Goal: Communication & Community: Answer question/provide support

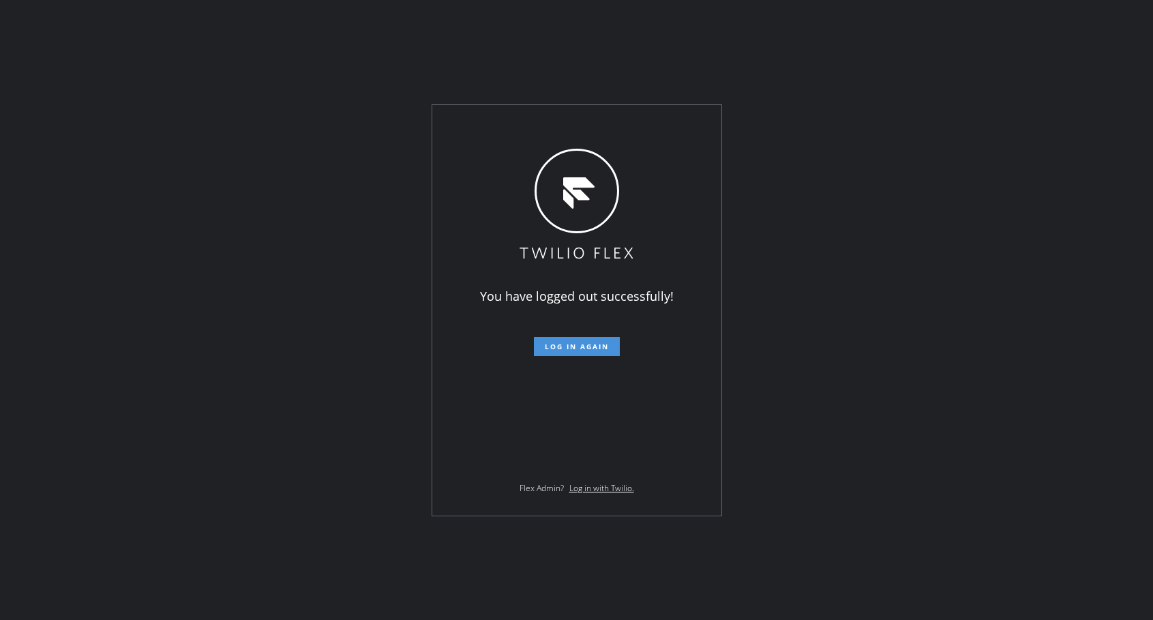
click at [585, 346] on span "Log in again" at bounding box center [577, 347] width 64 height 10
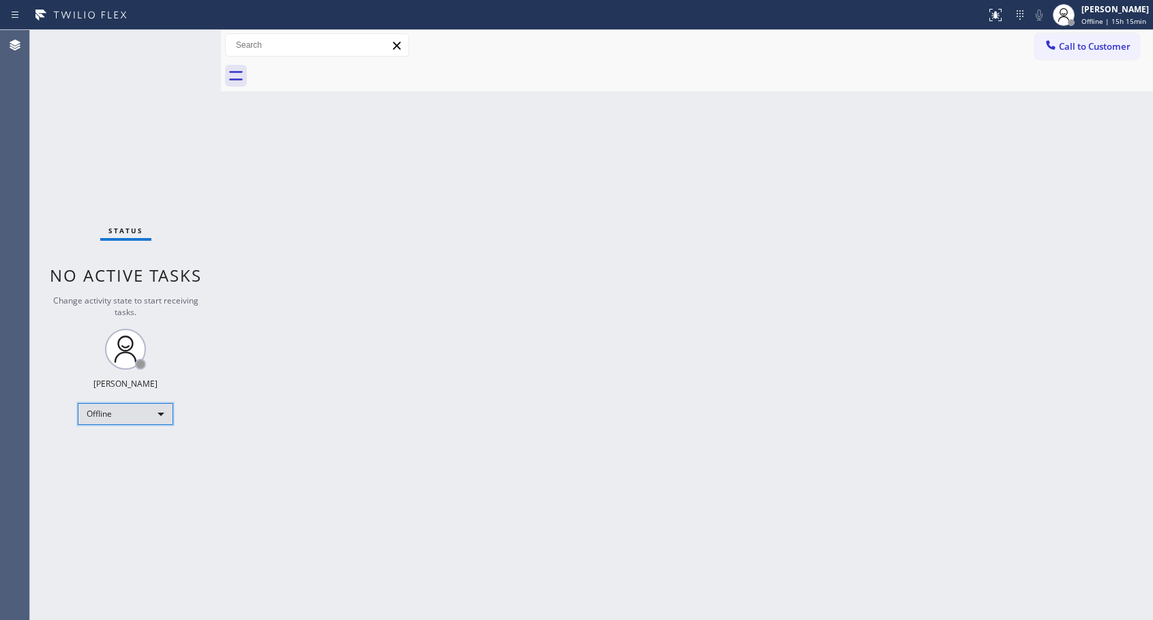
click at [128, 418] on div "Offline" at bounding box center [125, 414] width 95 height 22
click at [104, 447] on li "Available" at bounding box center [124, 450] width 93 height 16
click at [1076, 48] on span "Call to Customer" at bounding box center [1095, 46] width 72 height 12
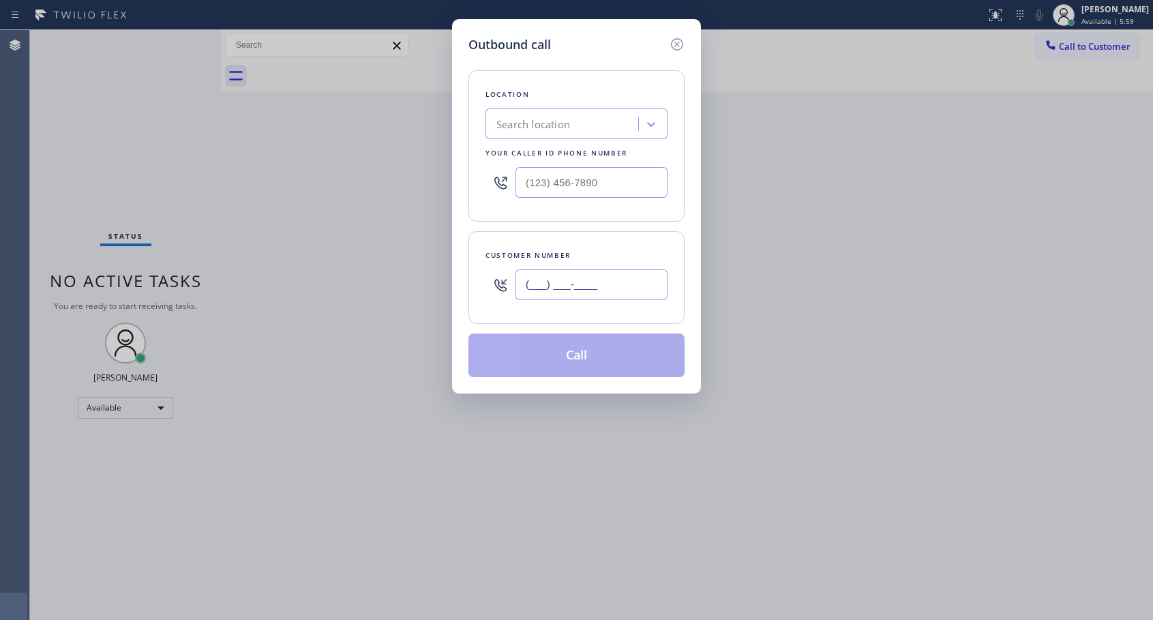
click at [554, 286] on input "(___) ___-____" at bounding box center [592, 284] width 152 height 31
paste input "323) 294-4203"
type input "[PHONE_NUMBER]"
click at [529, 179] on input "(___) ___-____" at bounding box center [592, 182] width 152 height 31
paste input "818) 614-5337"
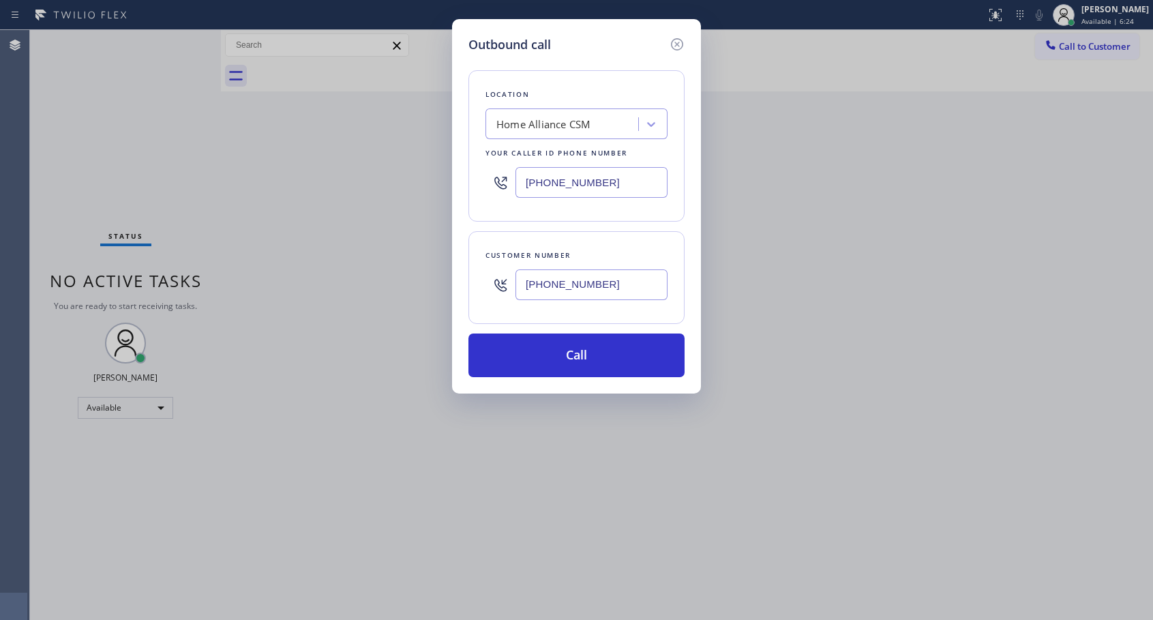
type input "[PHONE_NUMBER]"
click at [582, 355] on button "Call" at bounding box center [577, 356] width 216 height 44
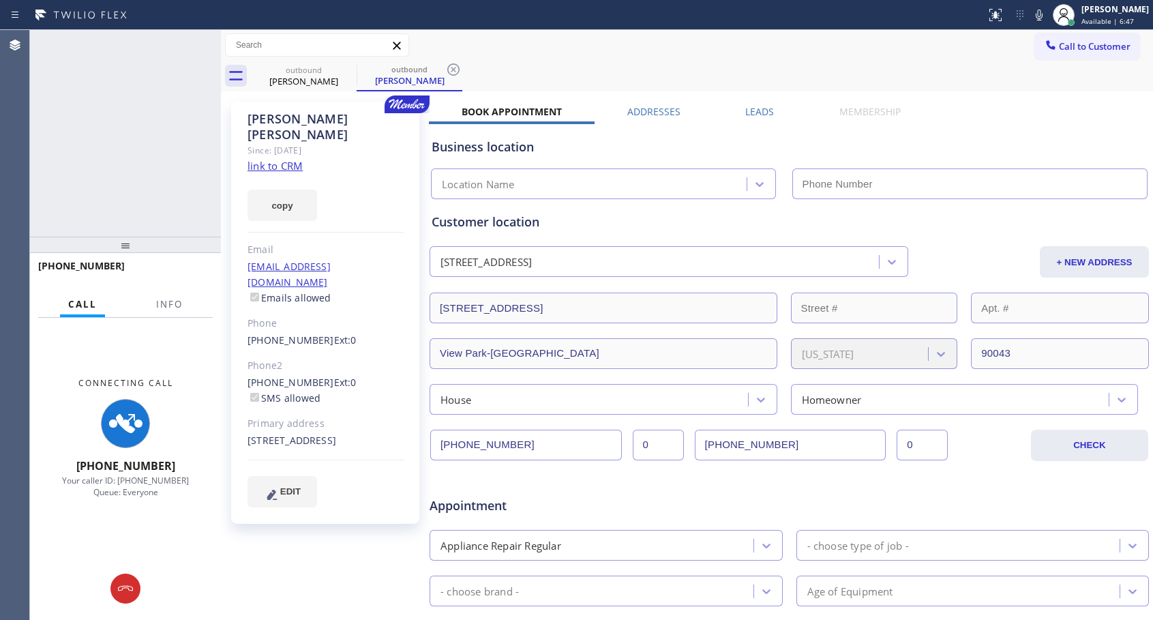
type input "[PHONE_NUMBER]"
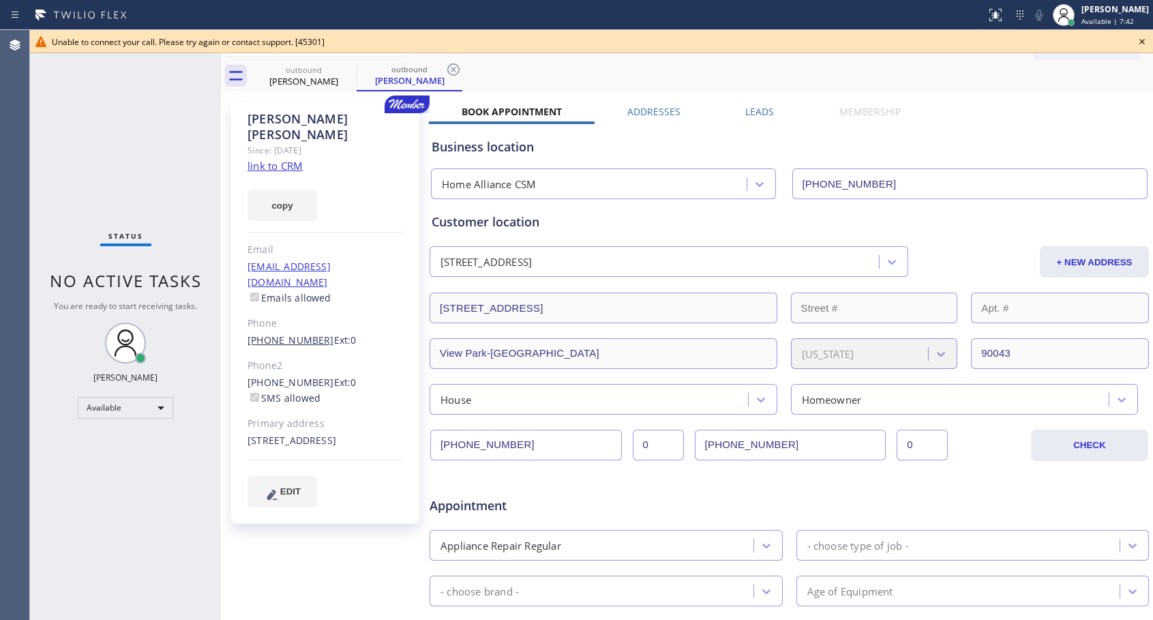
click at [301, 334] on link "[PHONE_NUMBER]" at bounding box center [291, 340] width 87 height 13
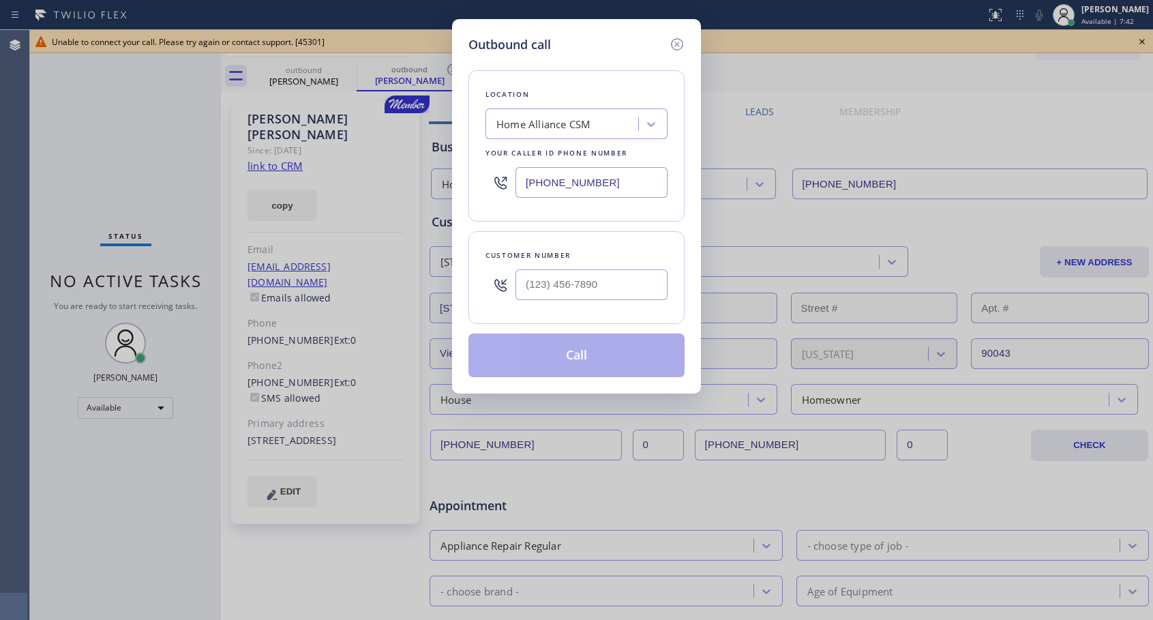
type input "[PHONE_NUMBER]"
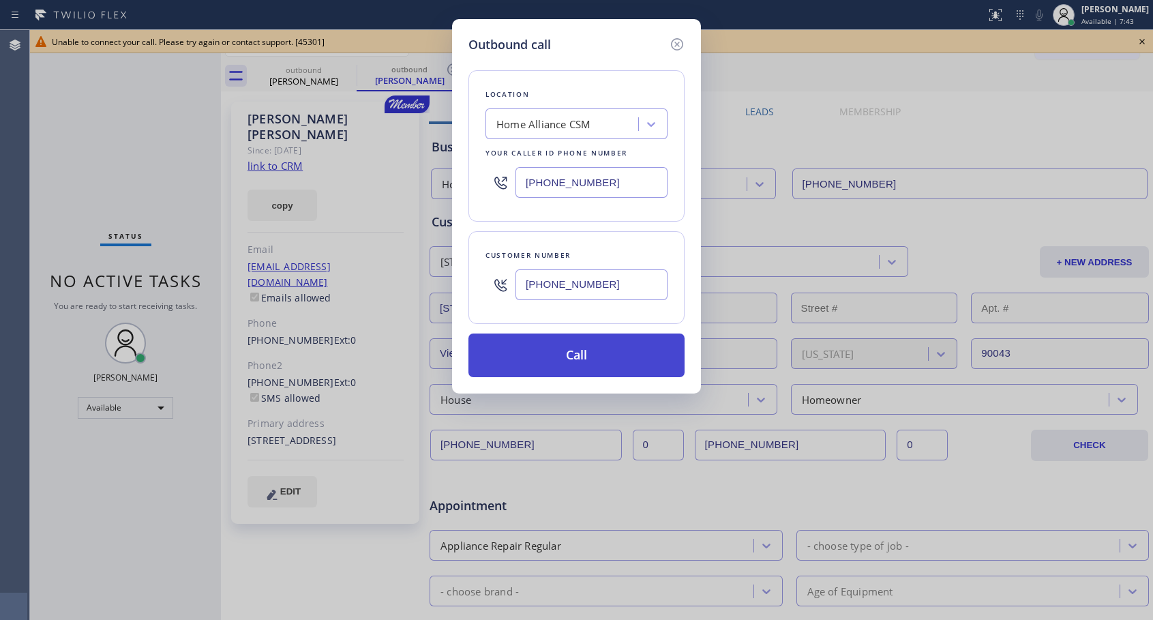
click at [580, 357] on button "Call" at bounding box center [577, 356] width 216 height 44
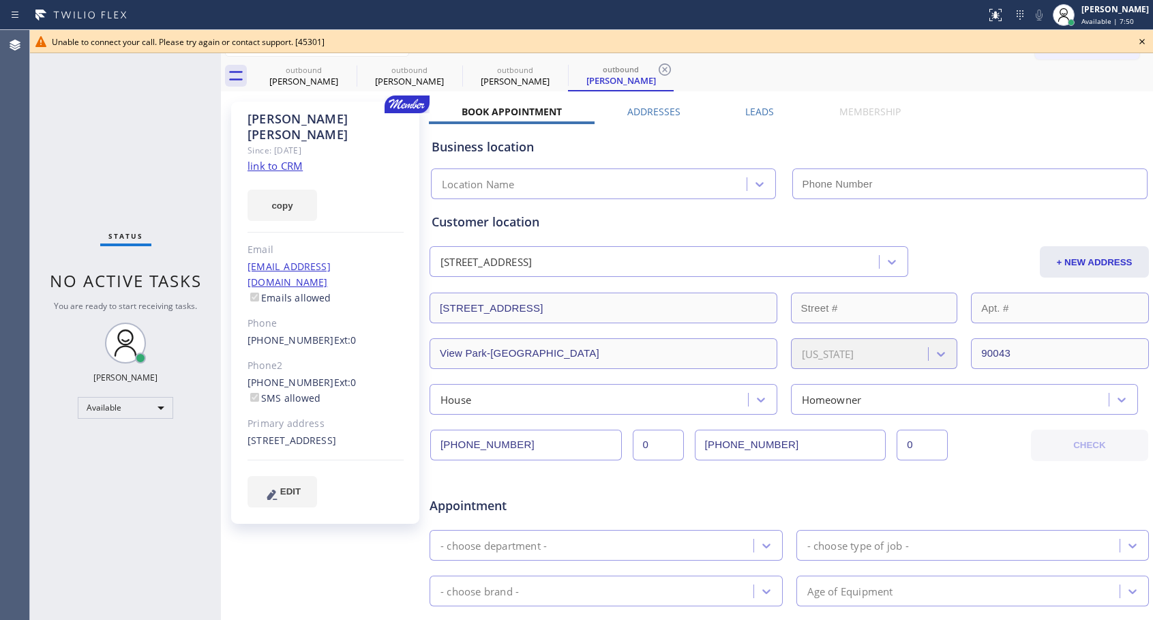
type input "[PHONE_NUMBER]"
click at [305, 334] on link "[PHONE_NUMBER]" at bounding box center [291, 340] width 87 height 13
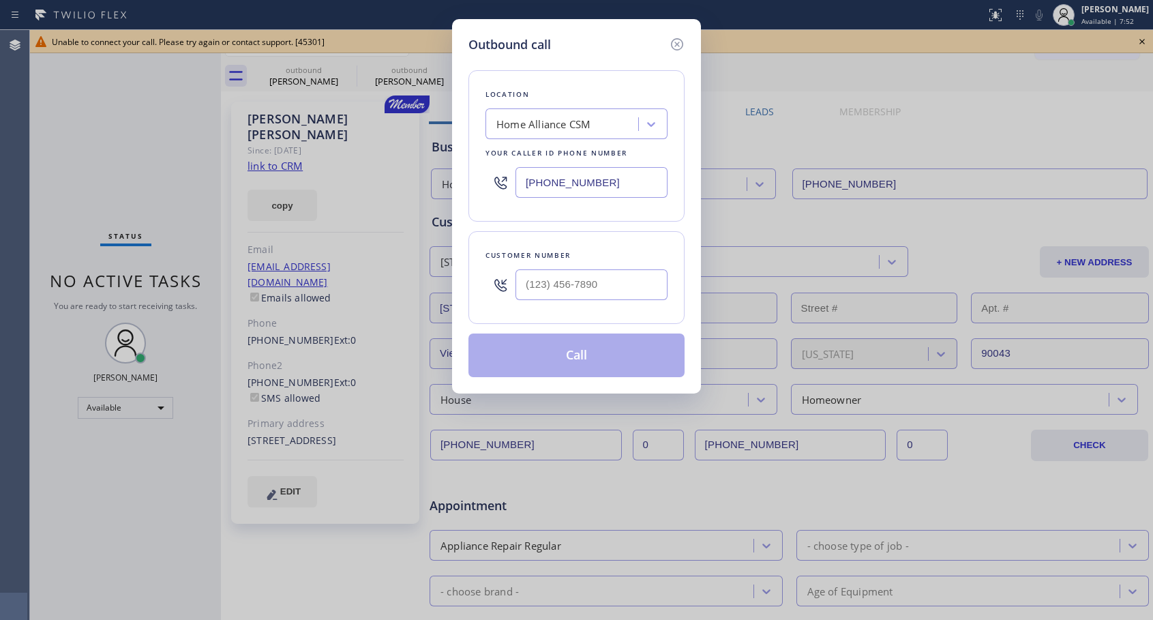
type input "[PHONE_NUMBER]"
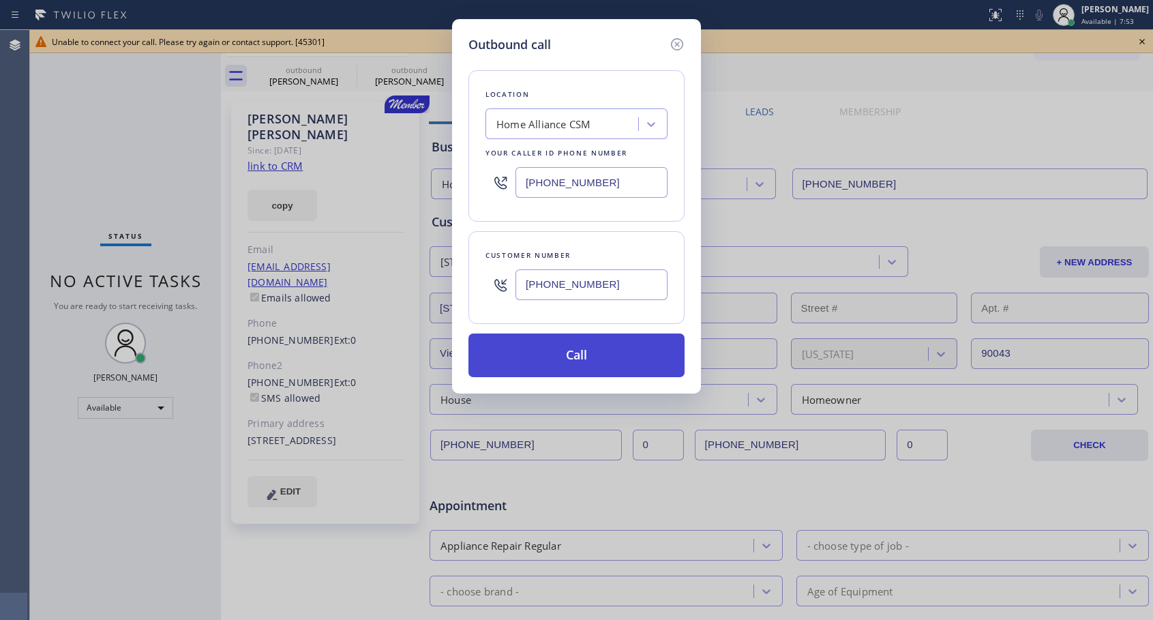
click at [565, 357] on button "Call" at bounding box center [577, 356] width 216 height 44
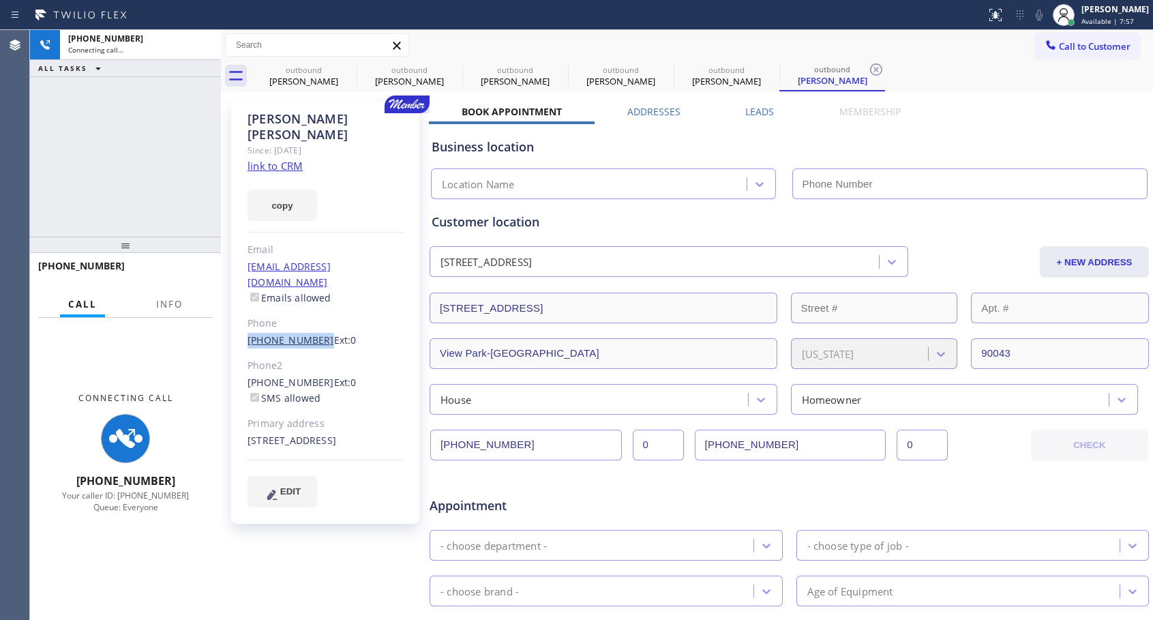
drag, startPoint x: 241, startPoint y: 306, endPoint x: 314, endPoint y: 309, distance: 73.0
click at [314, 309] on div "[PERSON_NAME] Since: [DATE] link to CRM copy Email [EMAIL_ADDRESS][DOMAIN_NAME]…" at bounding box center [325, 313] width 188 height 422
copy link "[PHONE_NUMBER]"
type input "[PHONE_NUMBER]"
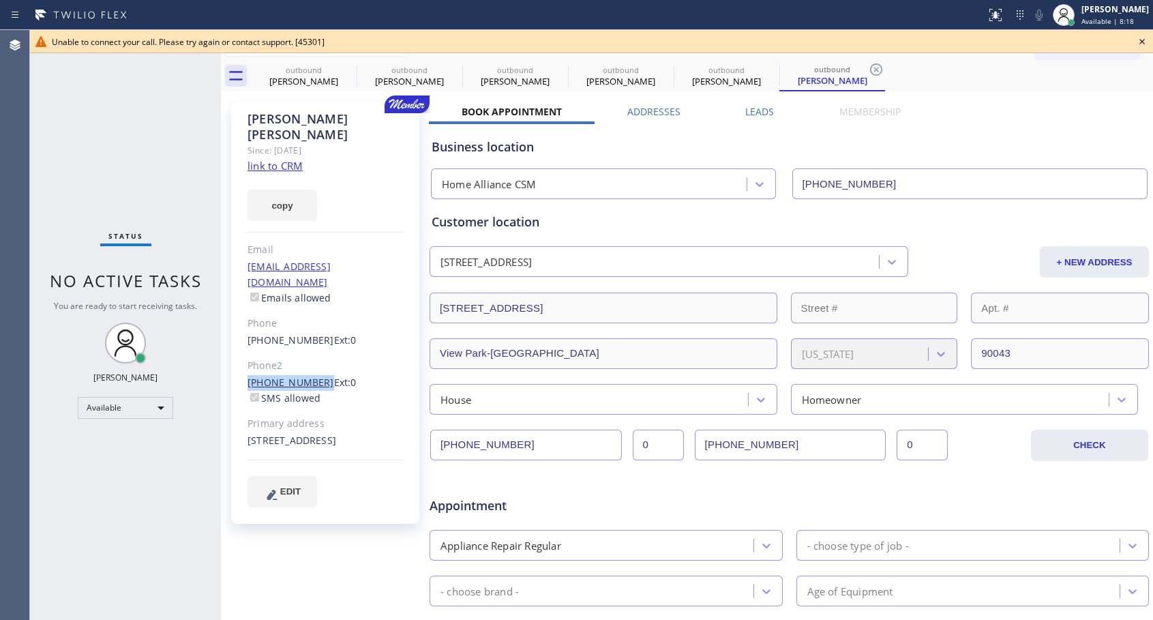
drag, startPoint x: 243, startPoint y: 349, endPoint x: 314, endPoint y: 347, distance: 71.6
click at [314, 347] on div "[PERSON_NAME] Since: [DATE] link to CRM copy Email [EMAIL_ADDRESS][DOMAIN_NAME]…" at bounding box center [325, 313] width 188 height 422
click at [301, 376] on link "[PHONE_NUMBER]" at bounding box center [291, 382] width 87 height 13
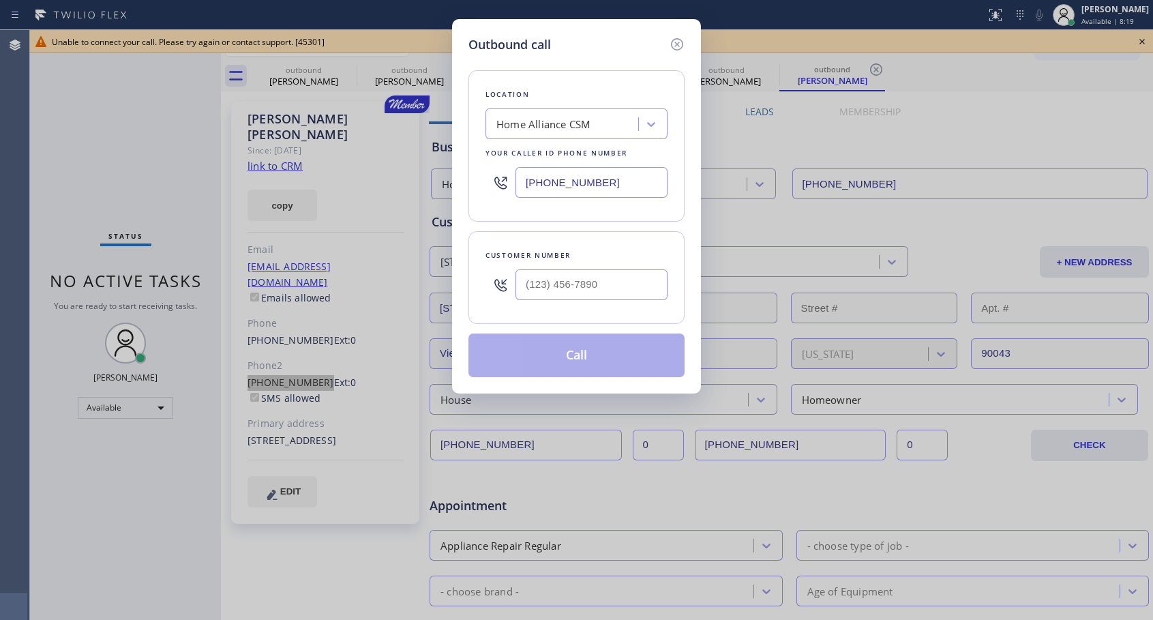
type input "[PHONE_NUMBER]"
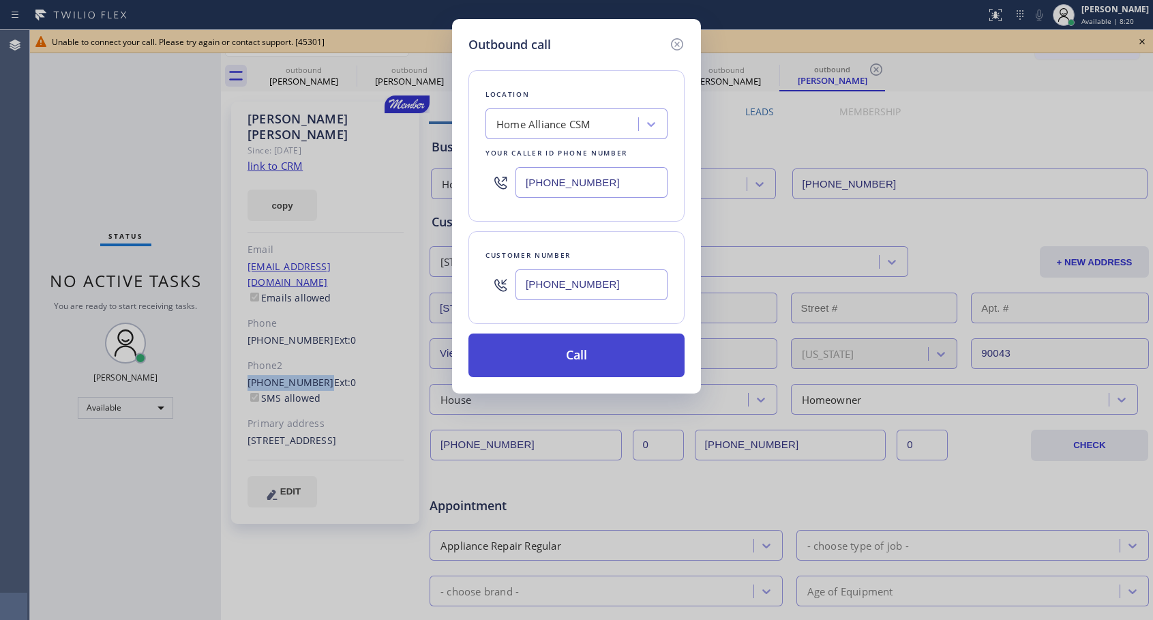
click at [650, 354] on button "Call" at bounding box center [577, 356] width 216 height 44
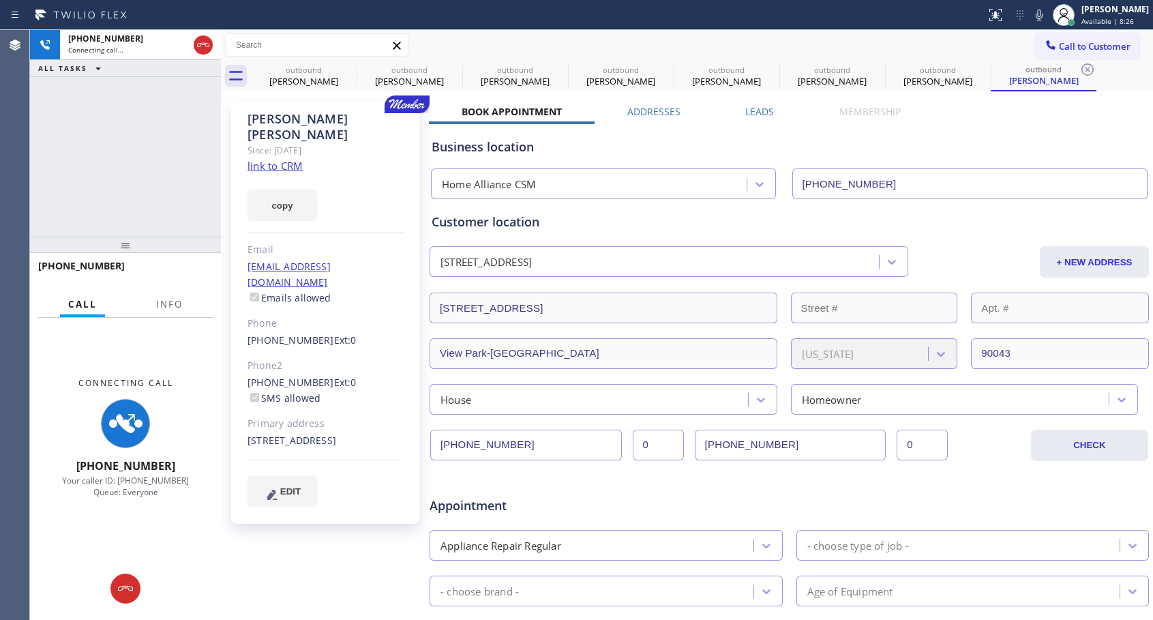
type input "[PHONE_NUMBER]"
click at [203, 47] on icon at bounding box center [203, 45] width 16 height 16
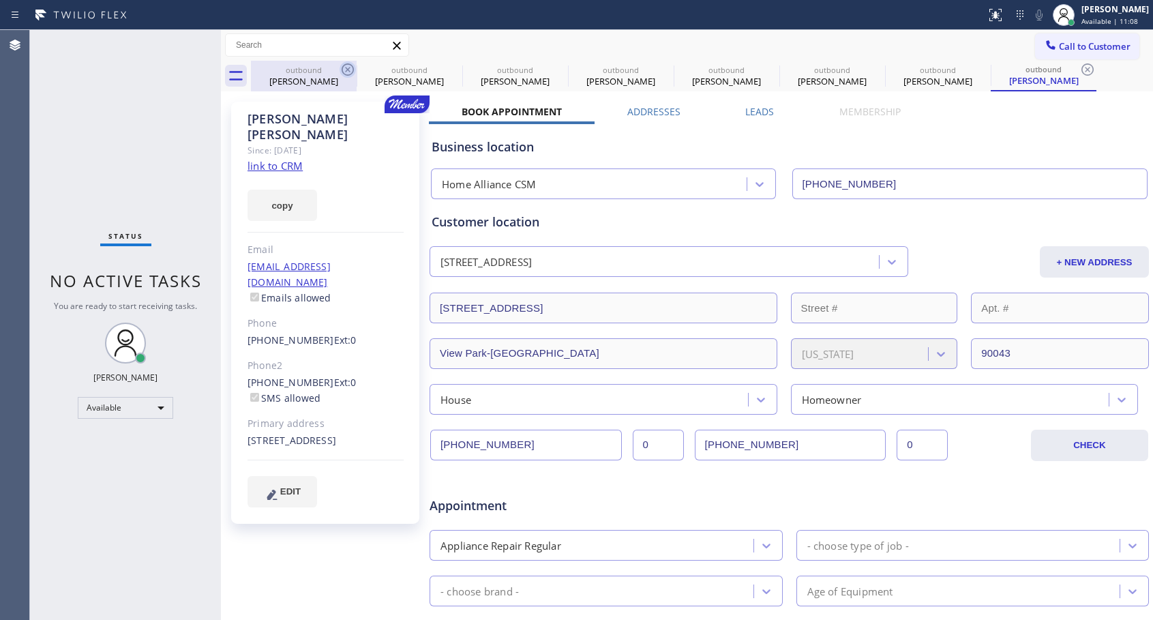
click at [345, 71] on icon at bounding box center [348, 69] width 16 height 16
click at [0, 0] on icon at bounding box center [0, 0] width 0 height 0
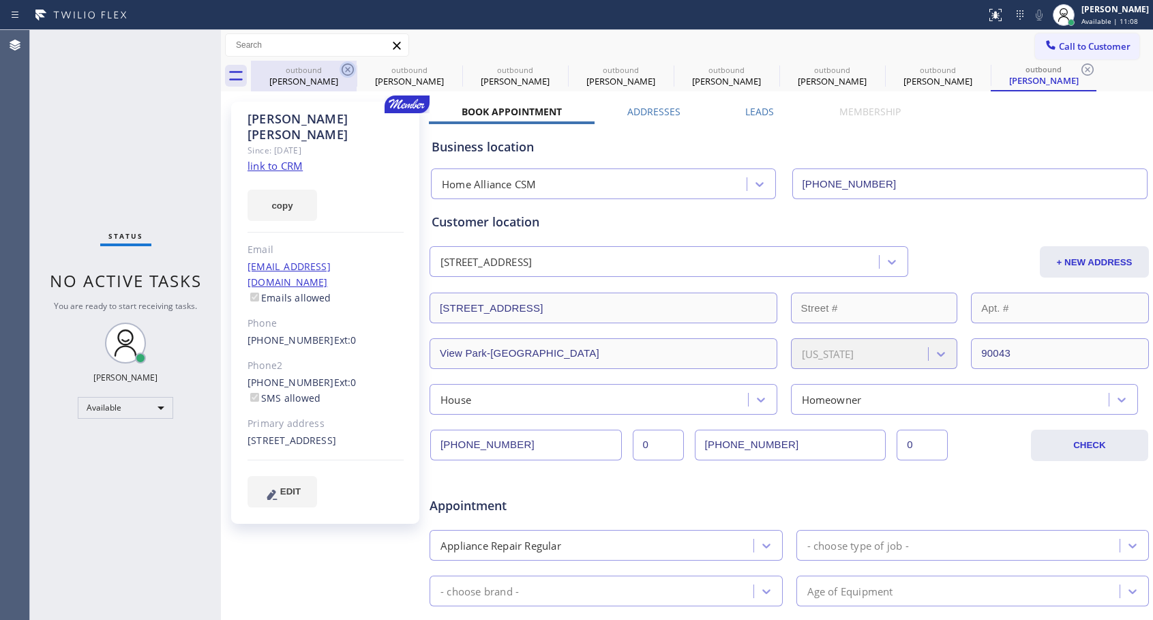
click at [0, 0] on icon at bounding box center [0, 0] width 0 height 0
click at [1080, 71] on icon at bounding box center [1088, 69] width 16 height 16
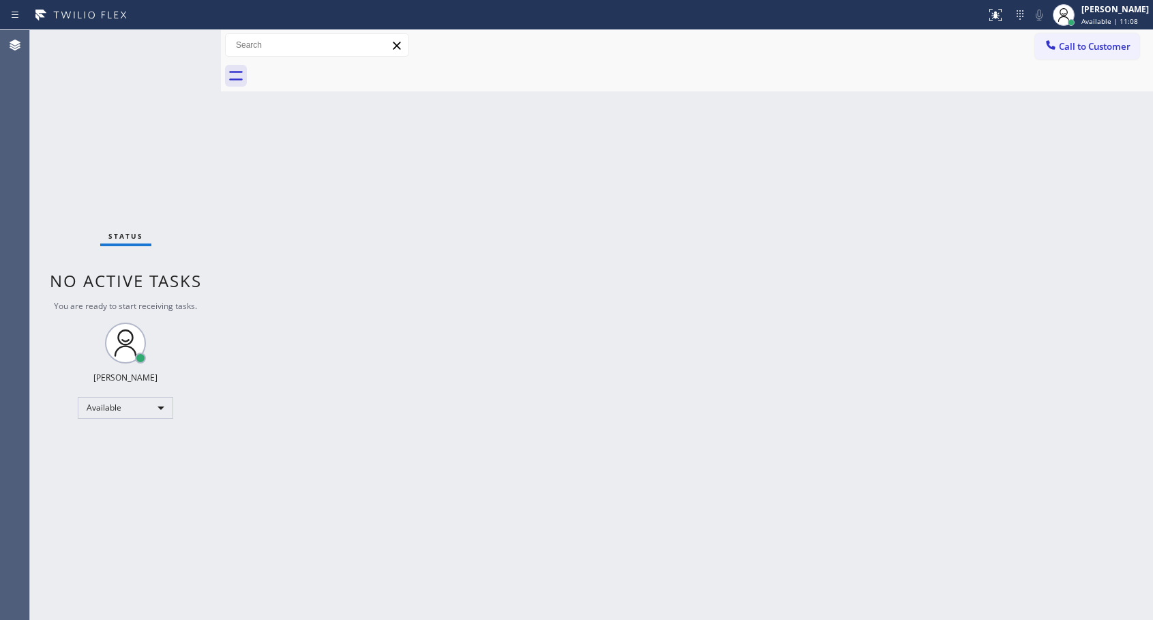
click at [345, 71] on div at bounding box center [702, 76] width 902 height 31
click at [1038, 42] on button "Call to Customer" at bounding box center [1087, 46] width 104 height 26
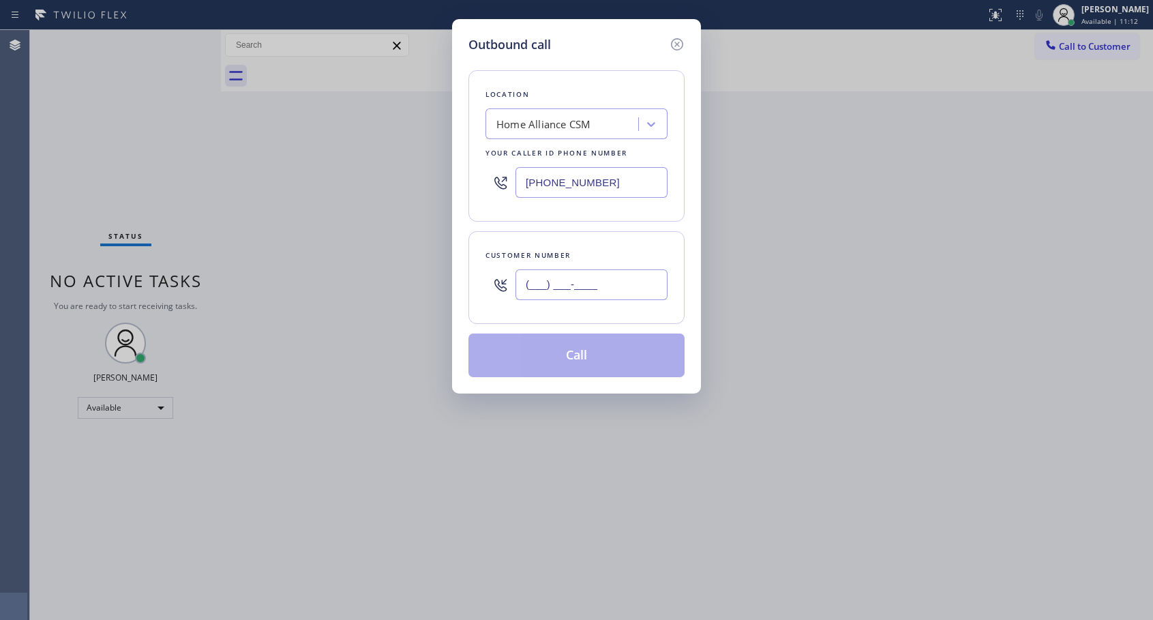
click at [536, 282] on input "(___) ___-____" at bounding box center [592, 284] width 152 height 31
paste input "305) 733-2705"
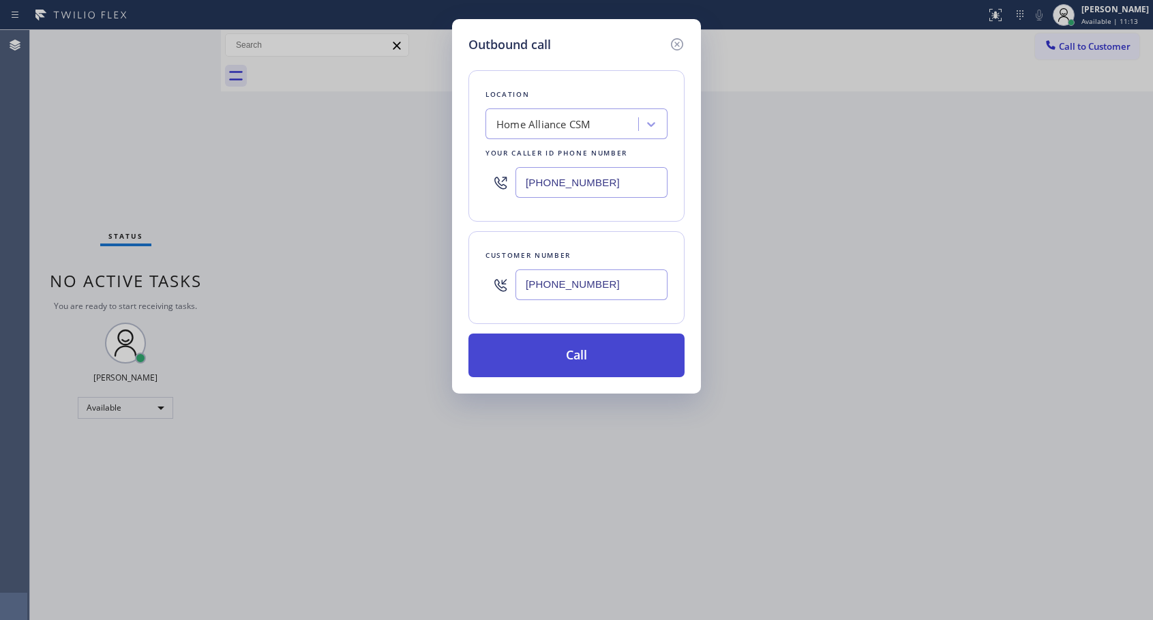
type input "[PHONE_NUMBER]"
click at [613, 360] on button "Call" at bounding box center [577, 356] width 216 height 44
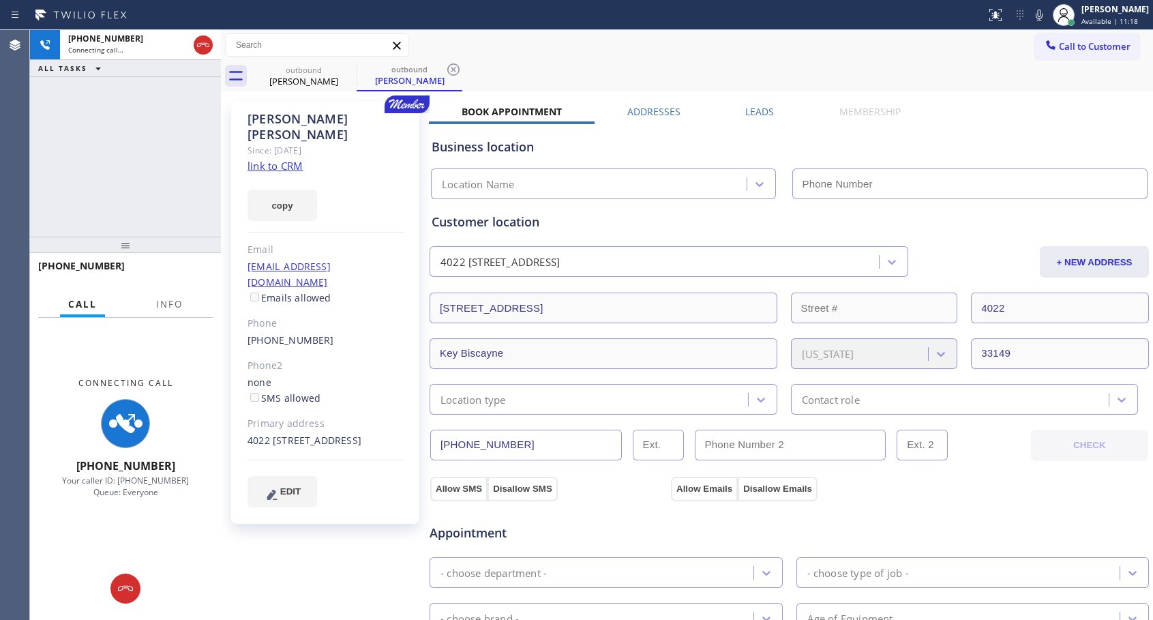
type input "[PHONE_NUMBER]"
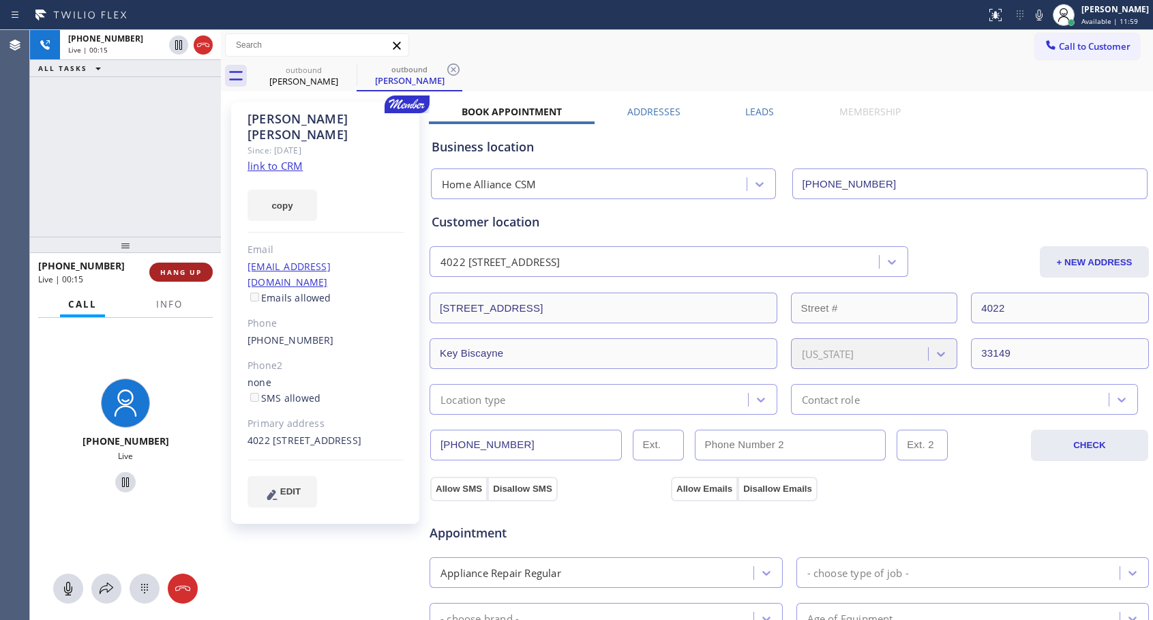
click at [173, 274] on span "HANG UP" at bounding box center [181, 272] width 42 height 10
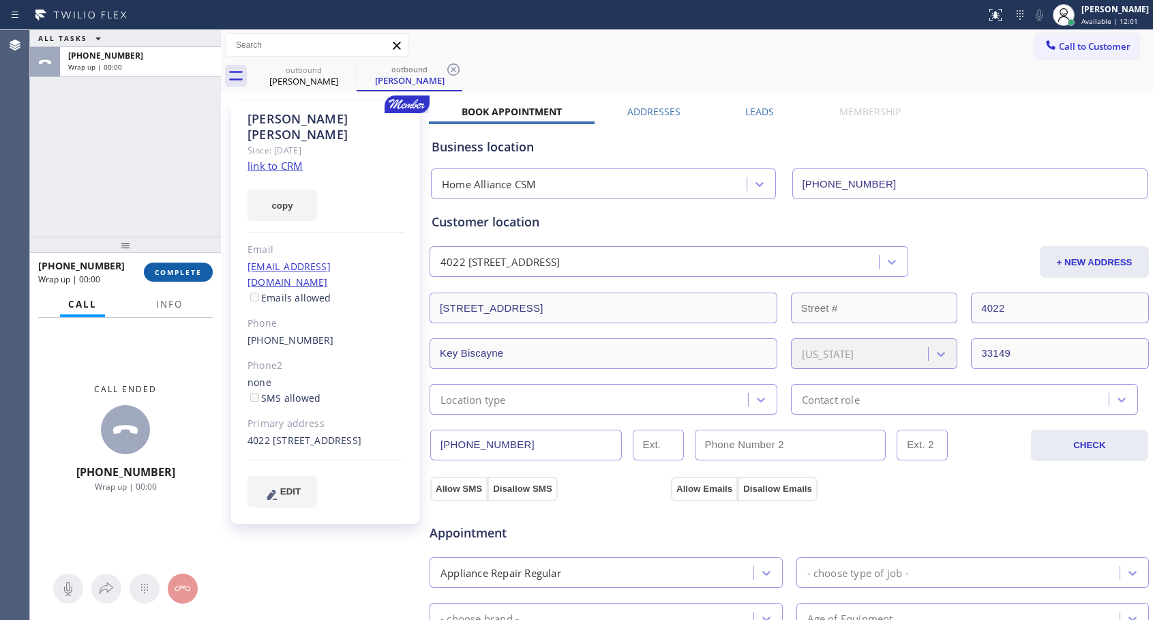
click at [173, 274] on span "COMPLETE" at bounding box center [178, 272] width 47 height 10
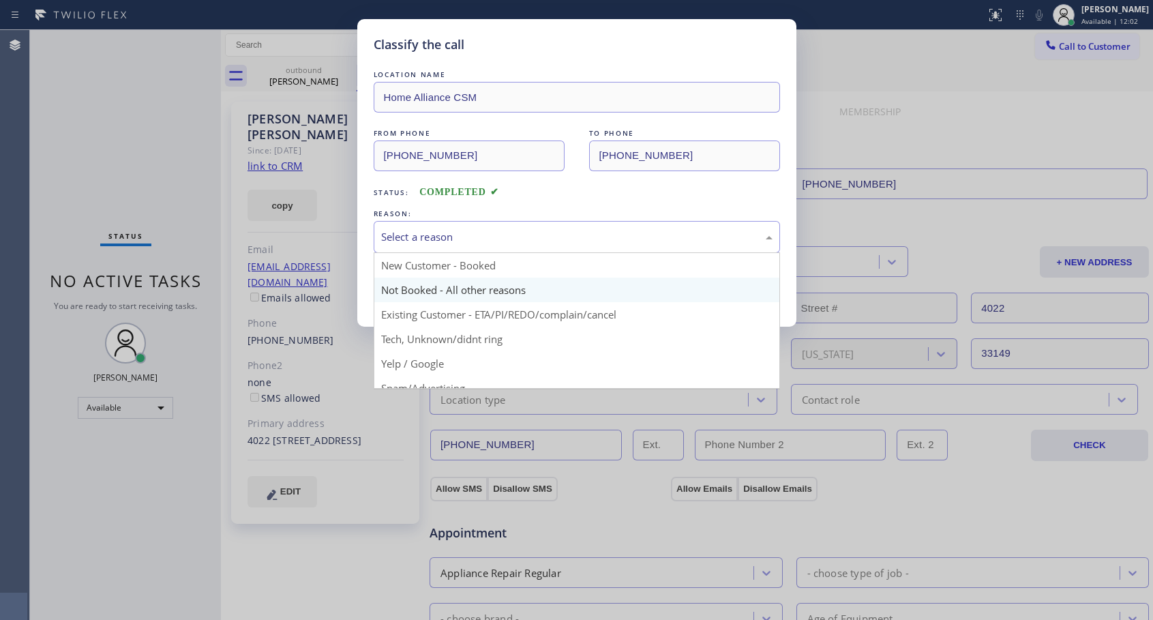
drag, startPoint x: 514, startPoint y: 235, endPoint x: 435, endPoint y: 279, distance: 89.8
click at [514, 235] on div "Select a reason" at bounding box center [577, 237] width 392 height 16
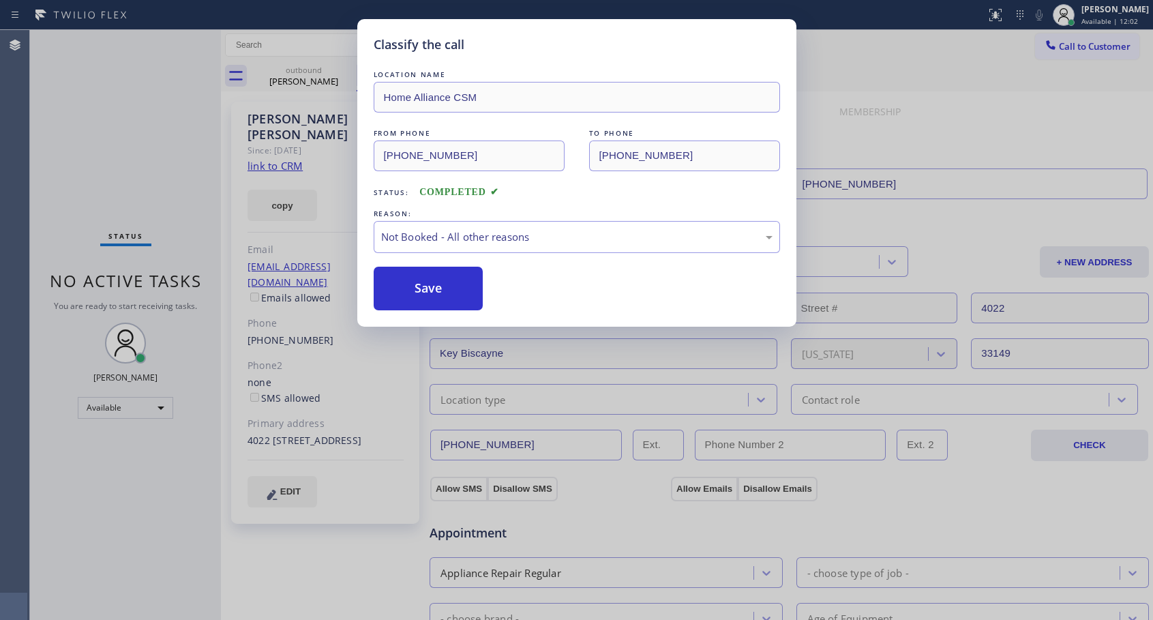
click at [413, 295] on button "Save" at bounding box center [429, 289] width 110 height 44
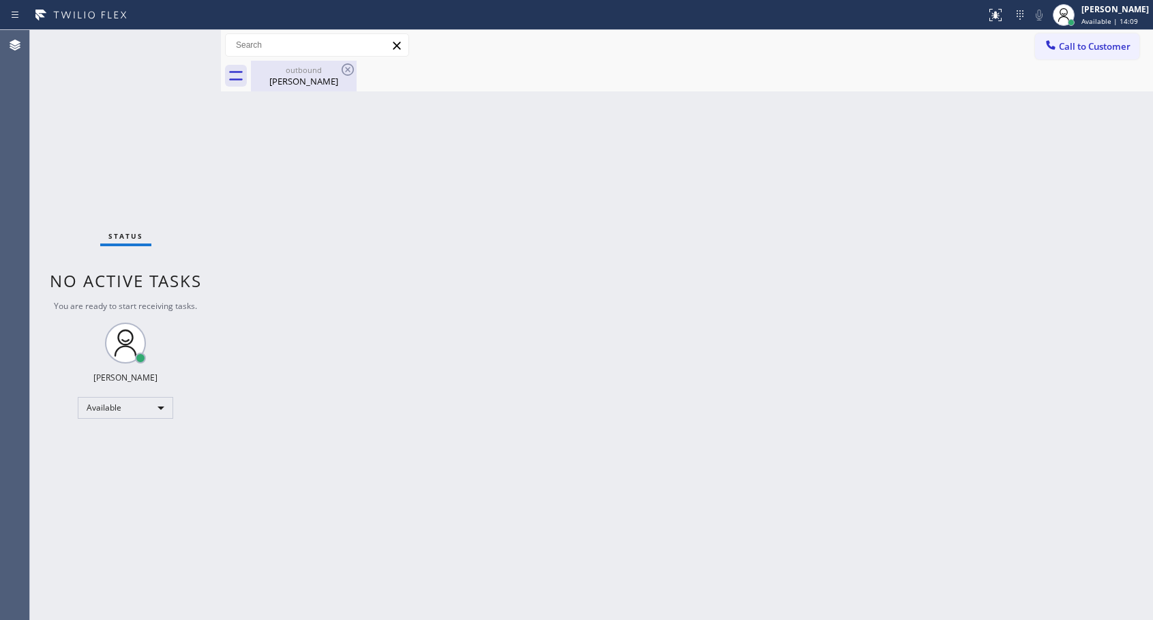
click at [314, 80] on div "[PERSON_NAME]" at bounding box center [303, 81] width 103 height 12
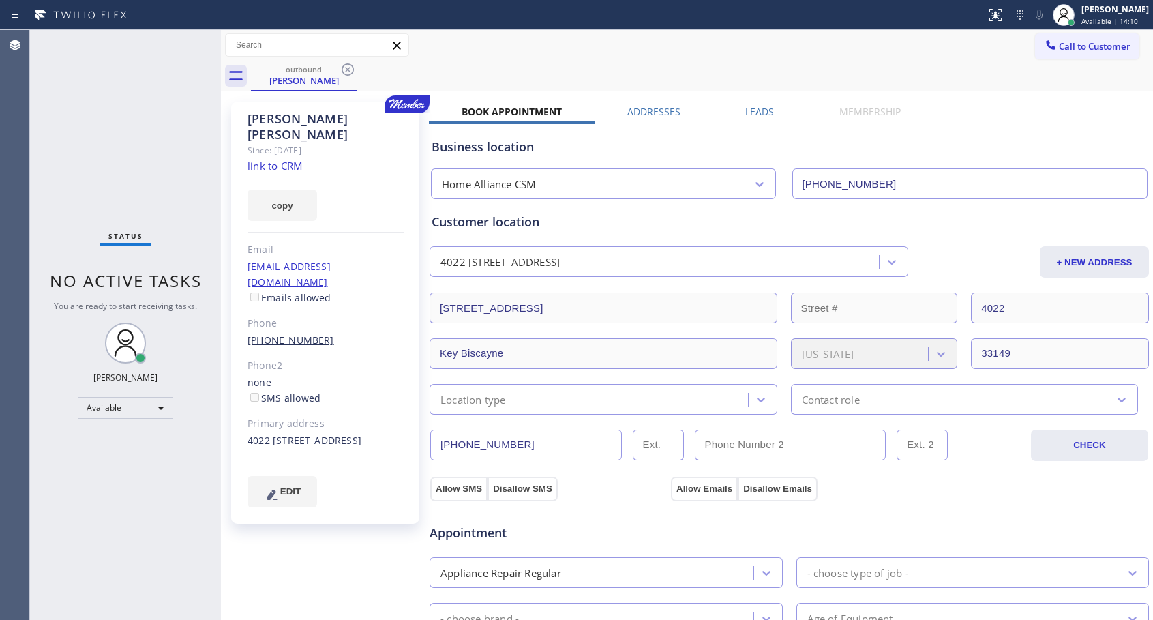
click at [286, 334] on link "[PHONE_NUMBER]" at bounding box center [291, 340] width 87 height 13
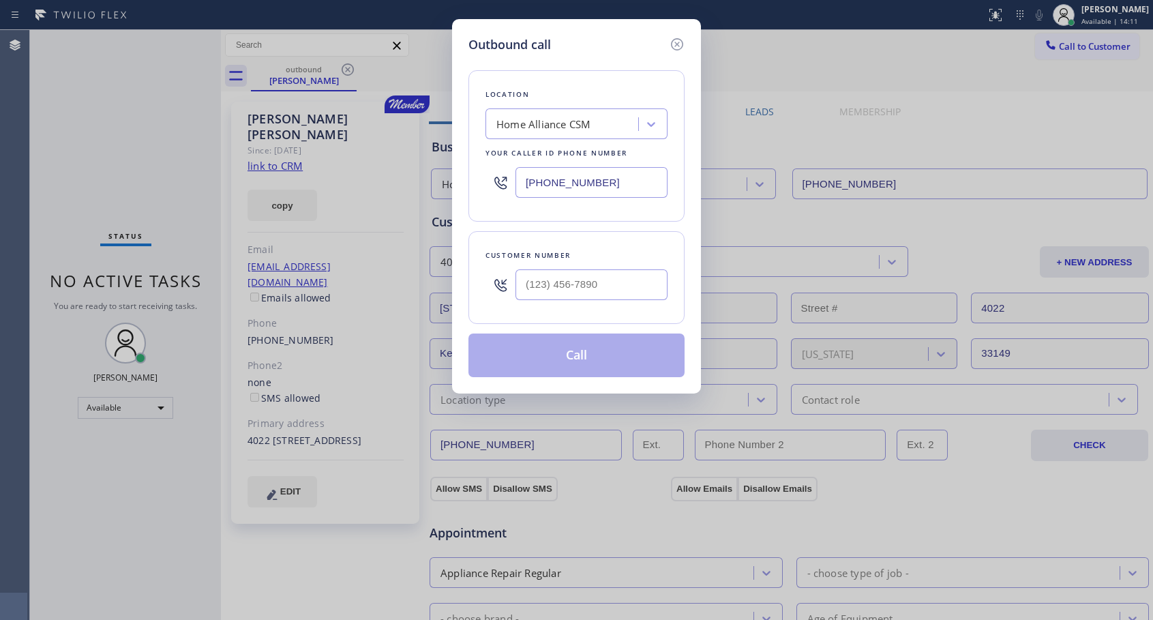
type input "[PHONE_NUMBER]"
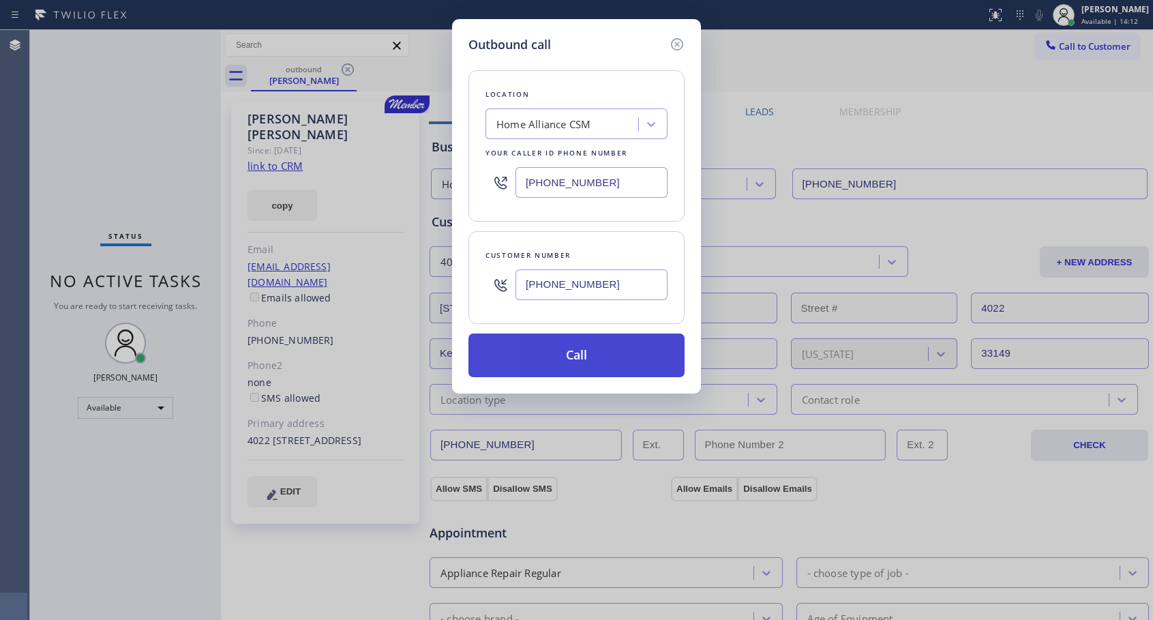
click at [565, 355] on button "Call" at bounding box center [577, 356] width 216 height 44
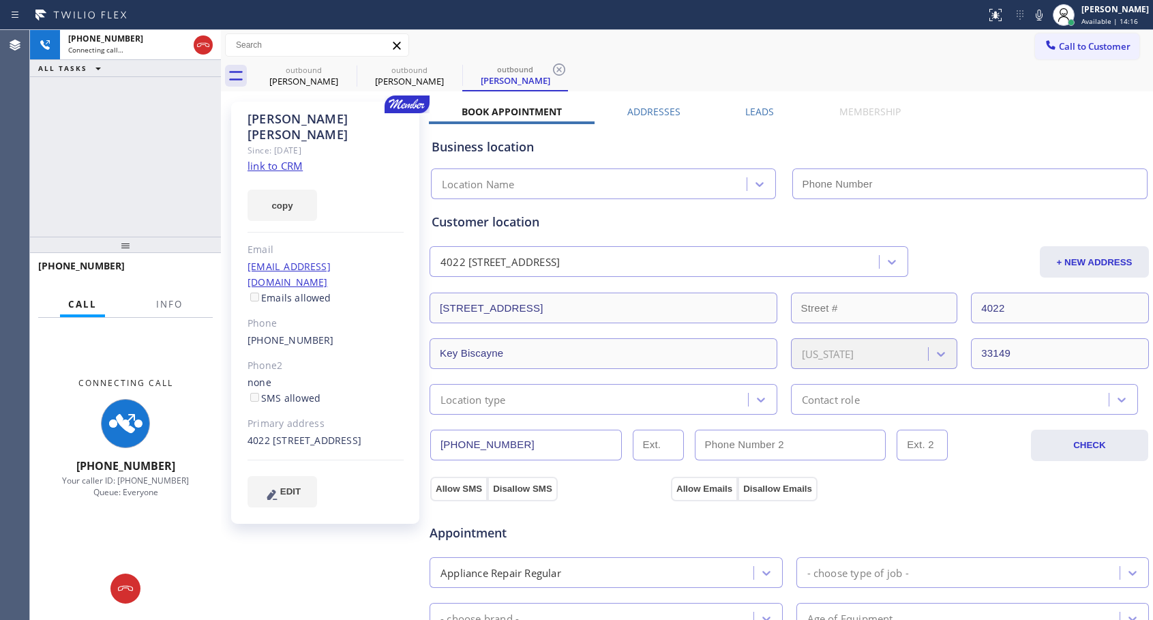
type input "[PHONE_NUMBER]"
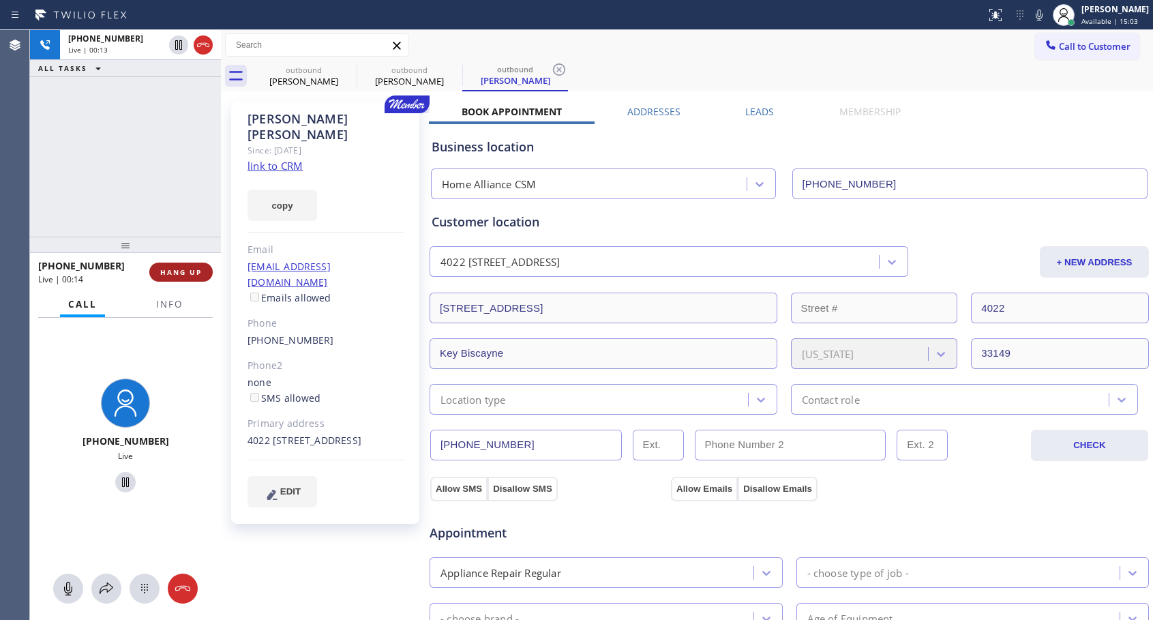
click at [176, 268] on span "HANG UP" at bounding box center [181, 272] width 42 height 10
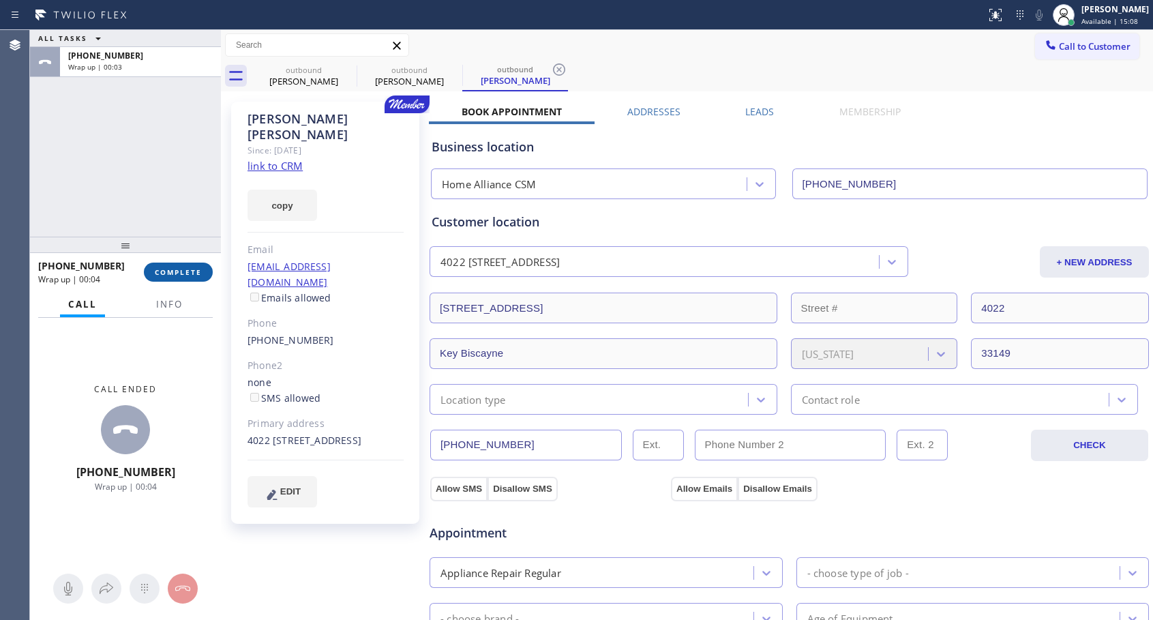
click at [177, 269] on span "COMPLETE" at bounding box center [178, 272] width 47 height 10
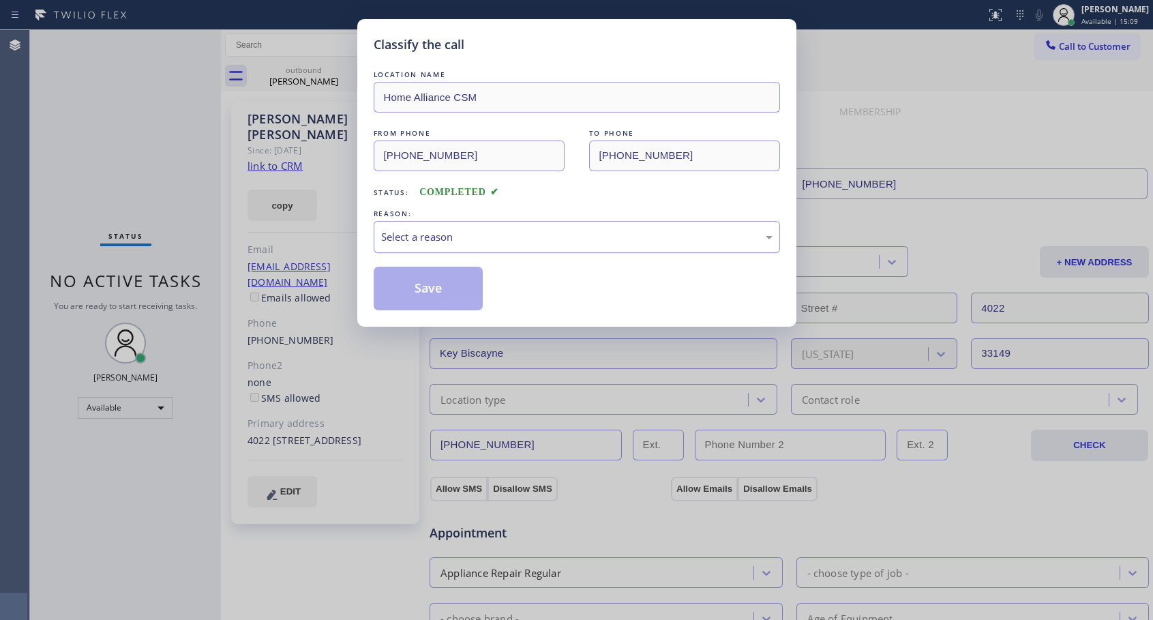
click at [482, 241] on div "Select a reason" at bounding box center [577, 237] width 392 height 16
click at [423, 284] on button "Save" at bounding box center [429, 289] width 110 height 44
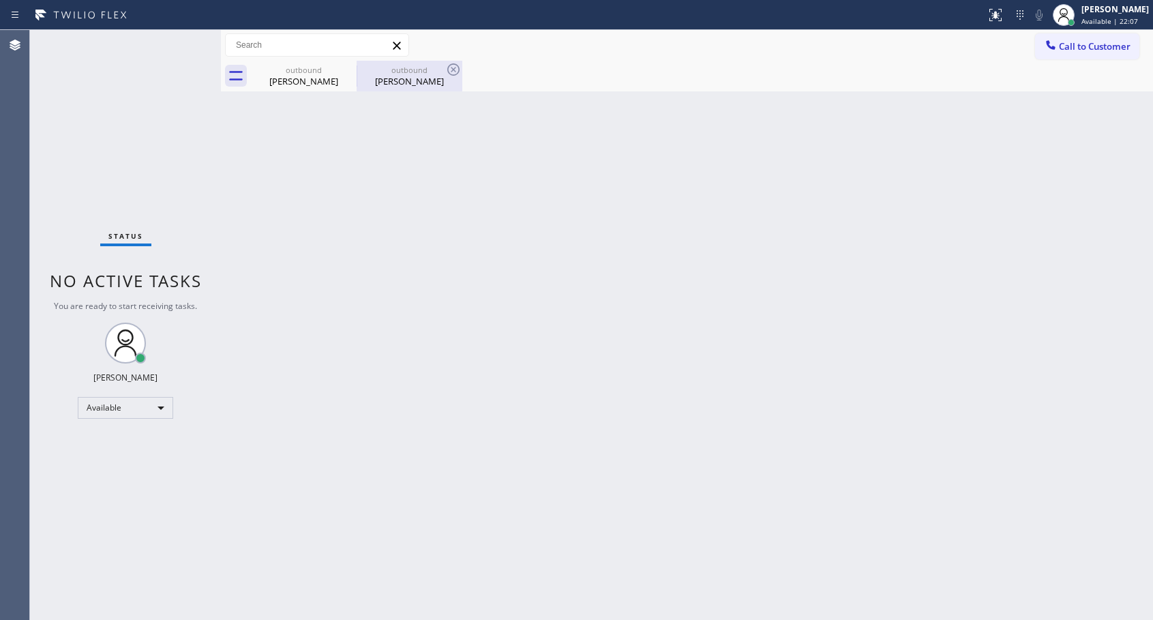
click at [394, 75] on div "[PERSON_NAME]" at bounding box center [409, 81] width 103 height 12
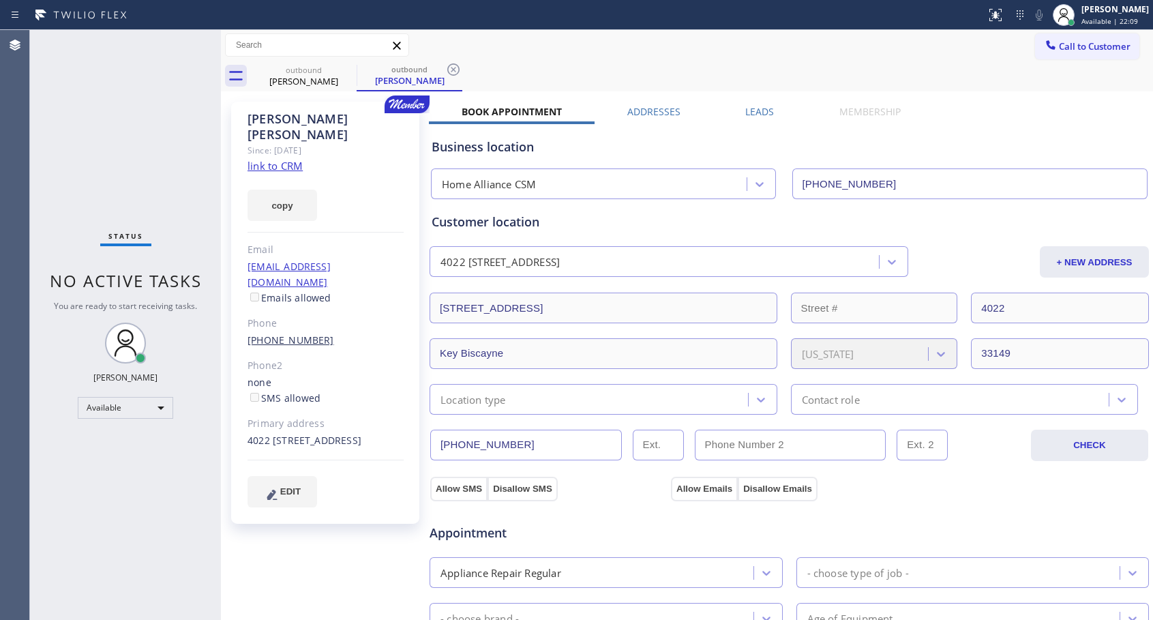
click at [283, 334] on link "[PHONE_NUMBER]" at bounding box center [291, 340] width 87 height 13
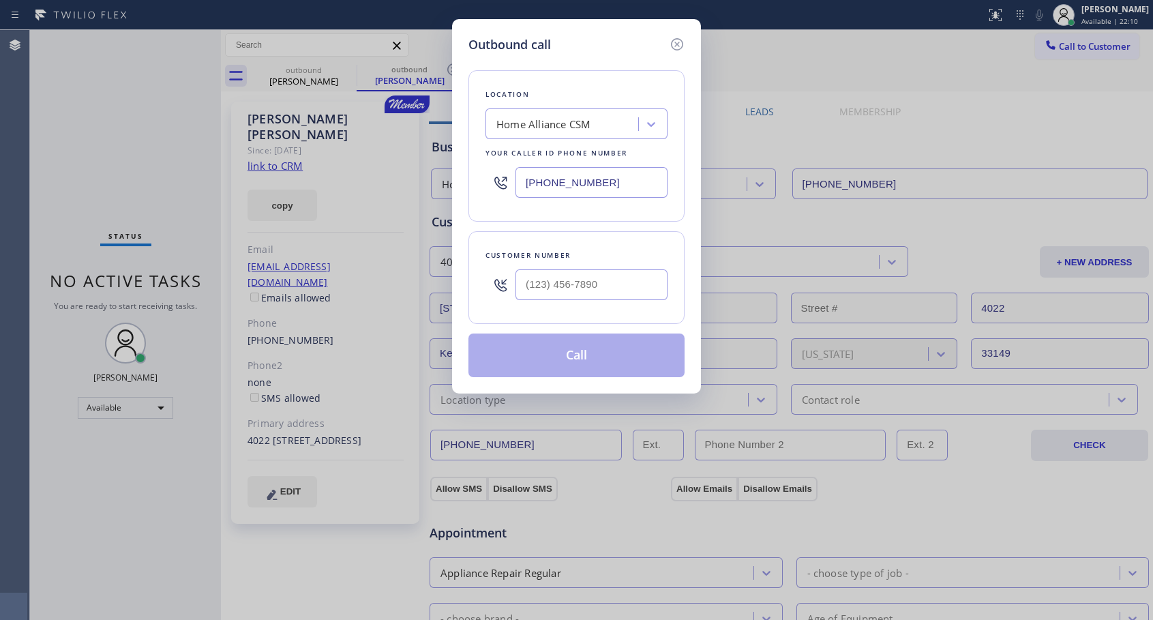
type input "[PHONE_NUMBER]"
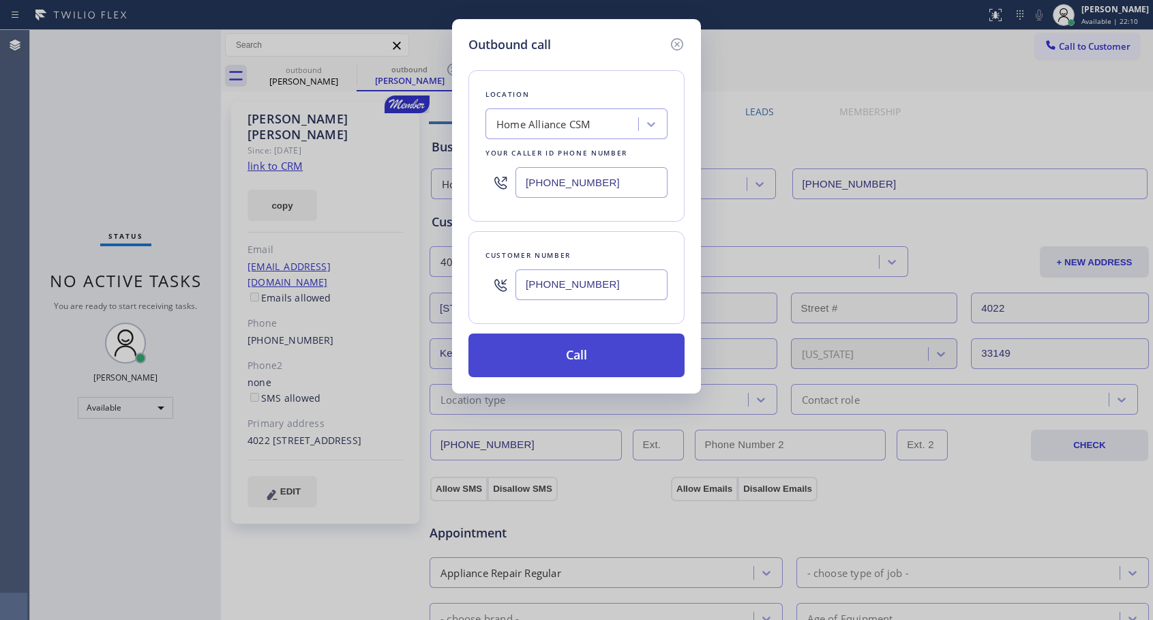
click at [635, 366] on button "Call" at bounding box center [577, 356] width 216 height 44
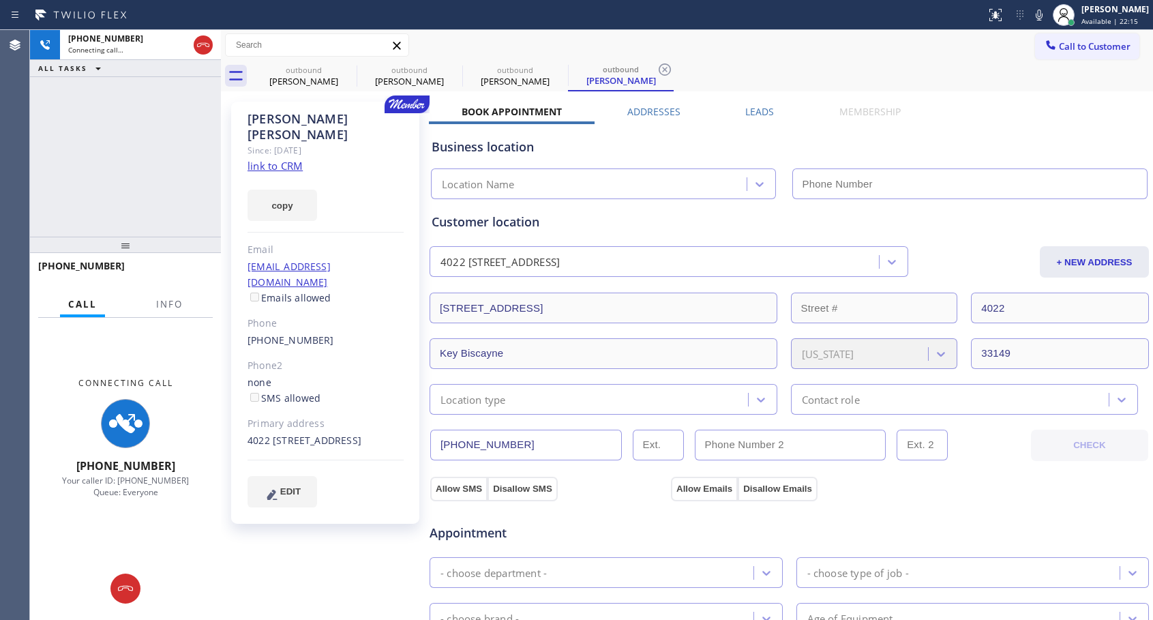
type input "[PHONE_NUMBER]"
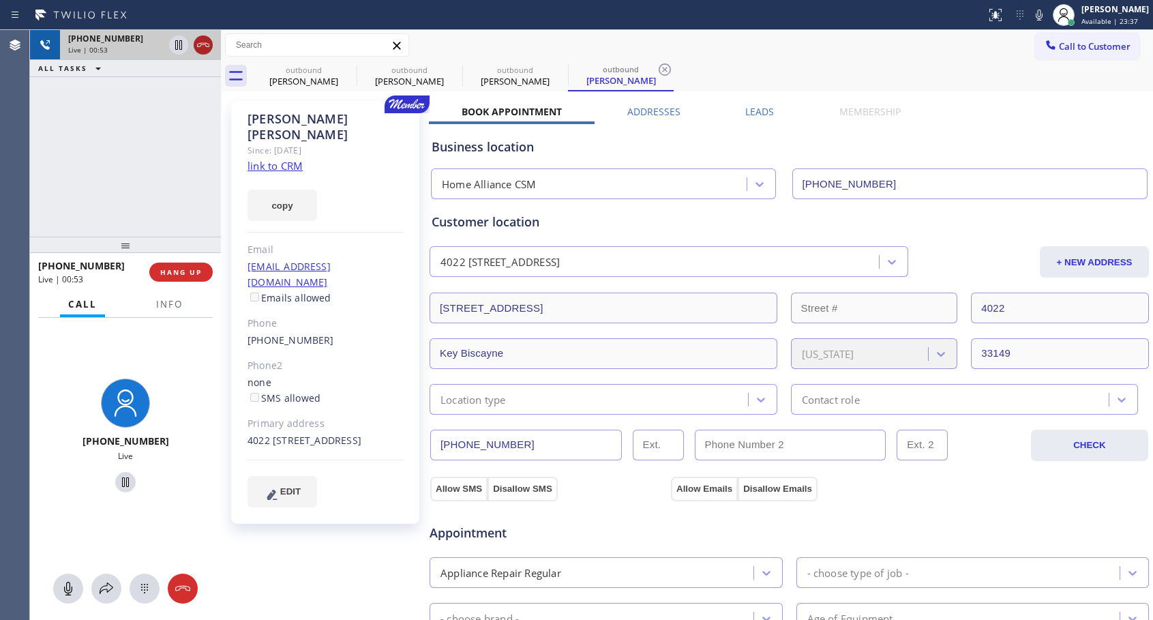
click at [204, 45] on icon at bounding box center [203, 45] width 16 height 16
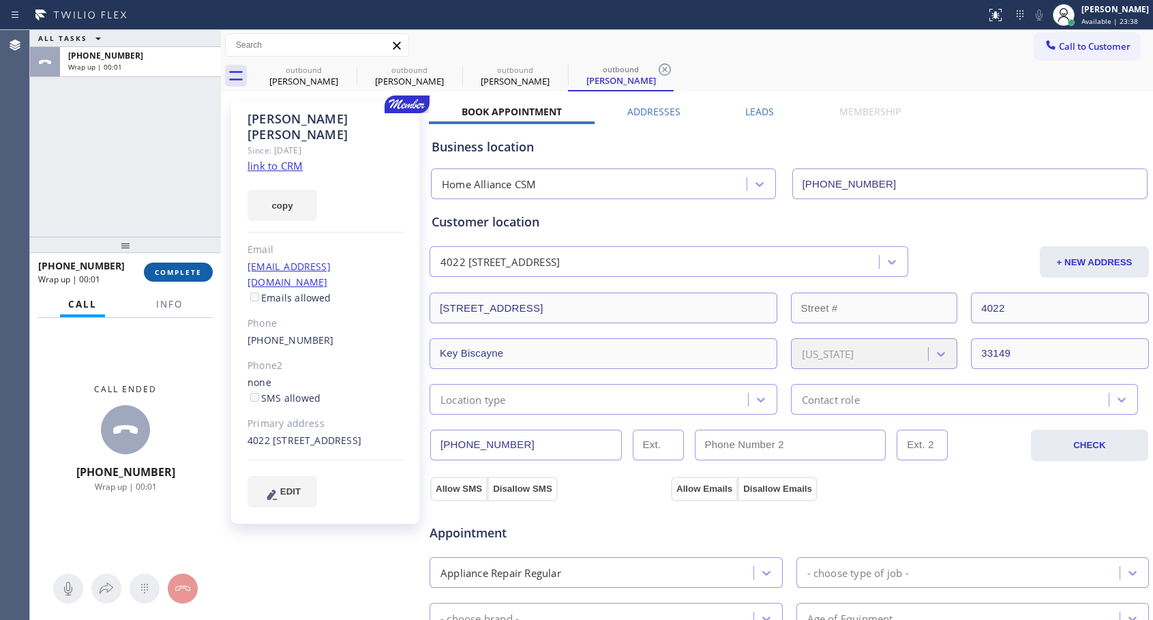
click at [160, 272] on span "COMPLETE" at bounding box center [178, 272] width 47 height 10
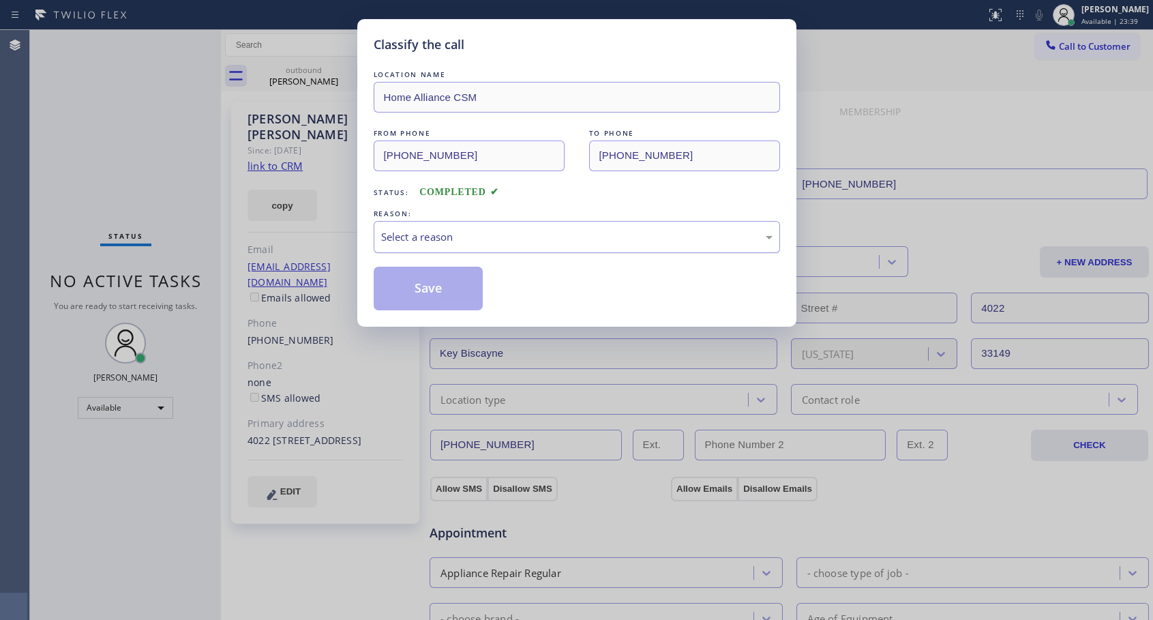
click at [540, 233] on div "Select a reason" at bounding box center [577, 237] width 392 height 16
click at [445, 290] on button "Save" at bounding box center [429, 289] width 110 height 44
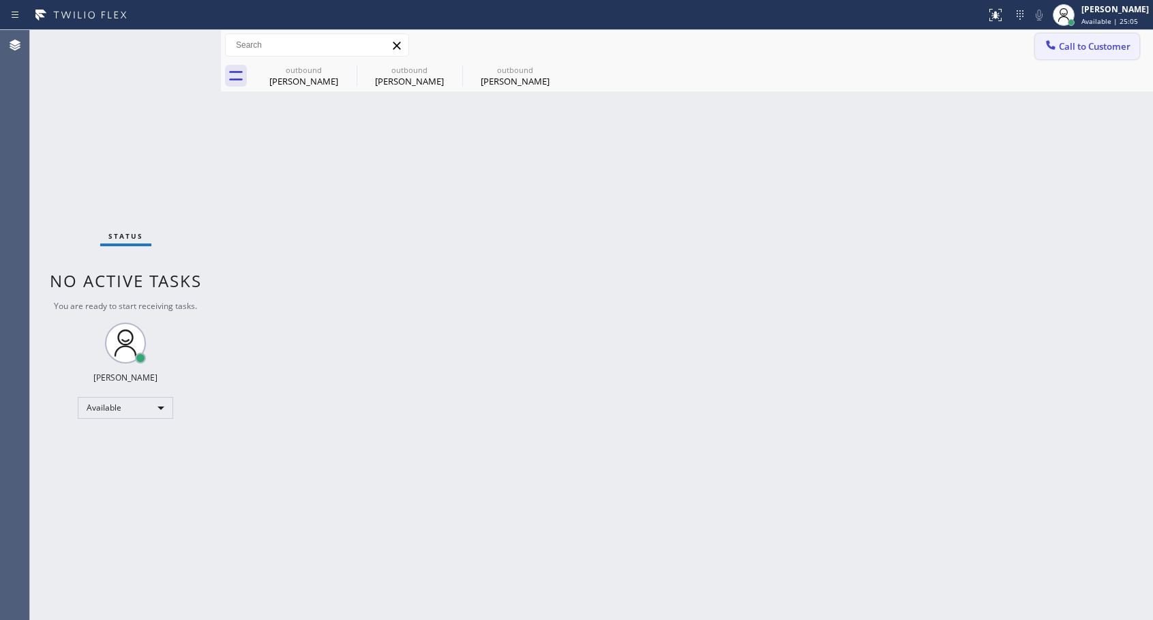
click at [1078, 48] on span "Call to Customer" at bounding box center [1095, 46] width 72 height 12
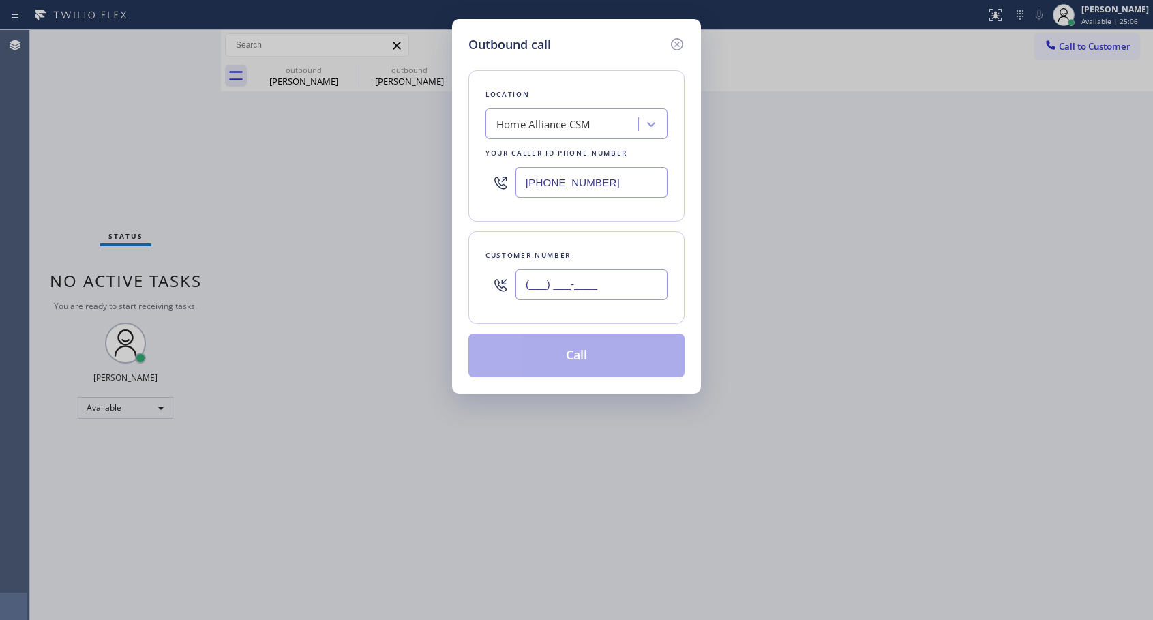
click at [580, 280] on input "(___) ___-____" at bounding box center [592, 284] width 152 height 31
paste input "202) 236-2694"
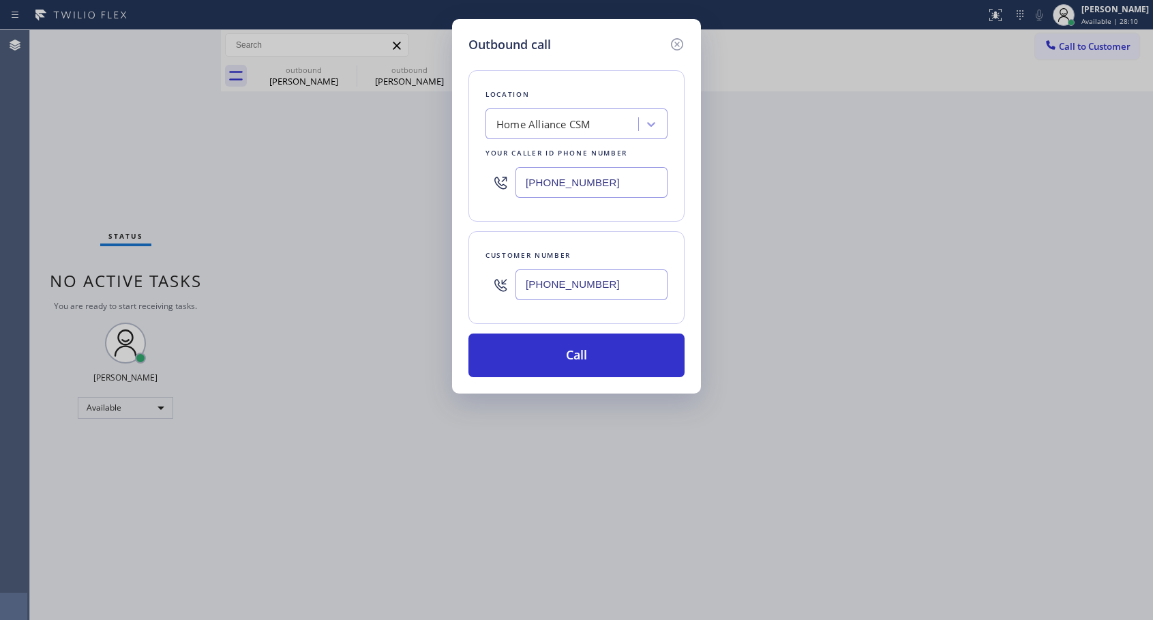
type input "[PHONE_NUMBER]"
click at [625, 344] on button "Call" at bounding box center [577, 356] width 216 height 44
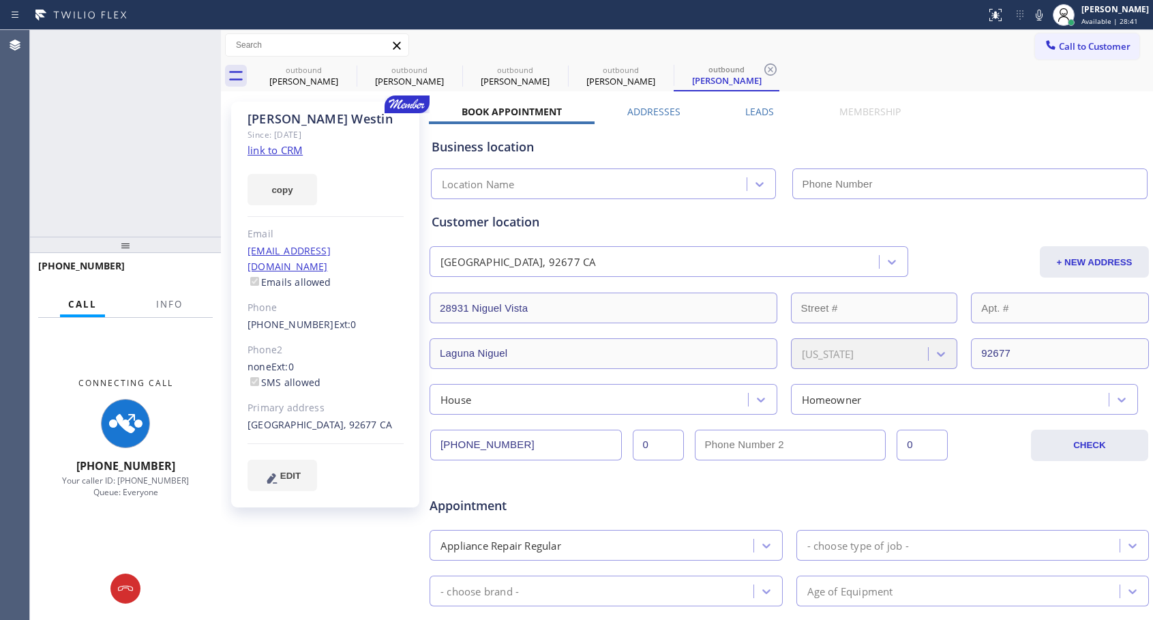
type input "[PHONE_NUMBER]"
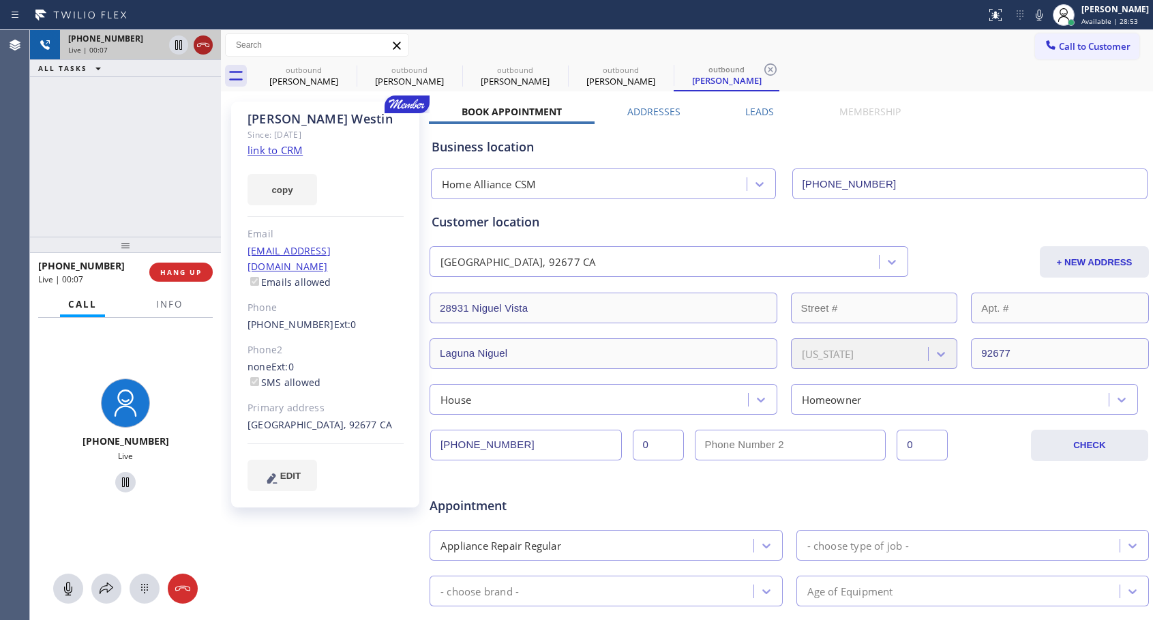
click at [206, 48] on icon at bounding box center [203, 45] width 16 height 16
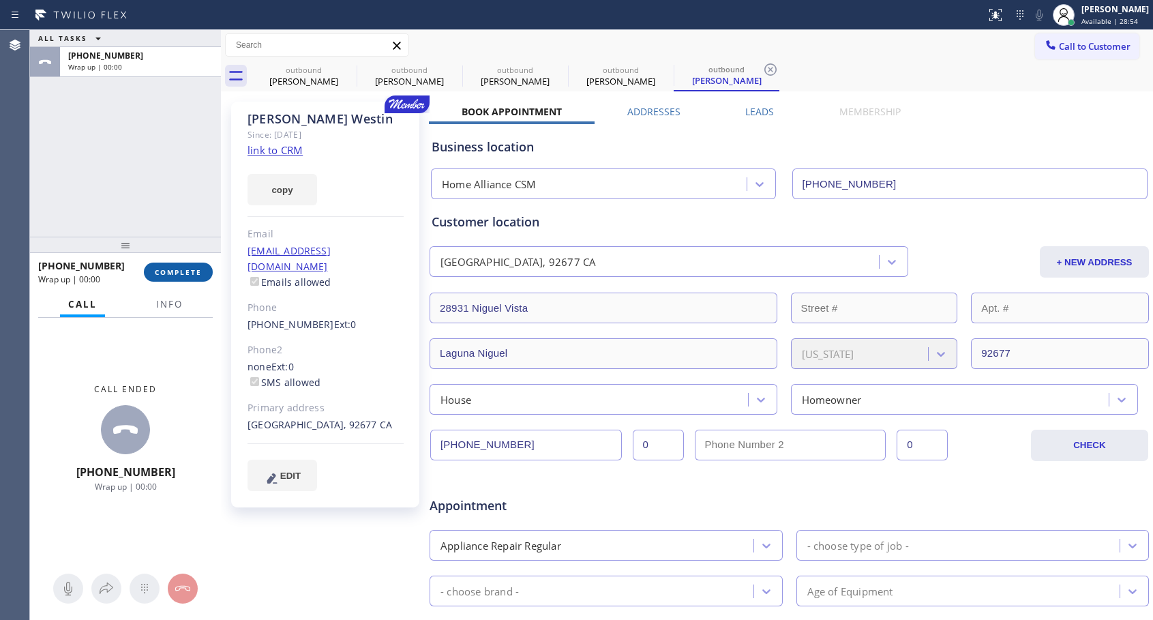
click at [191, 271] on span "COMPLETE" at bounding box center [178, 272] width 47 height 10
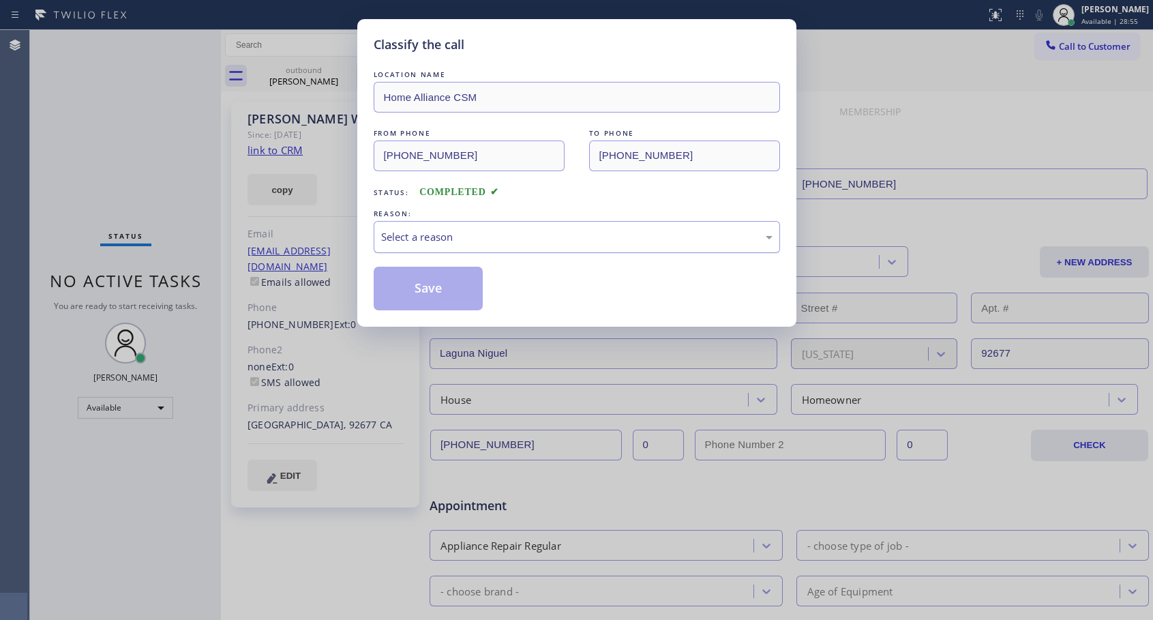
click at [471, 231] on div "Select a reason" at bounding box center [577, 237] width 392 height 16
click at [437, 295] on button "Save" at bounding box center [429, 289] width 110 height 44
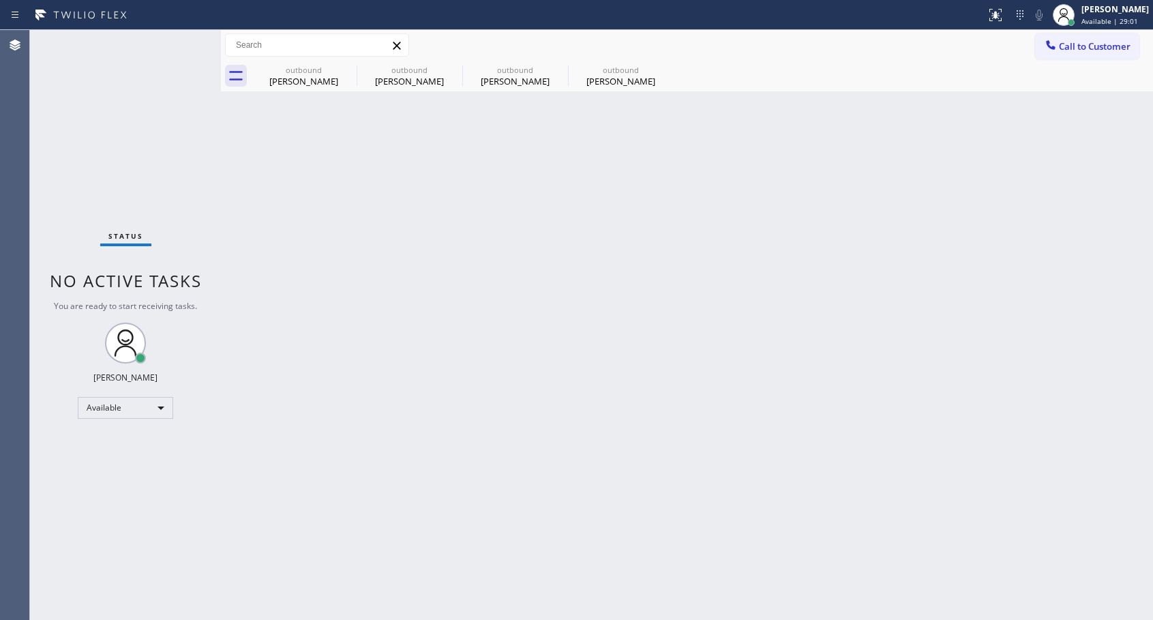
click at [607, 72] on div "outbound" at bounding box center [621, 70] width 103 height 10
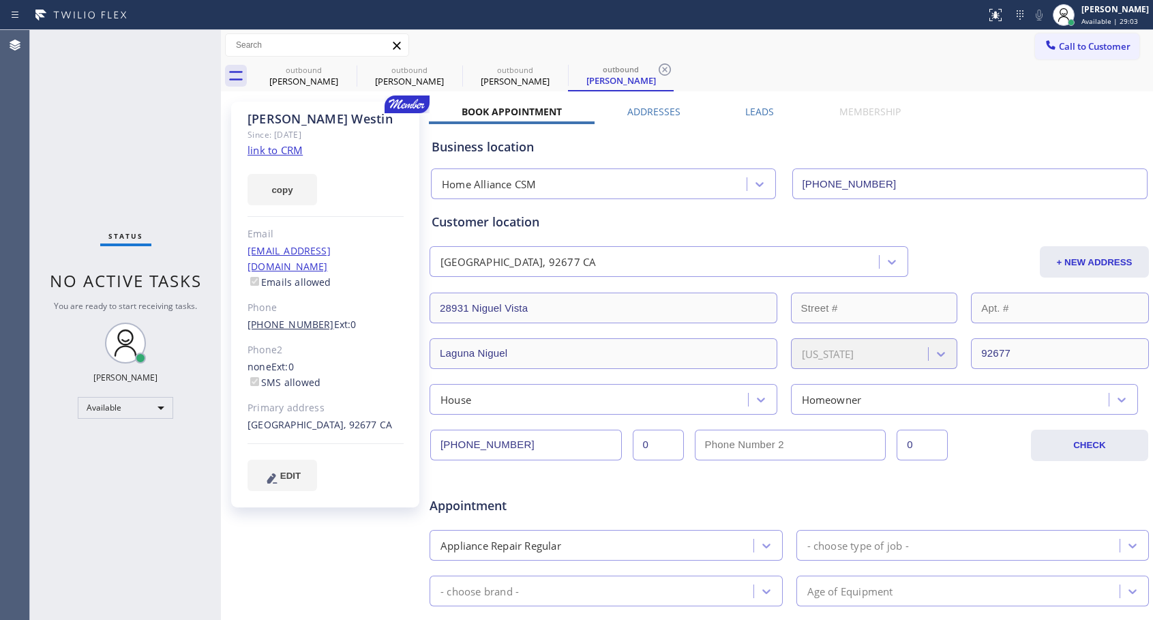
click at [278, 318] on link "[PHONE_NUMBER]" at bounding box center [291, 324] width 87 height 13
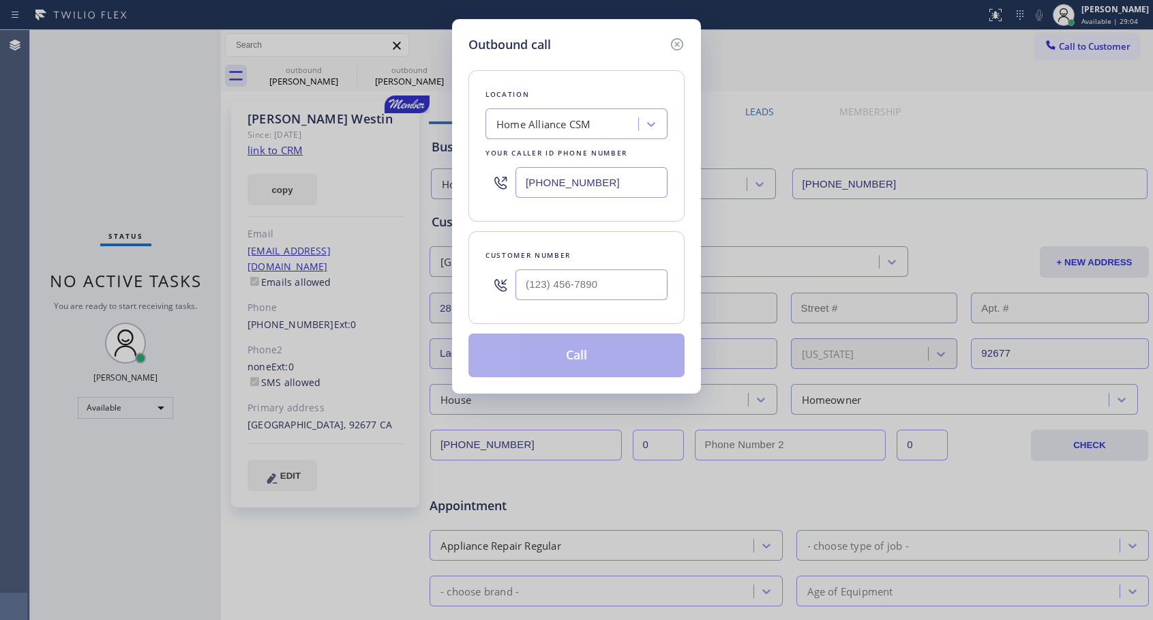
type input "[PHONE_NUMBER]"
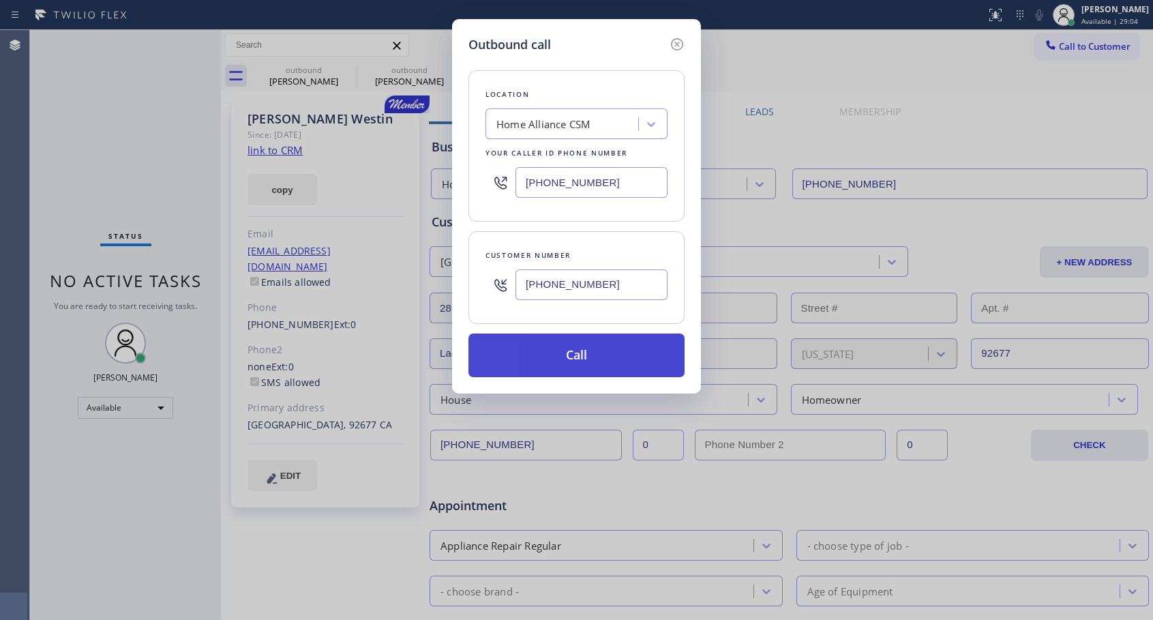
click at [535, 357] on button "Call" at bounding box center [577, 356] width 216 height 44
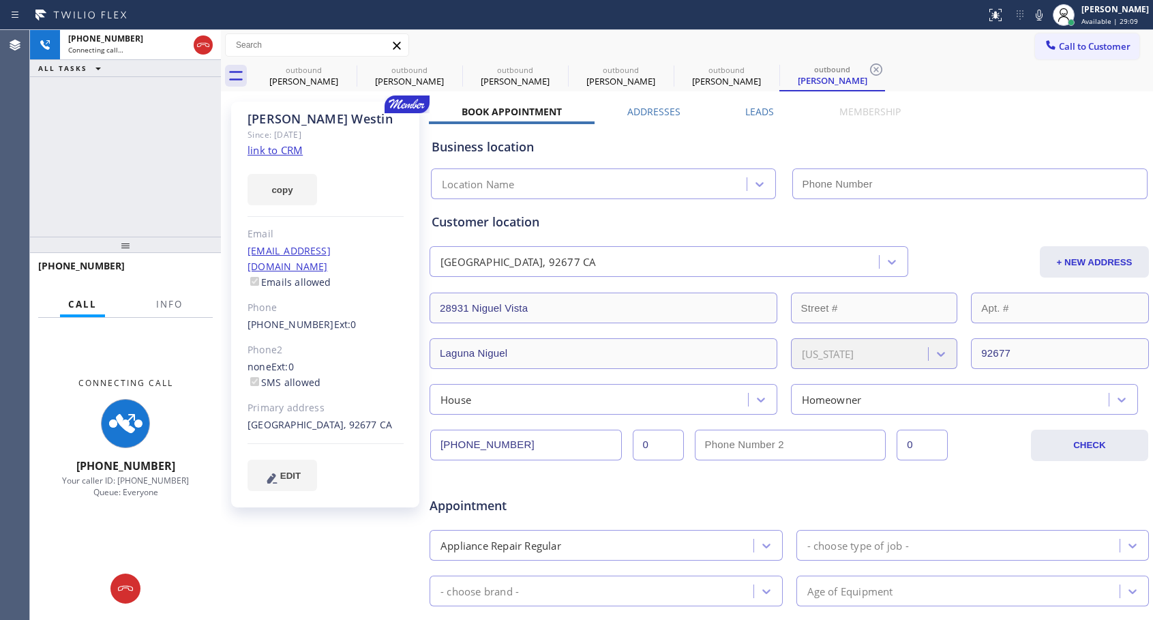
type input "[PHONE_NUMBER]"
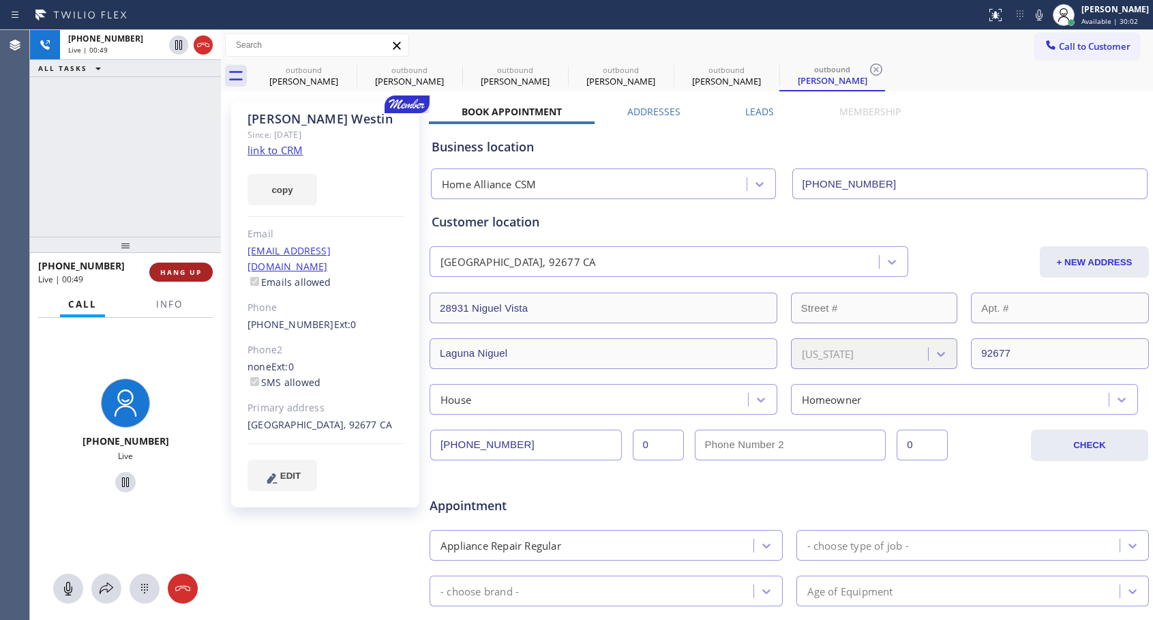
click at [164, 270] on span "HANG UP" at bounding box center [181, 272] width 42 height 10
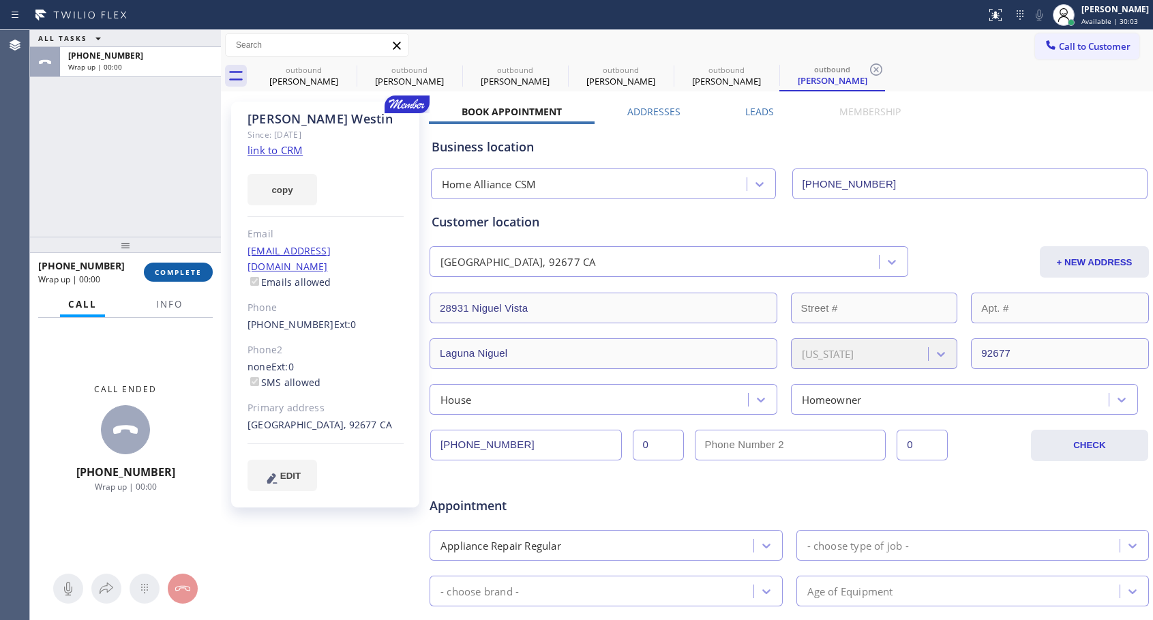
click at [167, 273] on span "COMPLETE" at bounding box center [178, 272] width 47 height 10
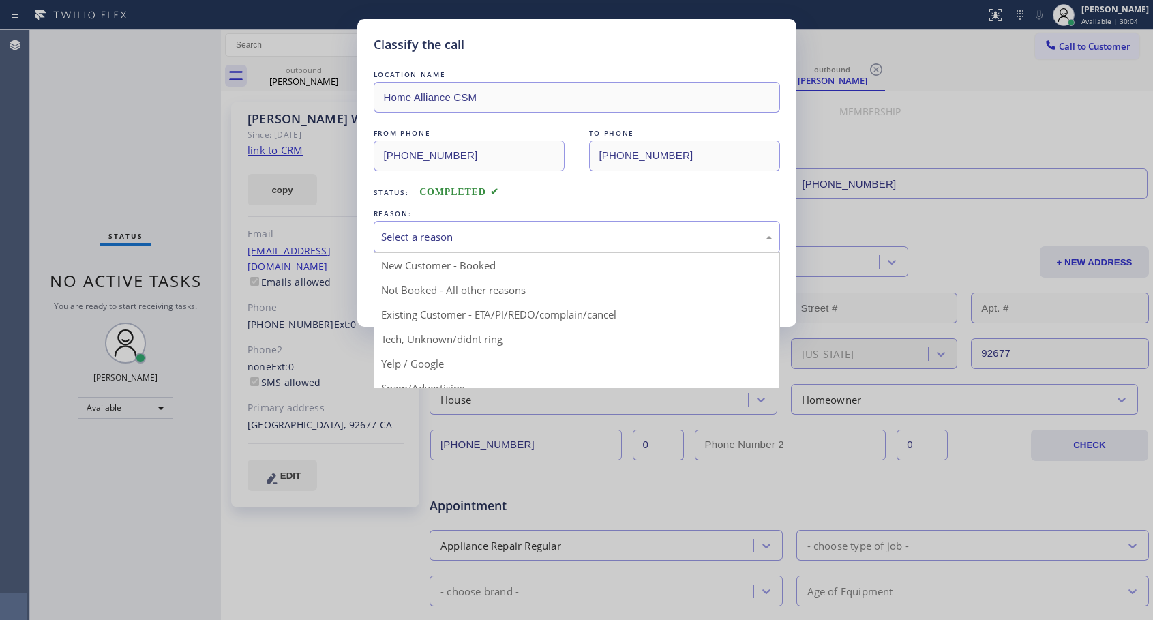
click at [445, 237] on div "Select a reason" at bounding box center [577, 237] width 392 height 16
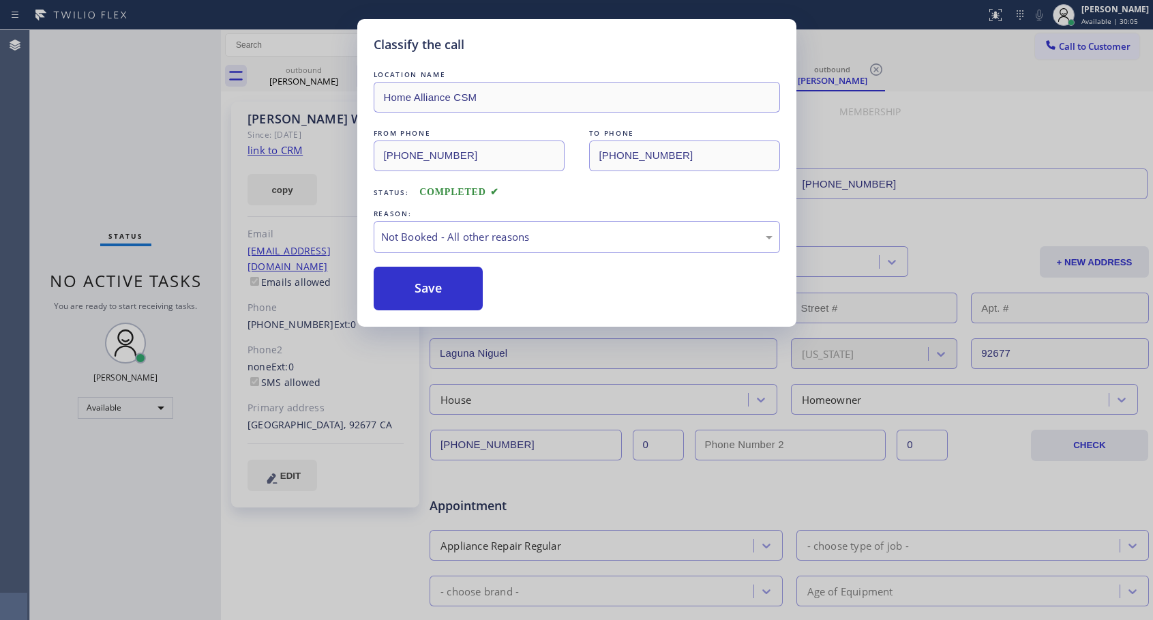
click at [416, 288] on button "Save" at bounding box center [429, 289] width 110 height 44
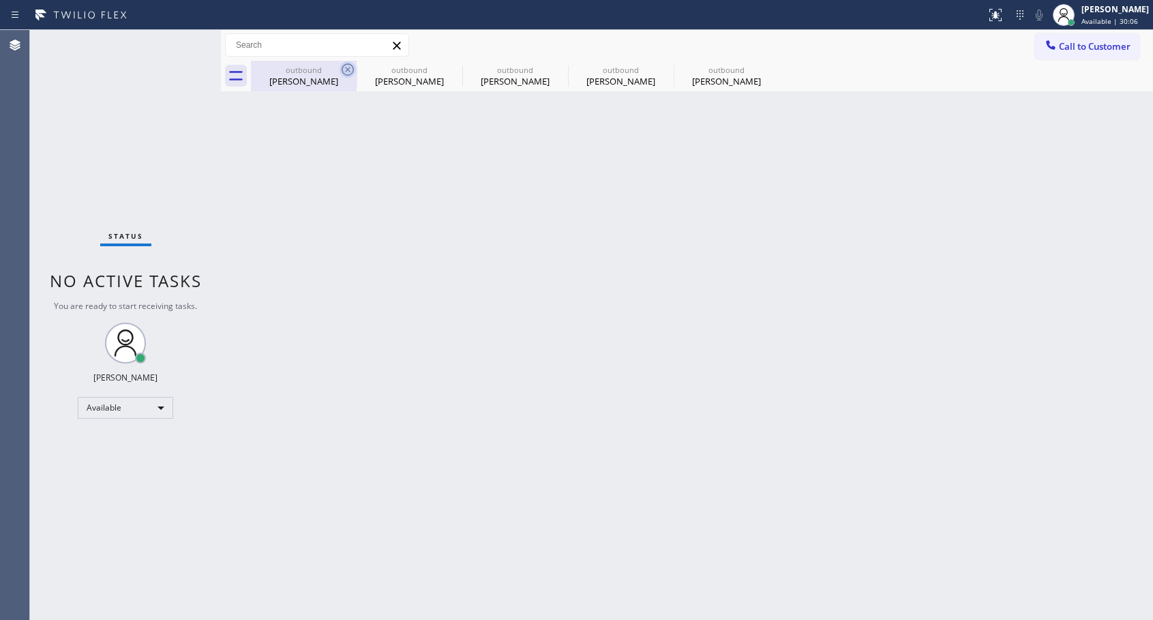
click at [351, 70] on icon at bounding box center [348, 69] width 16 height 16
click at [0, 0] on icon at bounding box center [0, 0] width 0 height 0
click at [553, 71] on icon at bounding box center [559, 69] width 12 height 12
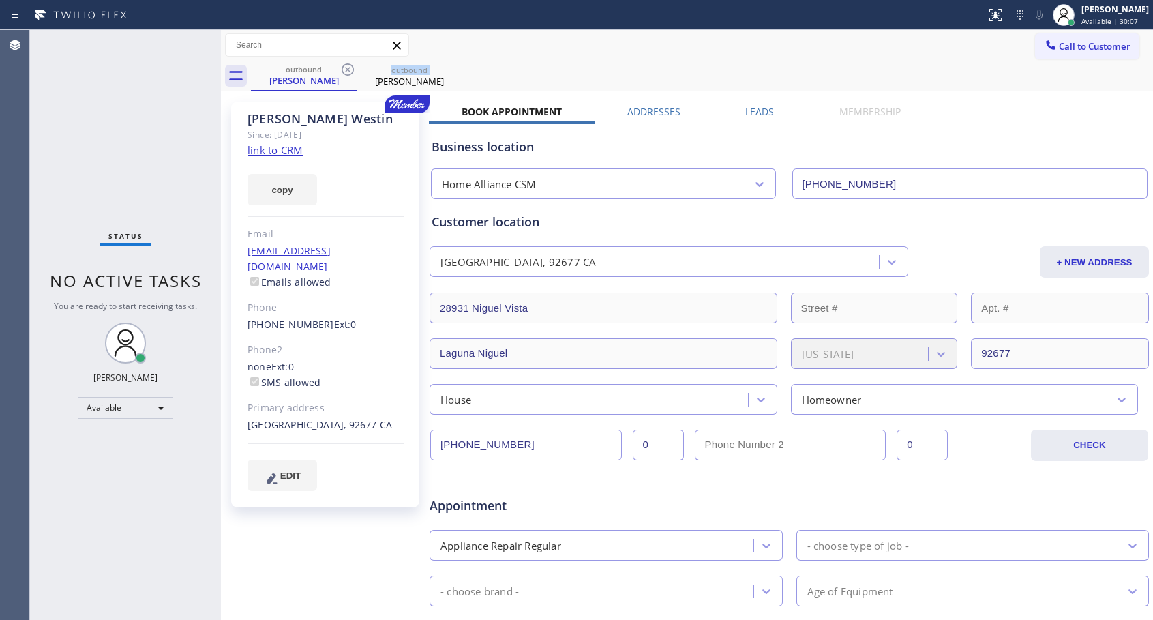
click at [350, 71] on icon at bounding box center [348, 69] width 12 height 12
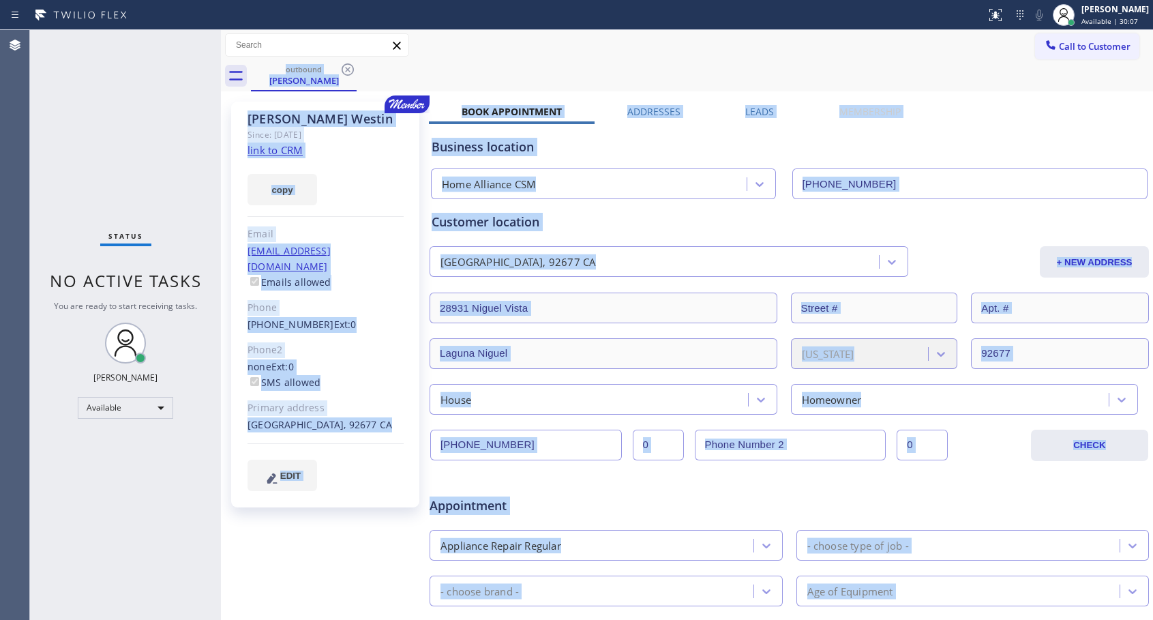
click at [350, 71] on div "outbound [PERSON_NAME]" at bounding box center [702, 76] width 902 height 31
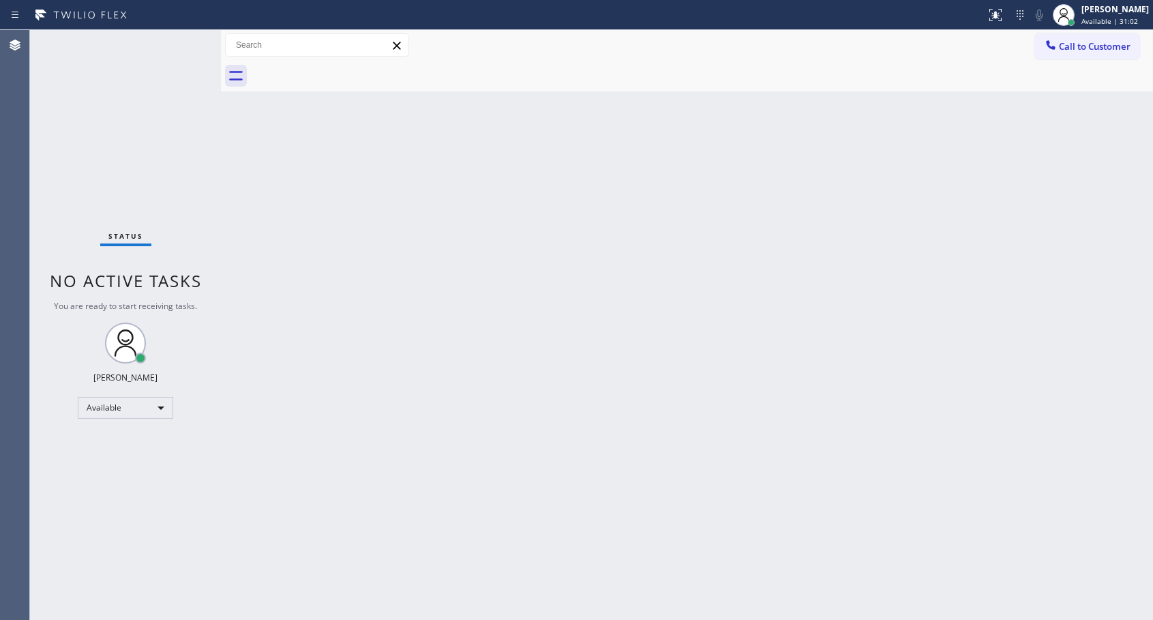
click at [1064, 48] on span "Call to Customer" at bounding box center [1095, 46] width 72 height 12
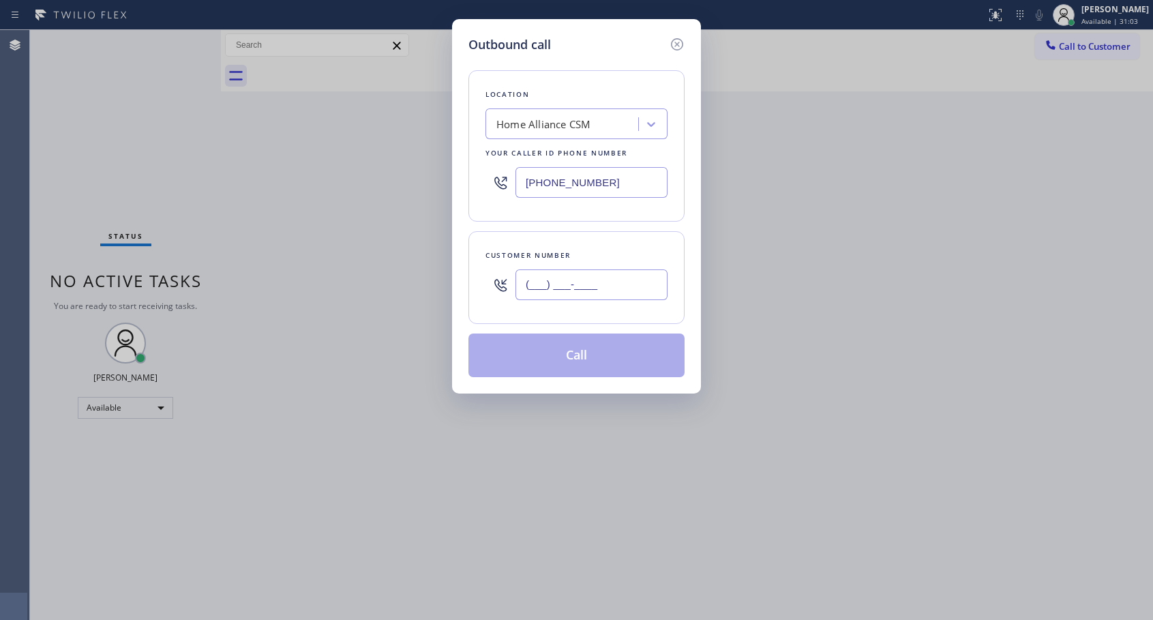
click at [642, 286] on input "(___) ___-____" at bounding box center [592, 284] width 152 height 31
paste input "786) 536-2608"
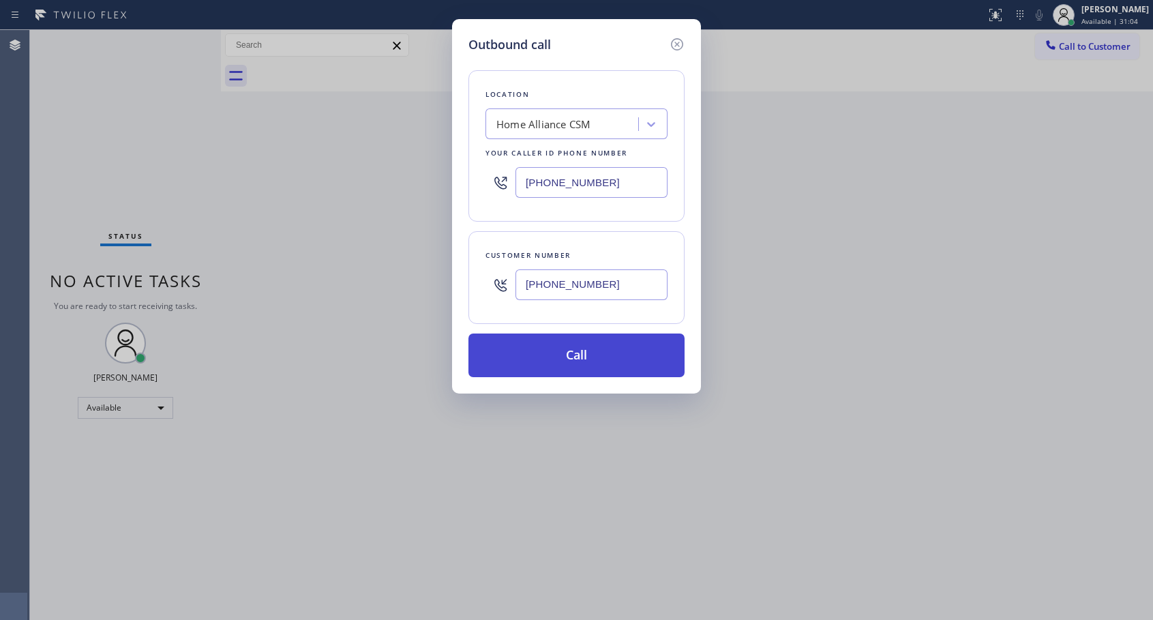
type input "[PHONE_NUMBER]"
click at [602, 359] on button "Call" at bounding box center [577, 356] width 216 height 44
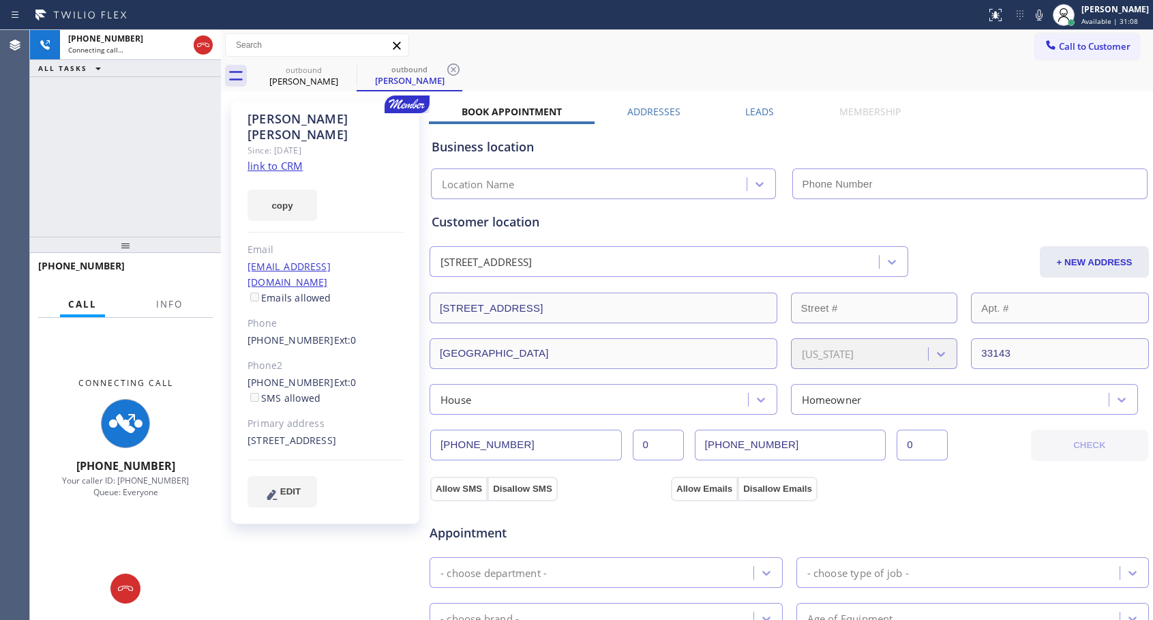
type input "[PHONE_NUMBER]"
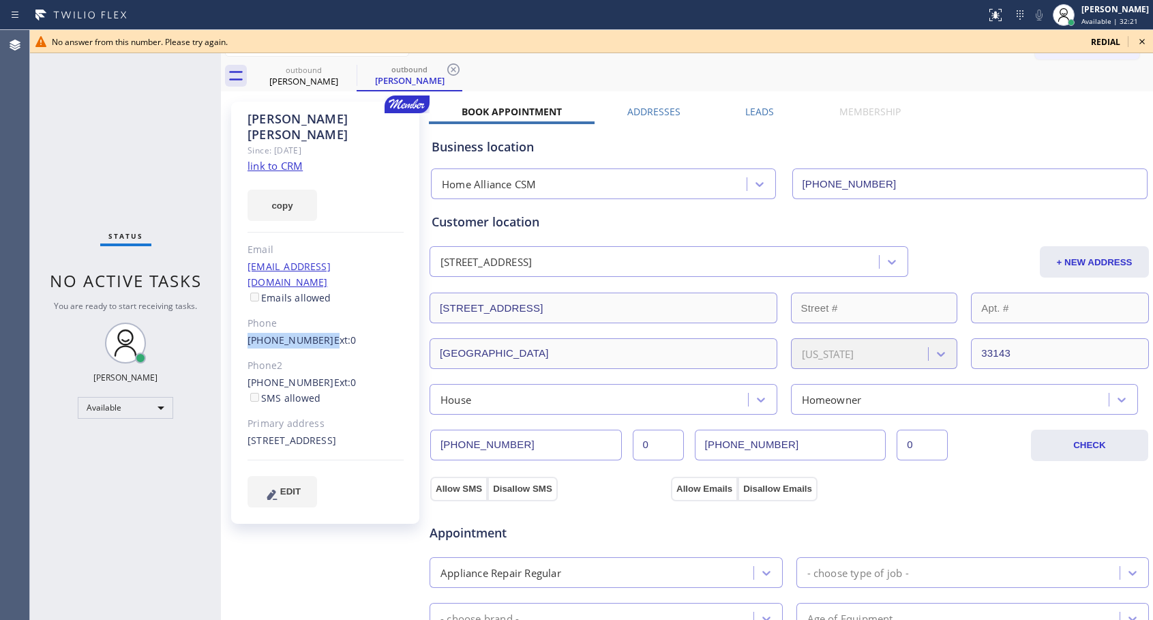
drag, startPoint x: 239, startPoint y: 311, endPoint x: 319, endPoint y: 306, distance: 79.9
click at [319, 306] on div "[PERSON_NAME] Since: [DATE] link to CRM copy Email [EMAIL_ADDRESS][DOMAIN_NAME]…" at bounding box center [325, 313] width 188 height 422
copy div "[PHONE_NUMBER]"
drag, startPoint x: 243, startPoint y: 353, endPoint x: 314, endPoint y: 349, distance: 71.0
click at [314, 349] on div "[PERSON_NAME] Since: [DATE] link to CRM copy Email [EMAIL_ADDRESS][DOMAIN_NAME]…" at bounding box center [325, 313] width 188 height 422
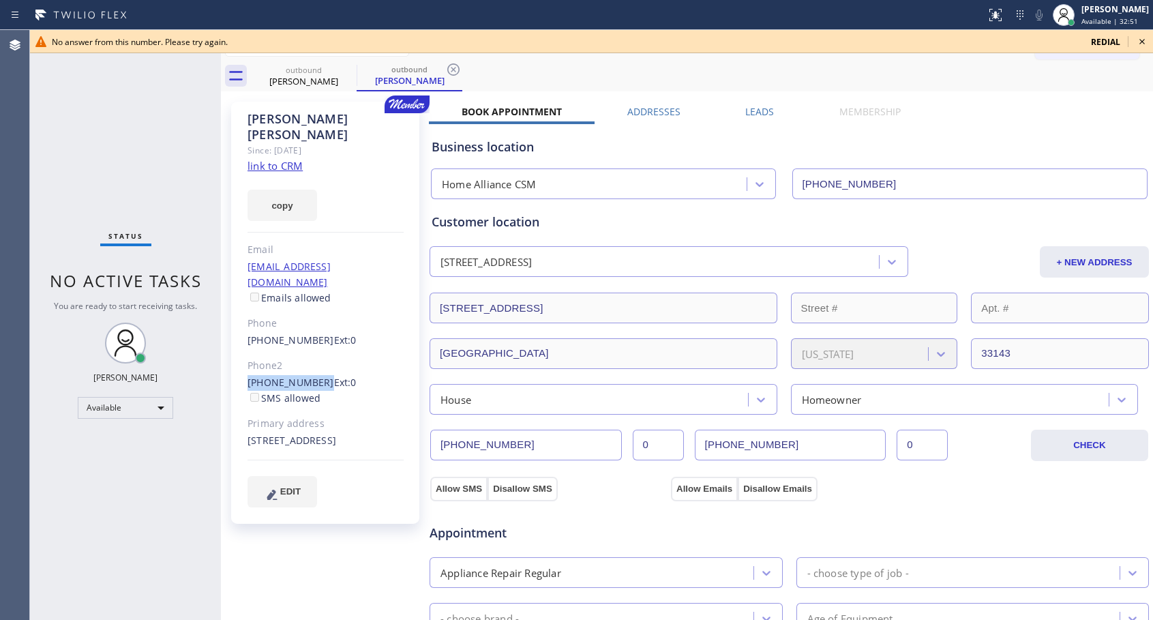
copy link "[PHONE_NUMBER]"
click at [276, 376] on link "[PHONE_NUMBER]" at bounding box center [291, 382] width 87 height 13
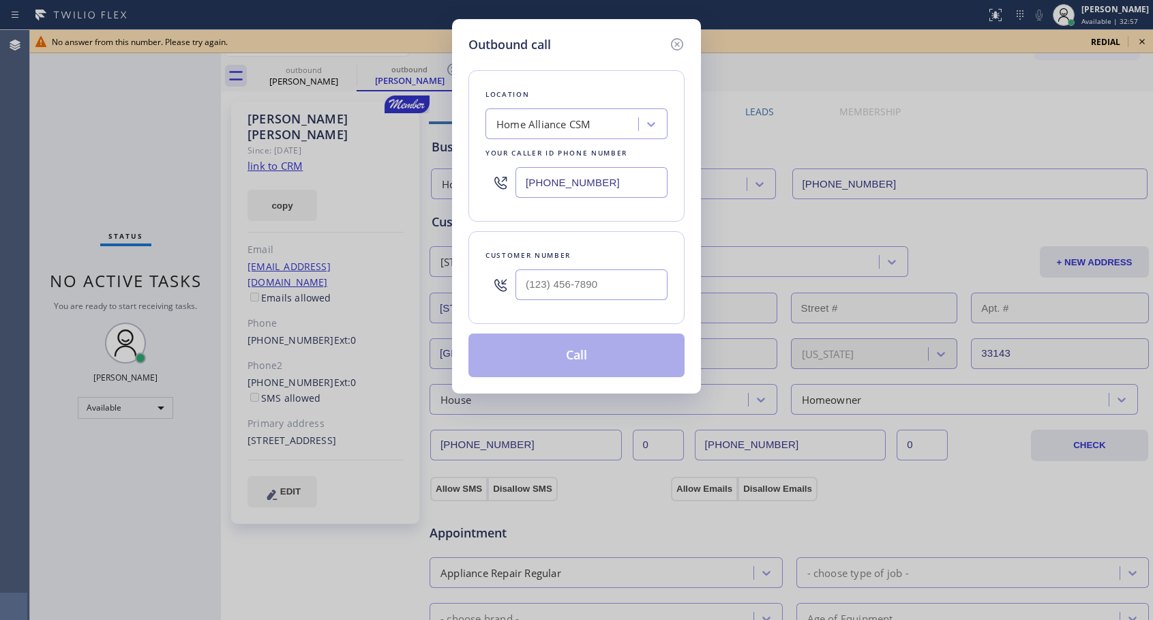
type input "[PHONE_NUMBER]"
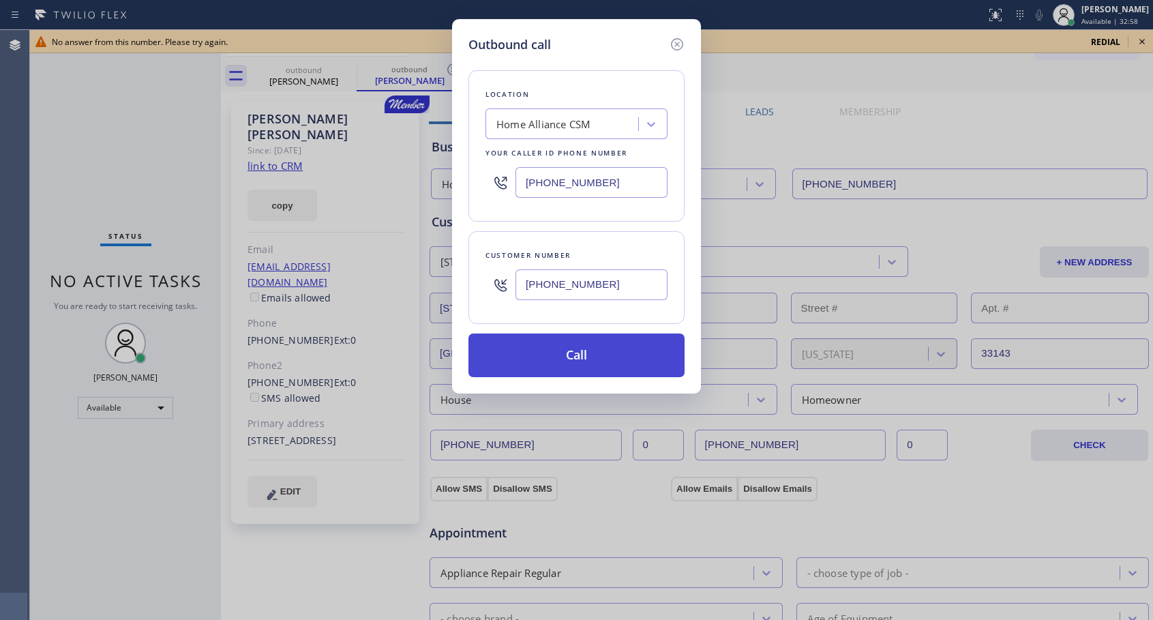
click at [531, 346] on button "Call" at bounding box center [577, 356] width 216 height 44
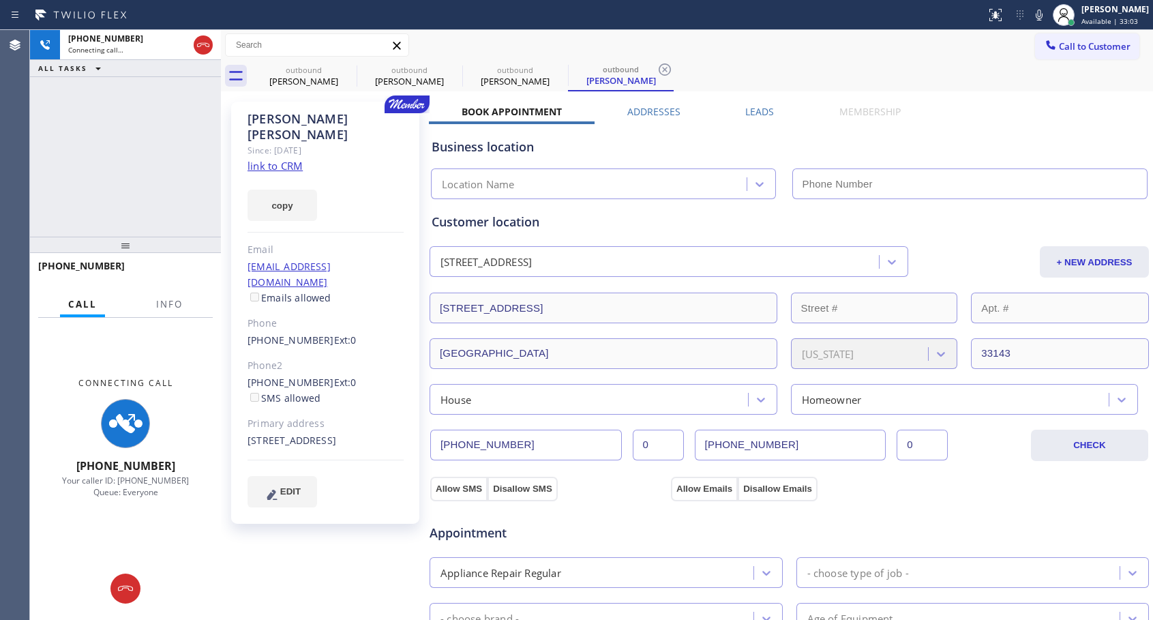
type input "[PHONE_NUMBER]"
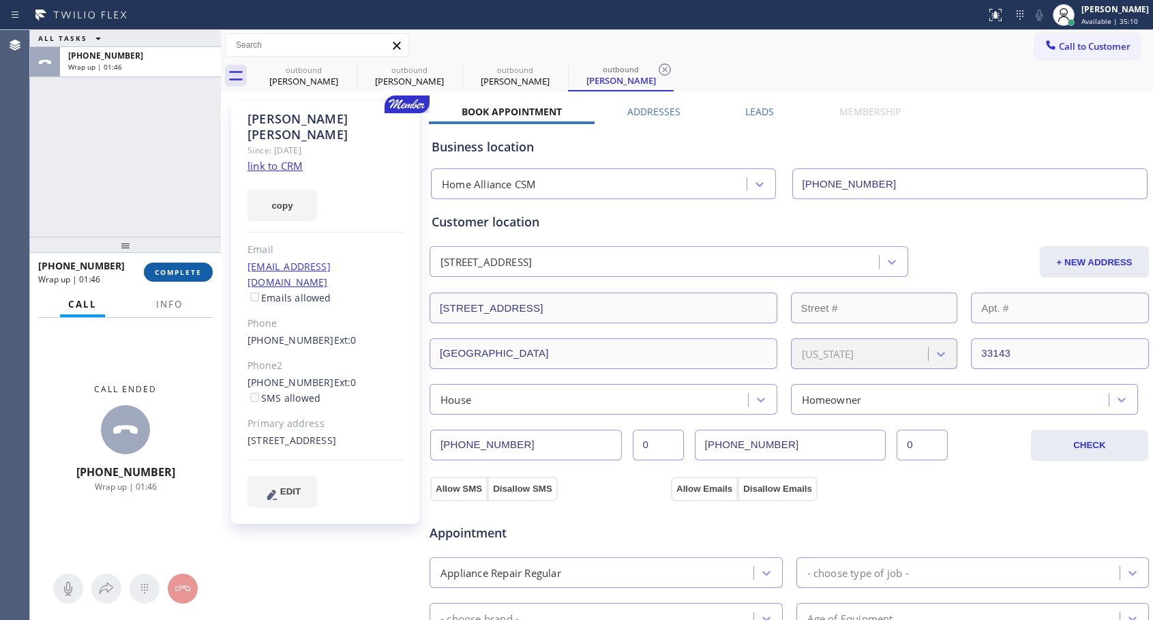
click at [190, 276] on span "COMPLETE" at bounding box center [178, 272] width 47 height 10
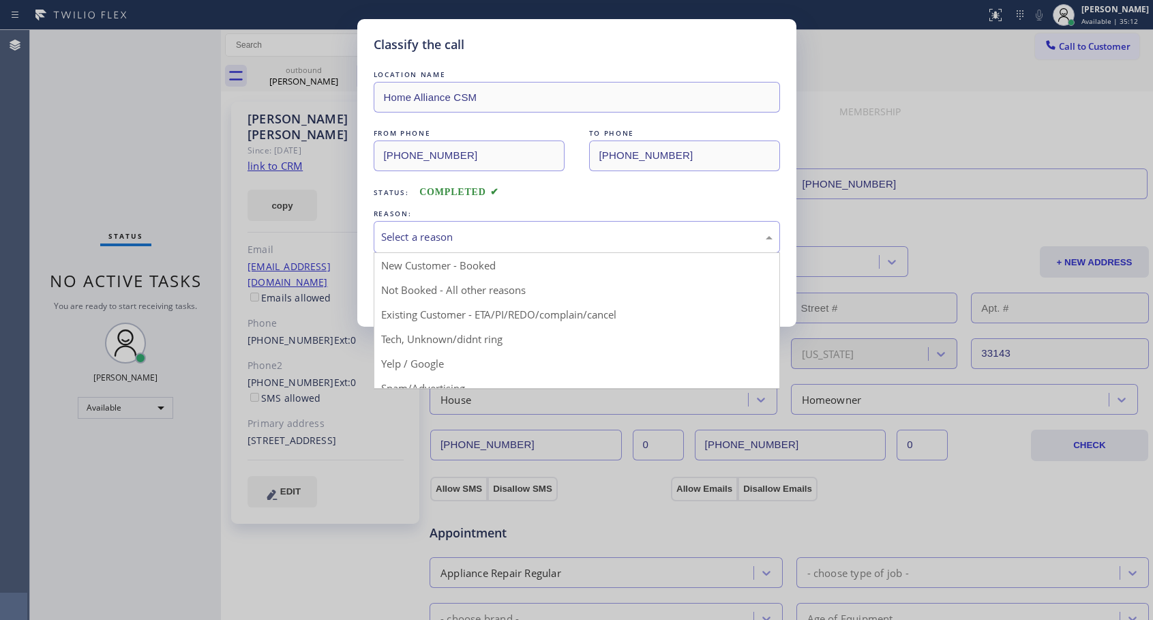
click at [466, 235] on div "Select a reason" at bounding box center [577, 237] width 392 height 16
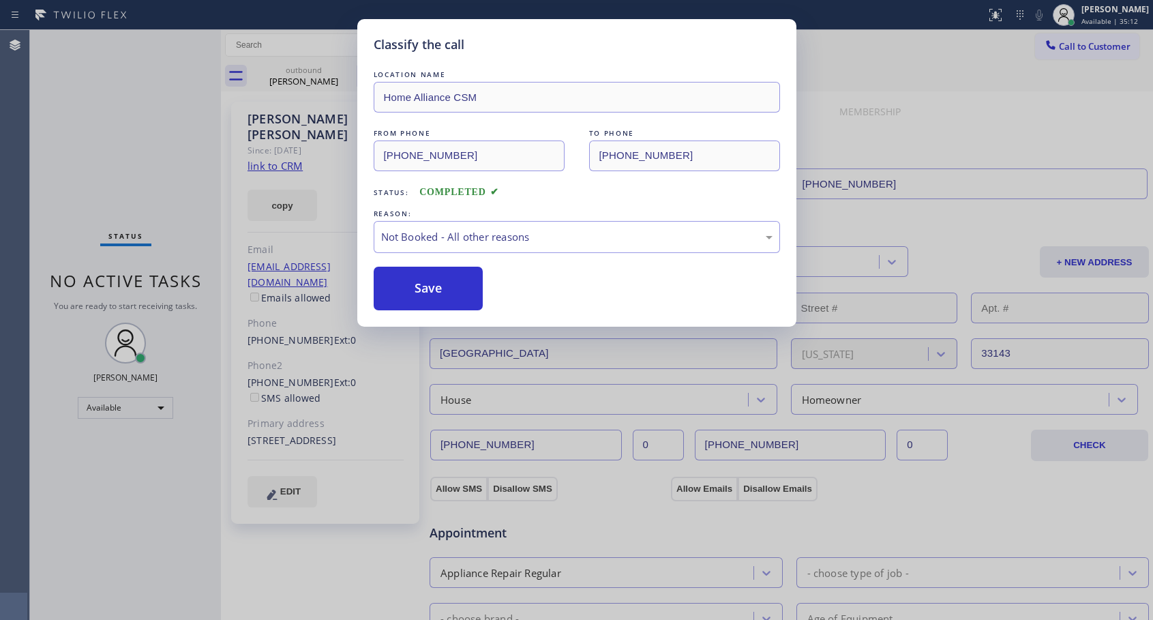
click at [438, 283] on button "Save" at bounding box center [429, 289] width 110 height 44
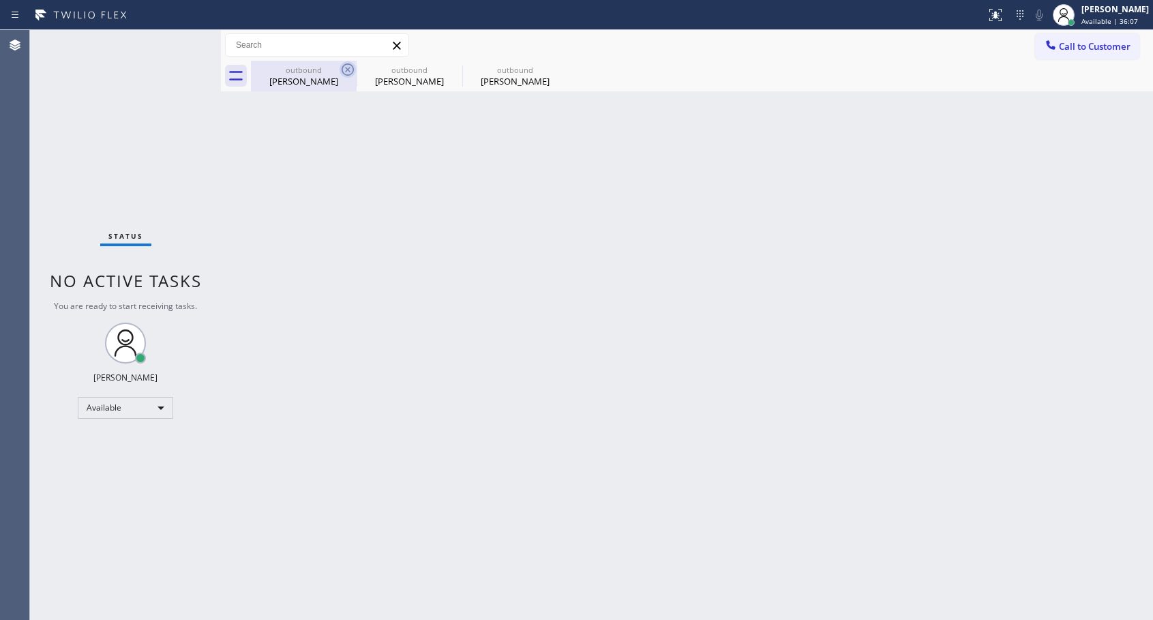
click at [346, 69] on icon at bounding box center [348, 69] width 16 height 16
click at [0, 0] on icon at bounding box center [0, 0] width 0 height 0
click at [346, 69] on div at bounding box center [702, 76] width 902 height 31
click at [1072, 53] on button "Call to Customer" at bounding box center [1087, 46] width 104 height 26
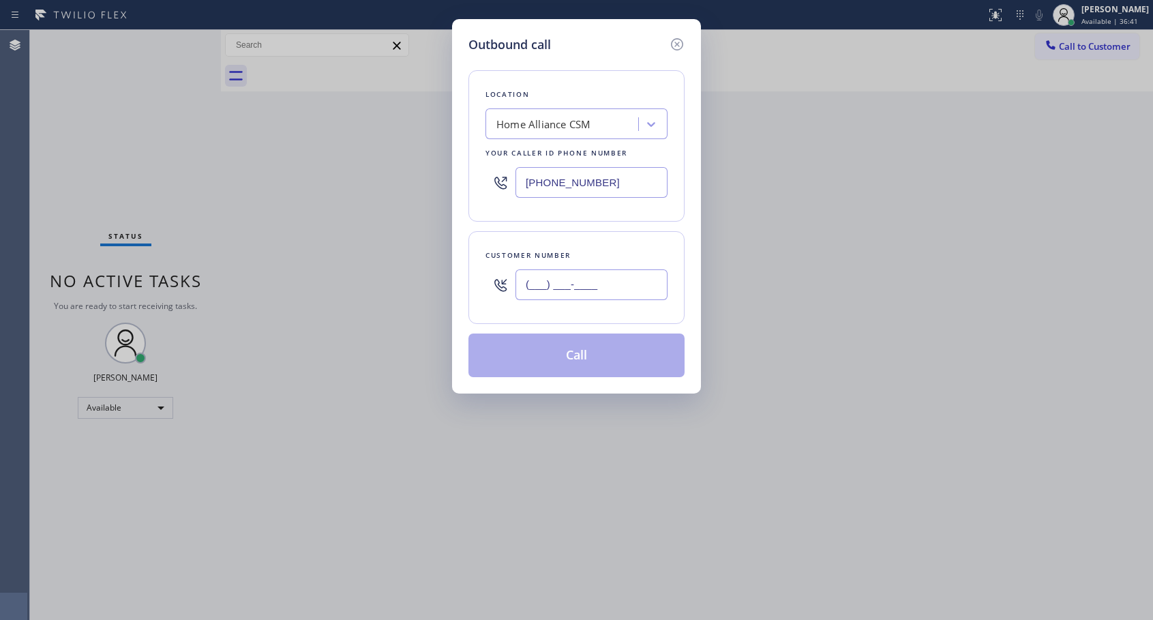
click at [588, 282] on input "(___) ___-____" at bounding box center [592, 284] width 152 height 31
paste input "714) 408-5077"
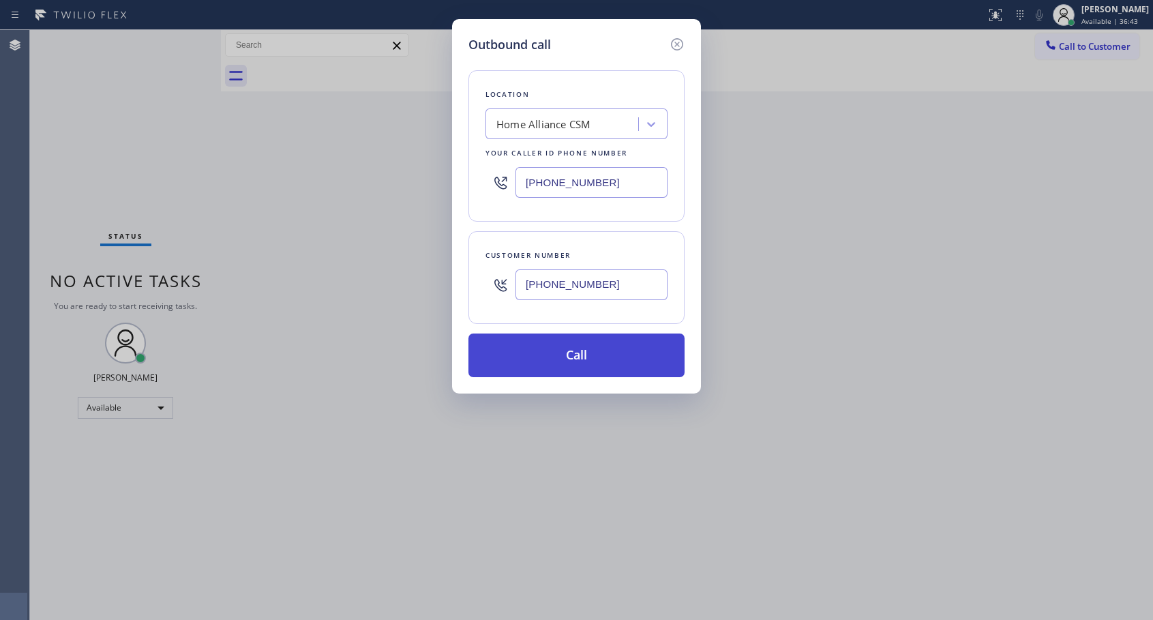
type input "[PHONE_NUMBER]"
click at [573, 358] on button "Call" at bounding box center [577, 356] width 216 height 44
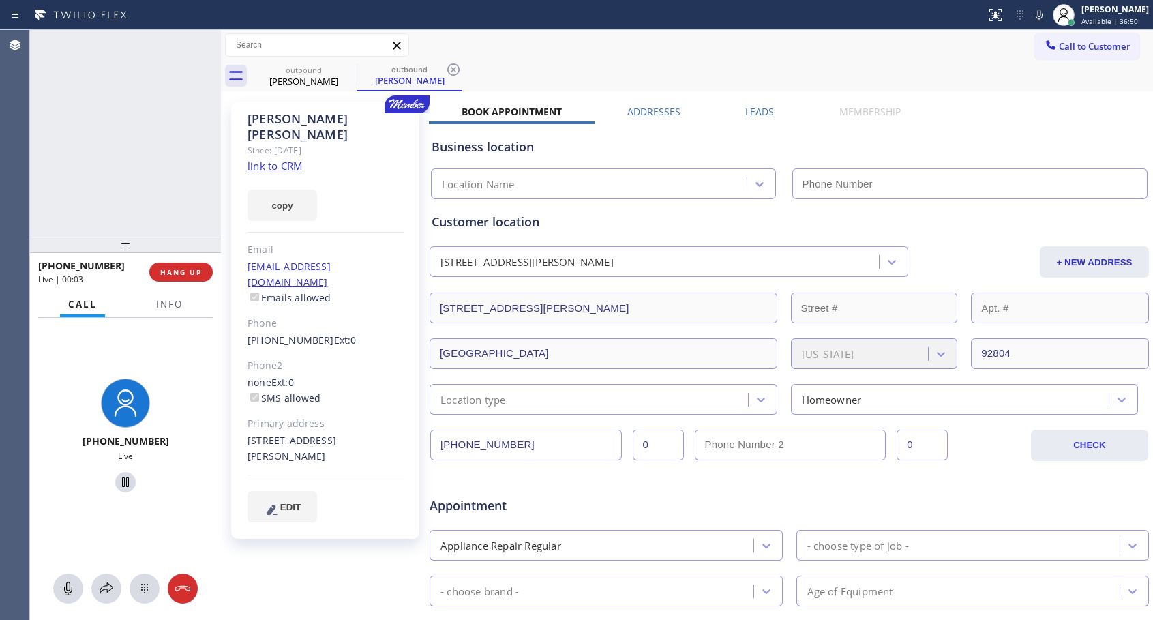
type input "[PHONE_NUMBER]"
click at [204, 270] on button "HANG UP" at bounding box center [180, 272] width 63 height 19
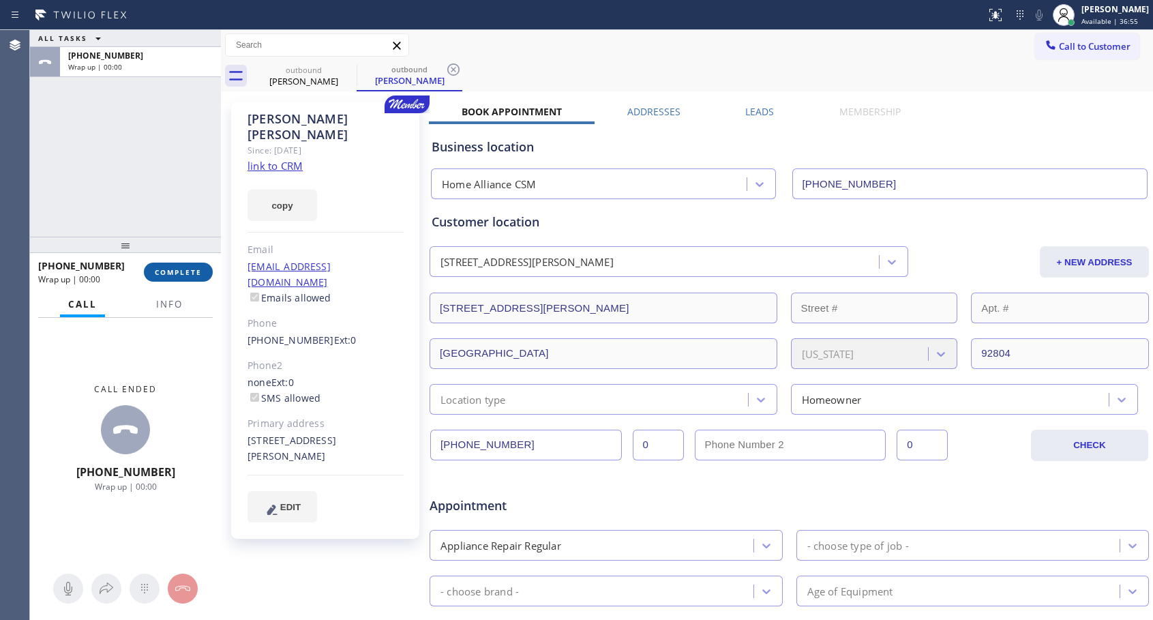
click at [204, 270] on button "COMPLETE" at bounding box center [178, 272] width 69 height 19
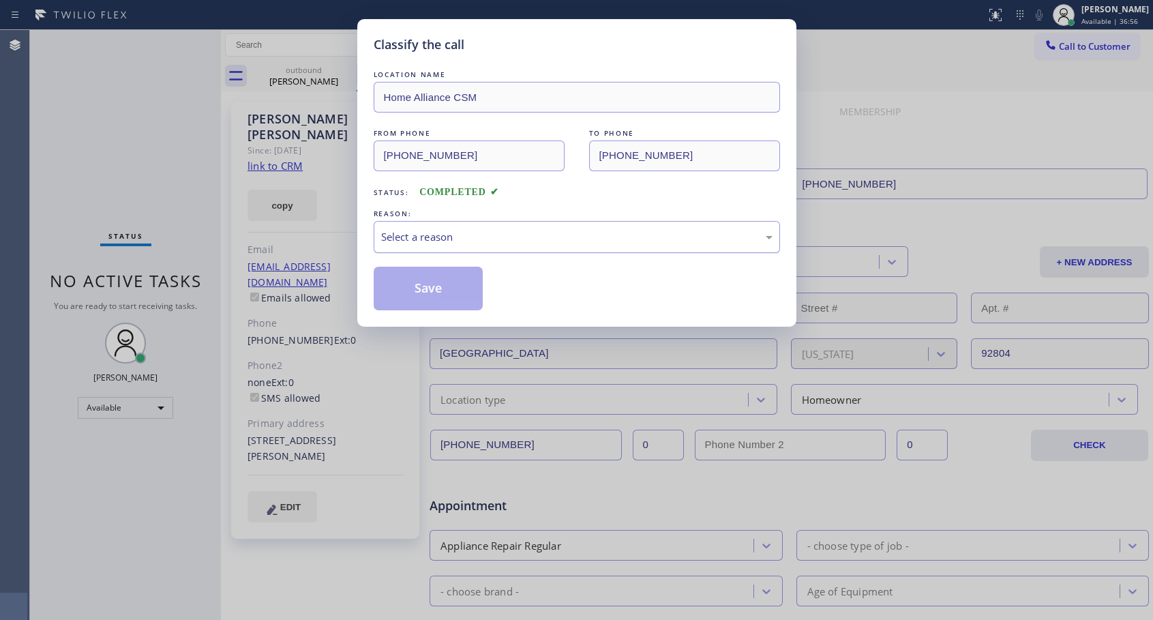
click at [505, 231] on div "Select a reason" at bounding box center [577, 237] width 392 height 16
click at [417, 293] on button "Save" at bounding box center [429, 289] width 110 height 44
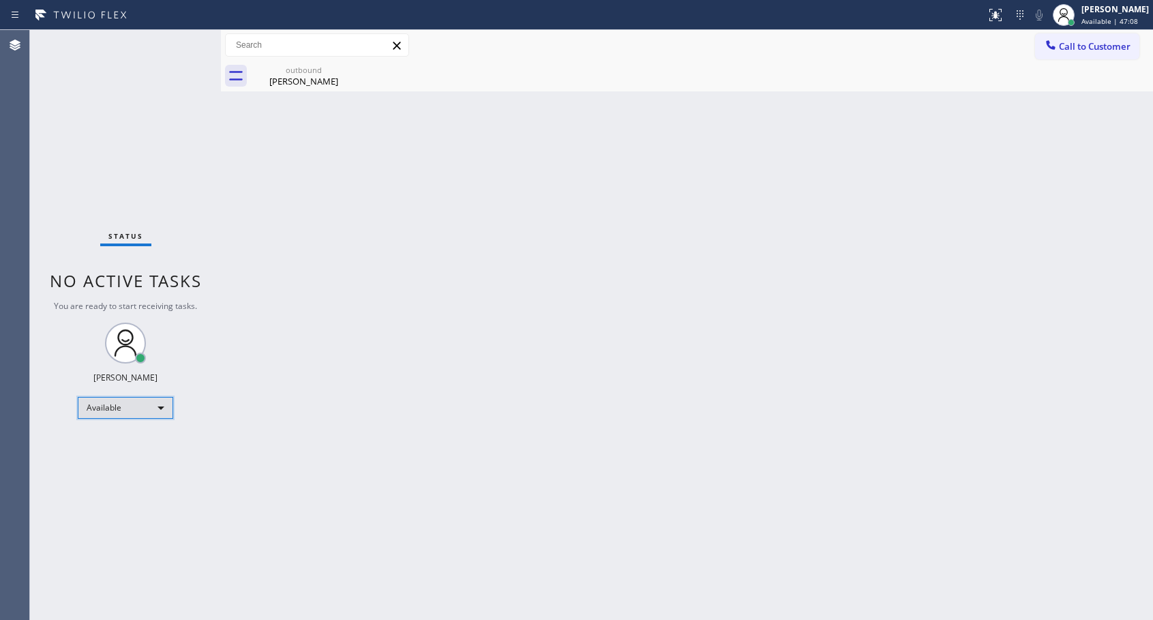
click at [149, 406] on div "Available" at bounding box center [125, 408] width 95 height 22
click at [115, 458] on li "Unavailable" at bounding box center [124, 461] width 93 height 16
click at [146, 416] on div "Unavailable" at bounding box center [125, 414] width 95 height 22
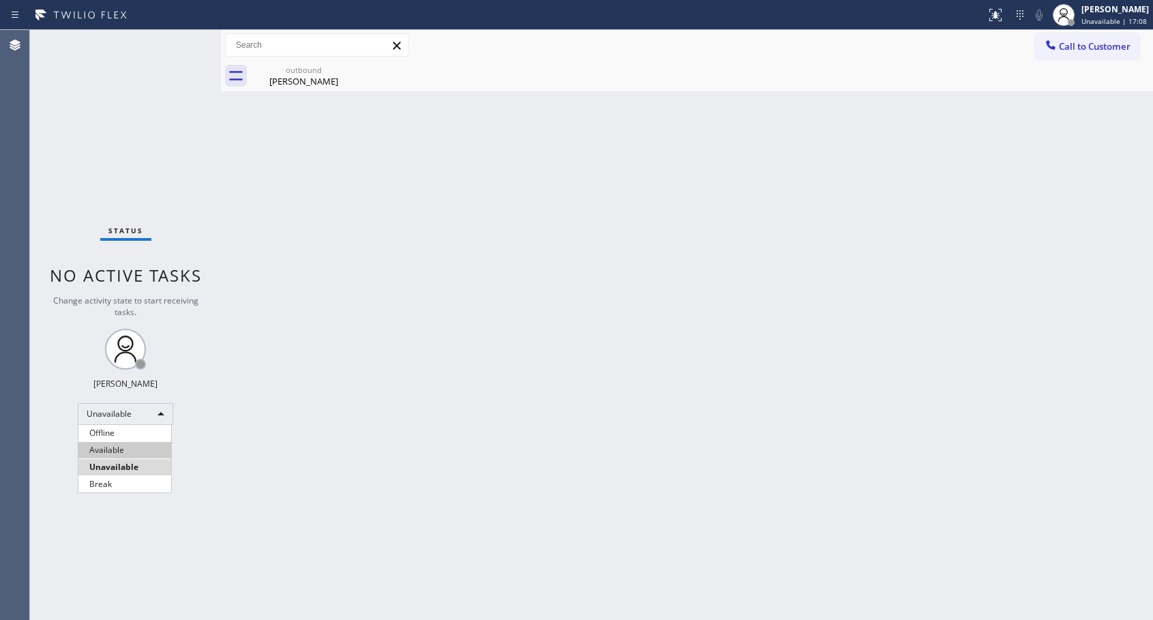
click at [119, 448] on li "Available" at bounding box center [124, 450] width 93 height 16
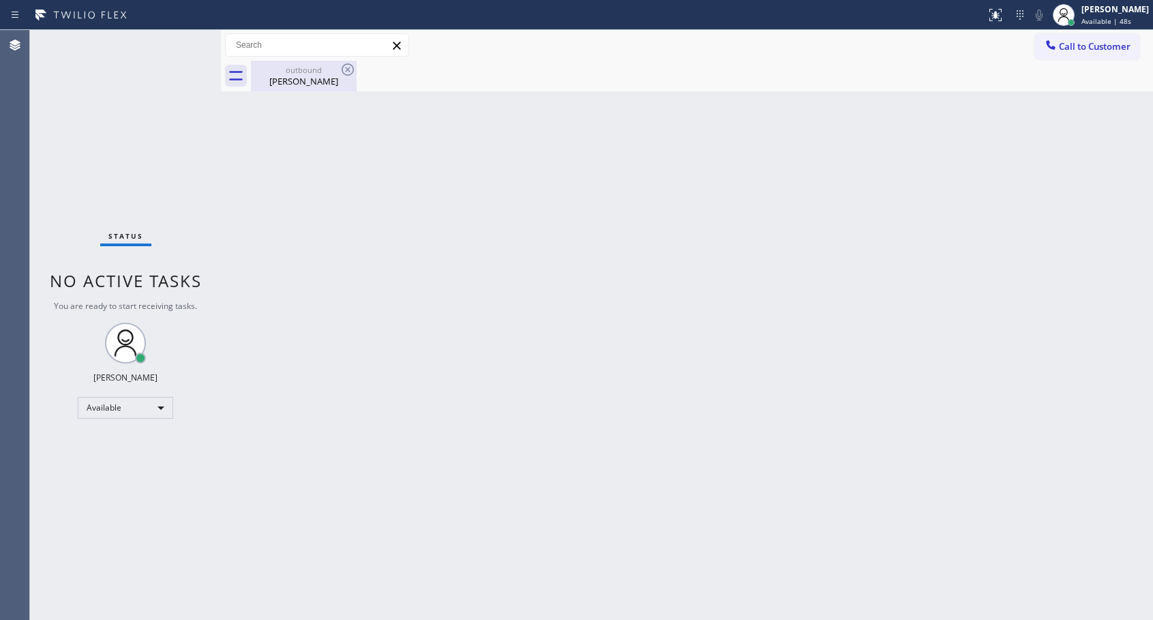
click at [314, 80] on div "[PERSON_NAME]" at bounding box center [303, 81] width 103 height 12
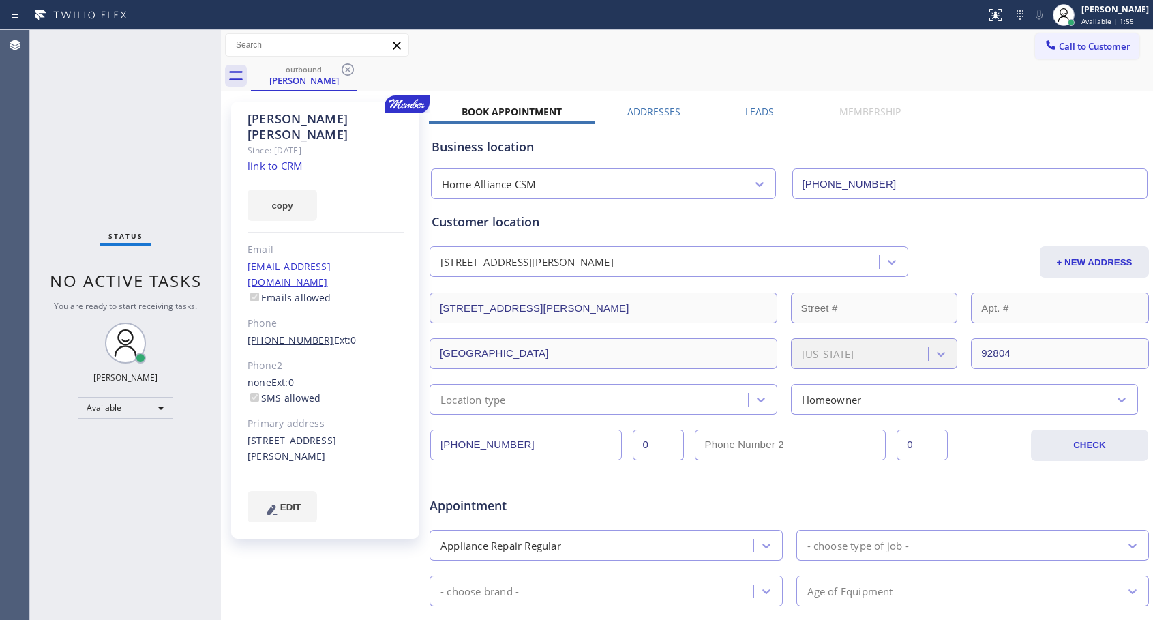
click at [283, 334] on link "[PHONE_NUMBER]" at bounding box center [291, 340] width 87 height 13
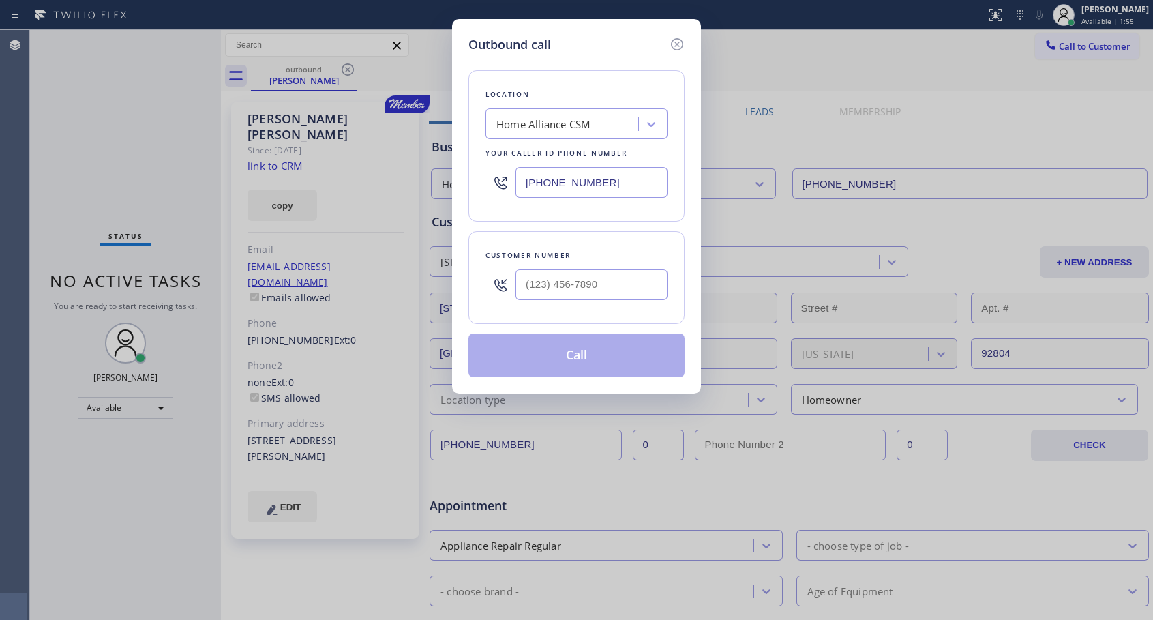
type input "[PHONE_NUMBER]"
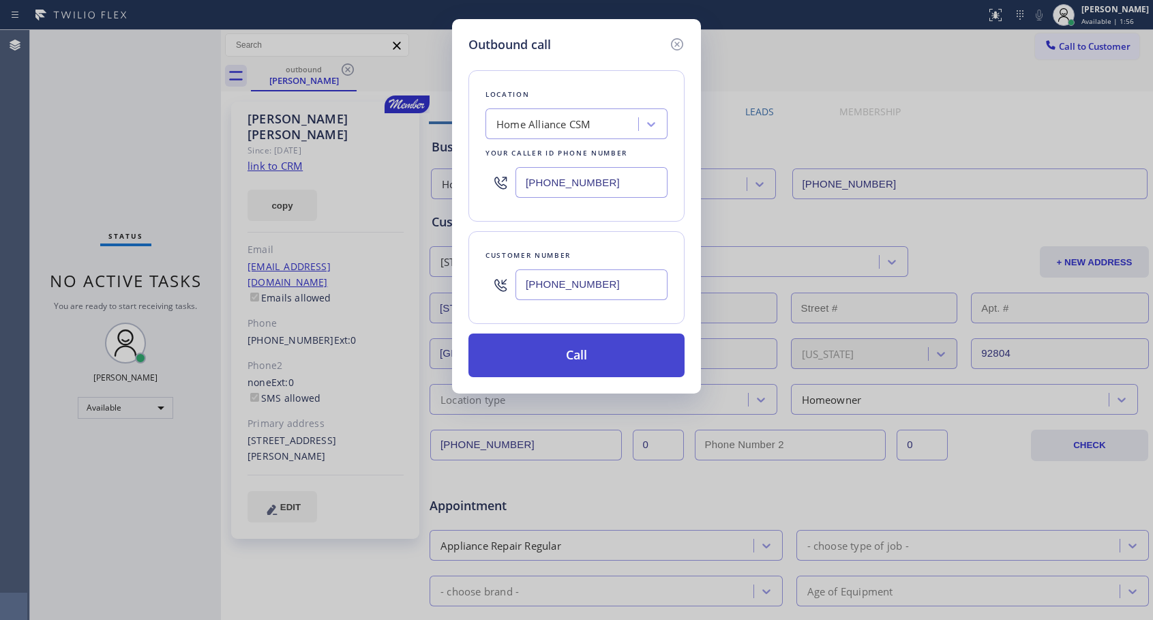
click at [581, 356] on button "Call" at bounding box center [577, 356] width 216 height 44
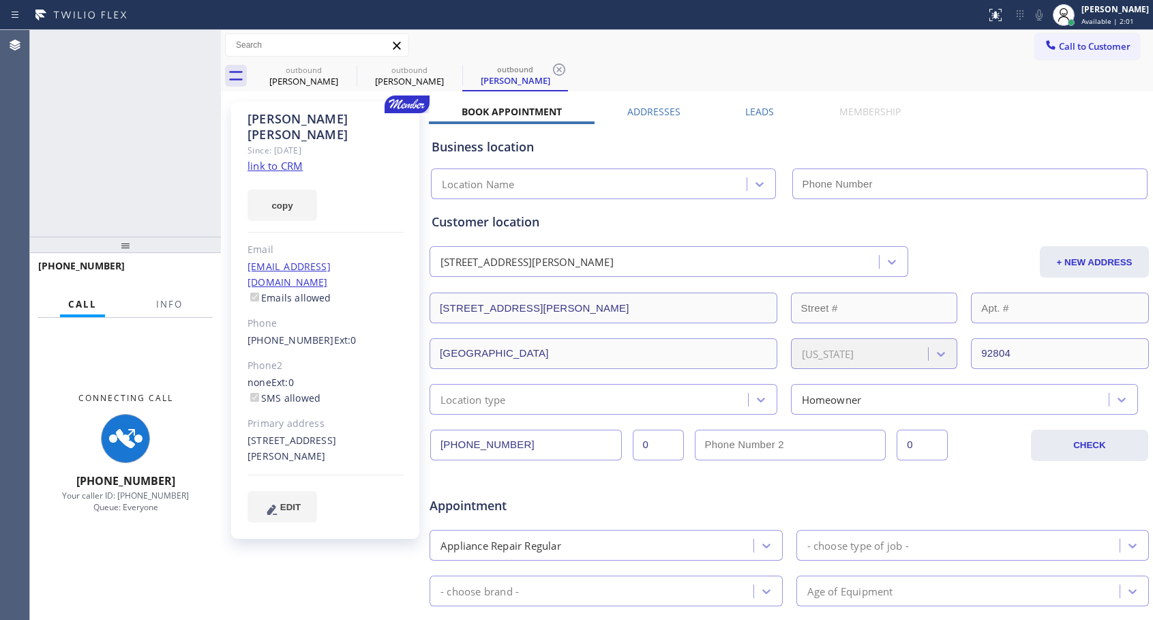
type input "[PHONE_NUMBER]"
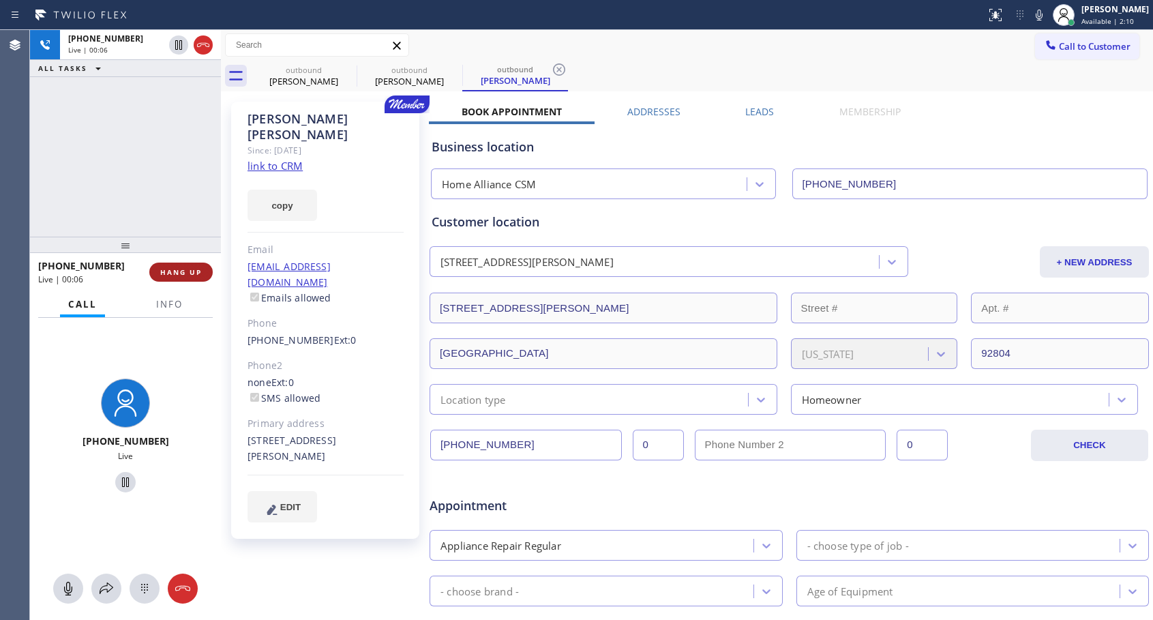
click at [193, 274] on span "HANG UP" at bounding box center [181, 272] width 42 height 10
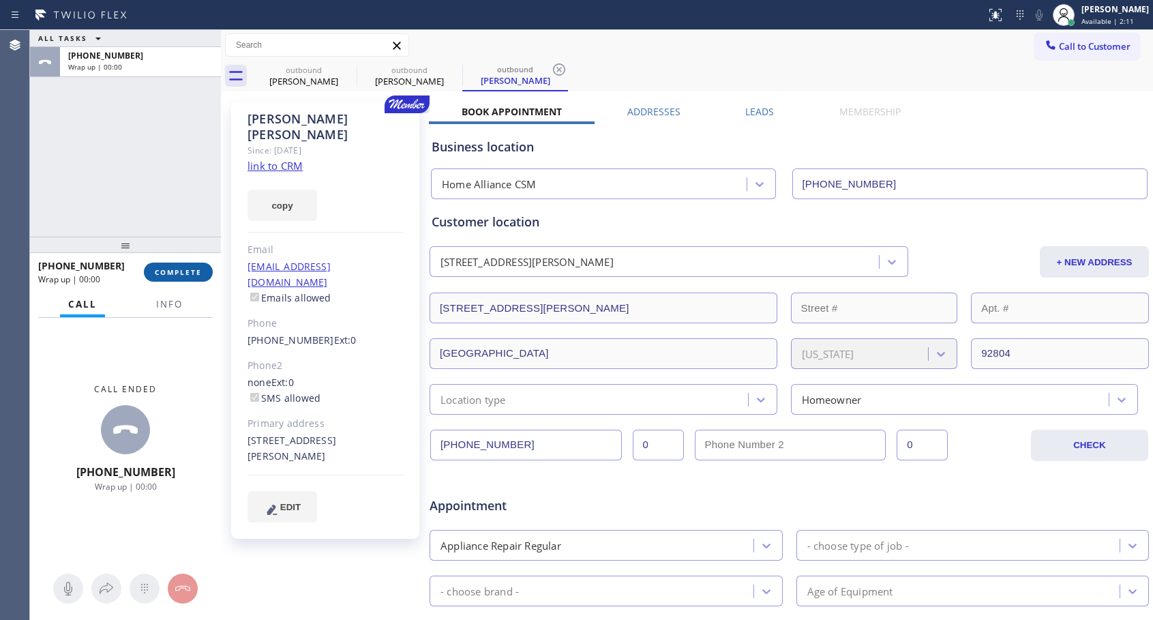
click at [193, 274] on span "COMPLETE" at bounding box center [178, 272] width 47 height 10
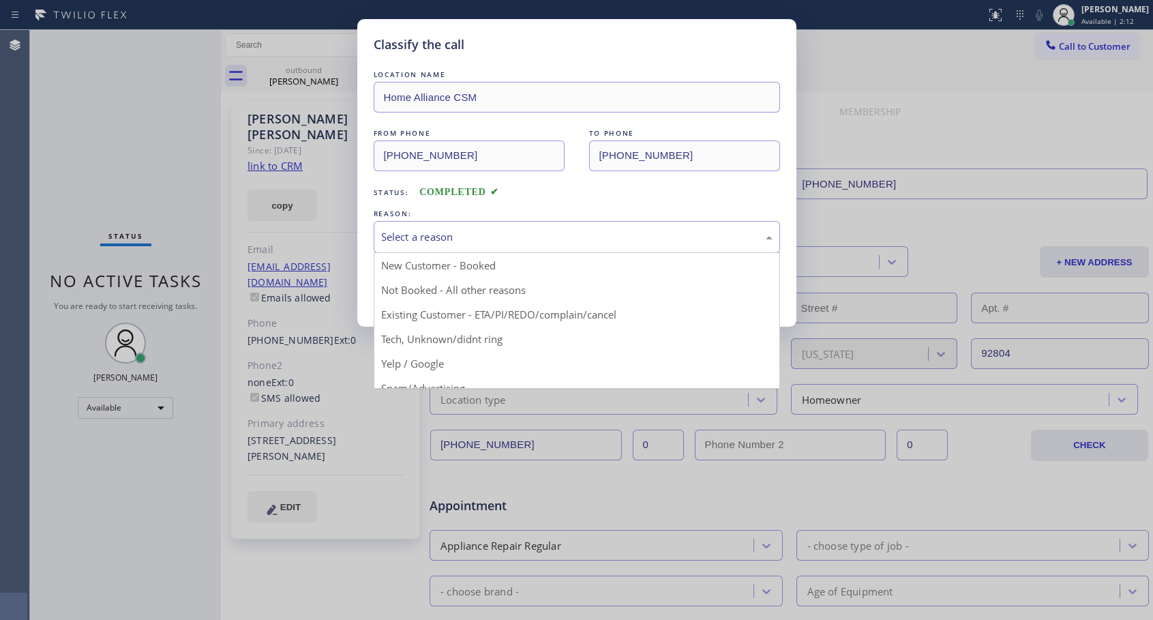
click at [507, 246] on div "Select a reason" at bounding box center [577, 237] width 407 height 32
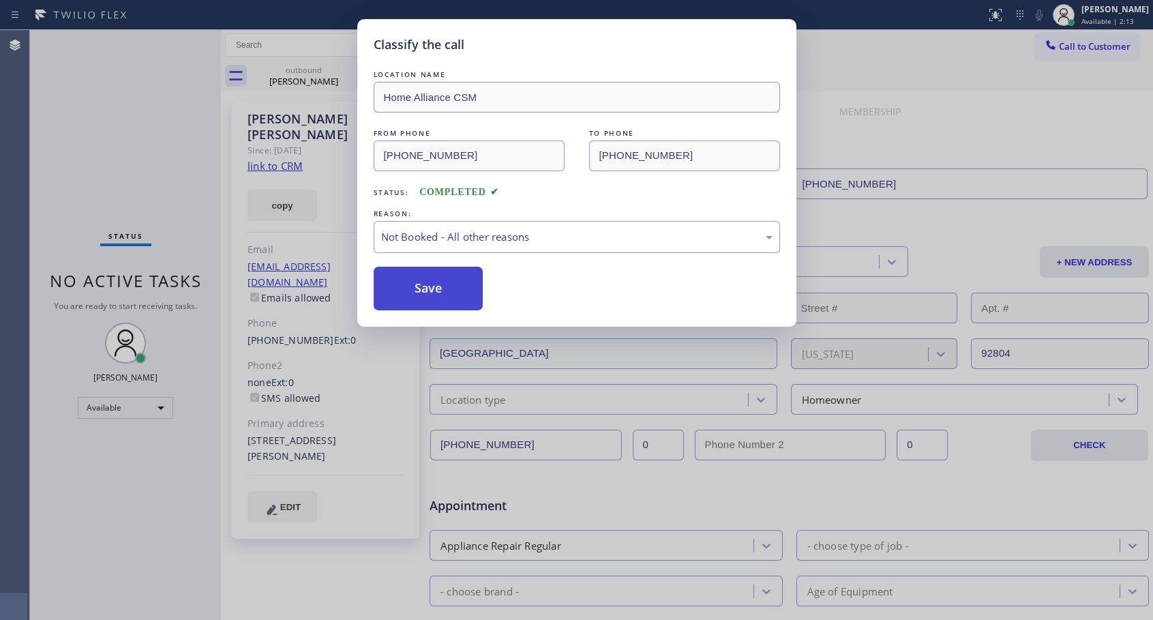
click at [415, 290] on button "Save" at bounding box center [429, 289] width 110 height 44
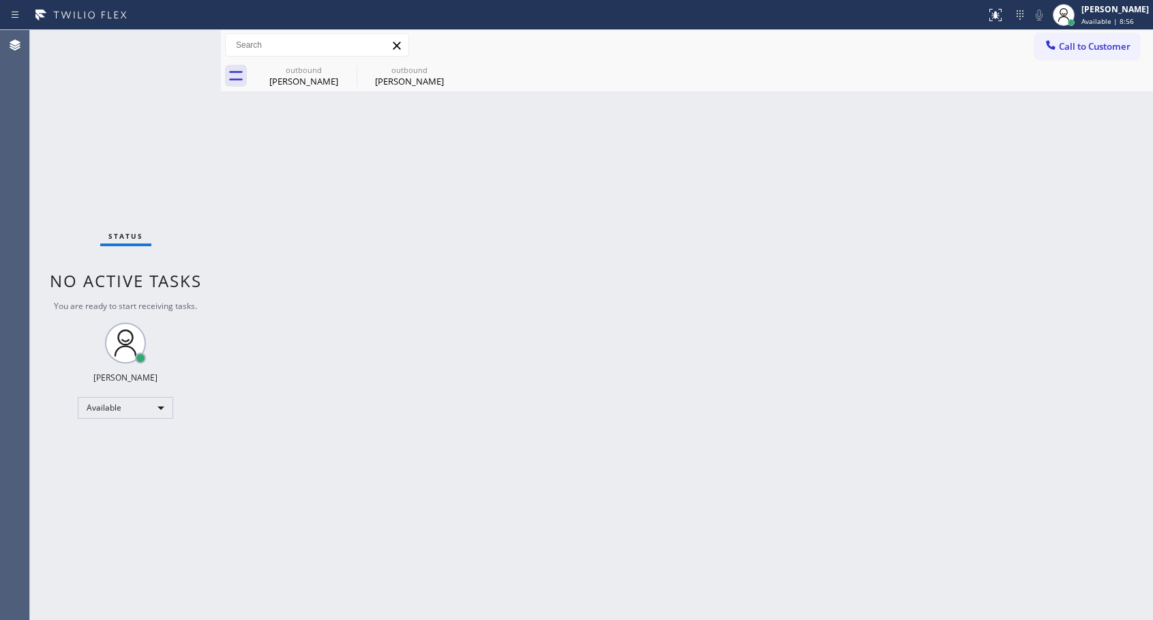
click at [740, 126] on div "Back to Dashboard Change Sender ID Customers Technicians Select a contact Outbo…" at bounding box center [687, 325] width 932 height 590
click at [391, 73] on div "outbound" at bounding box center [409, 70] width 103 height 10
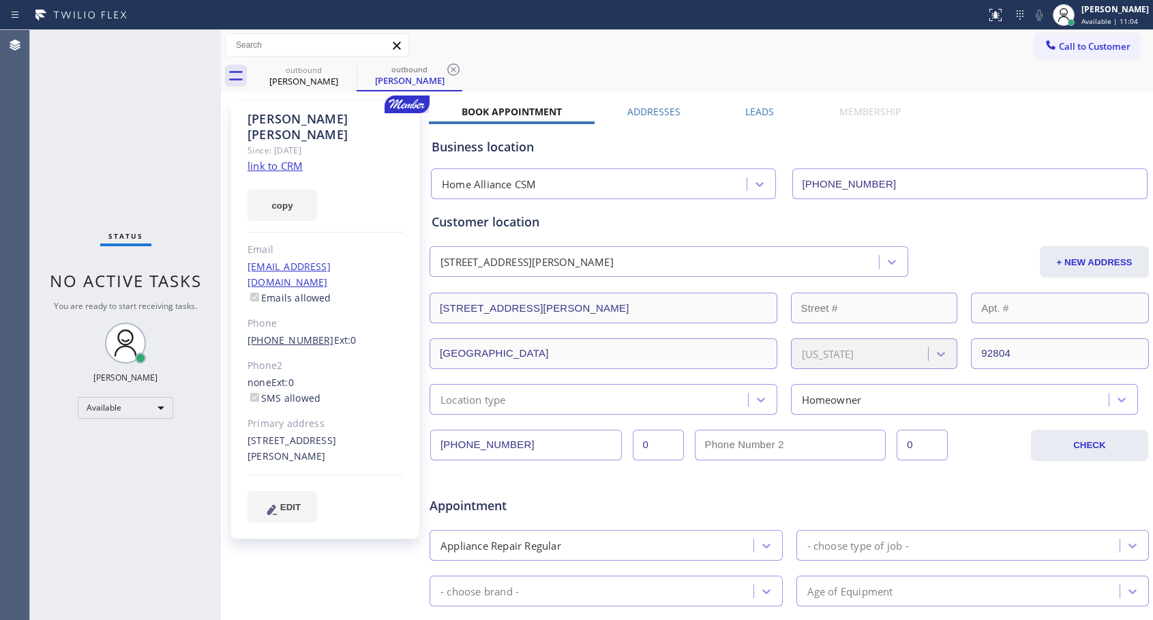
click at [293, 334] on link "[PHONE_NUMBER]" at bounding box center [291, 340] width 87 height 13
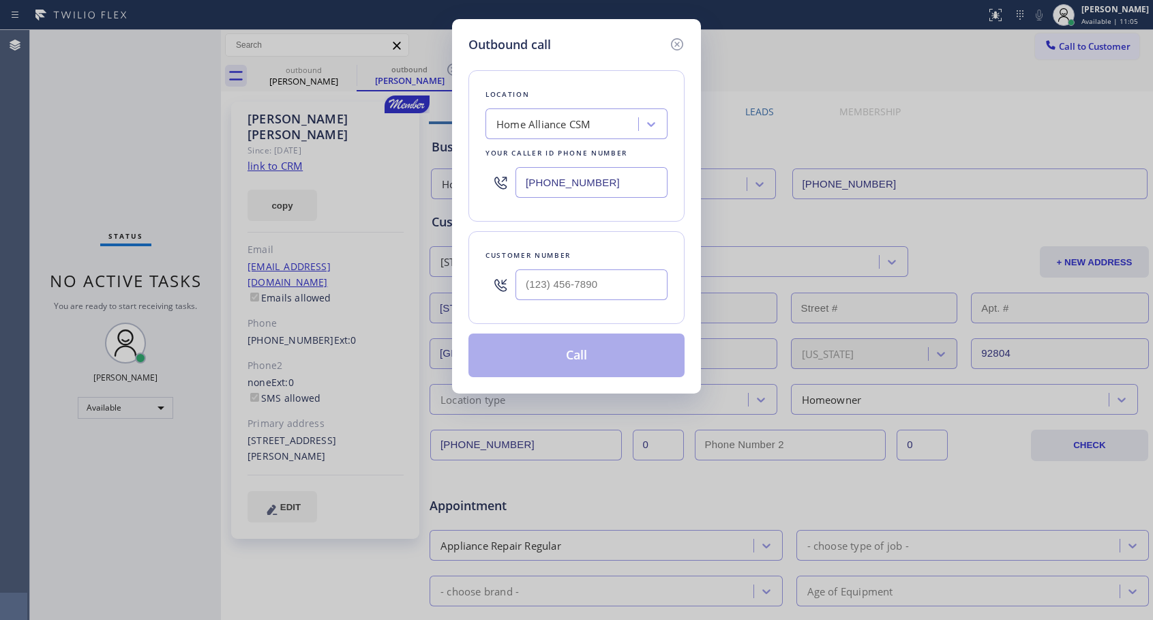
type input "[PHONE_NUMBER]"
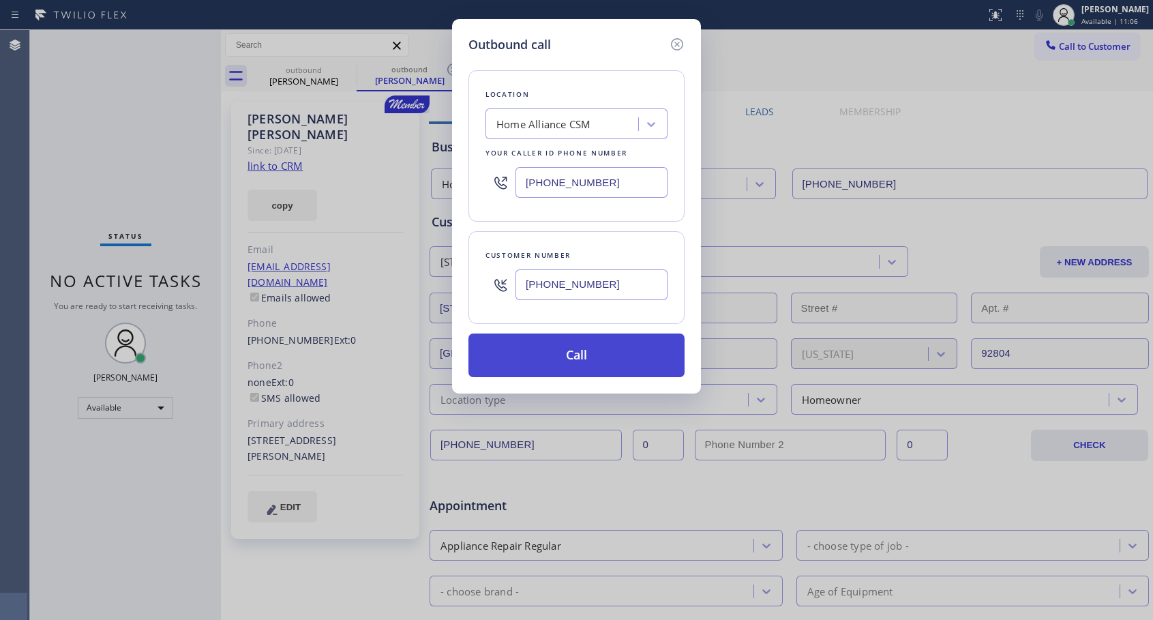
click at [579, 361] on button "Call" at bounding box center [577, 356] width 216 height 44
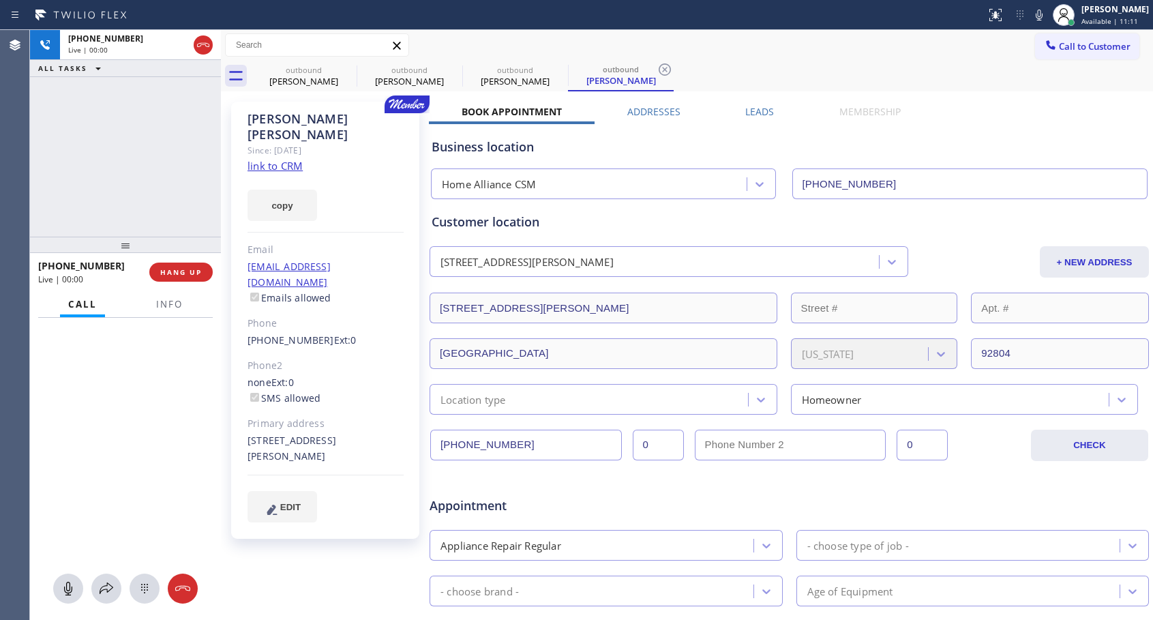
type input "[PHONE_NUMBER]"
click at [175, 275] on span "HANG UP" at bounding box center [181, 272] width 42 height 10
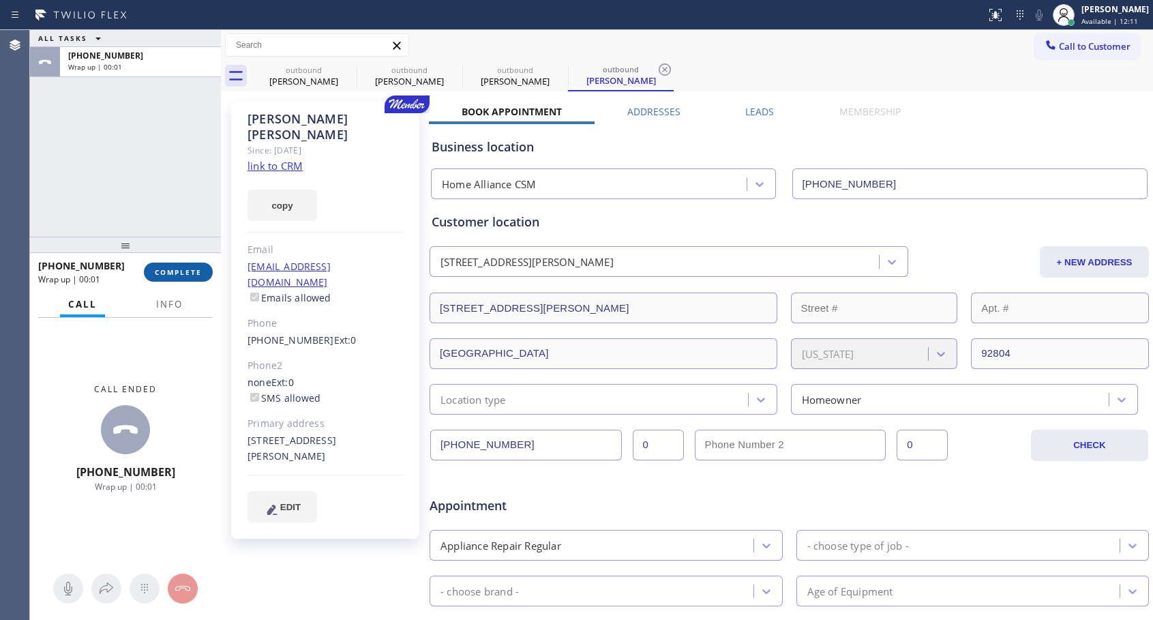
click at [186, 263] on button "COMPLETE" at bounding box center [178, 272] width 69 height 19
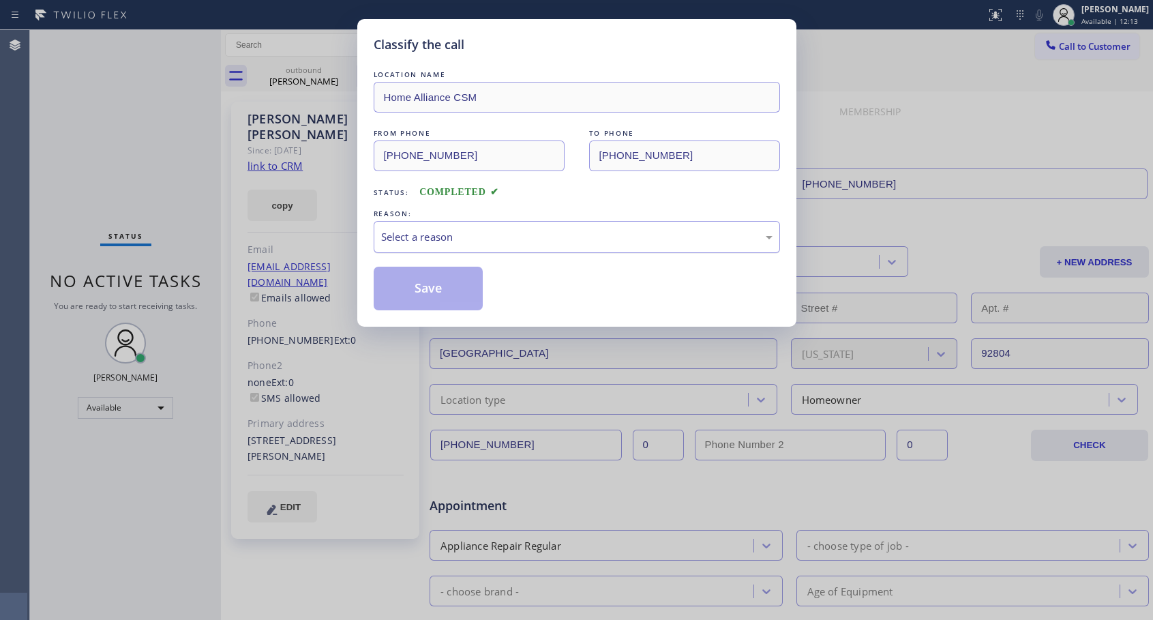
click at [507, 241] on div "Select a reason" at bounding box center [577, 237] width 392 height 16
click at [440, 290] on button "Save" at bounding box center [429, 289] width 110 height 44
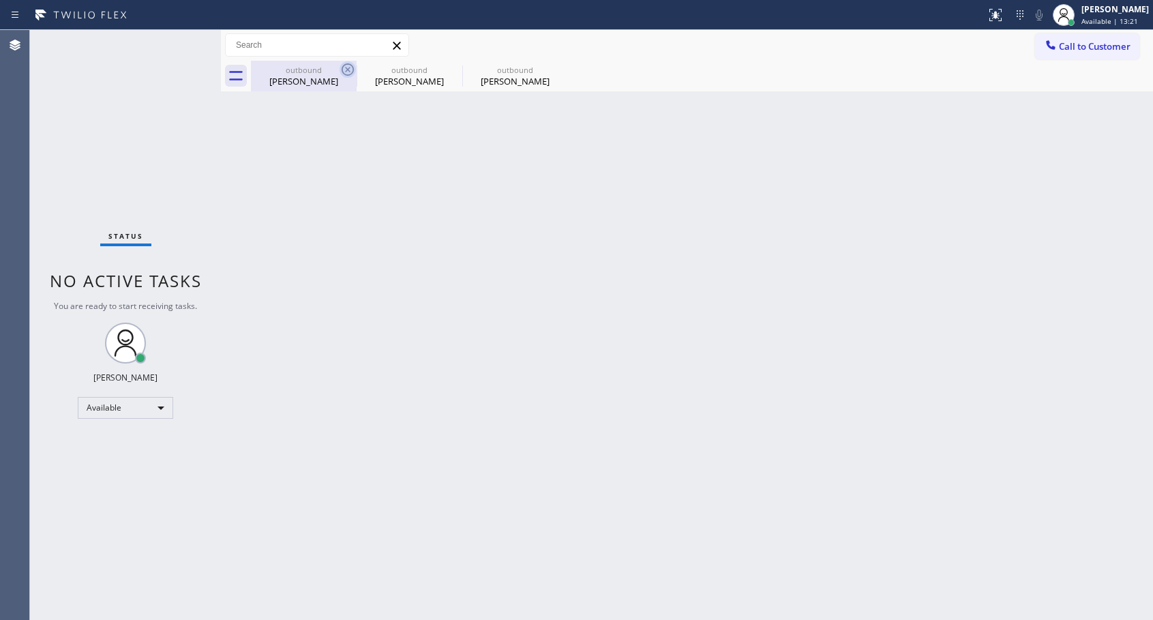
click at [347, 68] on icon at bounding box center [348, 69] width 12 height 12
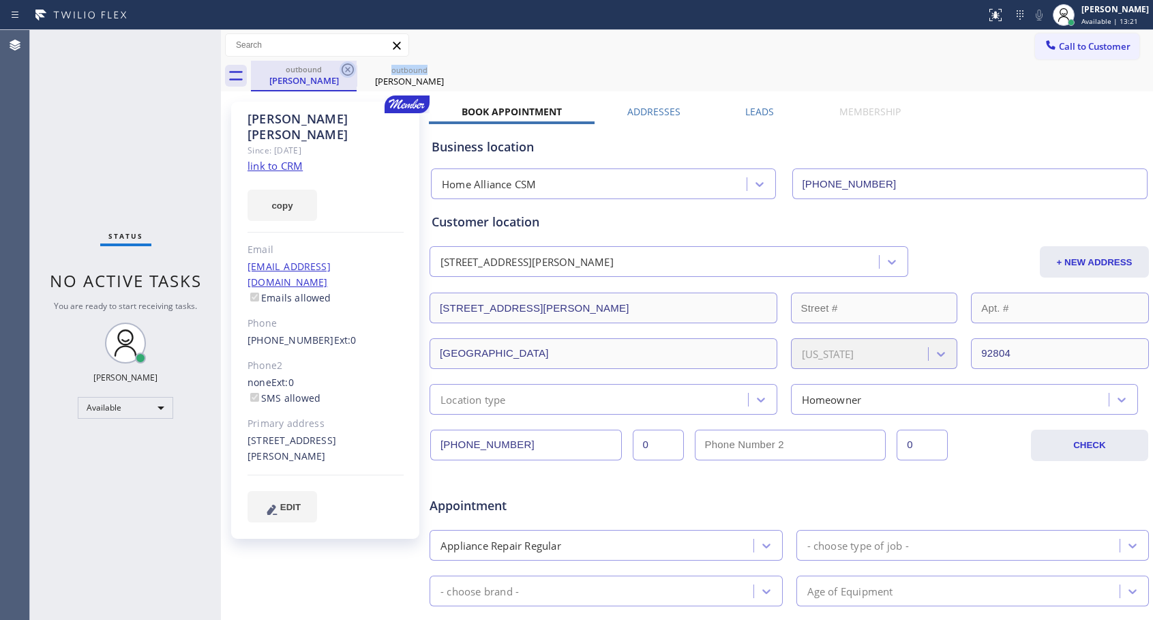
click at [346, 68] on icon at bounding box center [348, 69] width 12 height 12
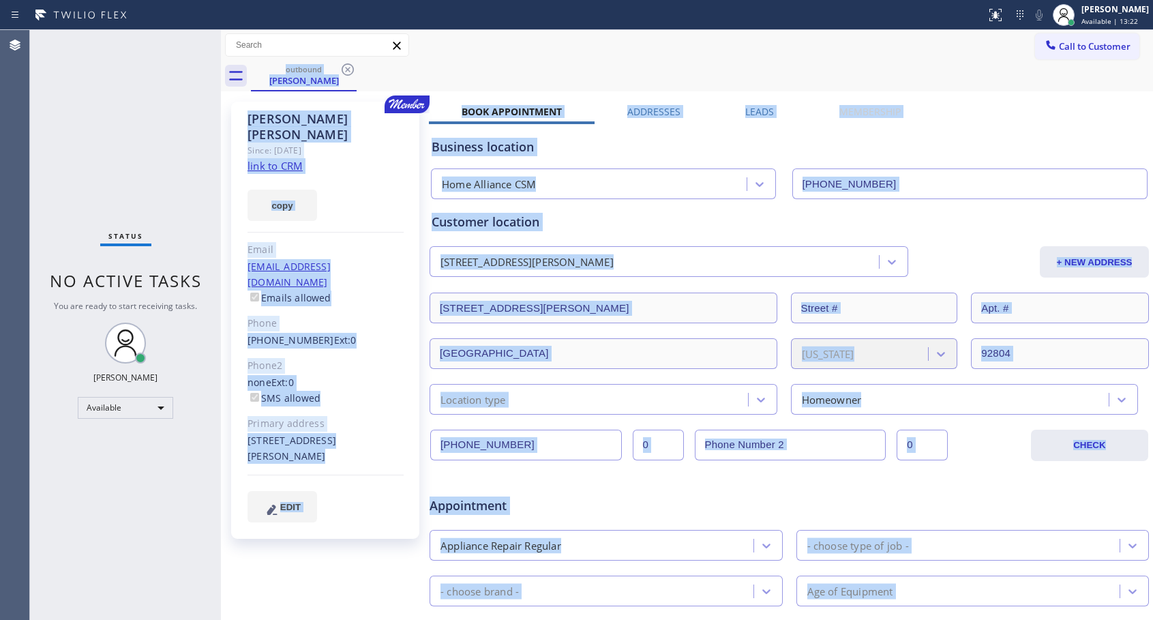
click at [346, 68] on div "outbound [PERSON_NAME]" at bounding box center [702, 76] width 902 height 31
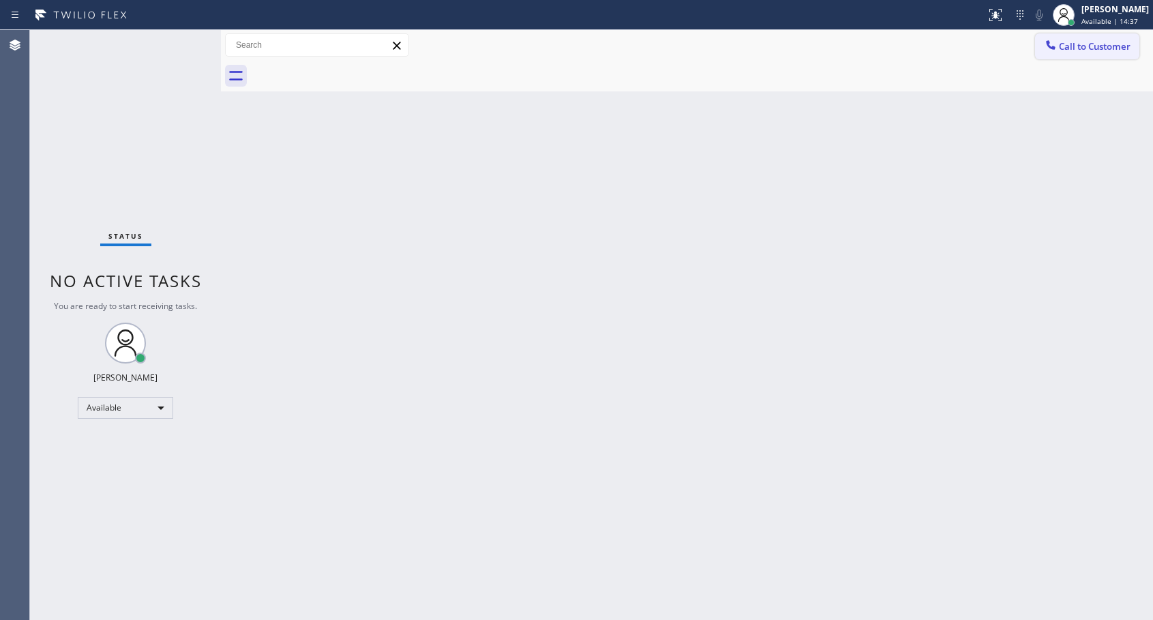
click at [1079, 44] on span "Call to Customer" at bounding box center [1095, 46] width 72 height 12
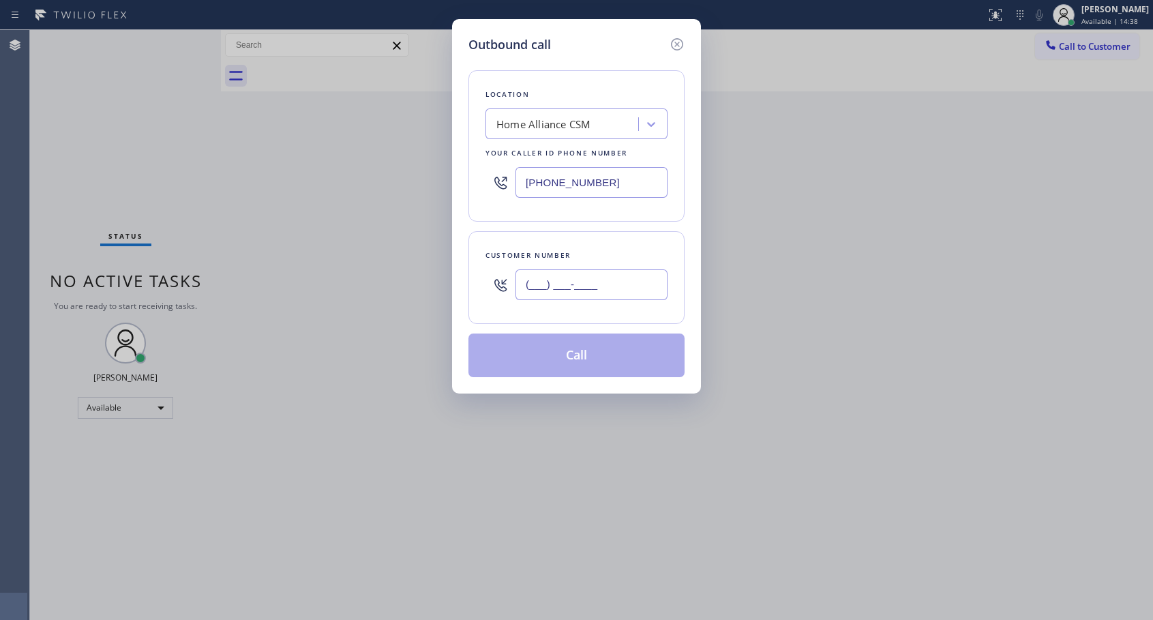
click at [585, 282] on input "(___) ___-____" at bounding box center [592, 284] width 152 height 31
paste input "626) 372-7330"
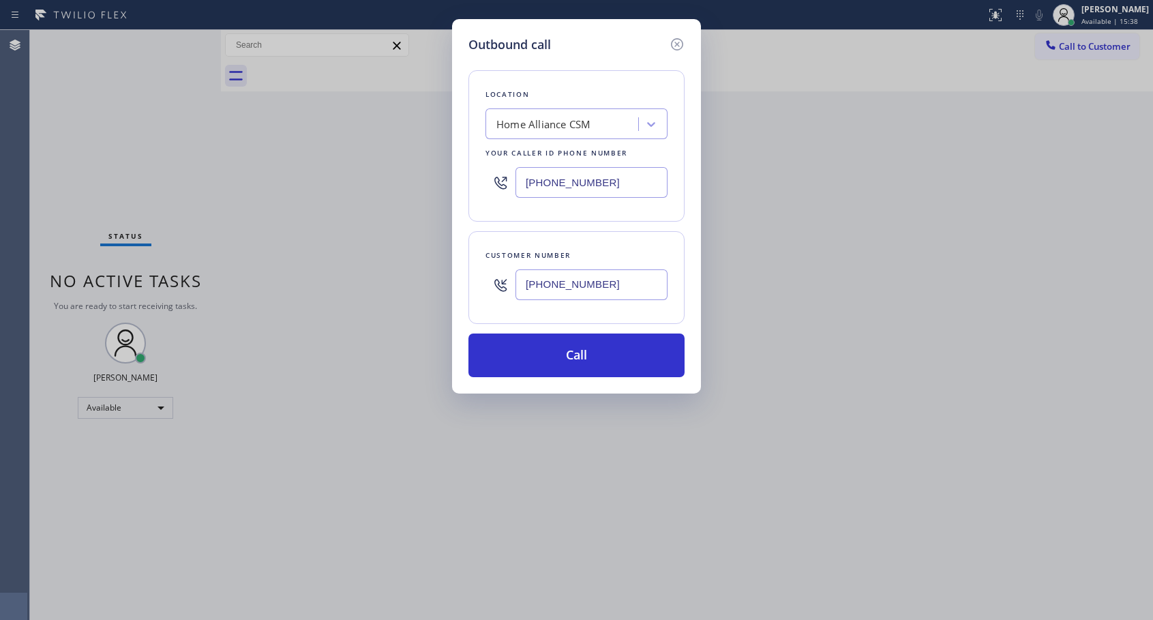
type input "[PHONE_NUMBER]"
click at [581, 361] on button "Call" at bounding box center [577, 356] width 216 height 44
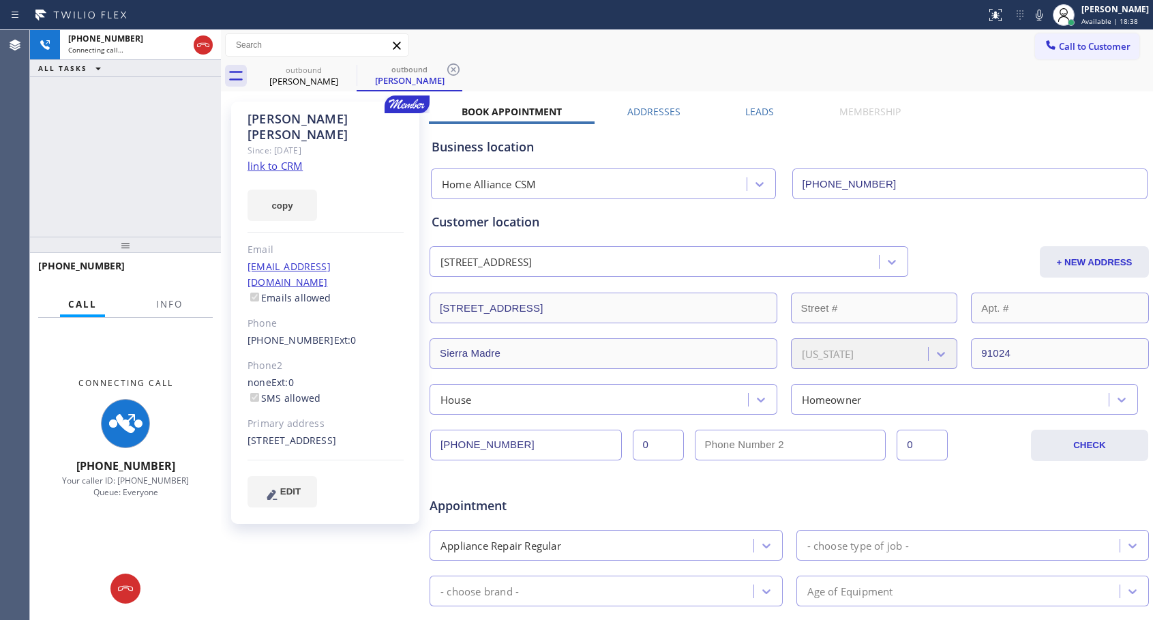
type input "[PHONE_NUMBER]"
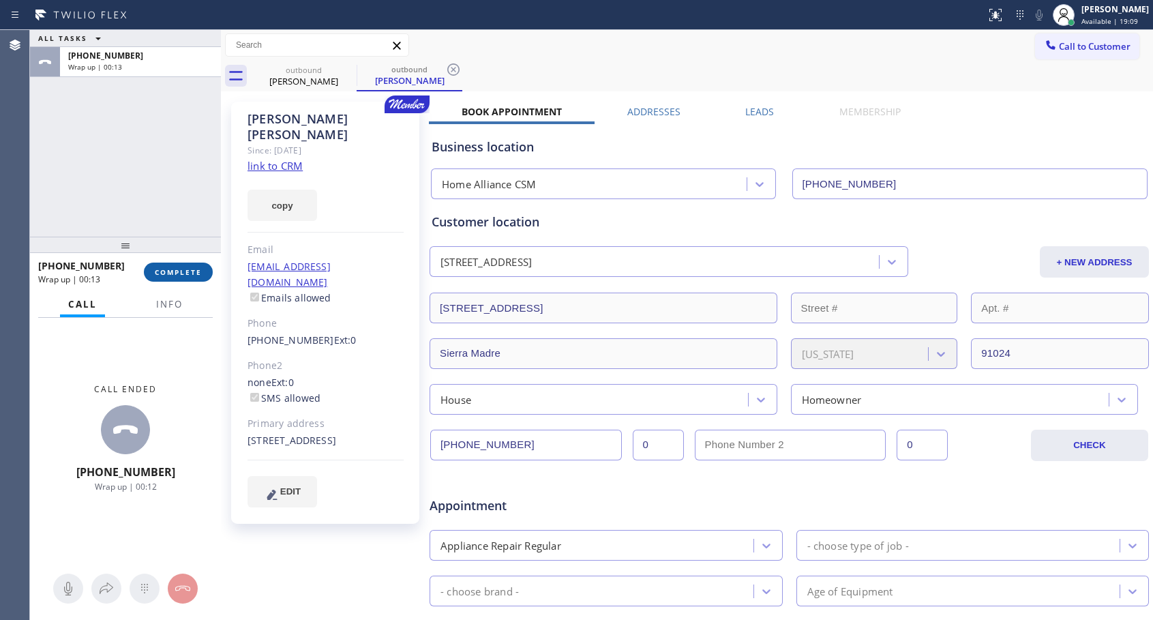
click at [198, 278] on button "COMPLETE" at bounding box center [178, 272] width 69 height 19
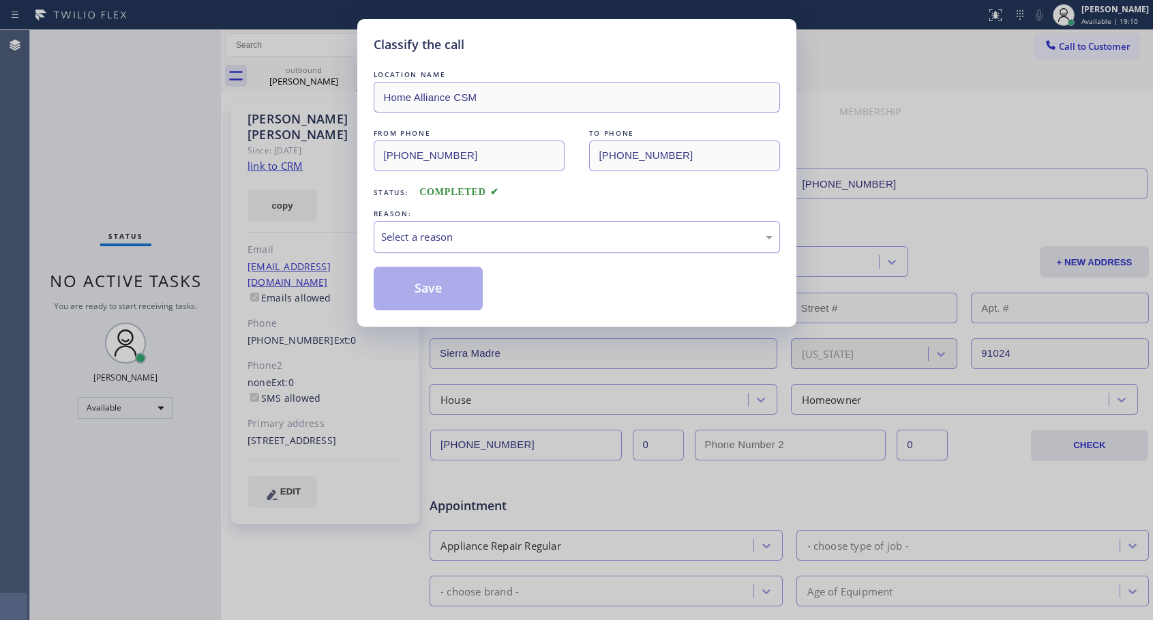
click at [478, 233] on div "Select a reason" at bounding box center [577, 237] width 392 height 16
click at [429, 285] on button "Save" at bounding box center [429, 289] width 110 height 44
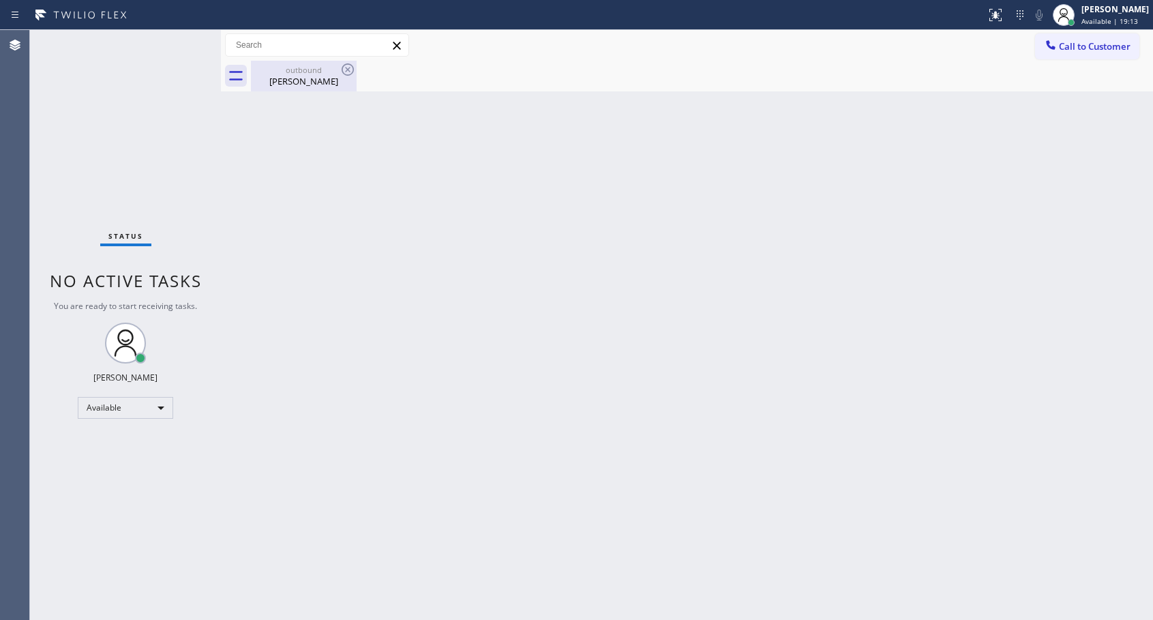
click at [299, 83] on div "[PERSON_NAME]" at bounding box center [303, 81] width 103 height 12
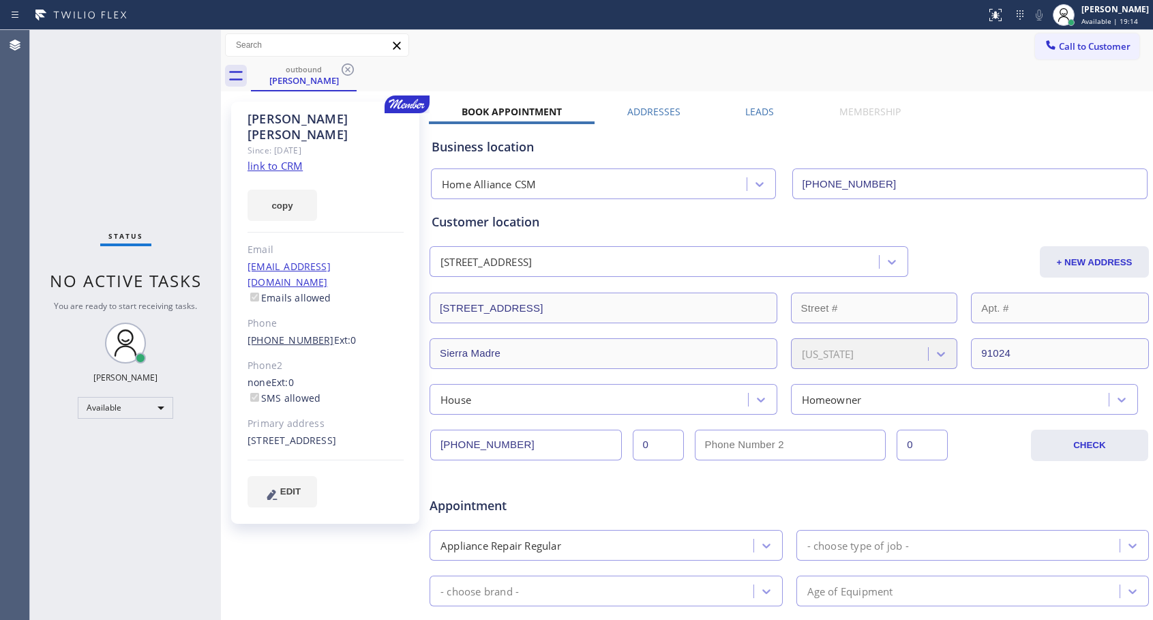
click at [291, 334] on link "[PHONE_NUMBER]" at bounding box center [291, 340] width 87 height 13
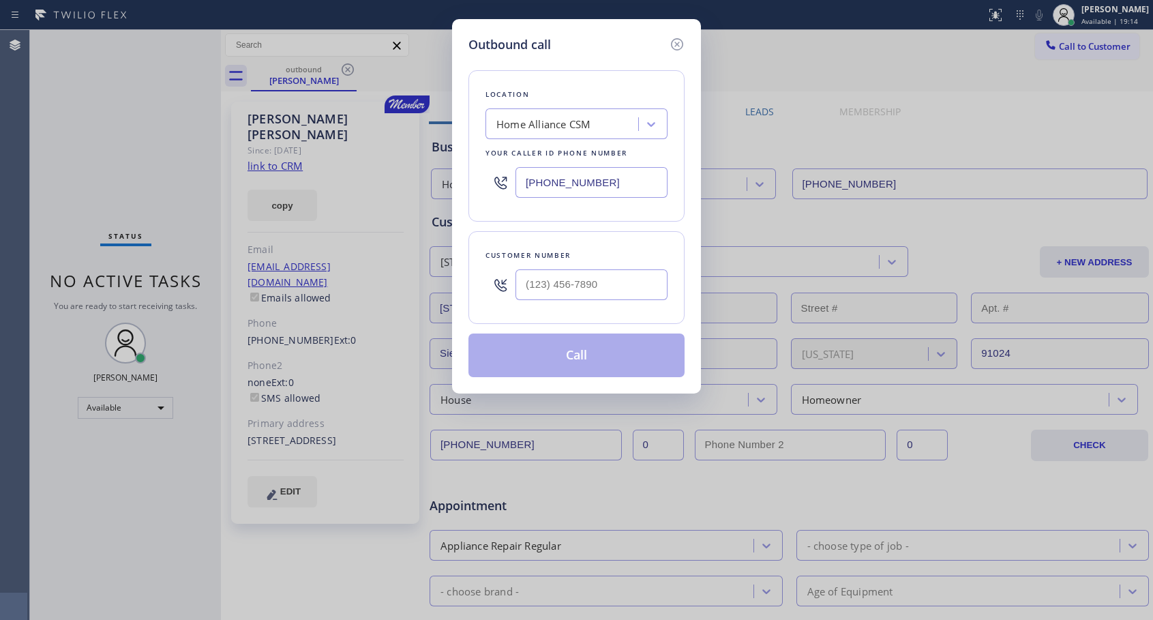
type input "[PHONE_NUMBER]"
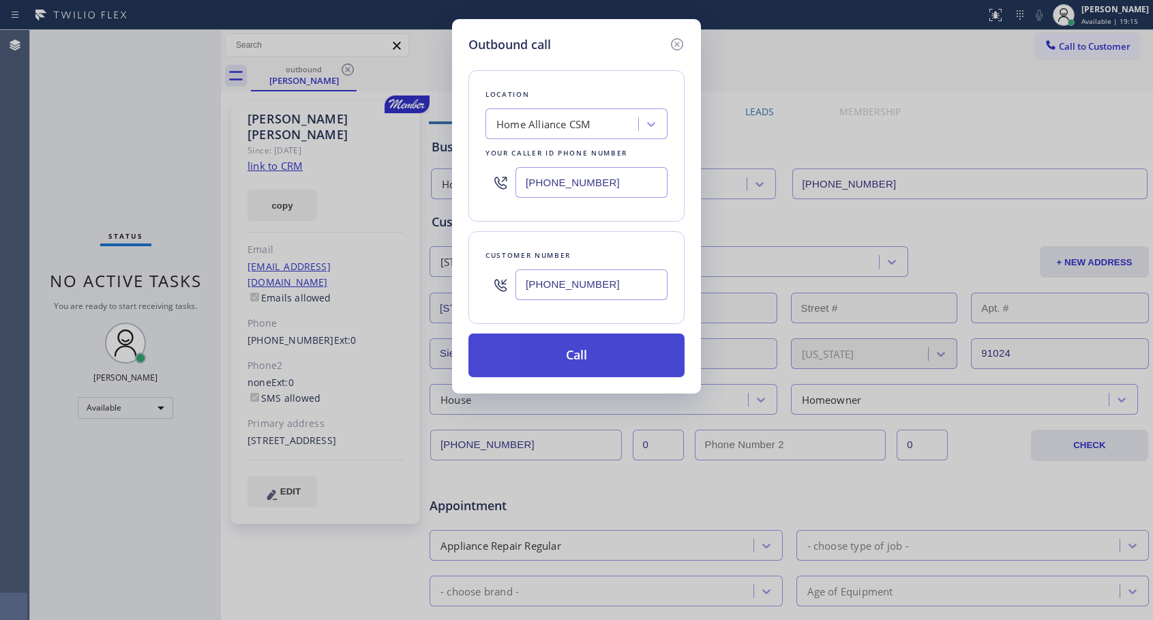
click at [555, 354] on button "Call" at bounding box center [577, 356] width 216 height 44
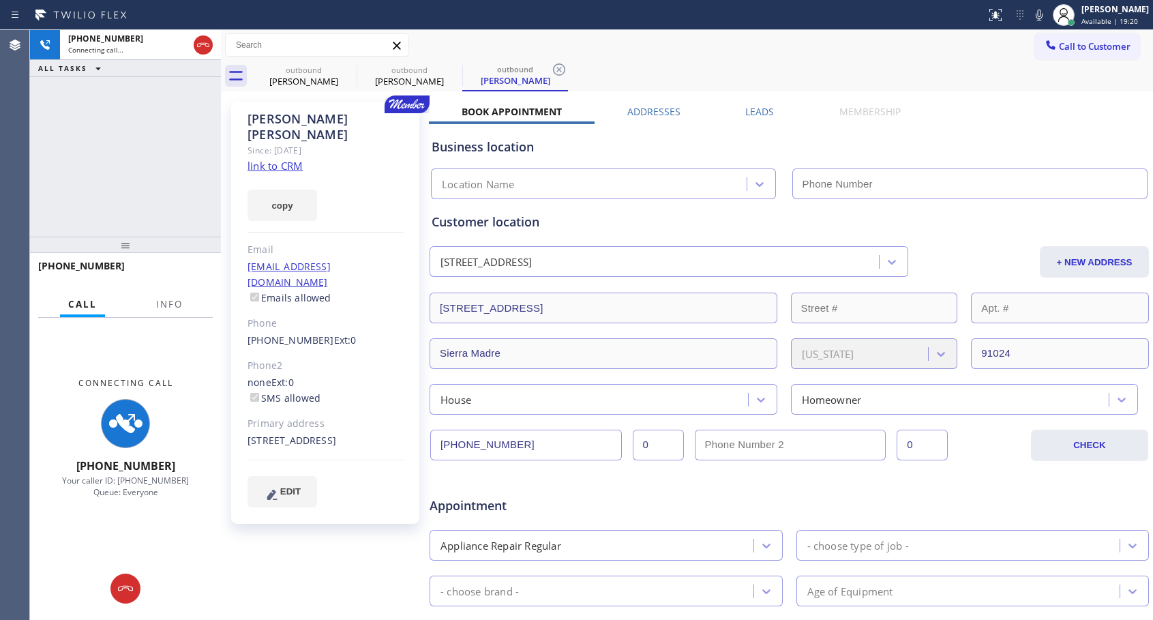
type input "[PHONE_NUMBER]"
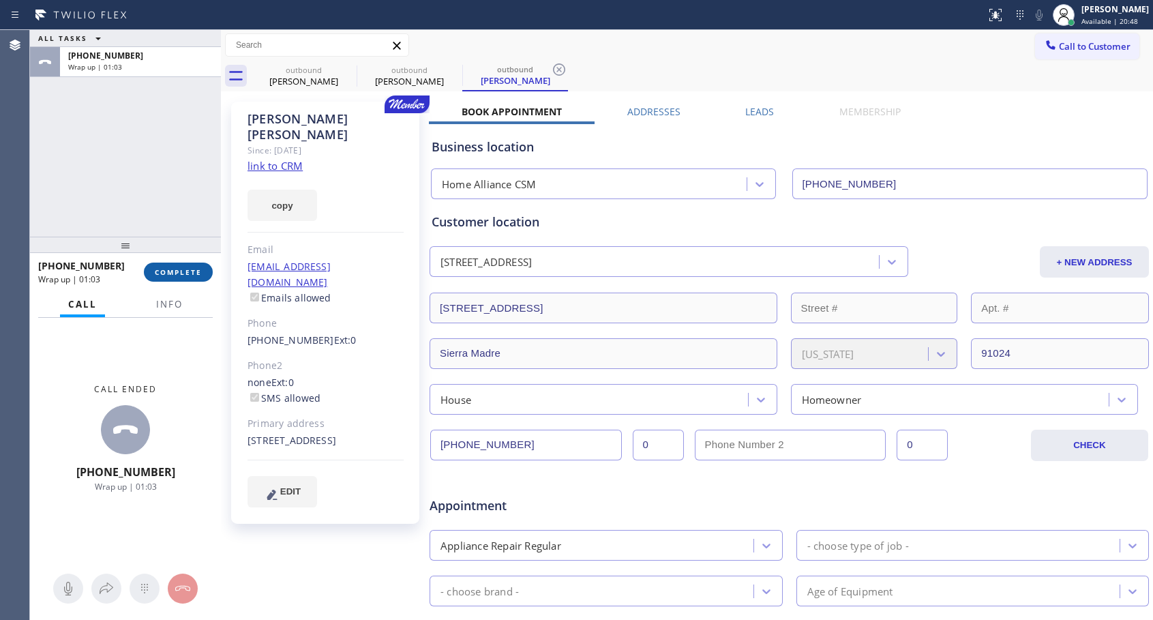
click at [173, 276] on span "COMPLETE" at bounding box center [178, 272] width 47 height 10
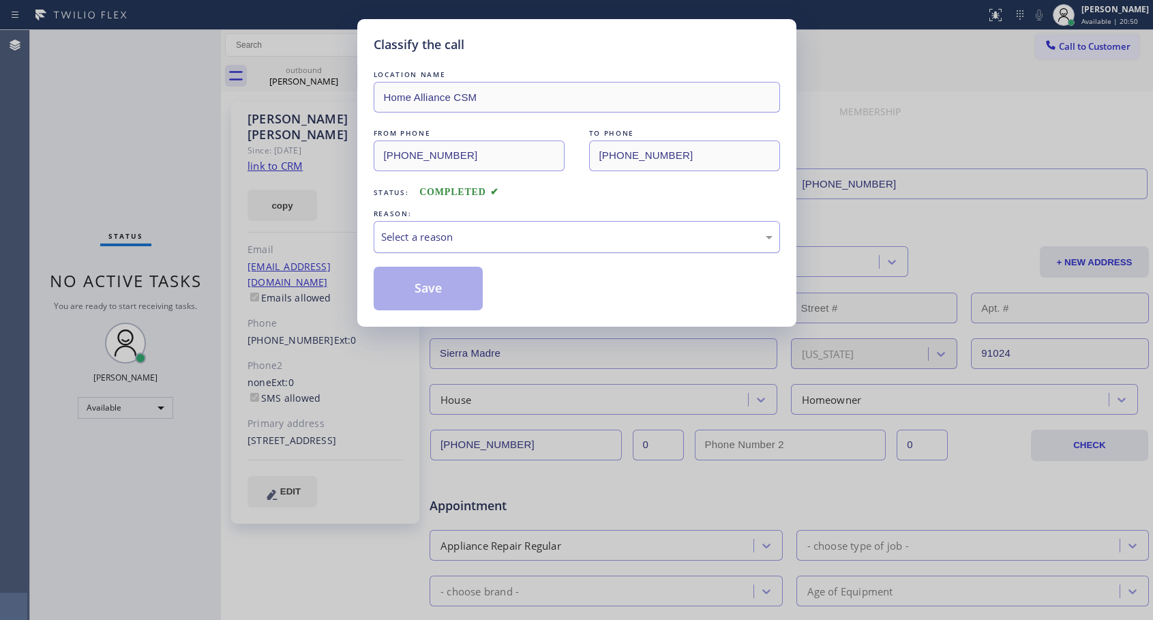
click at [554, 238] on div "Select a reason" at bounding box center [577, 237] width 392 height 16
click at [440, 290] on button "Save" at bounding box center [429, 289] width 110 height 44
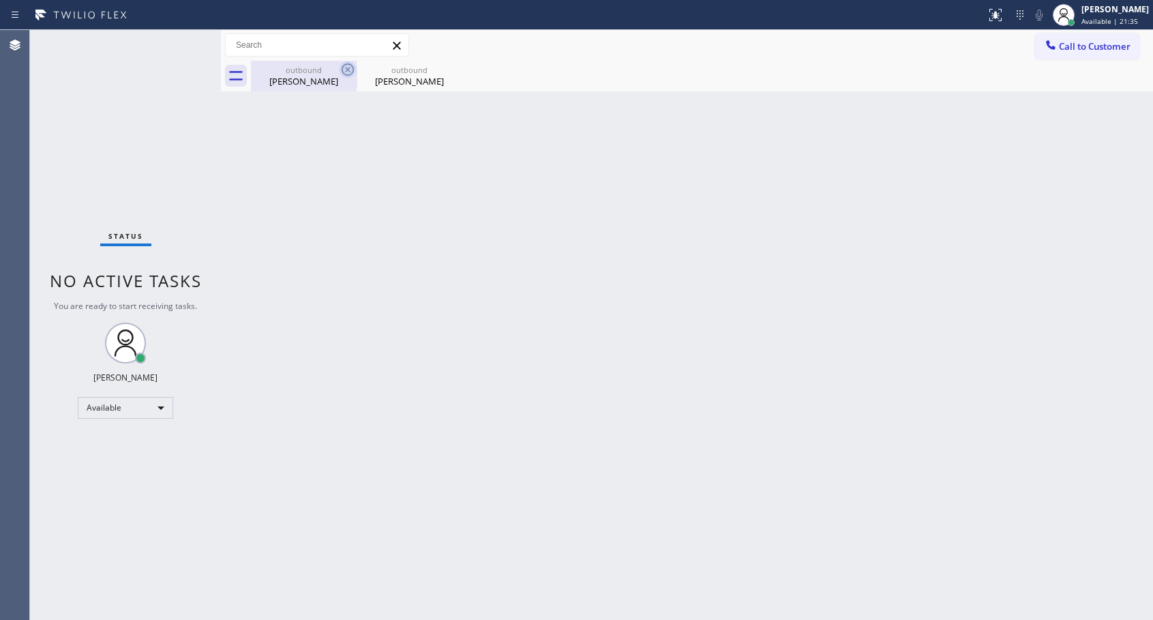
click at [345, 66] on icon at bounding box center [348, 69] width 16 height 16
click at [0, 0] on icon at bounding box center [0, 0] width 0 height 0
click at [345, 66] on div at bounding box center [702, 76] width 902 height 31
click at [1094, 46] on span "Call to Customer" at bounding box center [1095, 46] width 72 height 12
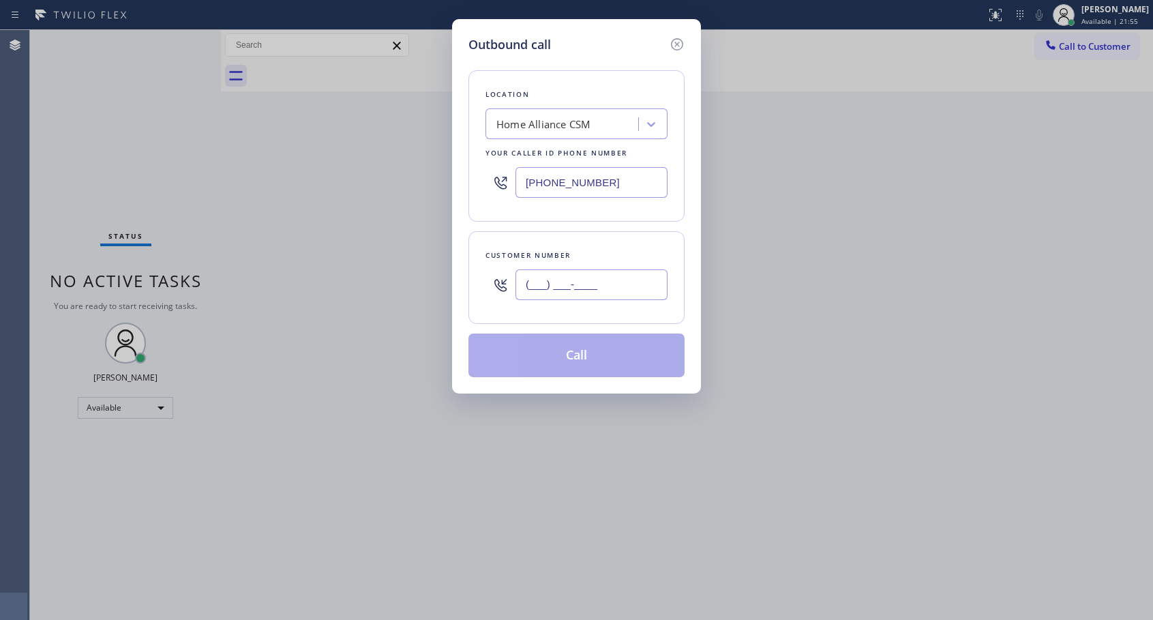
click at [613, 281] on input "(___) ___-____" at bounding box center [592, 284] width 152 height 31
paste input "516) 524-2219"
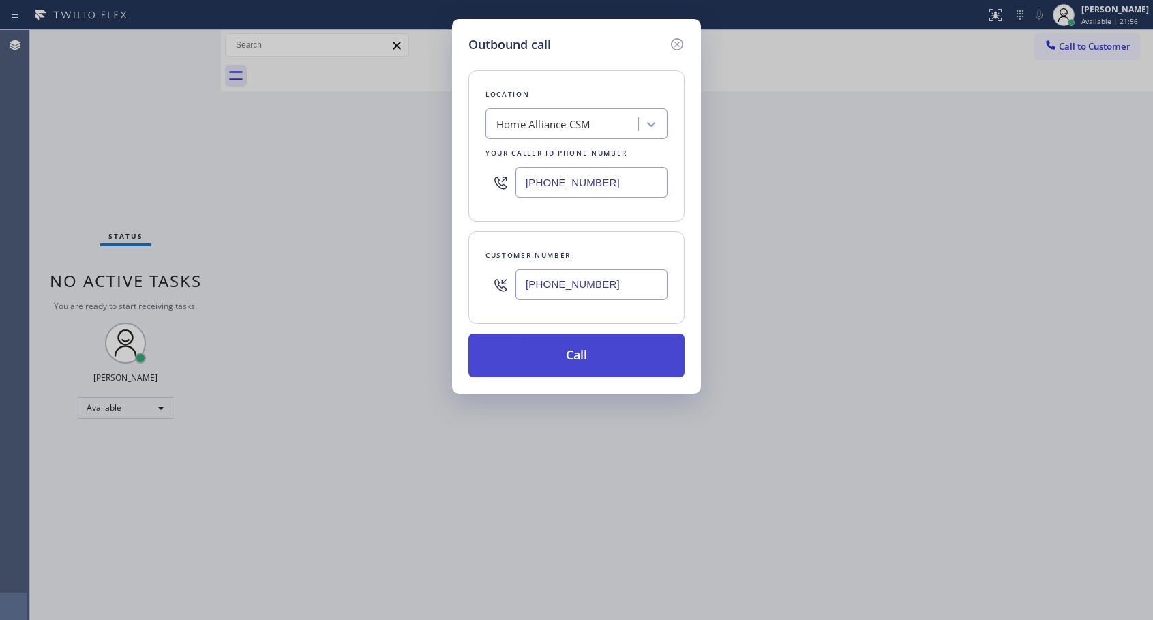
type input "[PHONE_NUMBER]"
drag, startPoint x: 577, startPoint y: 359, endPoint x: 598, endPoint y: 286, distance: 76.6
click at [578, 359] on button "Call" at bounding box center [577, 356] width 216 height 44
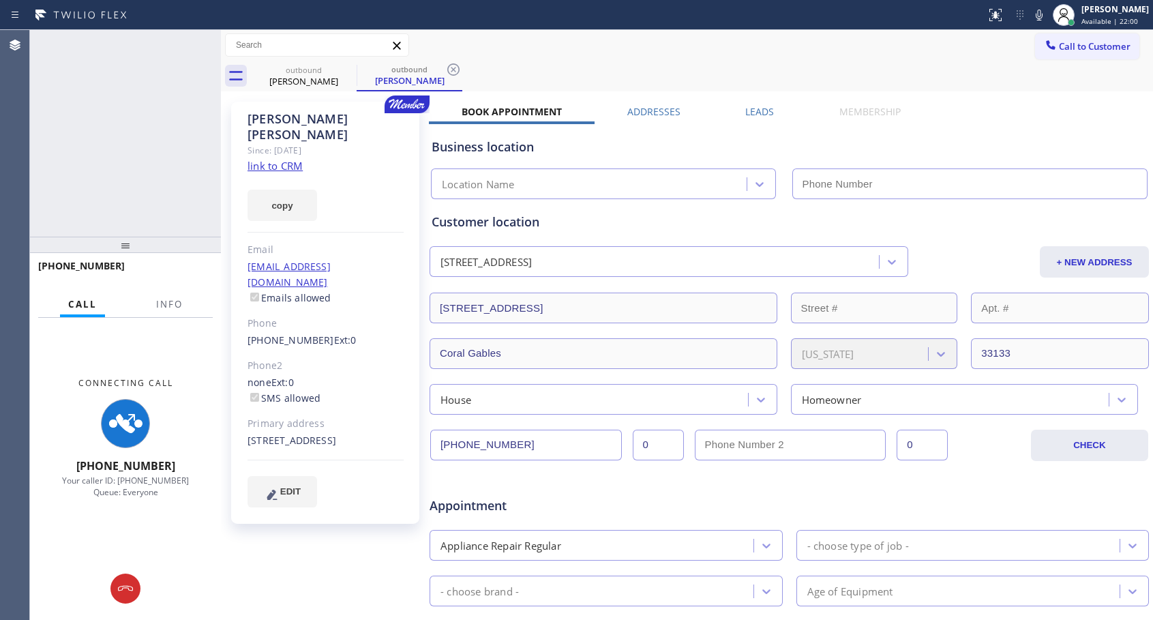
type input "[PHONE_NUMBER]"
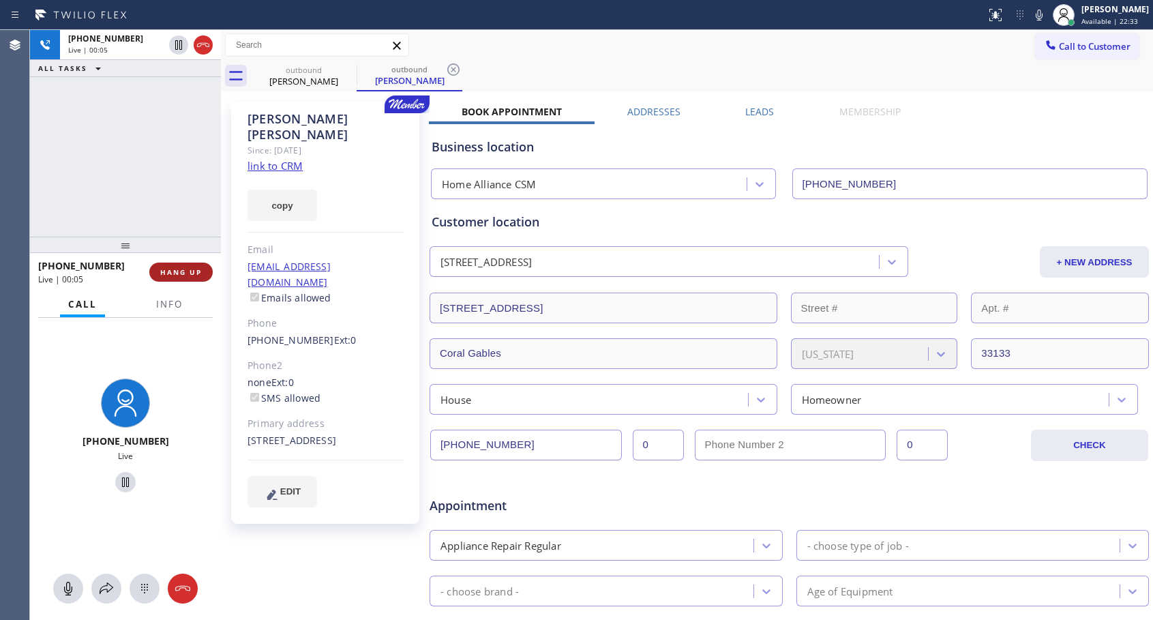
click at [183, 273] on span "HANG UP" at bounding box center [181, 272] width 42 height 10
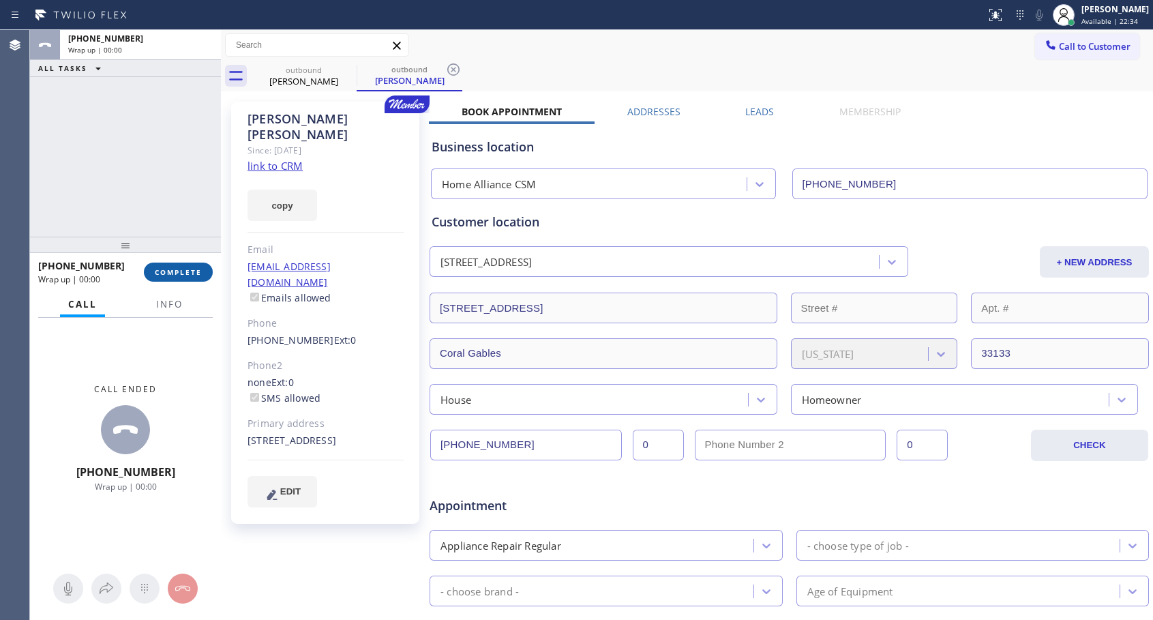
click at [183, 273] on span "COMPLETE" at bounding box center [178, 272] width 47 height 10
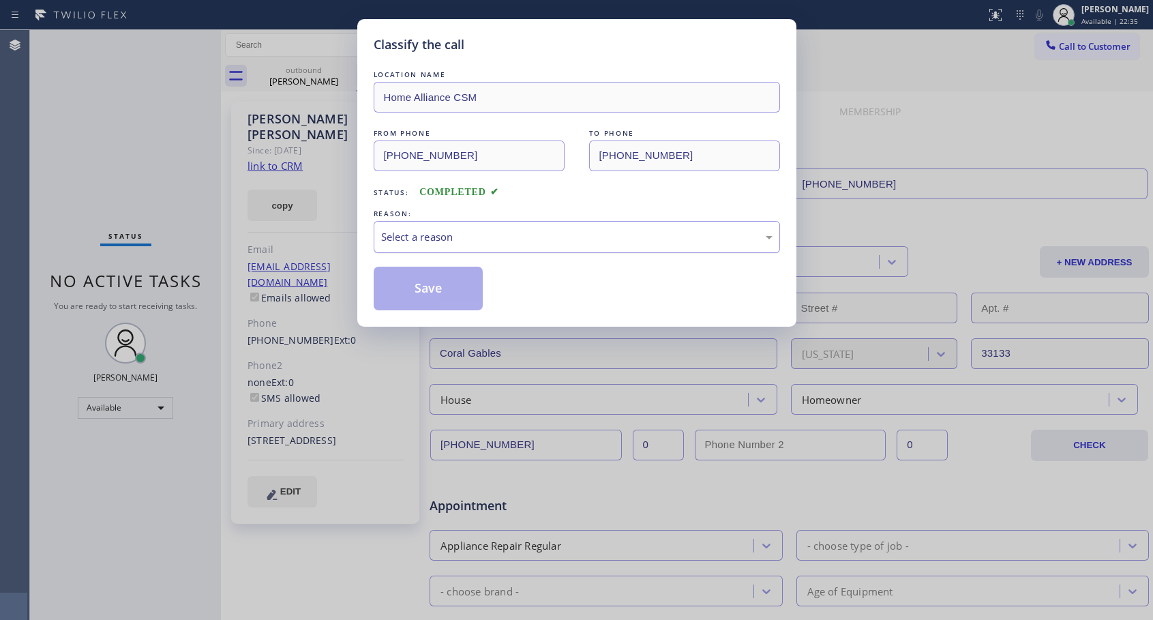
click at [512, 241] on div "Select a reason" at bounding box center [577, 237] width 392 height 16
click at [463, 284] on button "Save" at bounding box center [429, 289] width 110 height 44
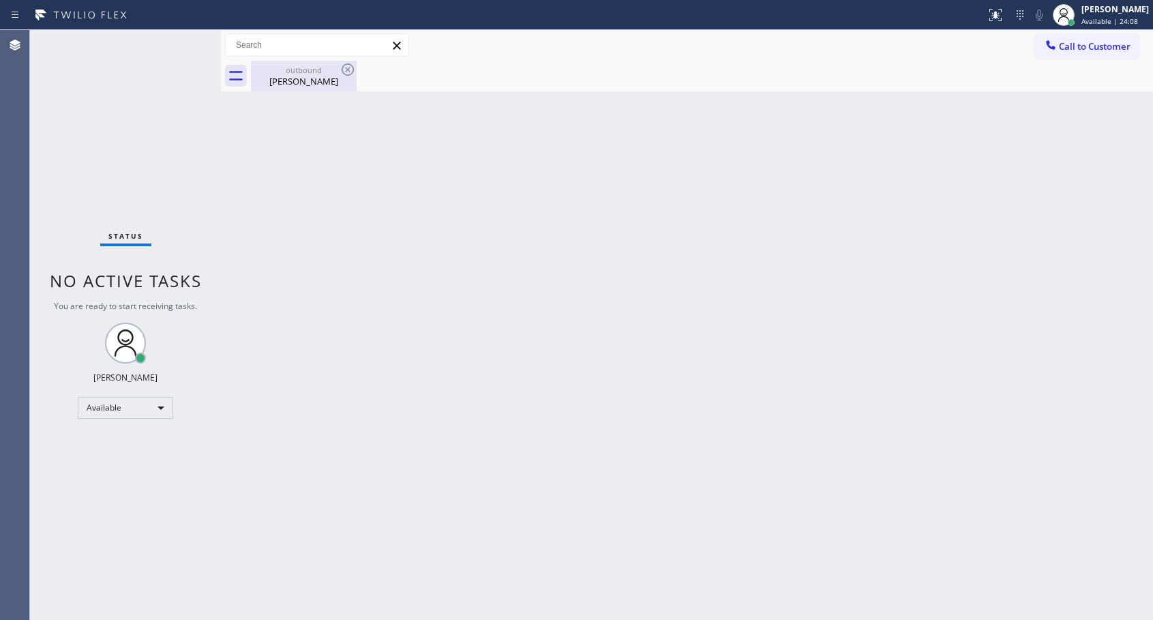
click at [303, 82] on div "[PERSON_NAME]" at bounding box center [303, 81] width 103 height 12
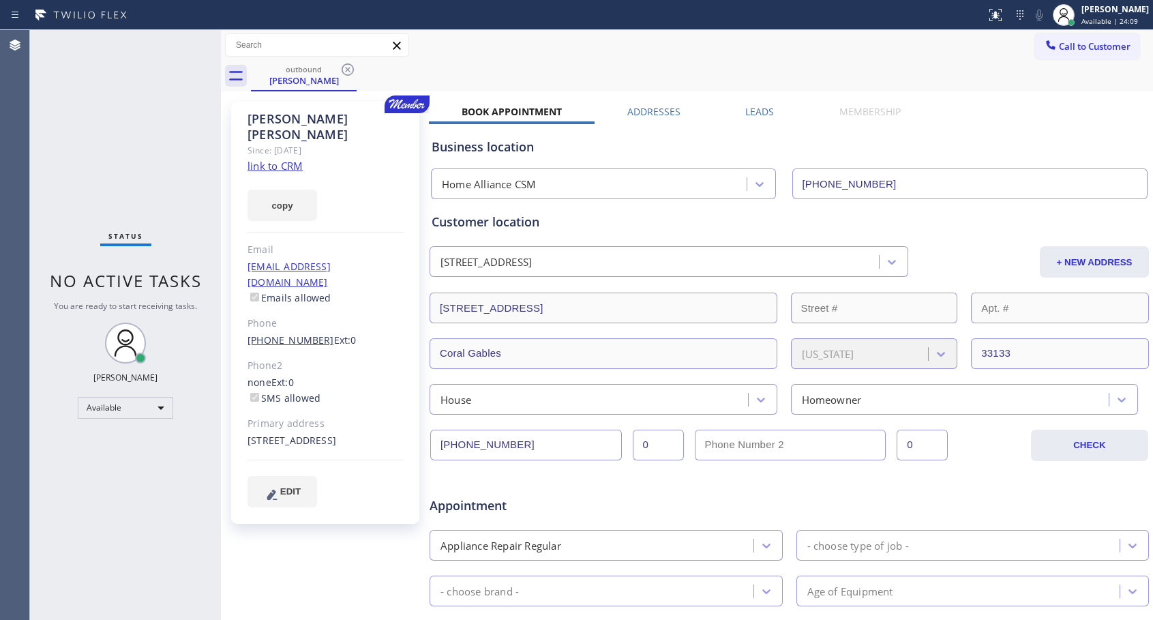
click at [286, 334] on link "[PHONE_NUMBER]" at bounding box center [291, 340] width 87 height 13
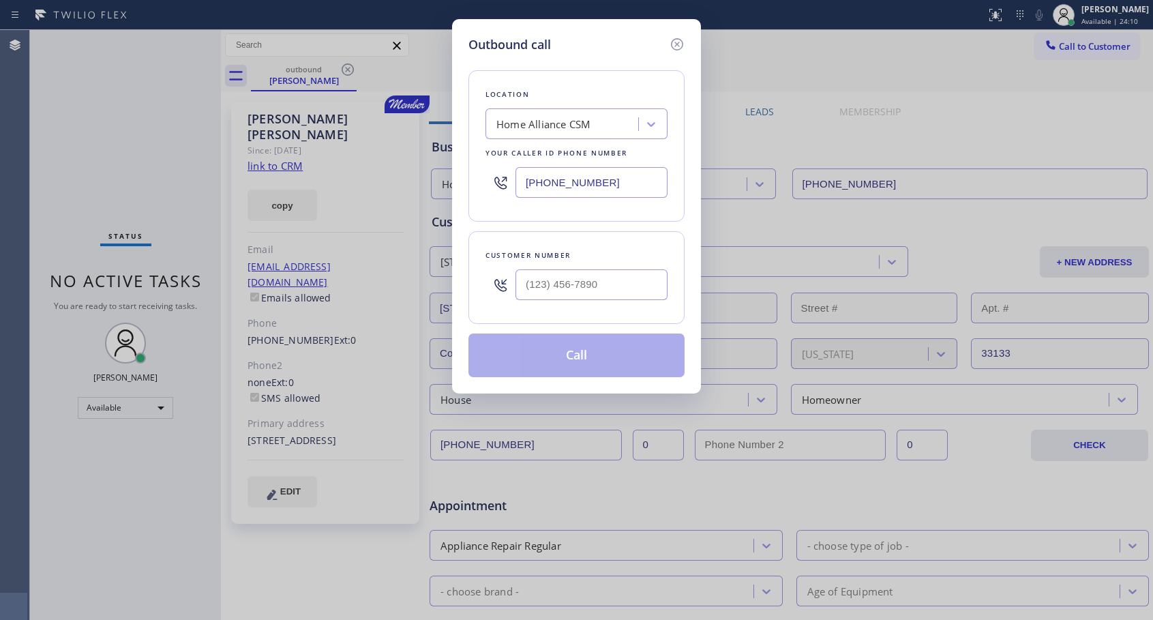
type input "[PHONE_NUMBER]"
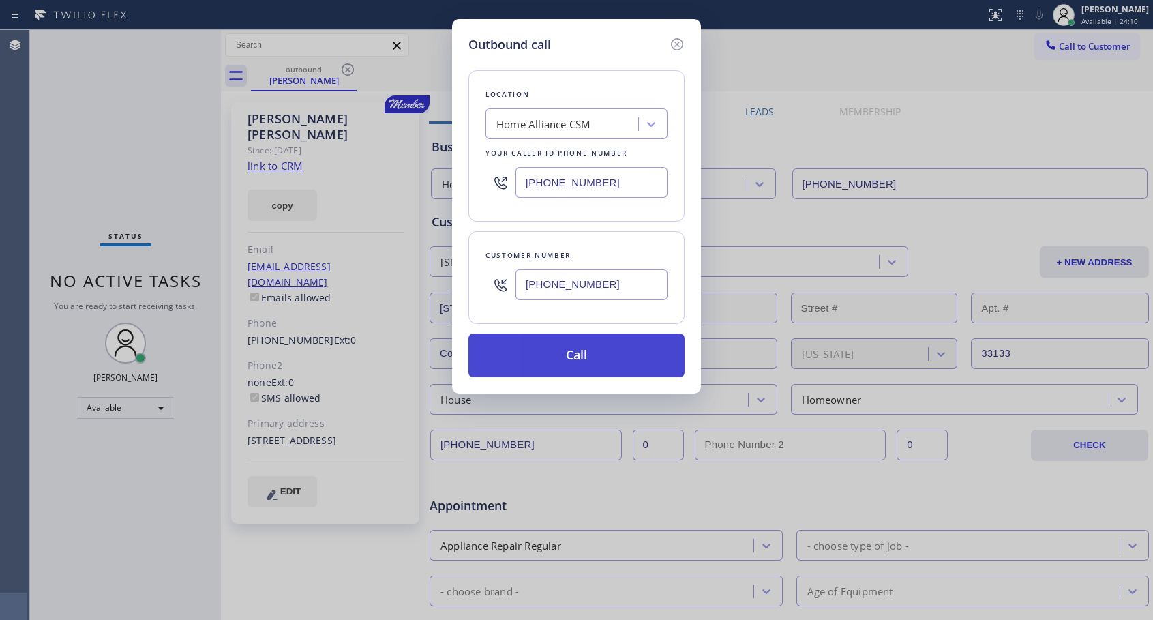
click at [572, 358] on button "Call" at bounding box center [577, 356] width 216 height 44
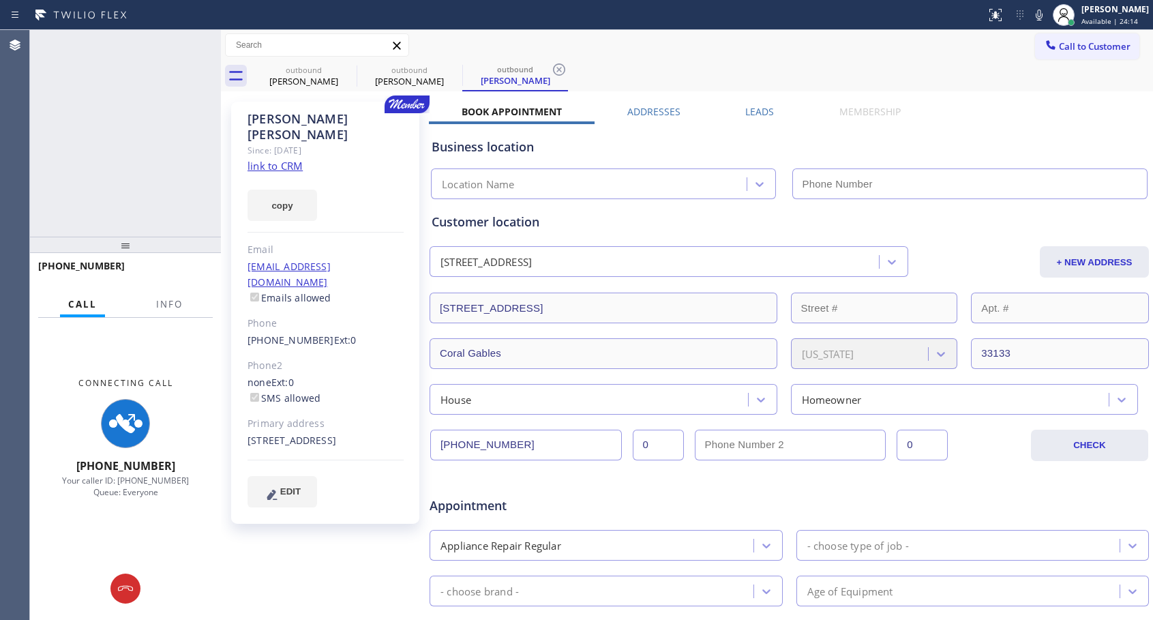
type input "[PHONE_NUMBER]"
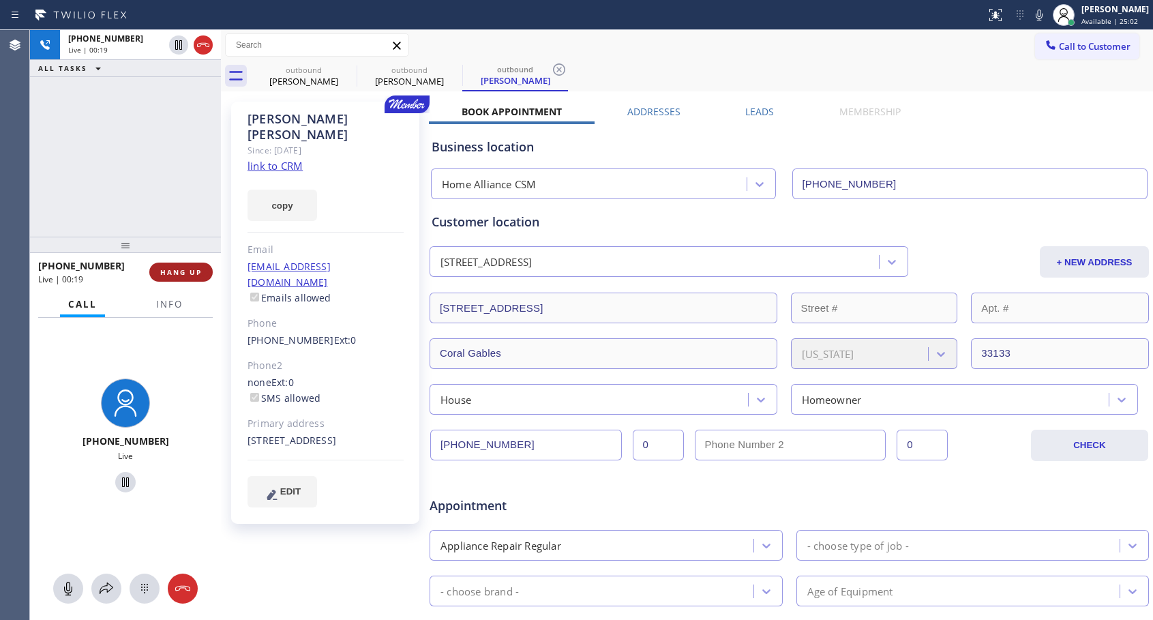
click at [192, 271] on span "HANG UP" at bounding box center [181, 272] width 42 height 10
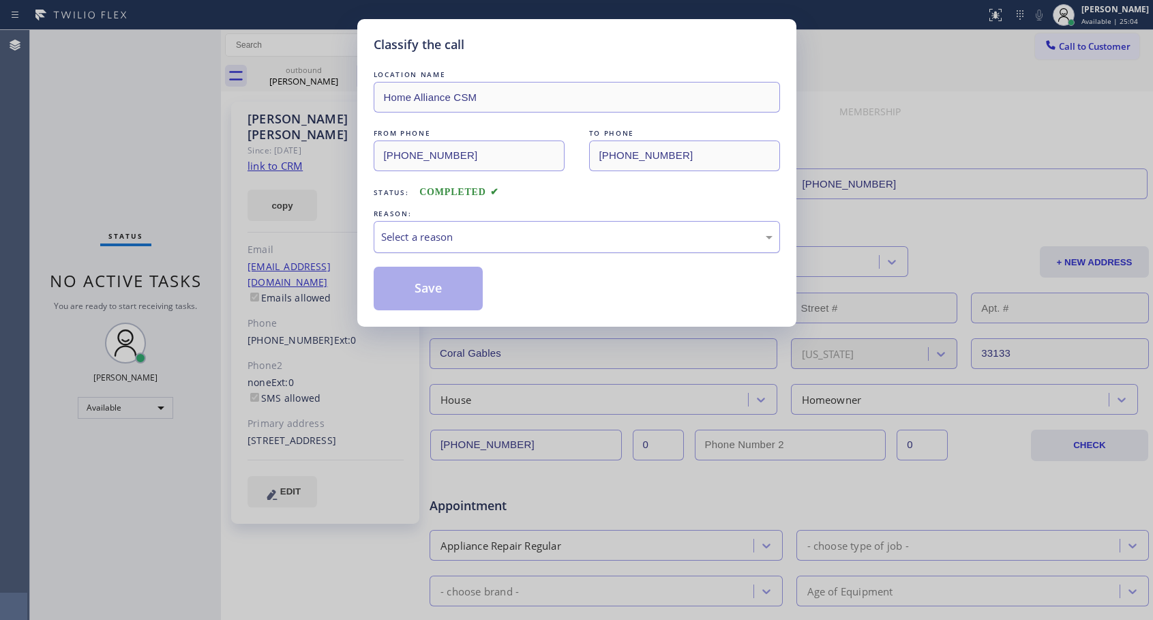
click at [432, 233] on div "Select a reason" at bounding box center [577, 237] width 392 height 16
click at [407, 289] on button "Save" at bounding box center [429, 289] width 110 height 44
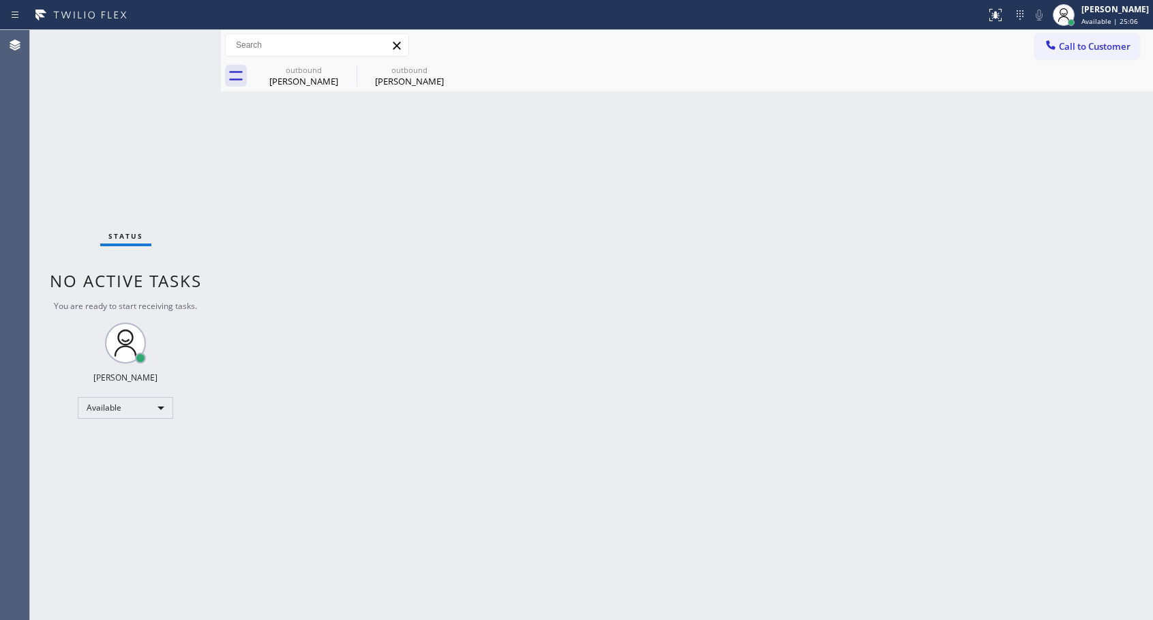
click at [409, 77] on div "[PERSON_NAME]" at bounding box center [409, 81] width 103 height 12
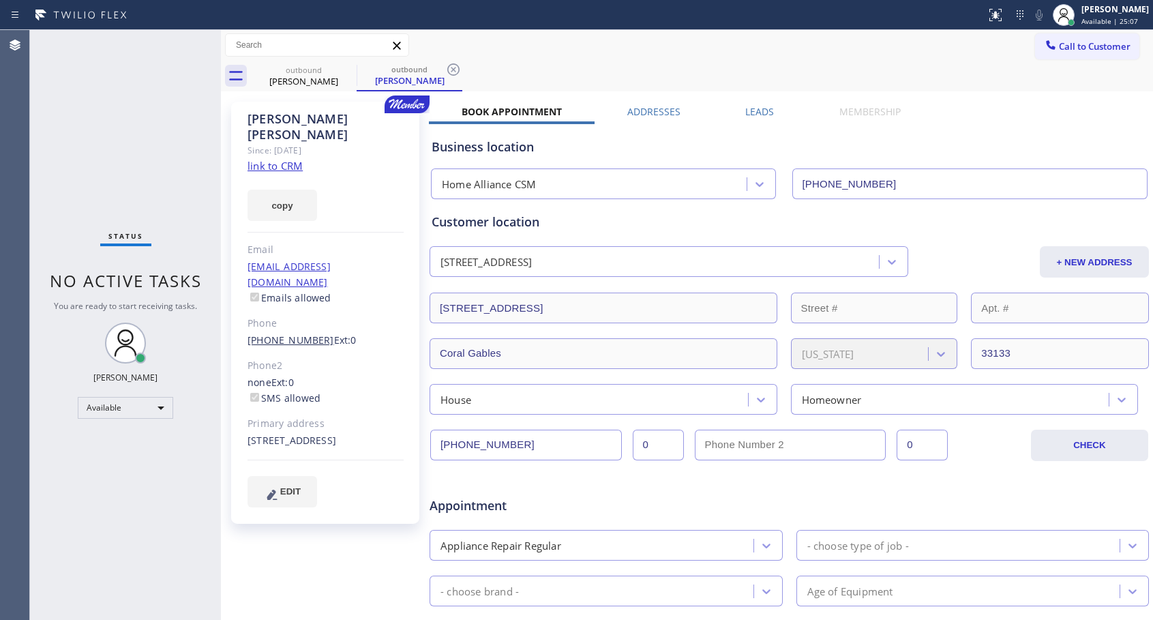
click at [293, 334] on link "[PHONE_NUMBER]" at bounding box center [291, 340] width 87 height 13
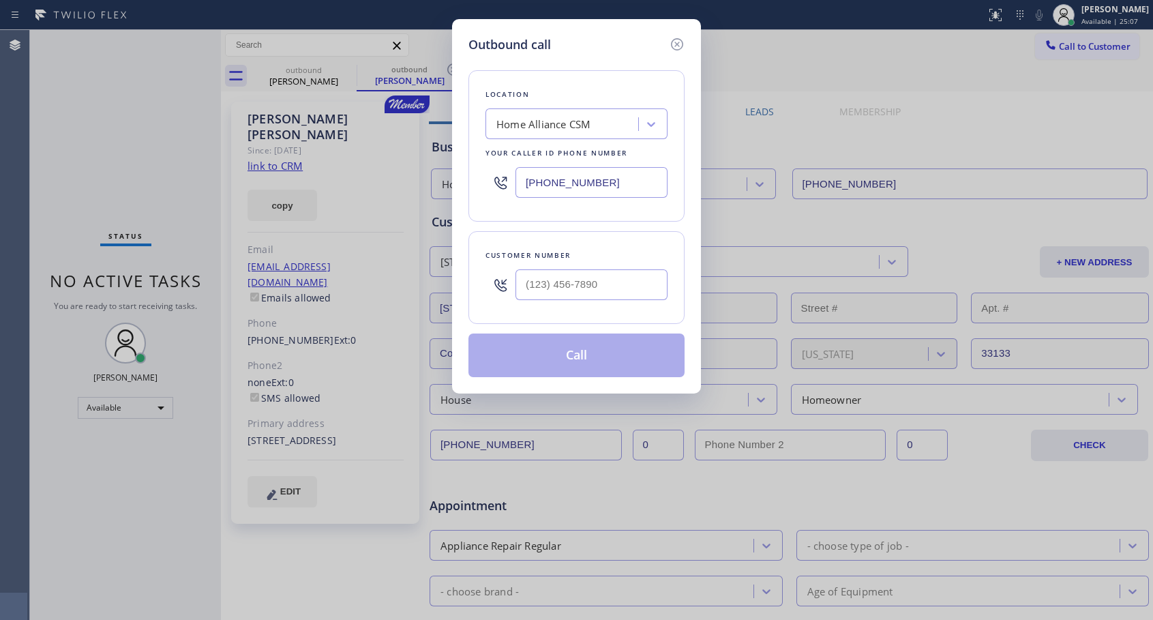
type input "[PHONE_NUMBER]"
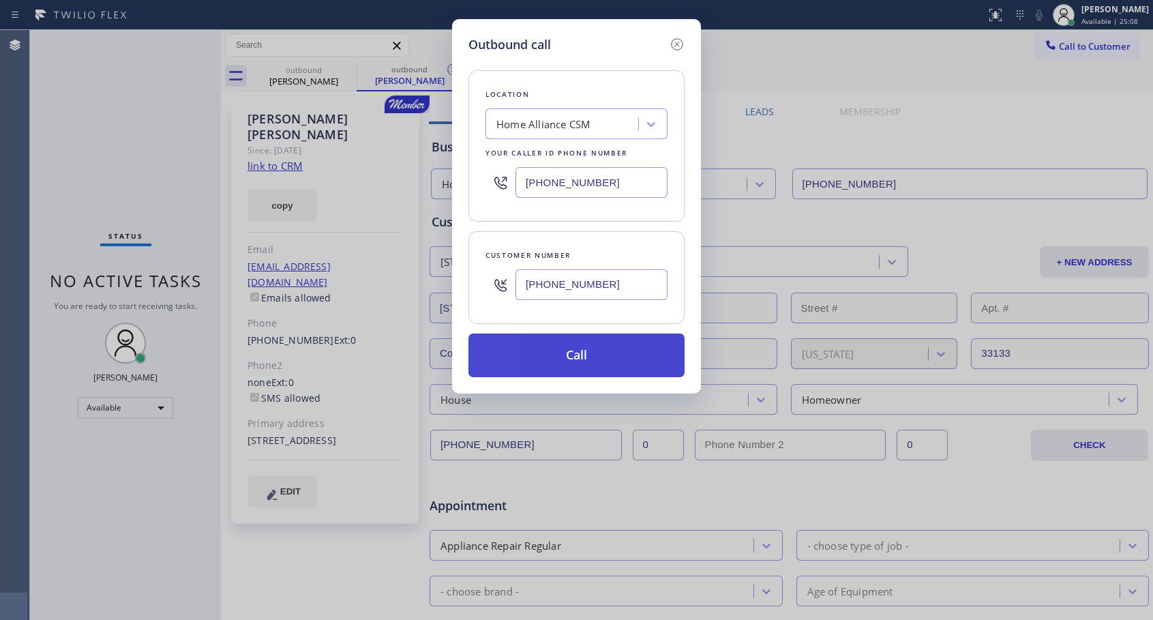
click at [559, 364] on button "Call" at bounding box center [577, 356] width 216 height 44
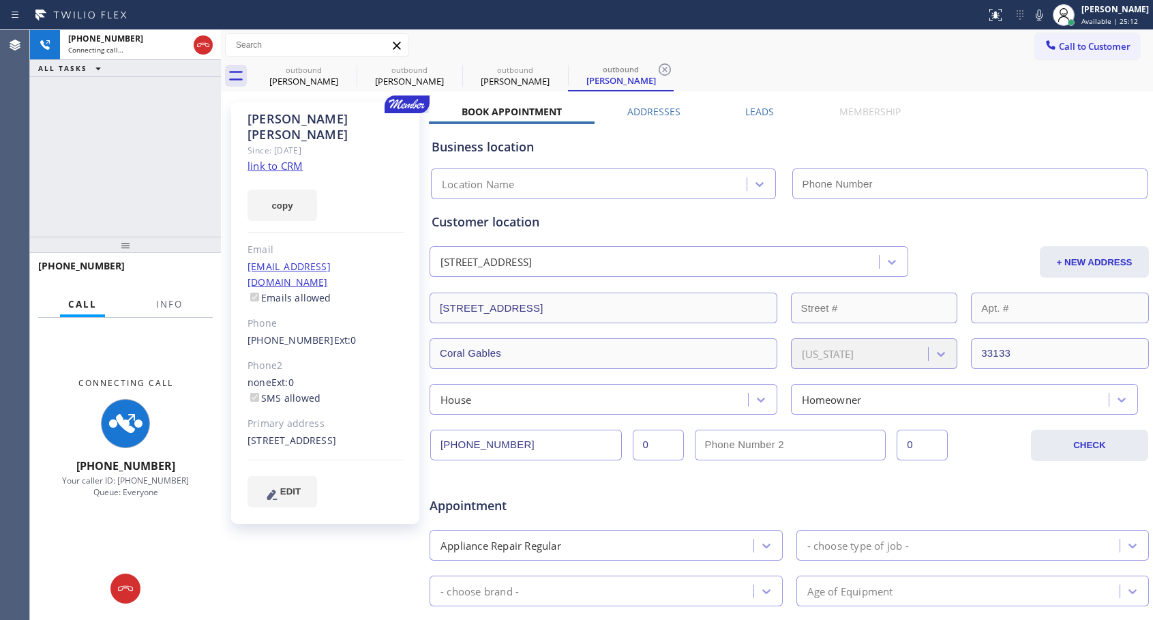
type input "[PHONE_NUMBER]"
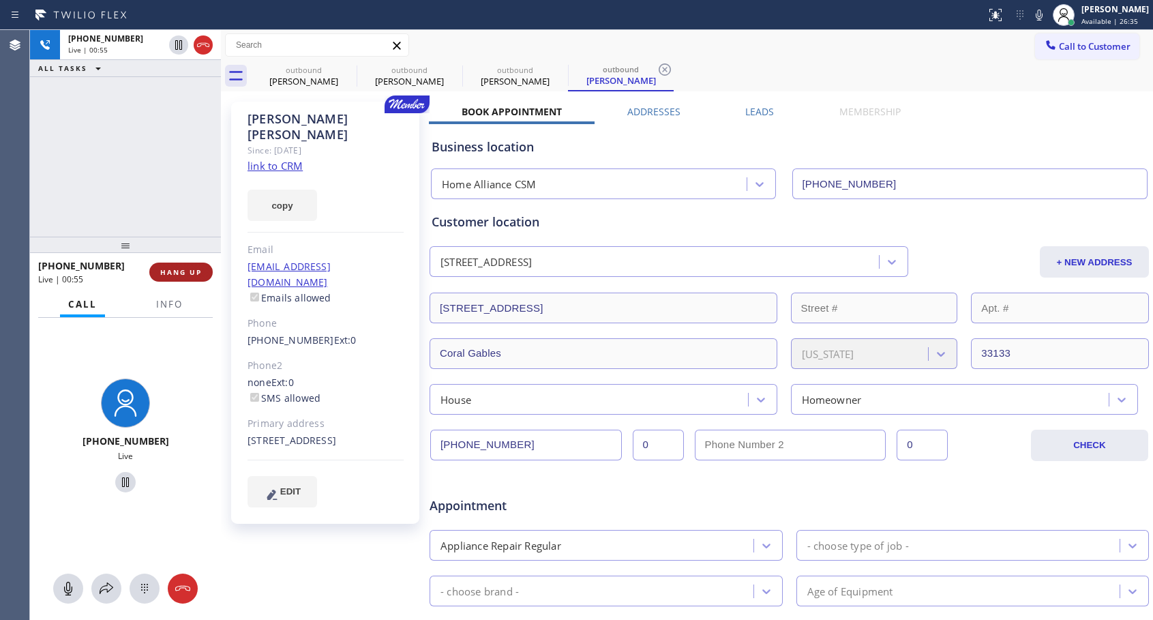
click at [196, 272] on span "HANG UP" at bounding box center [181, 272] width 42 height 10
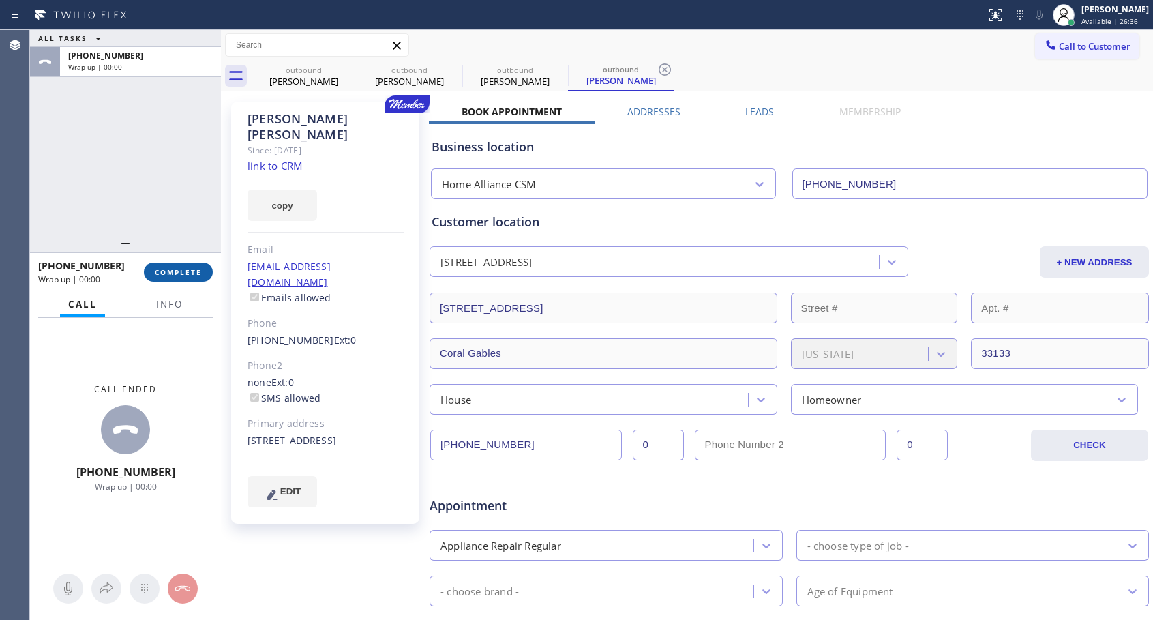
click at [196, 271] on span "COMPLETE" at bounding box center [178, 272] width 47 height 10
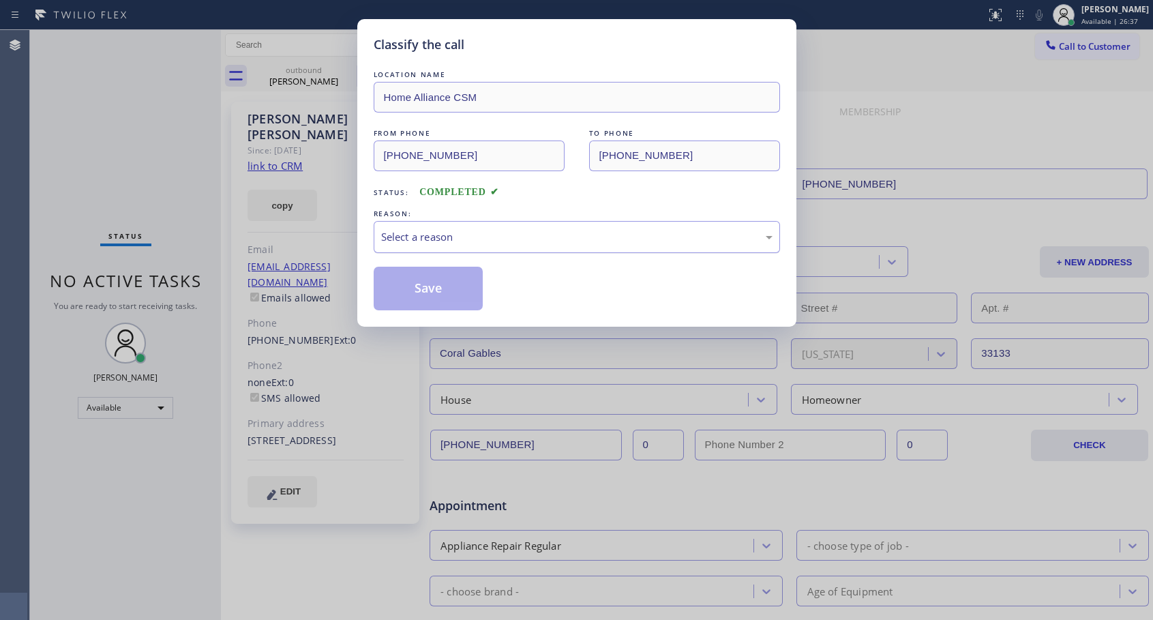
click at [483, 231] on div "Select a reason" at bounding box center [577, 237] width 392 height 16
click at [430, 291] on button "Save" at bounding box center [429, 289] width 110 height 44
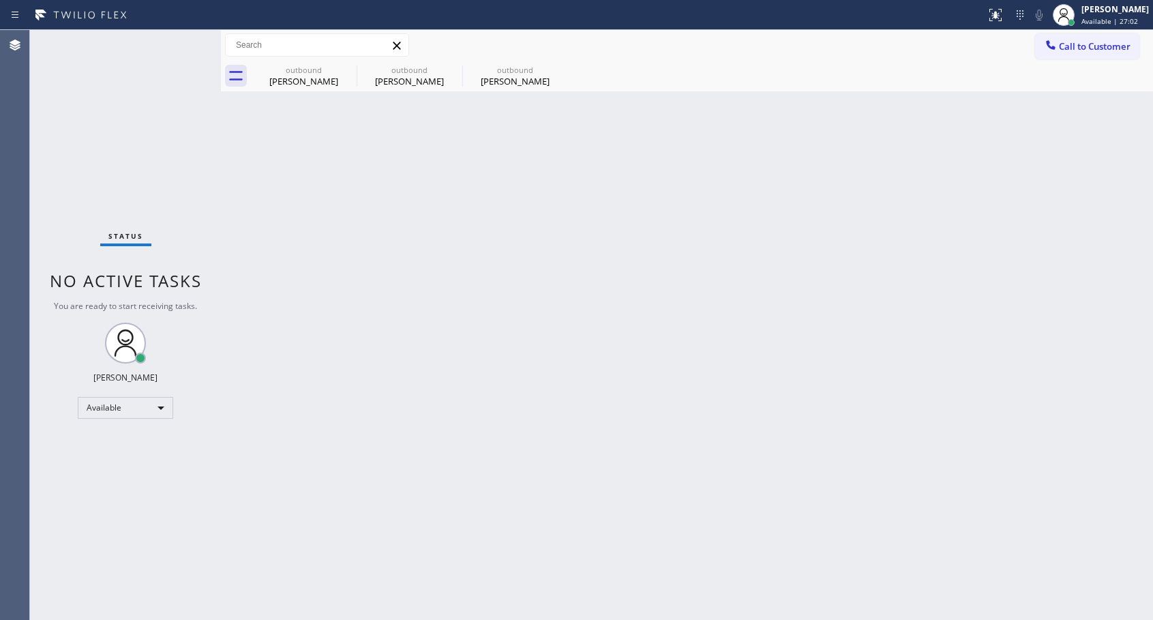
click at [0, 0] on icon at bounding box center [0, 0] width 0 height 0
click at [349, 68] on div "outbound [PERSON_NAME] outbound [PERSON_NAME] outbound [PERSON_NAME]" at bounding box center [702, 76] width 902 height 31
click at [1050, 51] on icon at bounding box center [1051, 45] width 14 height 14
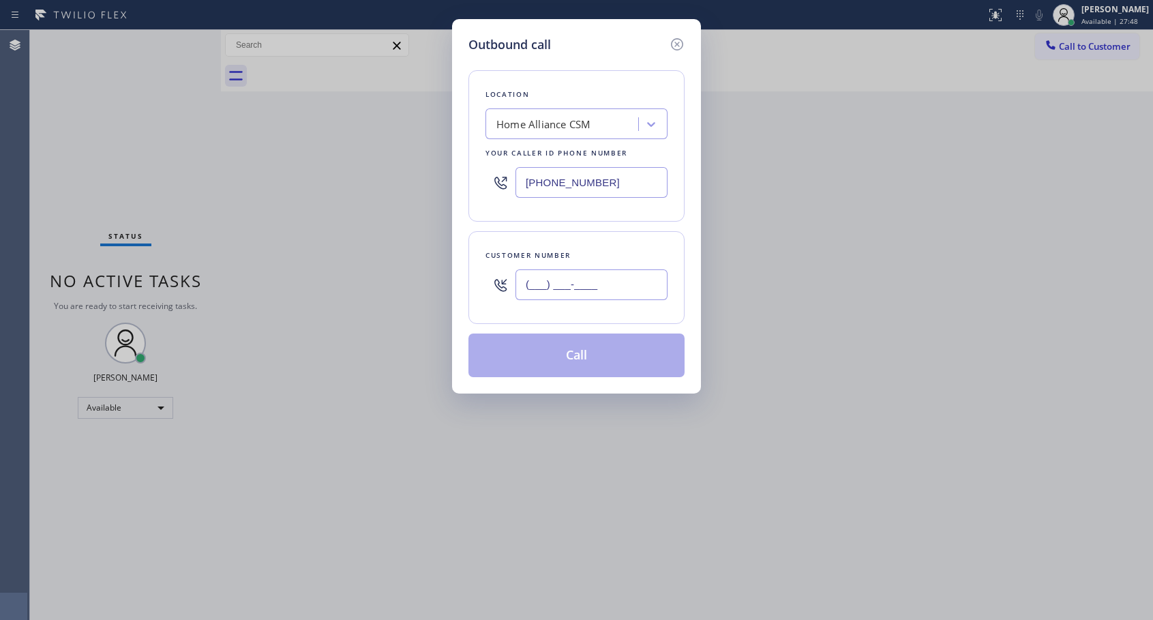
click at [622, 290] on input "(___) ___-____" at bounding box center [592, 284] width 152 height 31
paste input "805) 490-2493"
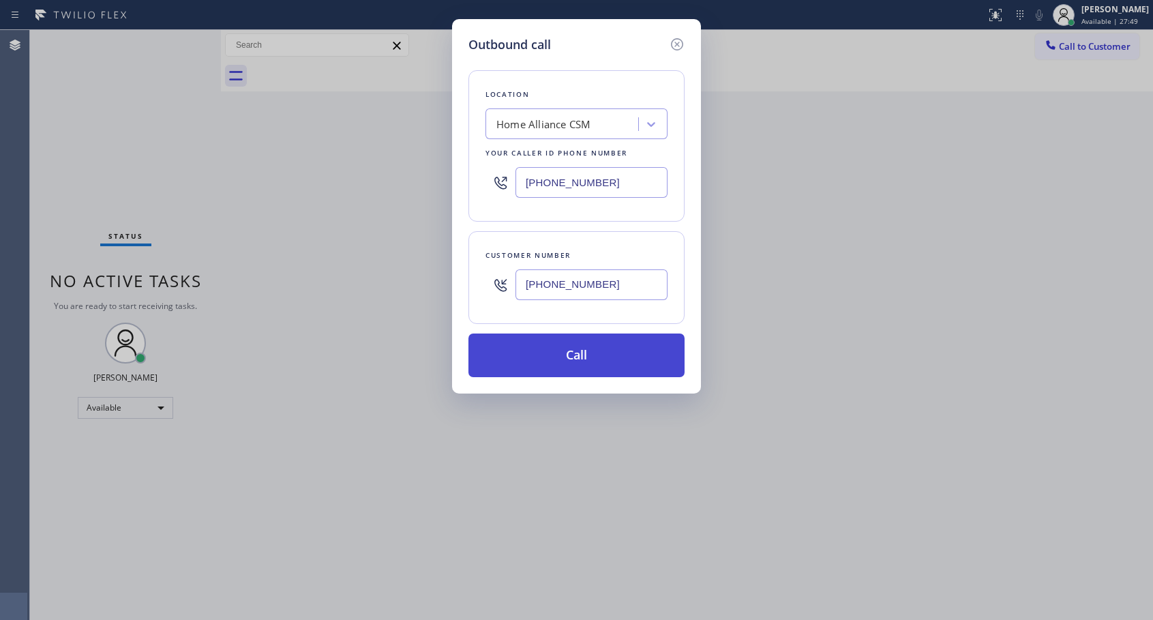
type input "[PHONE_NUMBER]"
click at [606, 363] on button "Call" at bounding box center [577, 356] width 216 height 44
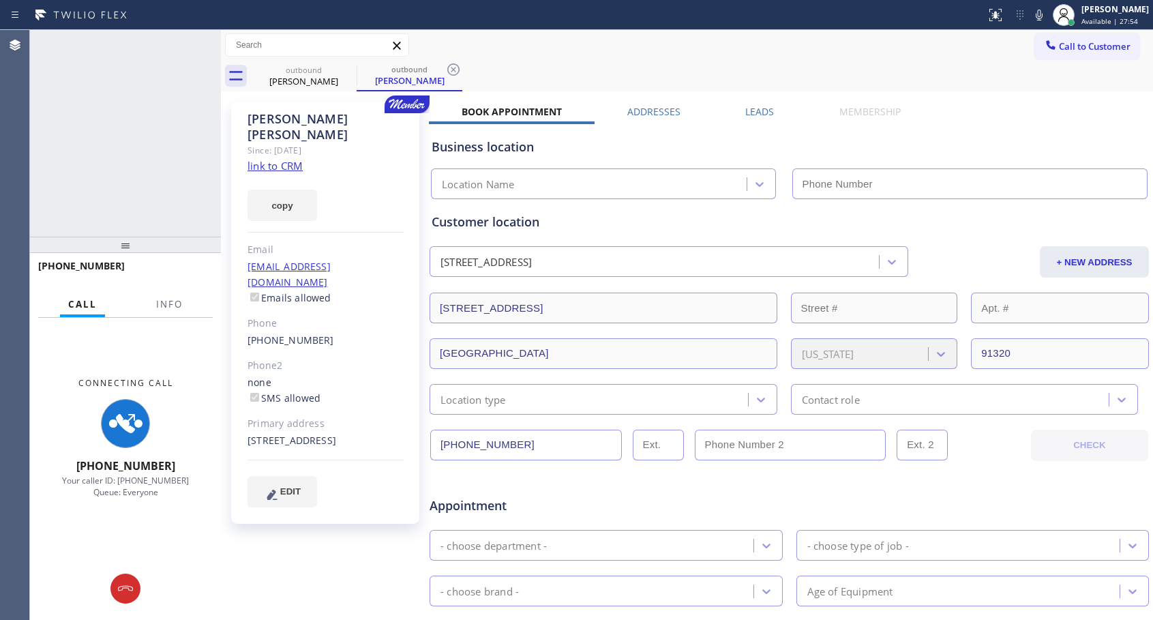
type input "[PHONE_NUMBER]"
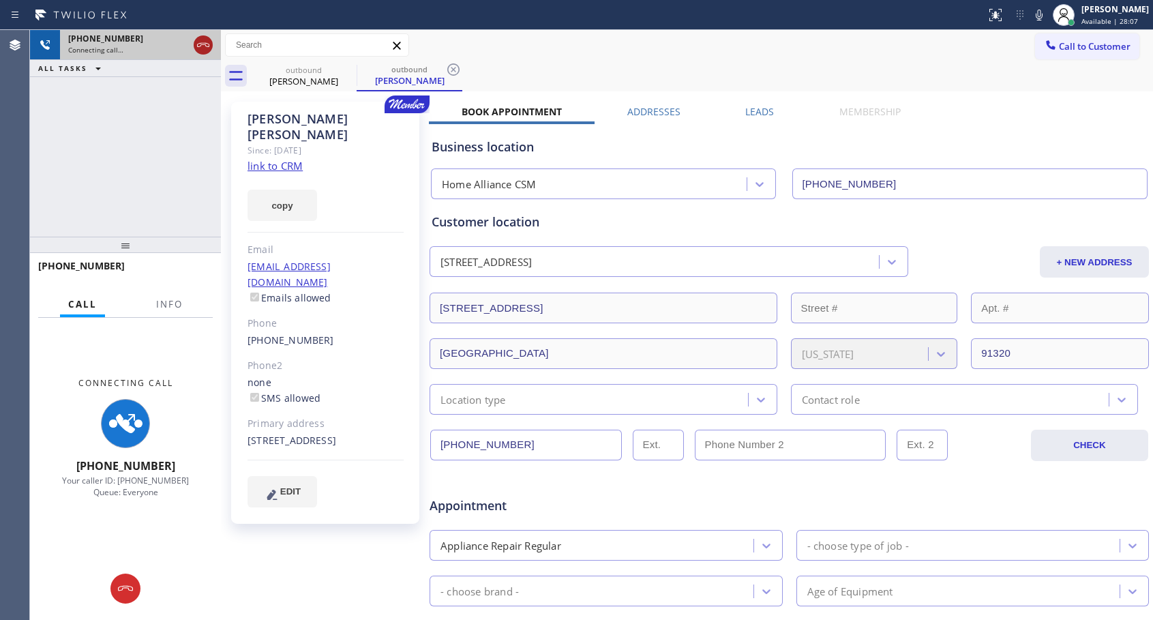
click at [203, 41] on icon at bounding box center [203, 45] width 16 height 16
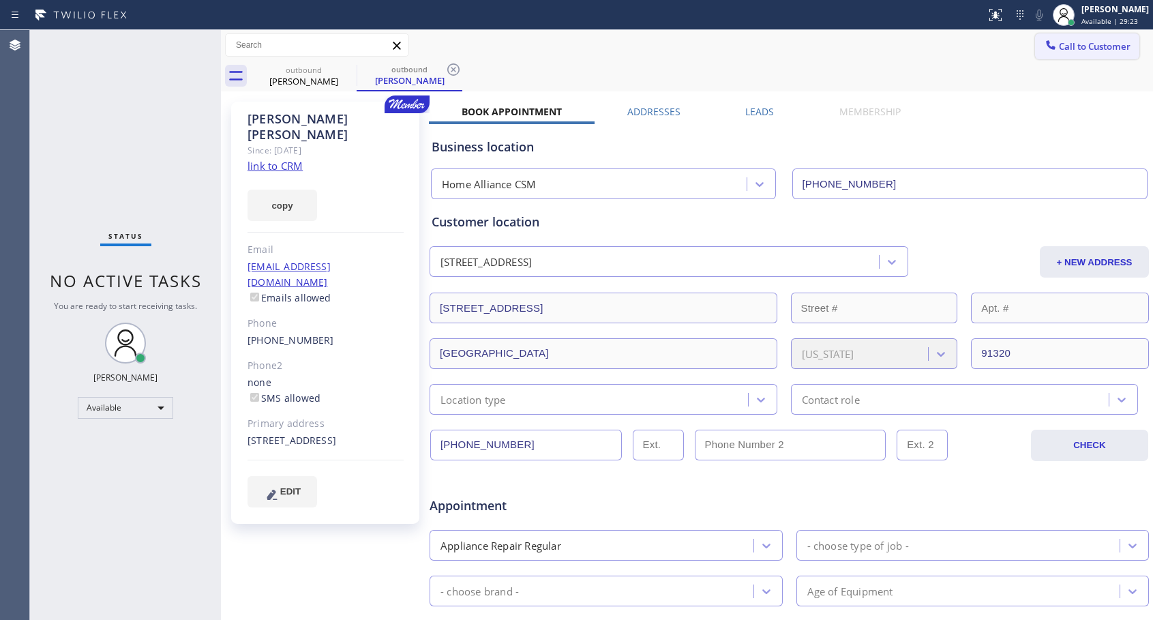
click at [1064, 51] on span "Call to Customer" at bounding box center [1095, 46] width 72 height 12
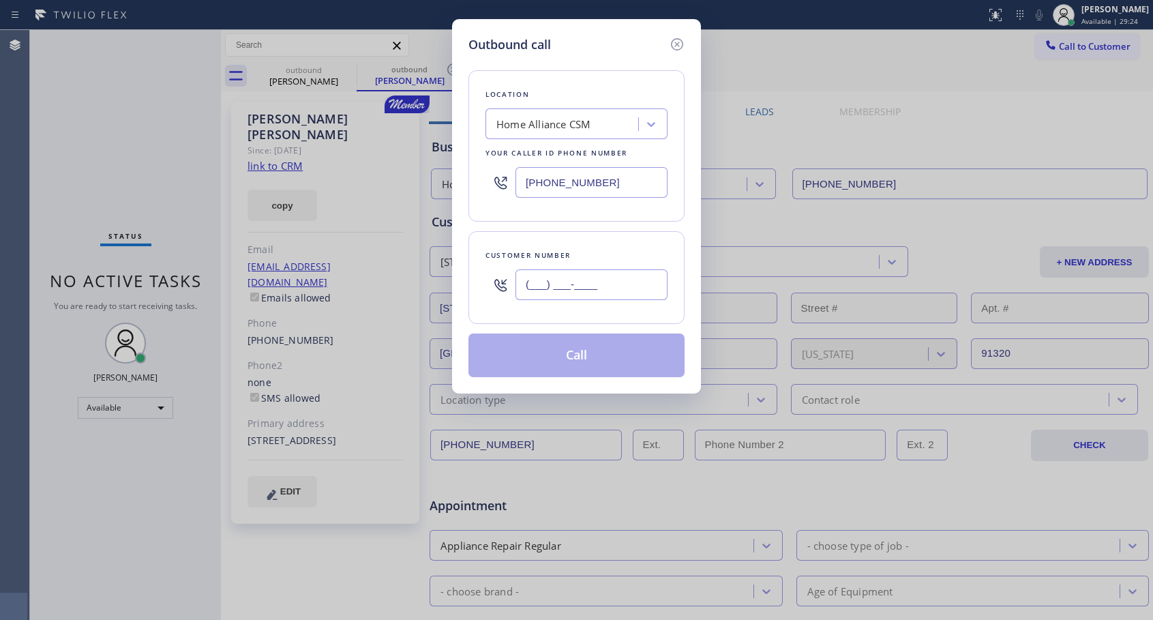
click at [538, 285] on input "(___) ___-____" at bounding box center [592, 284] width 152 height 31
paste input "949) 293-4458"
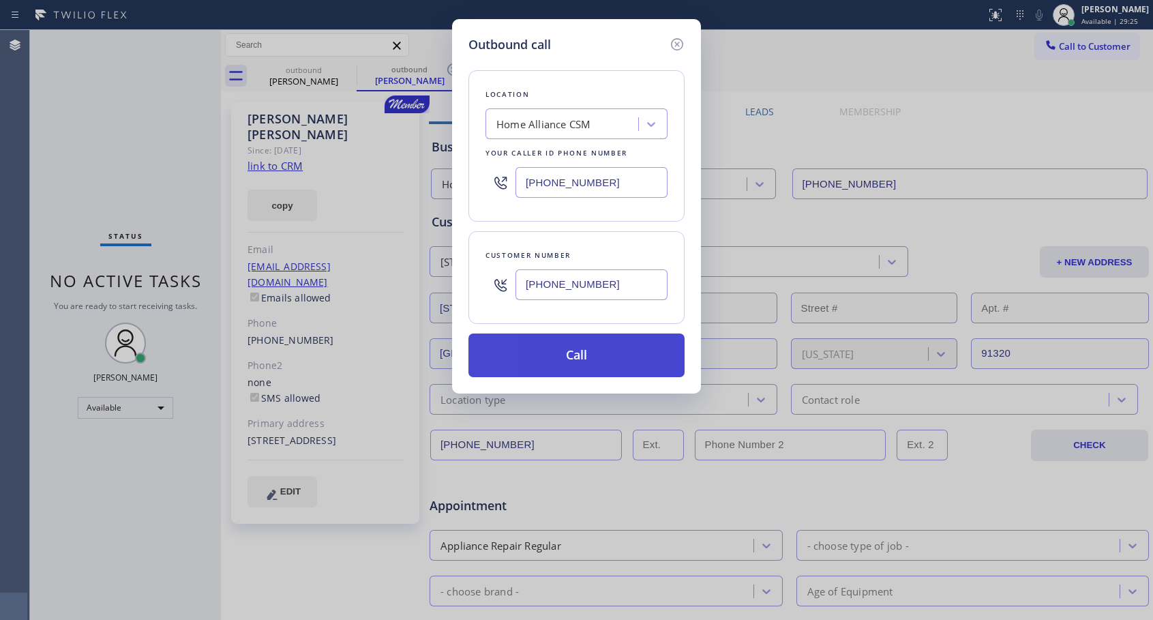
type input "[PHONE_NUMBER]"
click at [587, 357] on button "Call" at bounding box center [577, 356] width 216 height 44
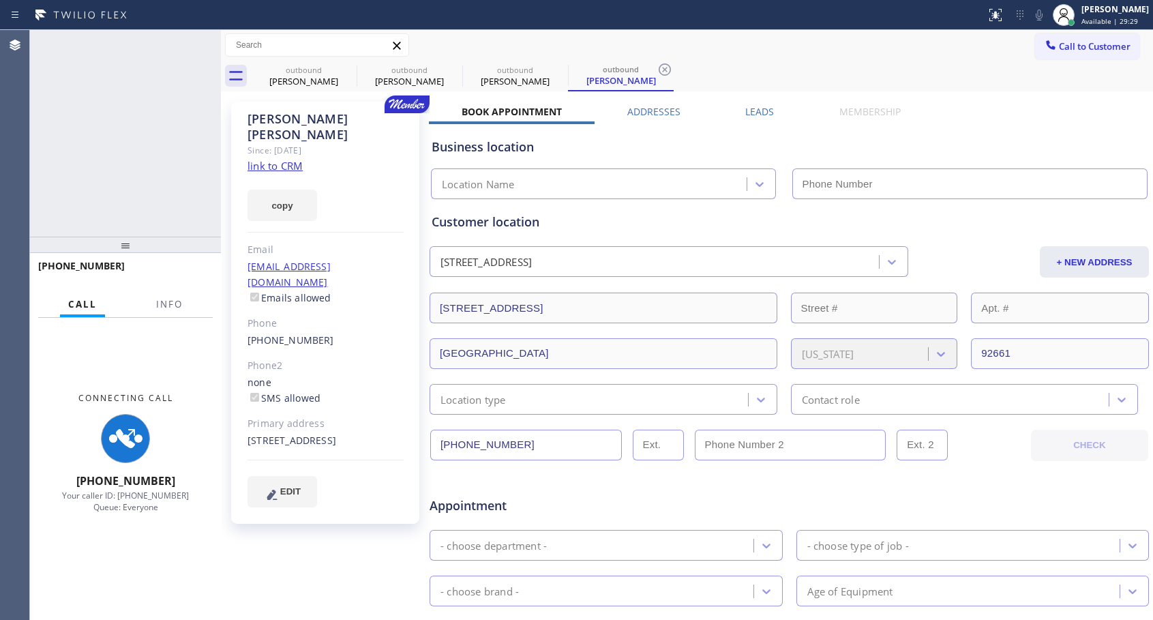
type input "[PHONE_NUMBER]"
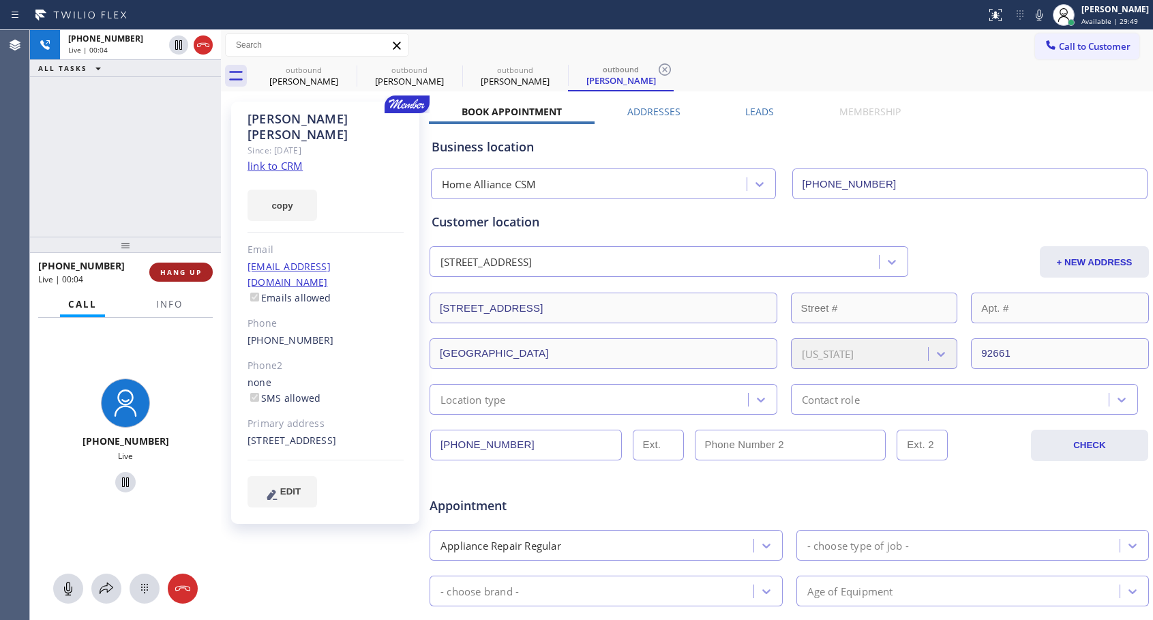
click at [175, 274] on span "HANG UP" at bounding box center [181, 272] width 42 height 10
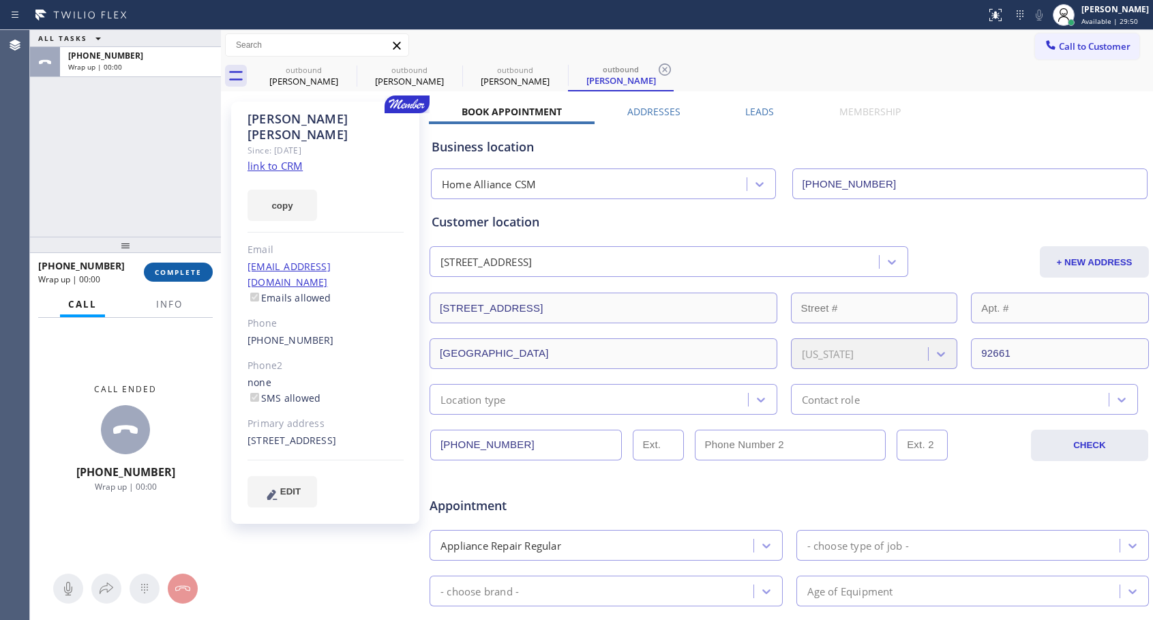
click at [175, 274] on span "COMPLETE" at bounding box center [178, 272] width 47 height 10
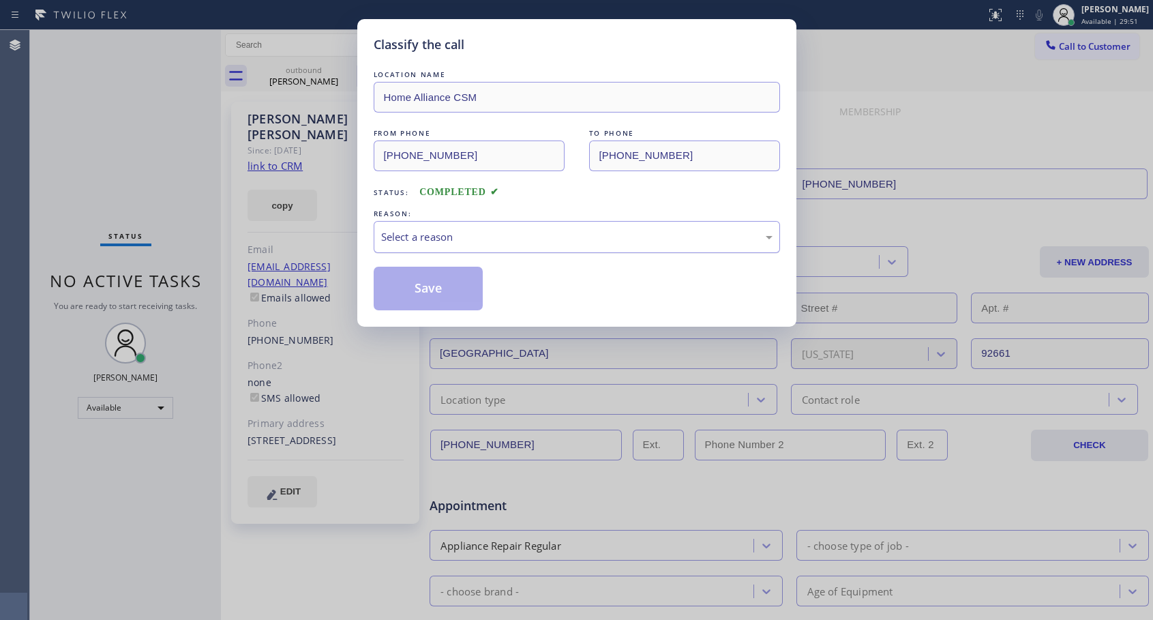
click at [497, 231] on div "Select a reason" at bounding box center [577, 237] width 392 height 16
click at [430, 295] on button "Save" at bounding box center [429, 289] width 110 height 44
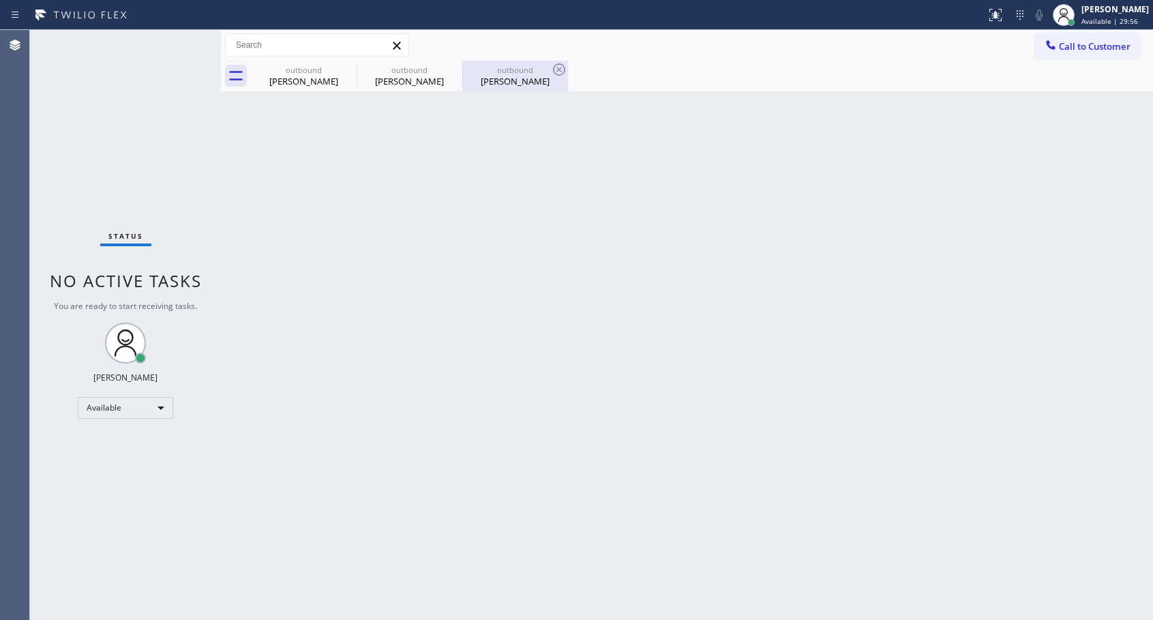
click at [504, 81] on div "[PERSON_NAME]" at bounding box center [515, 81] width 103 height 12
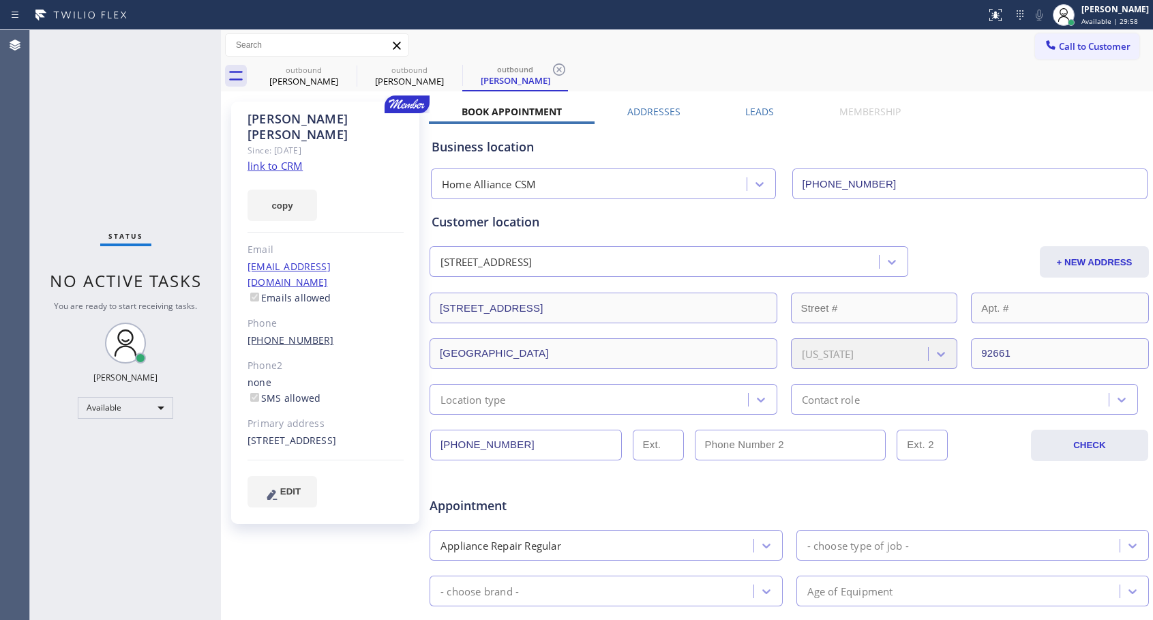
click at [276, 334] on link "[PHONE_NUMBER]" at bounding box center [291, 340] width 87 height 13
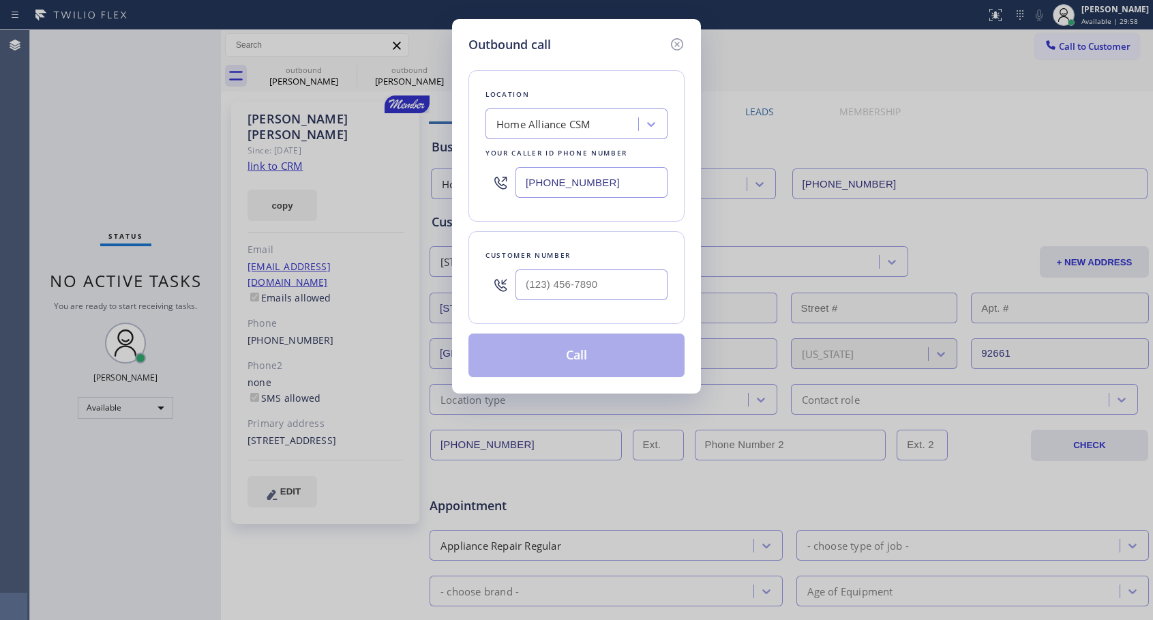
type input "[PHONE_NUMBER]"
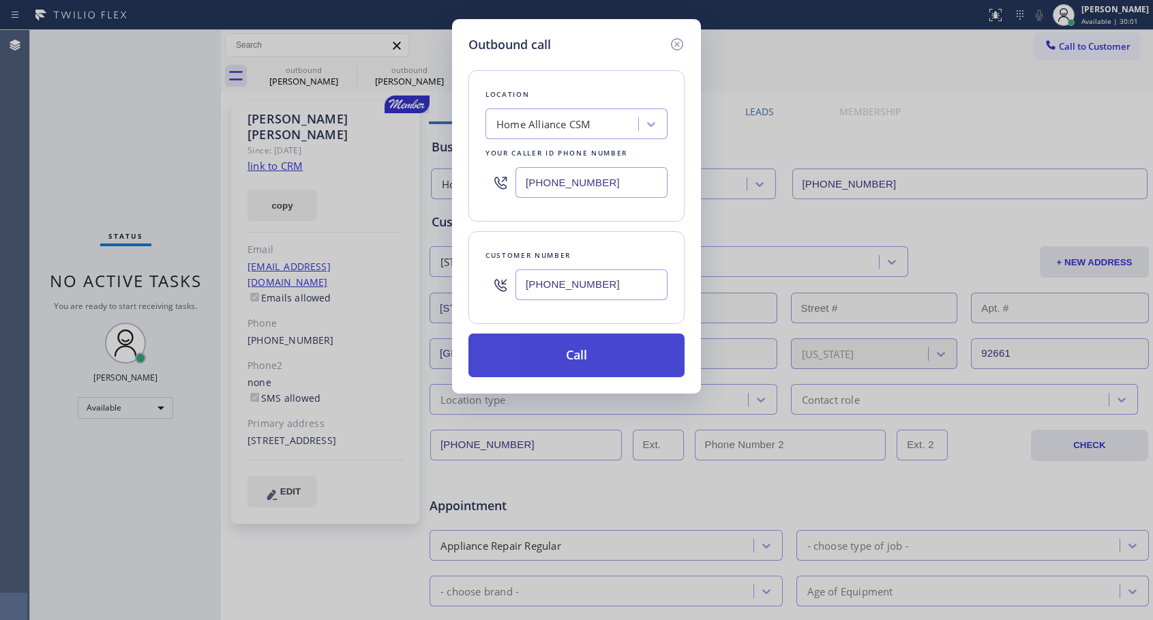
click at [571, 346] on button "Call" at bounding box center [577, 356] width 216 height 44
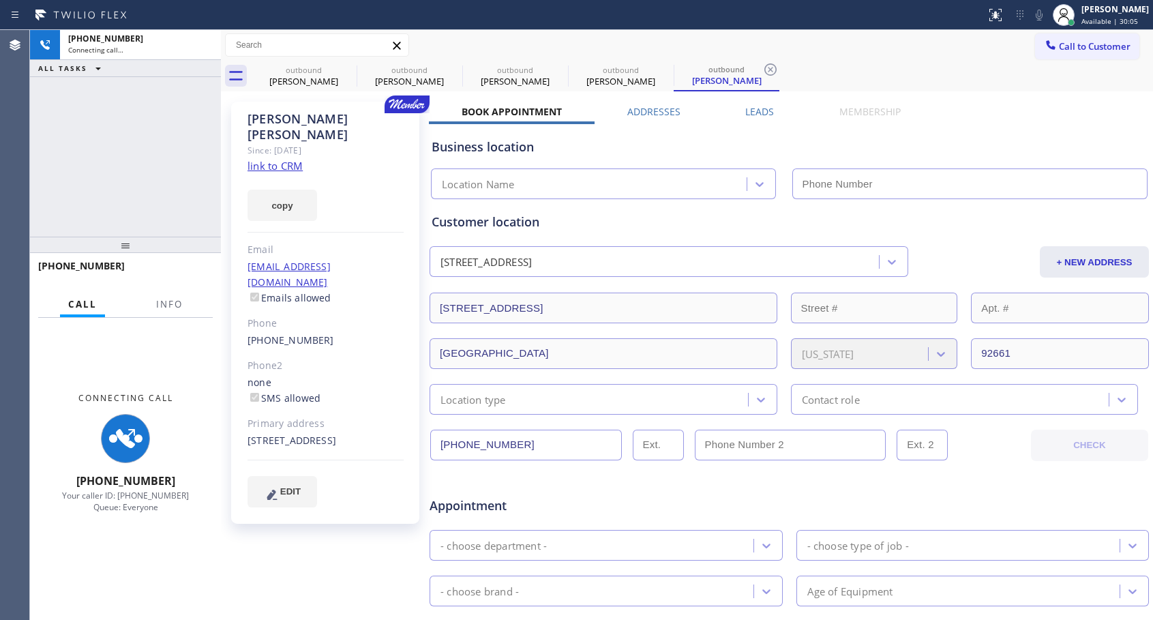
type input "[PHONE_NUMBER]"
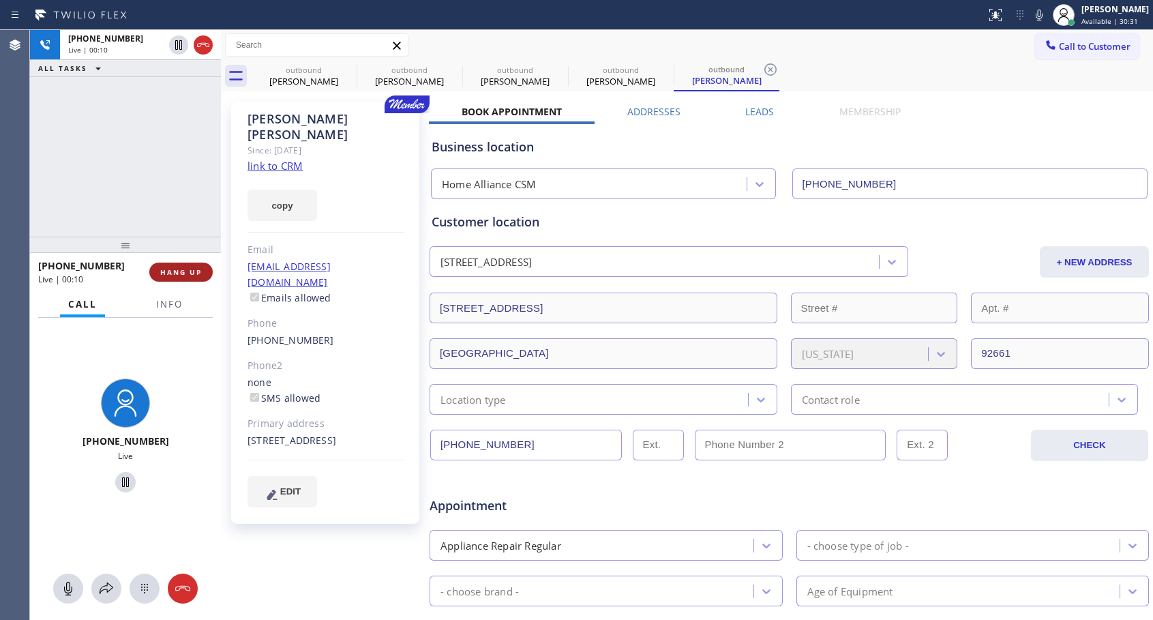
click at [171, 274] on span "HANG UP" at bounding box center [181, 272] width 42 height 10
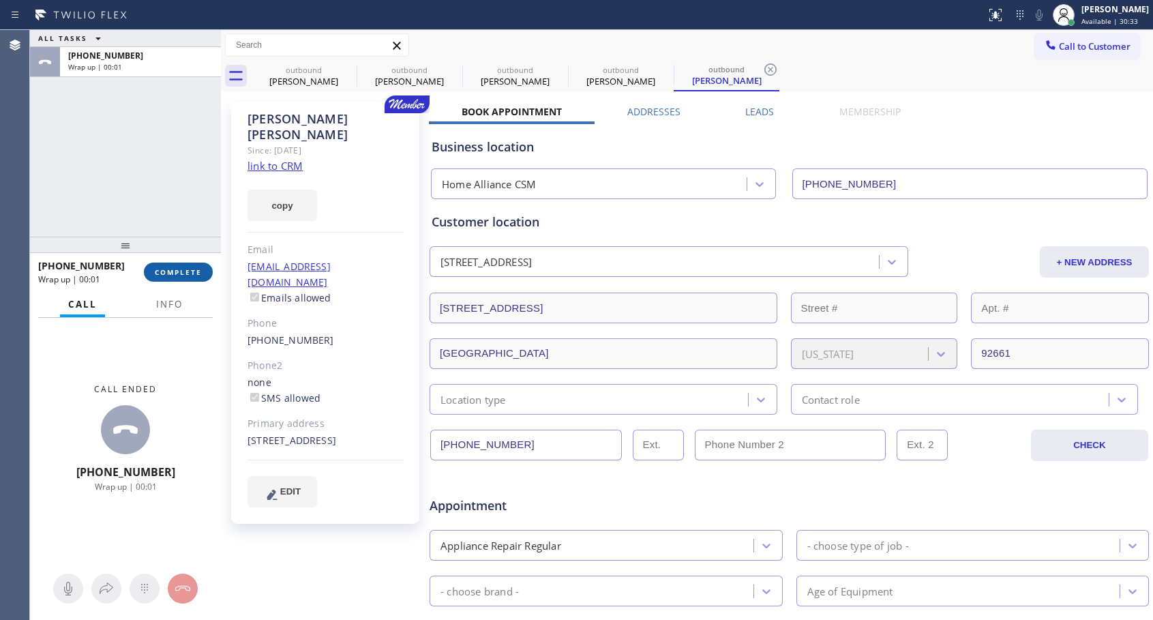
click at [171, 274] on span "COMPLETE" at bounding box center [178, 272] width 47 height 10
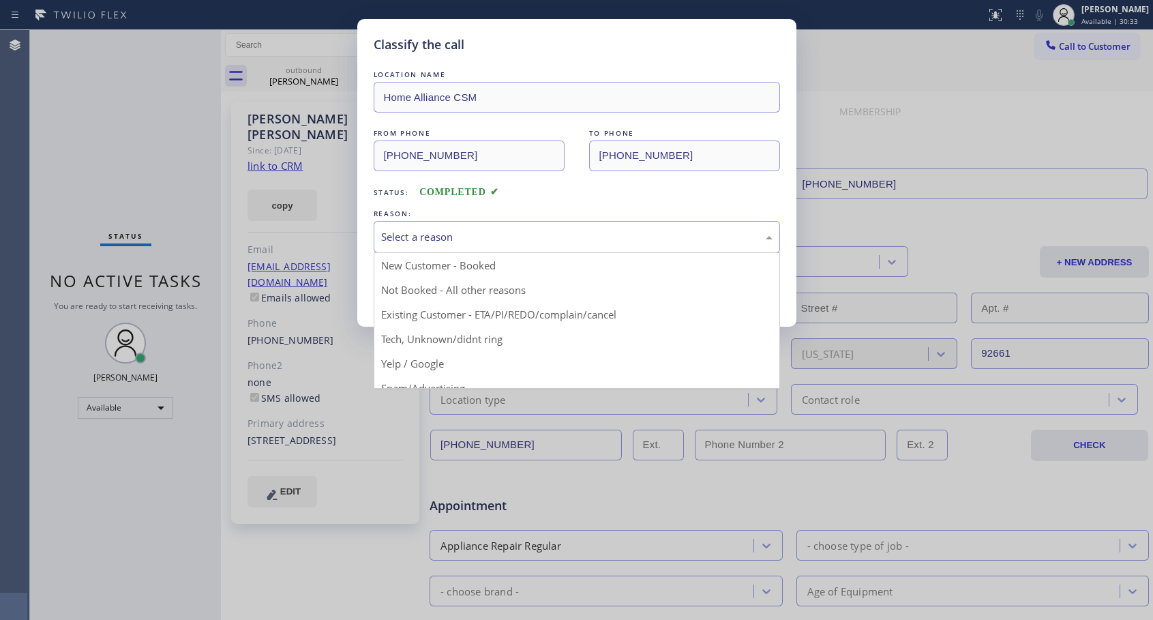
click at [600, 235] on div "Select a reason" at bounding box center [577, 237] width 392 height 16
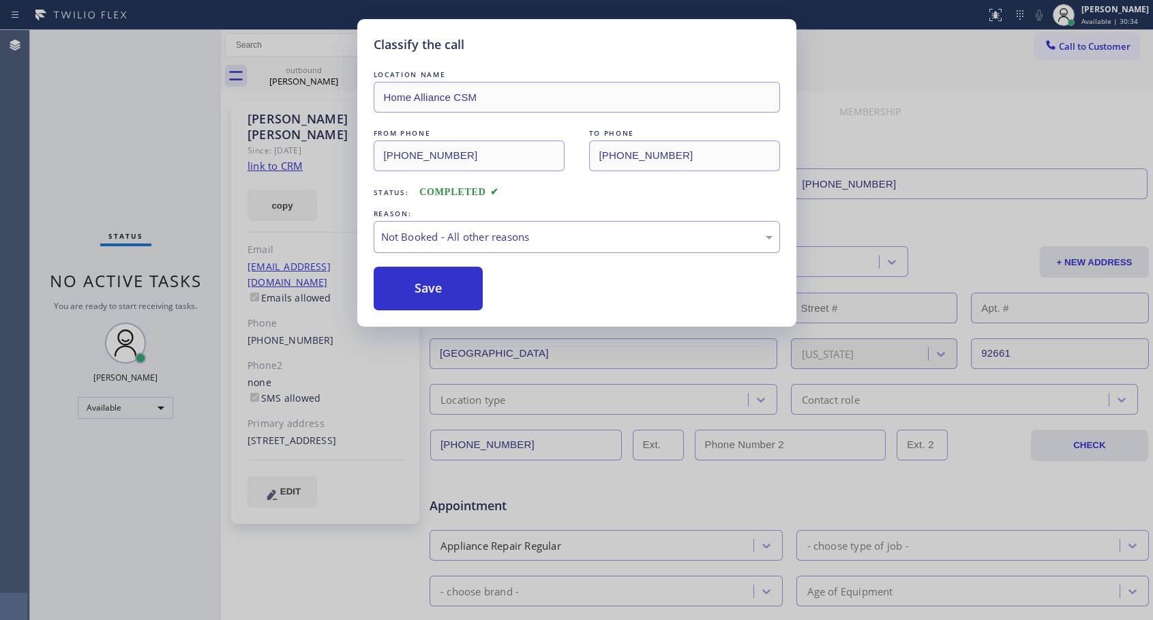
click at [447, 291] on button "Save" at bounding box center [429, 289] width 110 height 44
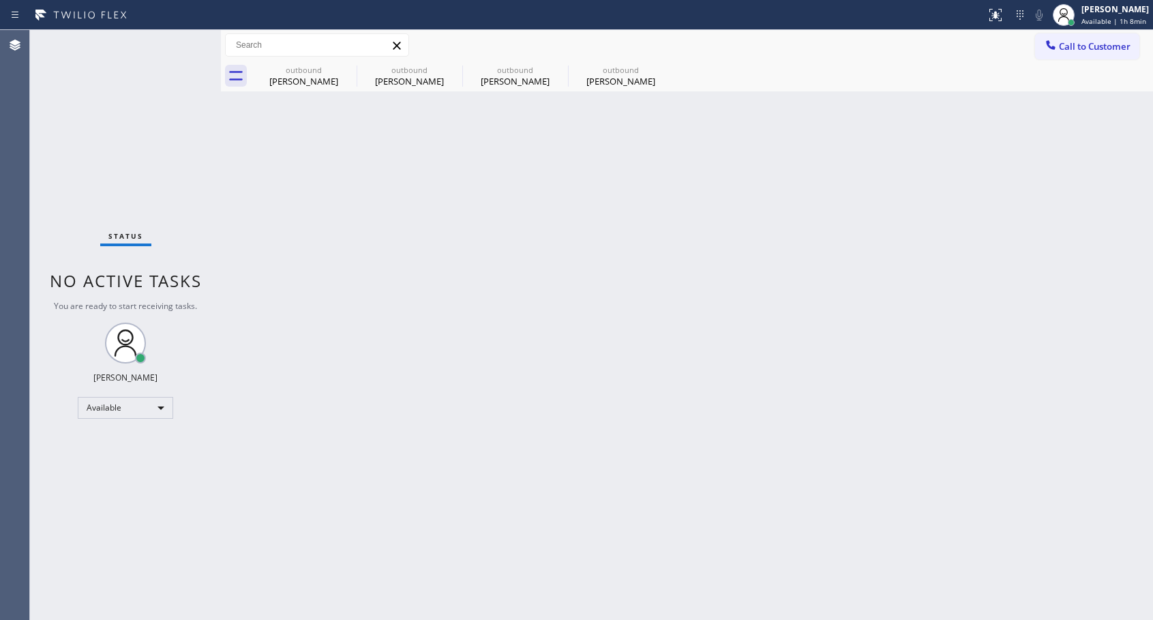
click at [443, 264] on div "Back to Dashboard Change Sender ID Customers Technicians Select a contact Outbo…" at bounding box center [687, 325] width 932 height 590
click at [623, 78] on div "[PERSON_NAME]" at bounding box center [621, 81] width 103 height 12
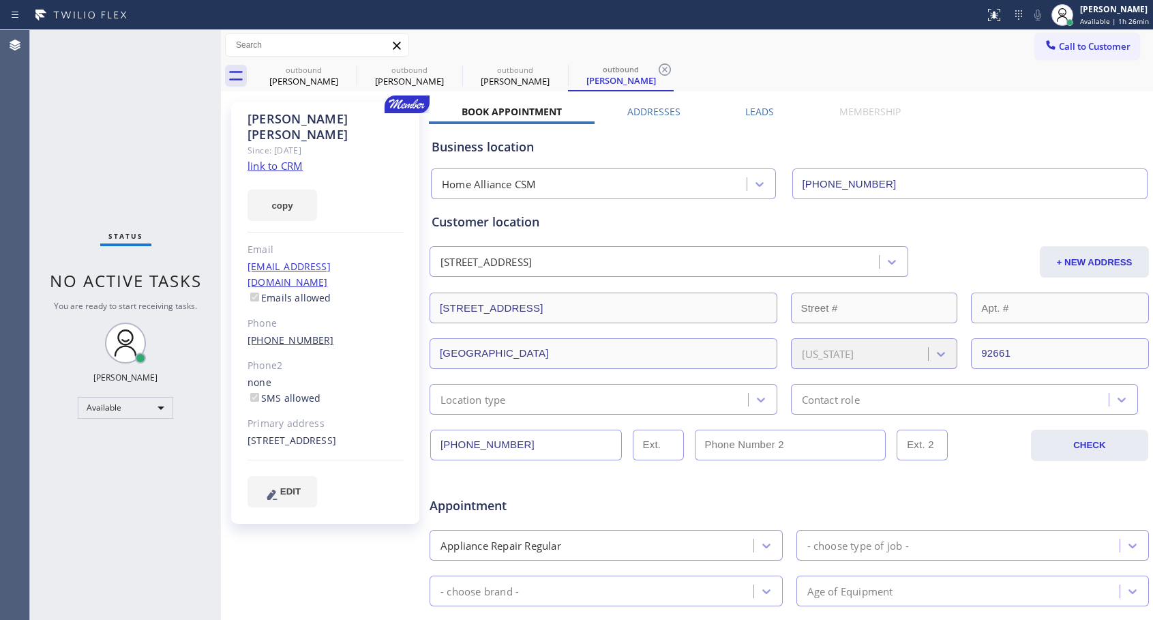
click at [303, 334] on link "[PHONE_NUMBER]" at bounding box center [291, 340] width 87 height 13
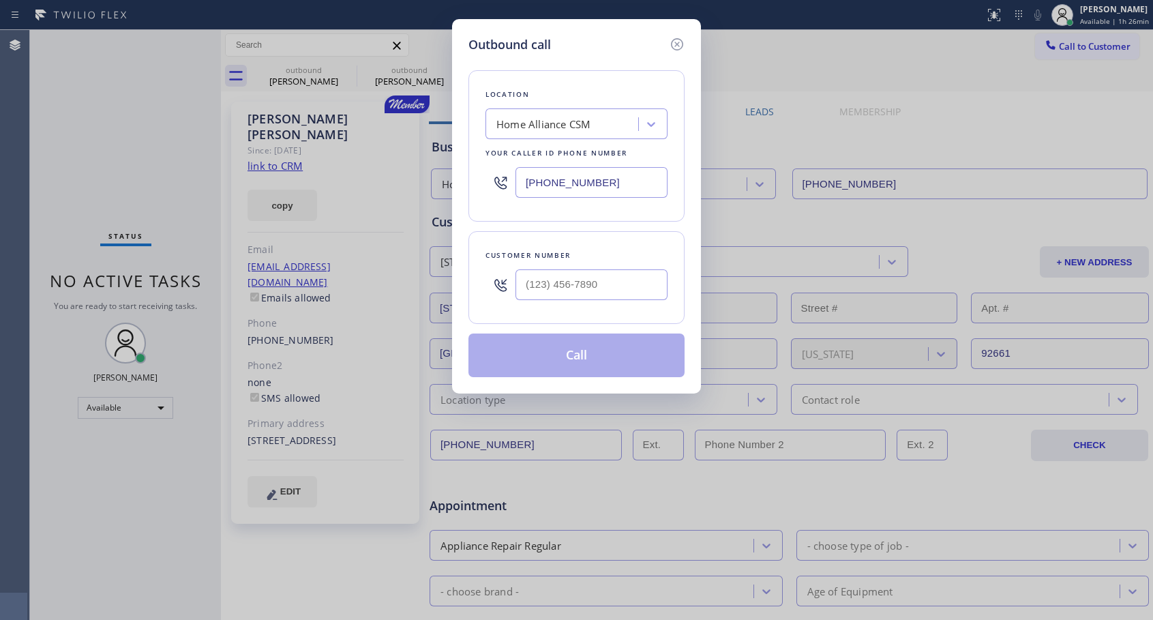
type input "[PHONE_NUMBER]"
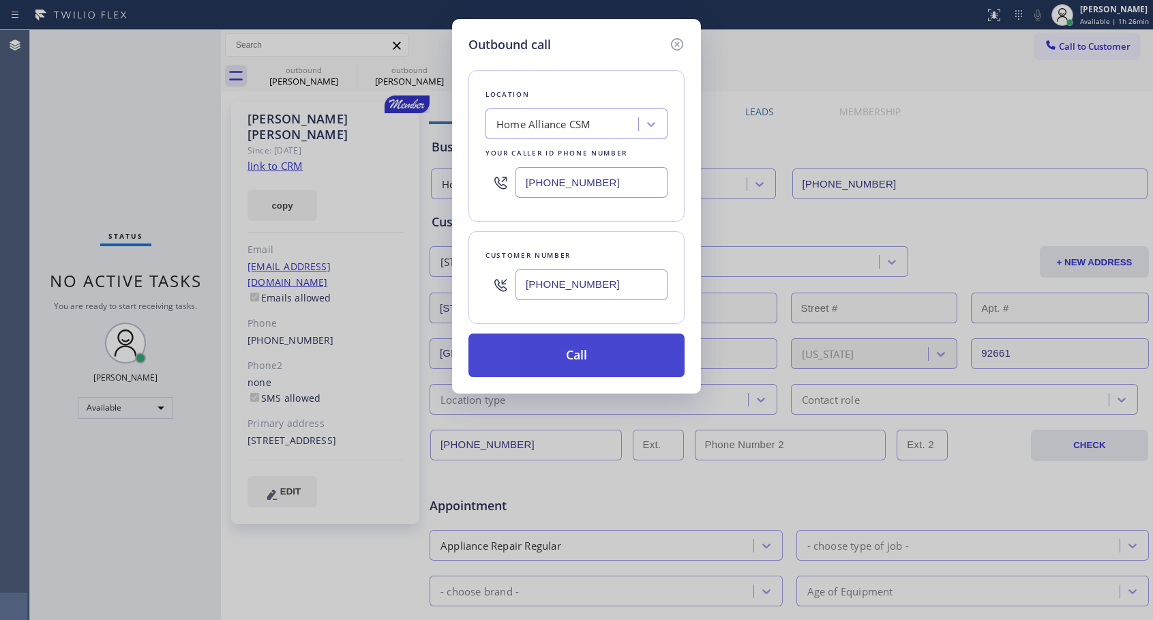
click at [567, 364] on button "Call" at bounding box center [577, 356] width 216 height 44
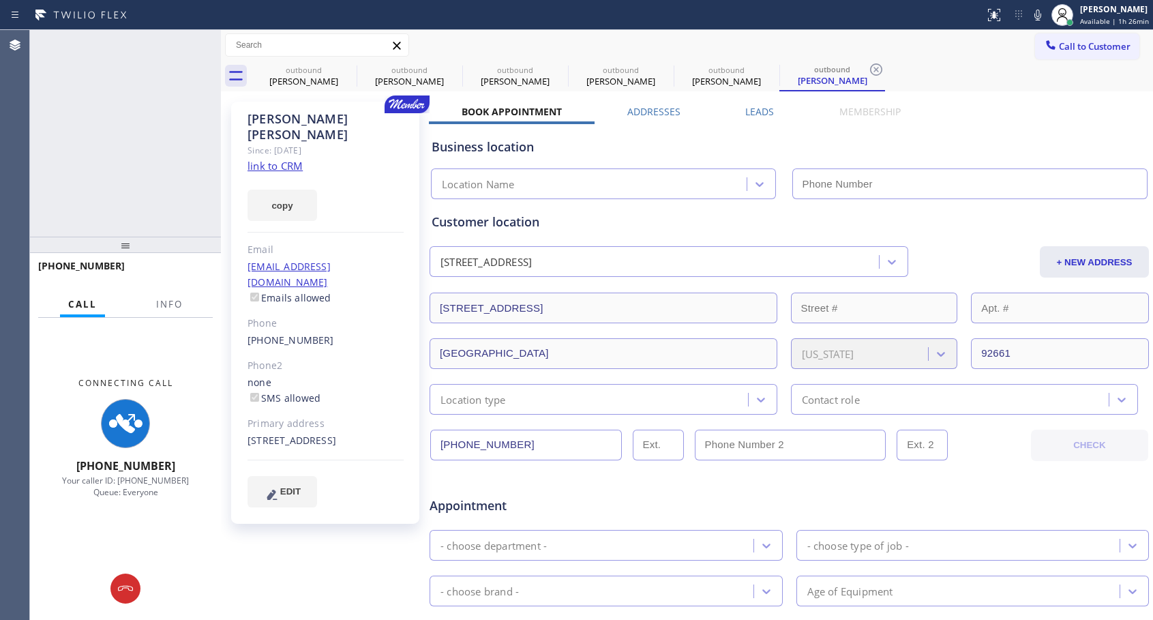
type input "[PHONE_NUMBER]"
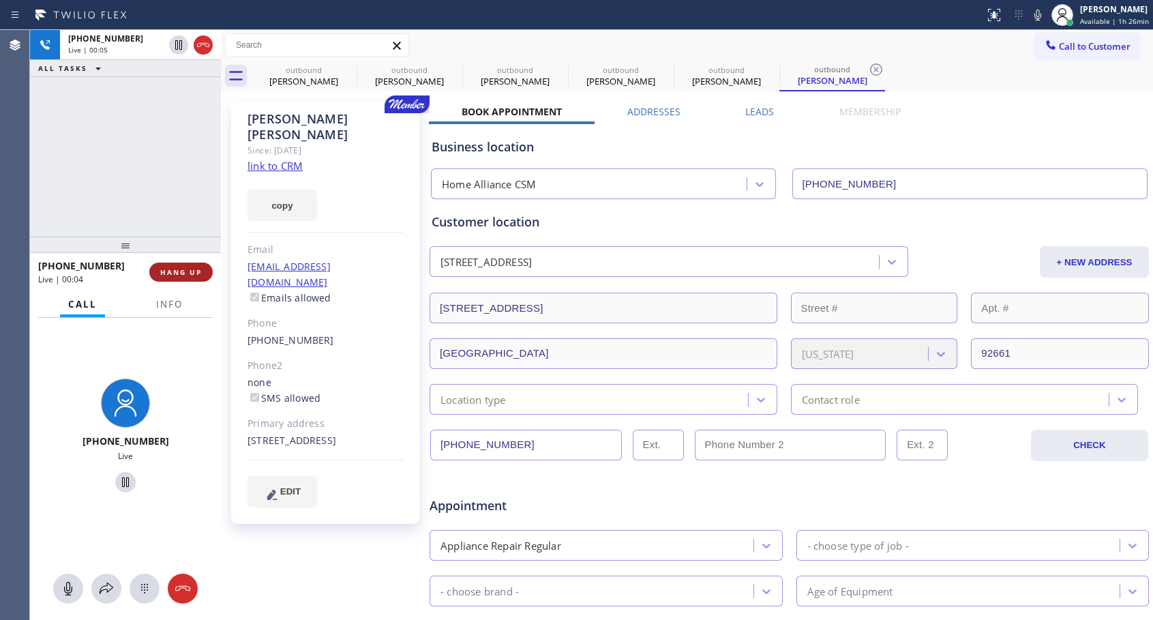
click at [192, 273] on span "HANG UP" at bounding box center [181, 272] width 42 height 10
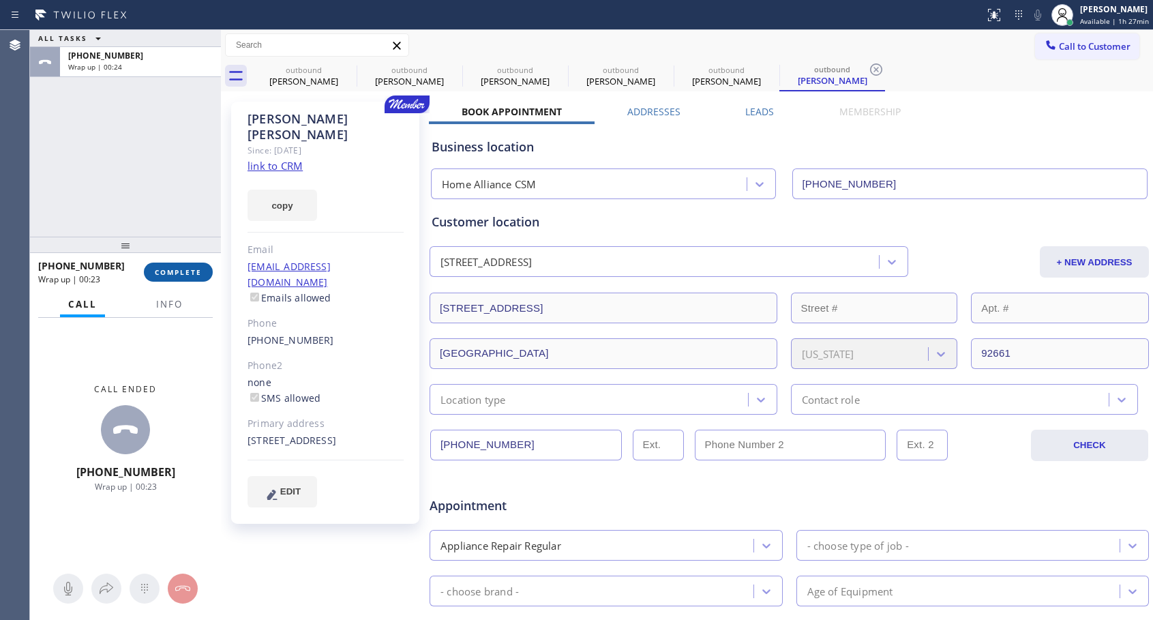
click at [177, 266] on button "COMPLETE" at bounding box center [178, 272] width 69 height 19
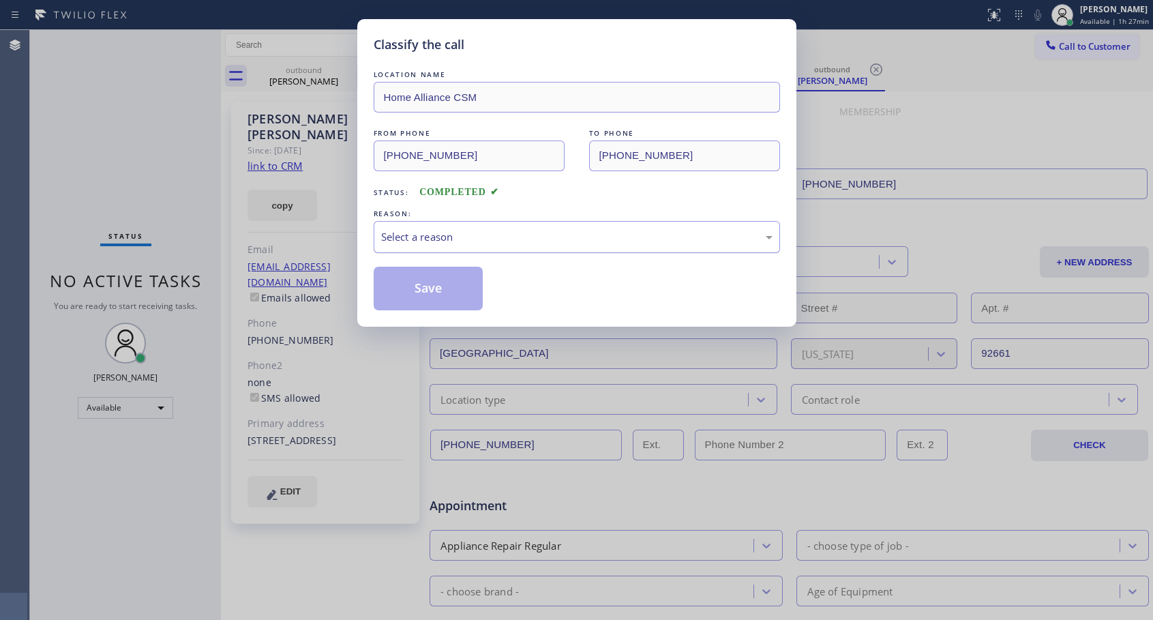
click at [508, 237] on div "Select a reason" at bounding box center [577, 237] width 392 height 16
click at [464, 286] on button "Save" at bounding box center [429, 289] width 110 height 44
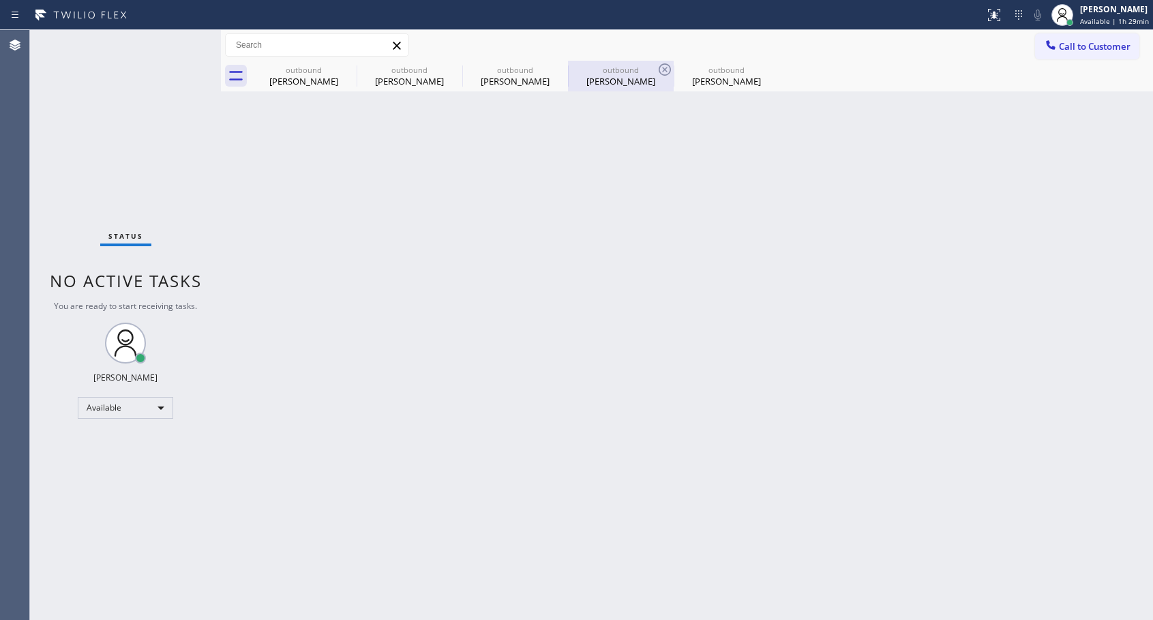
click at [630, 89] on div "outbound [PERSON_NAME]" at bounding box center [621, 76] width 103 height 31
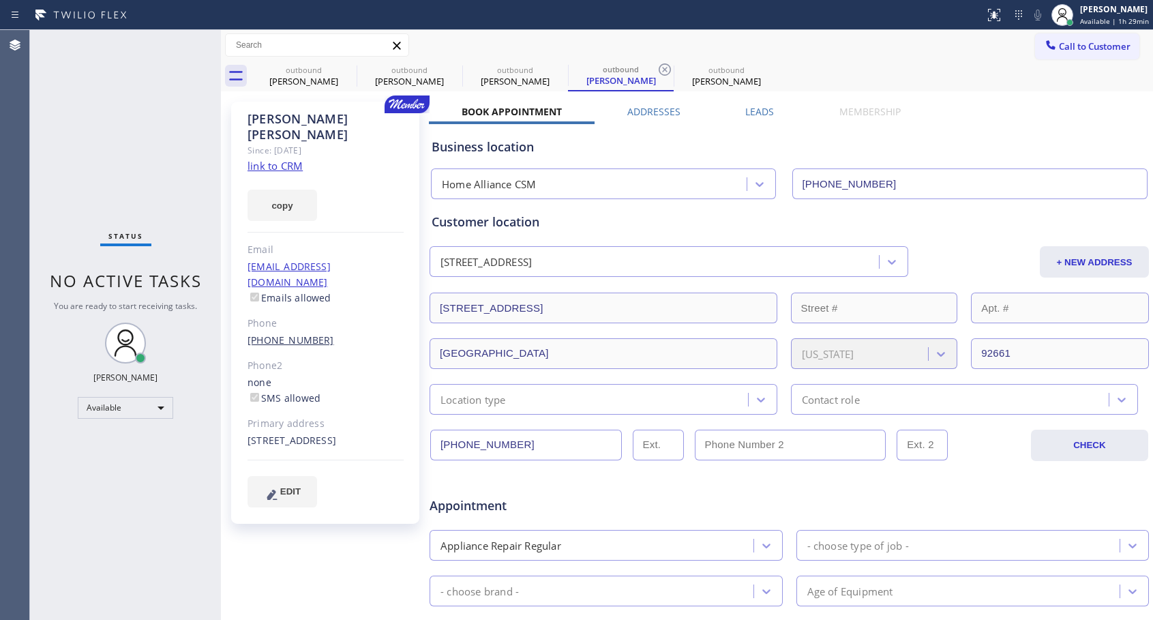
click at [289, 334] on link "[PHONE_NUMBER]" at bounding box center [291, 340] width 87 height 13
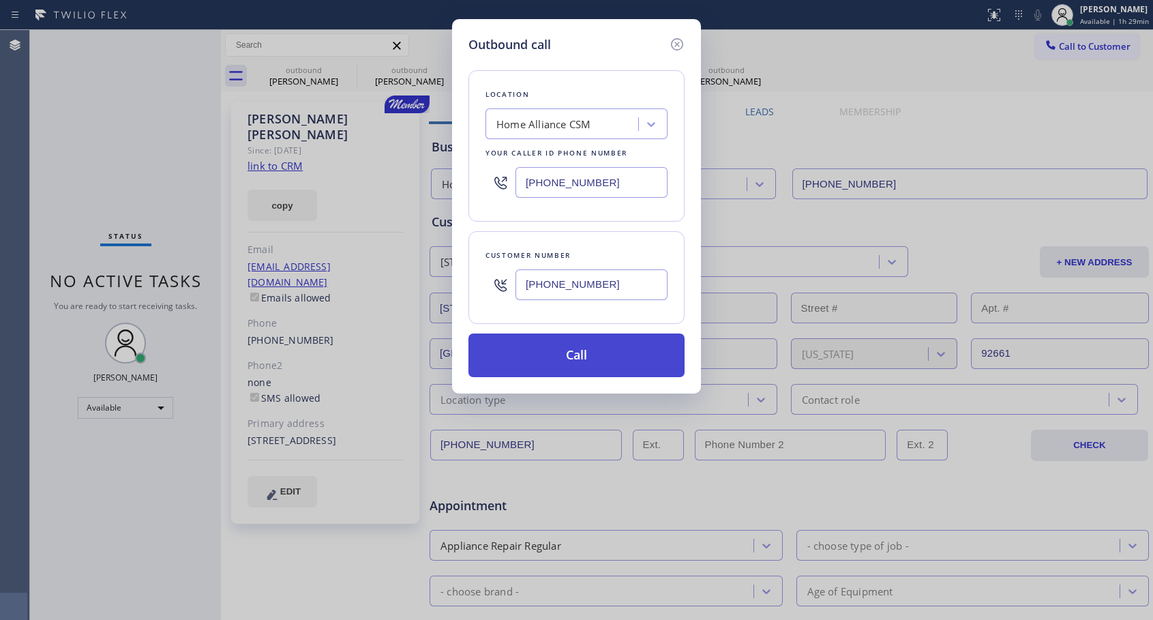
click at [575, 357] on button "Call" at bounding box center [577, 356] width 216 height 44
click at [604, 363] on button "Call" at bounding box center [577, 356] width 216 height 44
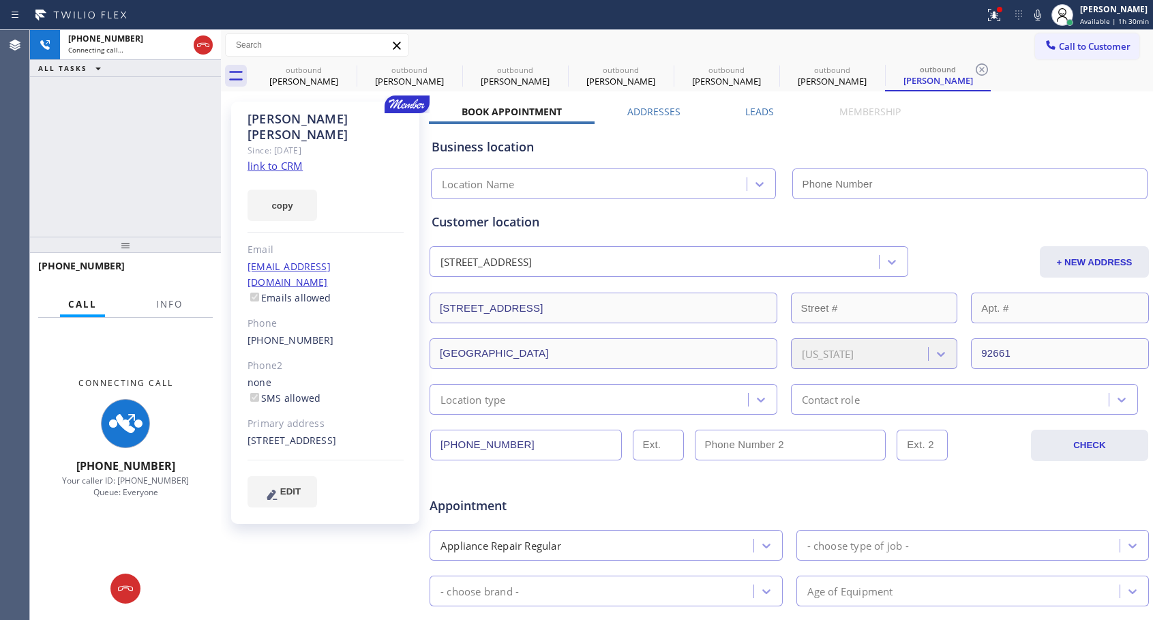
type input "[PHONE_NUMBER]"
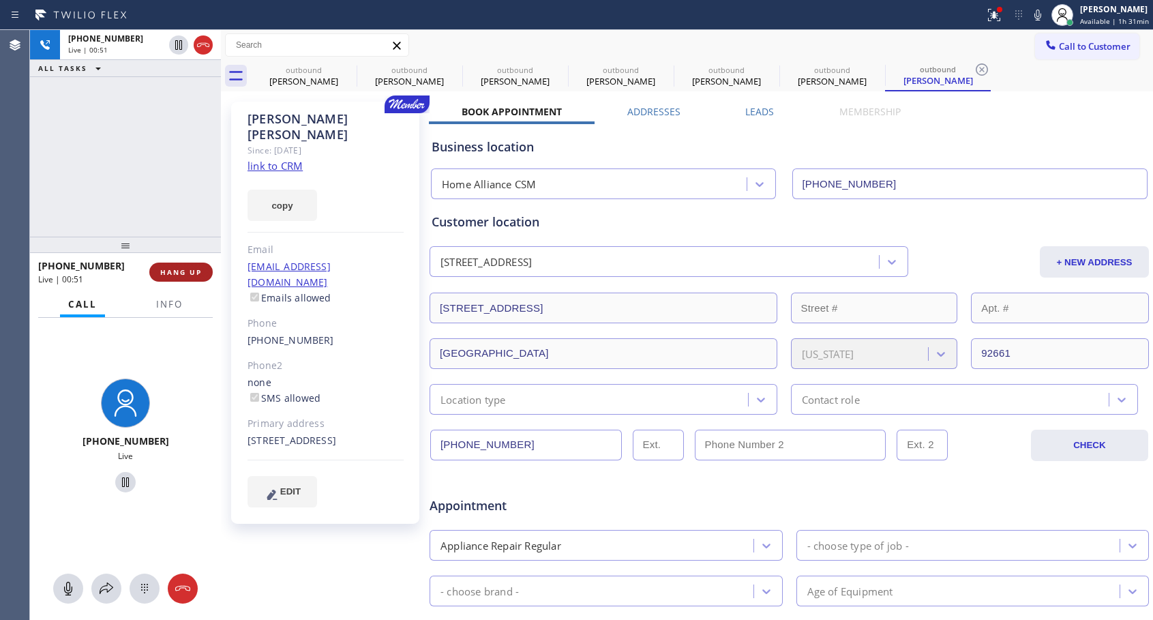
click at [187, 265] on button "HANG UP" at bounding box center [180, 272] width 63 height 19
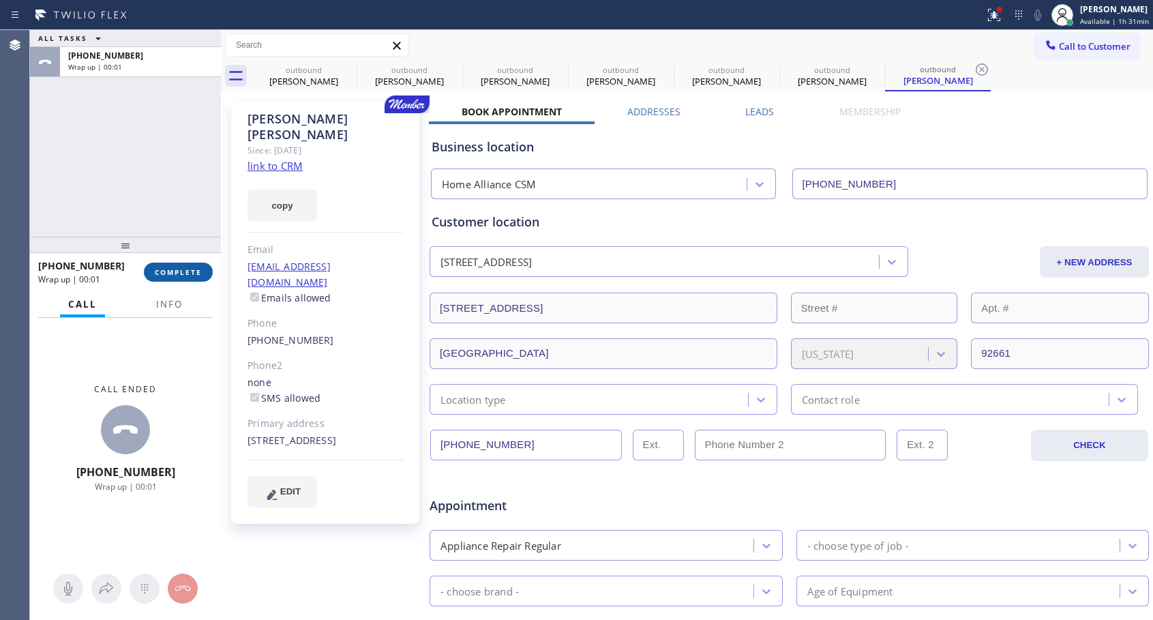
click at [200, 269] on span "COMPLETE" at bounding box center [178, 272] width 47 height 10
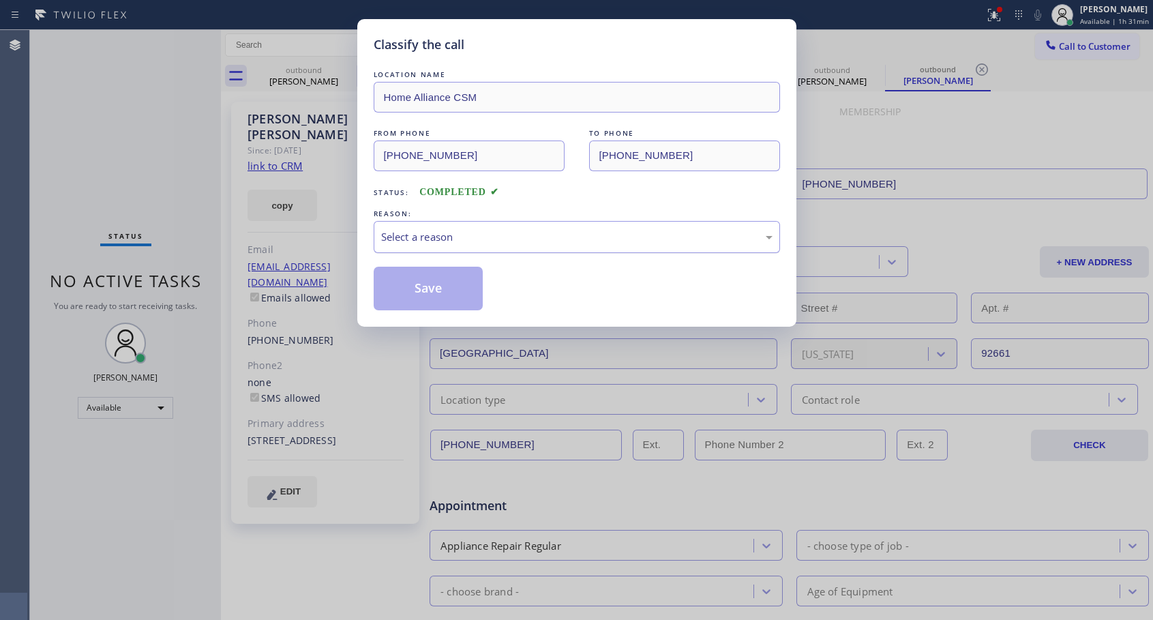
click at [471, 239] on div "Select a reason" at bounding box center [577, 237] width 392 height 16
click at [404, 293] on button "Save" at bounding box center [429, 289] width 110 height 44
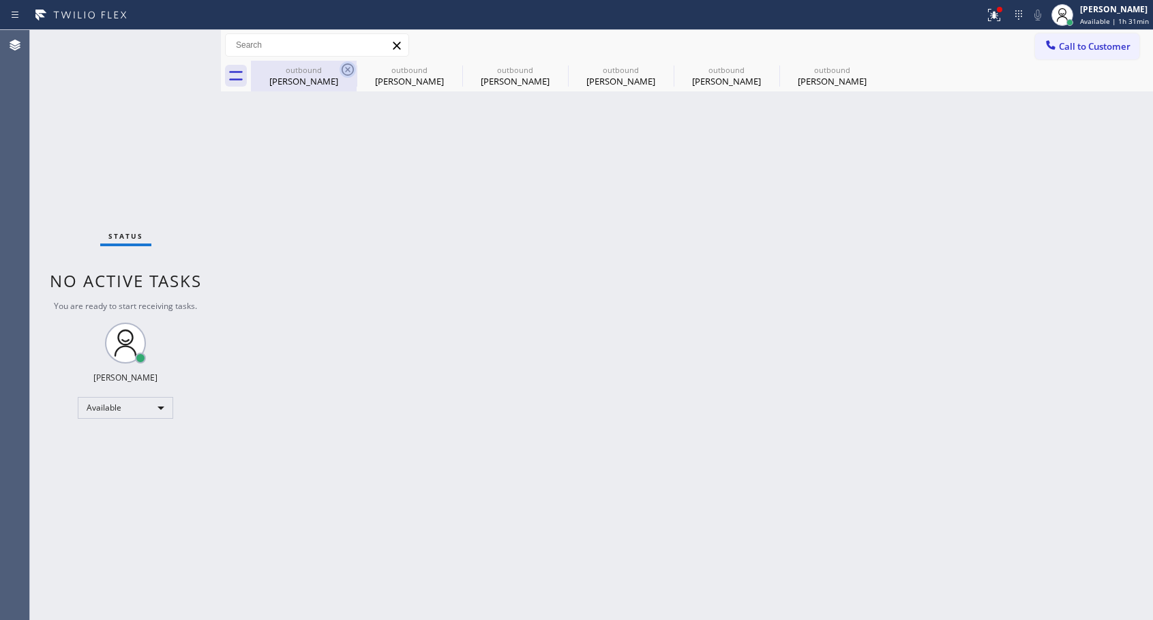
click at [350, 68] on icon at bounding box center [348, 69] width 12 height 12
click at [0, 0] on icon at bounding box center [0, 0] width 0 height 0
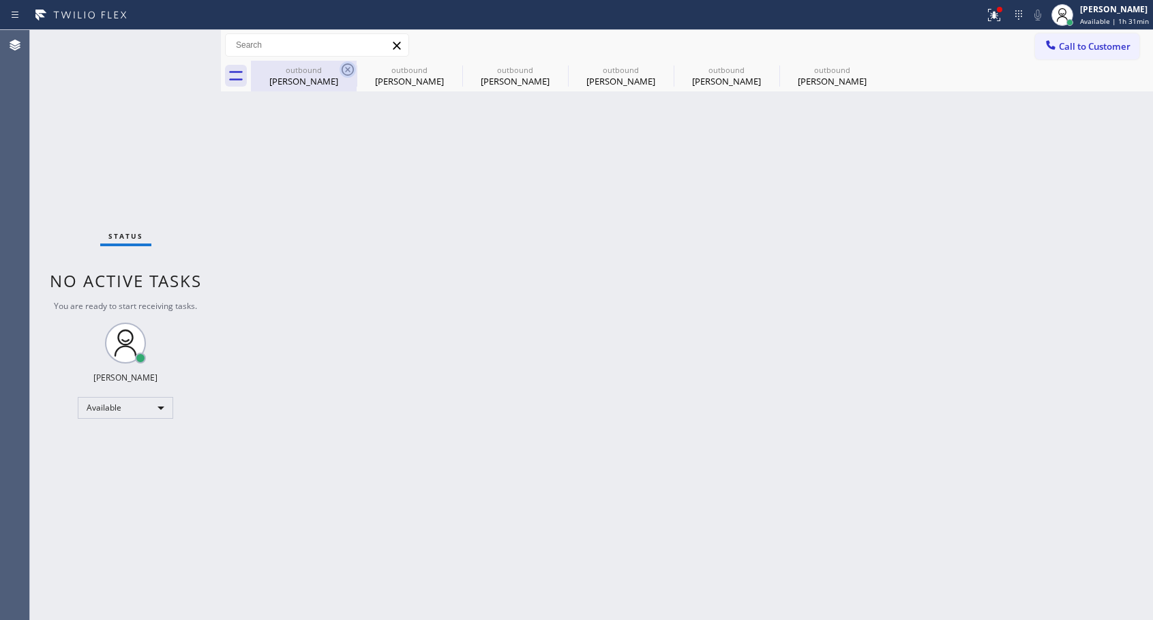
click at [0, 0] on icon at bounding box center [0, 0] width 0 height 0
click at [350, 68] on div "outbound [PERSON_NAME] outbound [PERSON_NAME] outbound [PERSON_NAME] outbound […" at bounding box center [702, 76] width 902 height 31
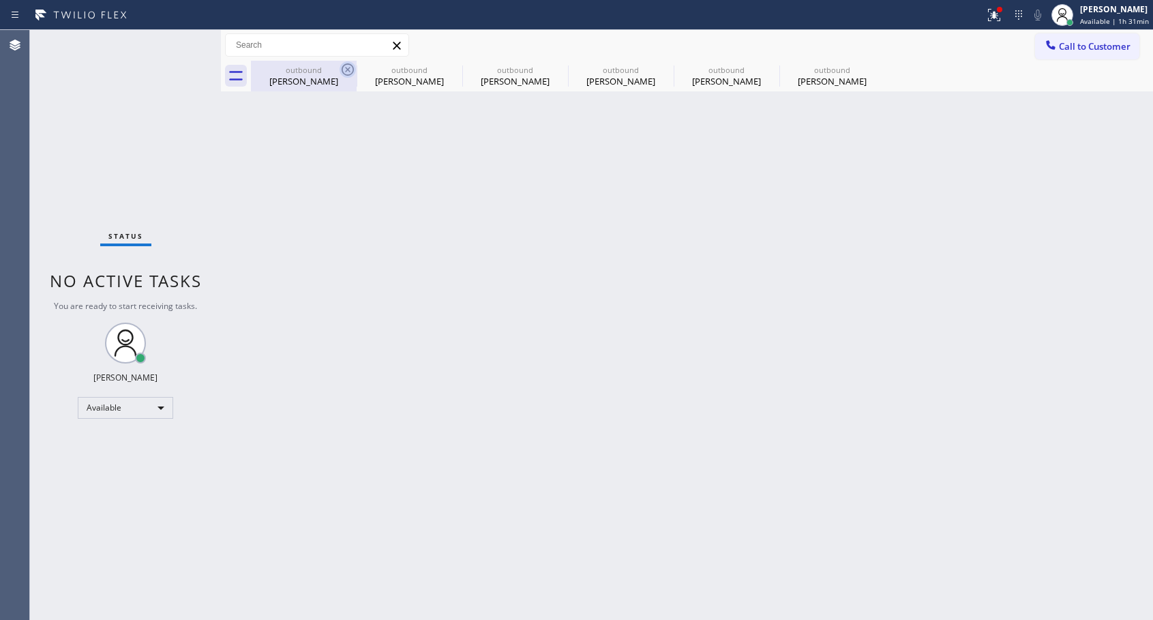
click at [350, 68] on div "outbound [PERSON_NAME] outbound [PERSON_NAME] outbound [PERSON_NAME] outbound […" at bounding box center [702, 76] width 902 height 31
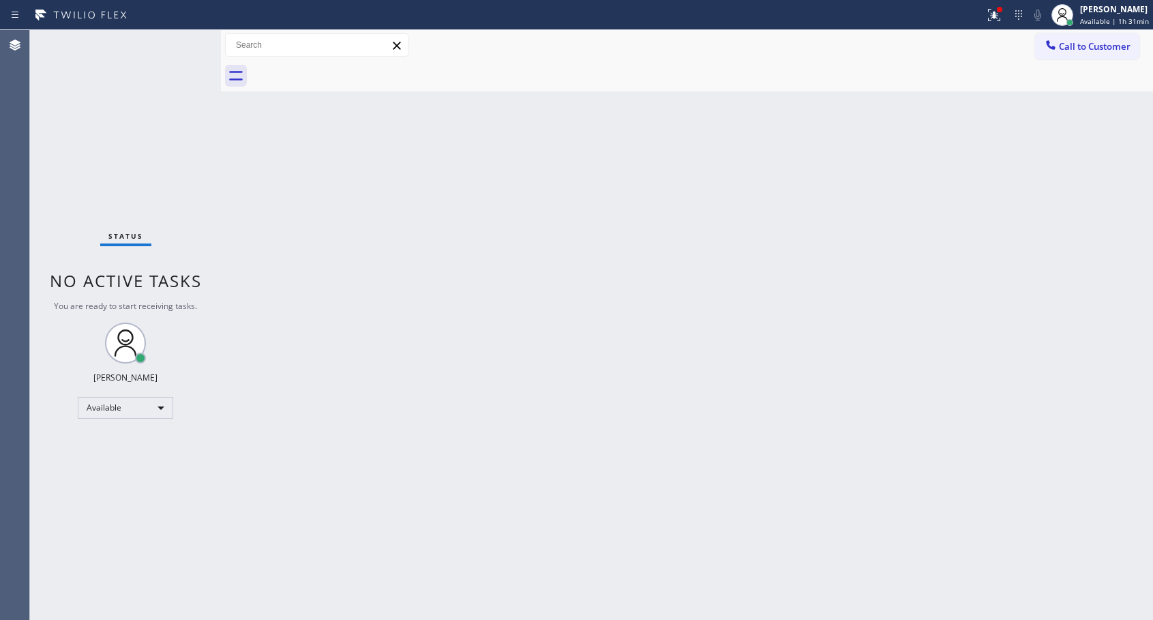
click at [350, 68] on div at bounding box center [702, 76] width 902 height 31
click at [1070, 40] on button "Call to Customer" at bounding box center [1087, 46] width 104 height 26
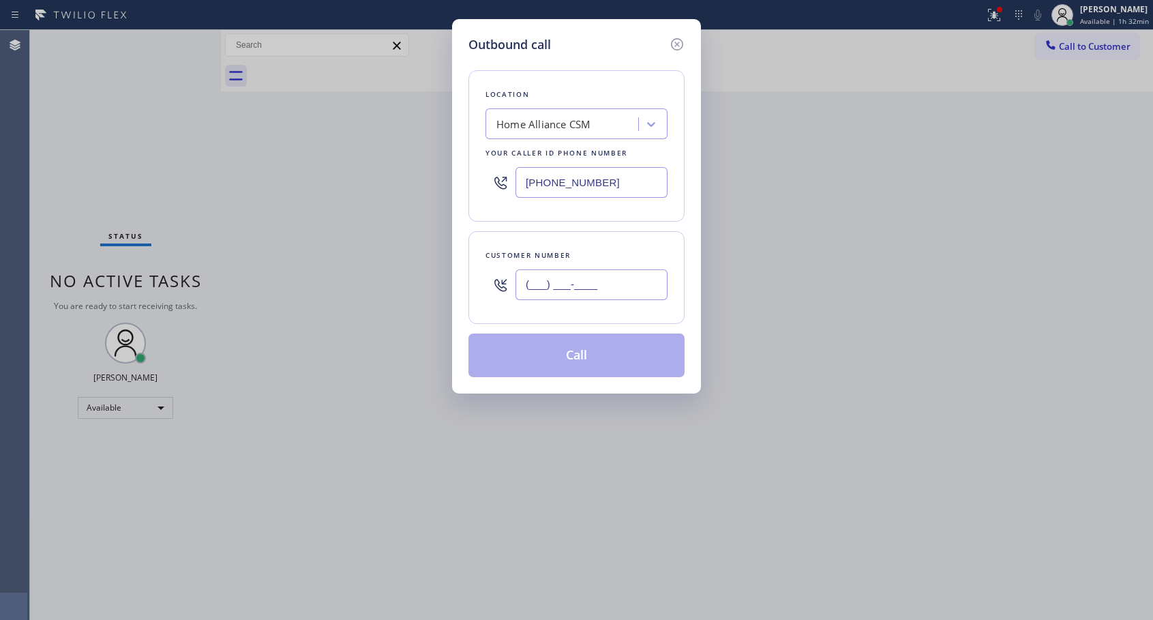
click at [540, 273] on input "(___) ___-____" at bounding box center [592, 284] width 152 height 31
paste input "714) 514-2177"
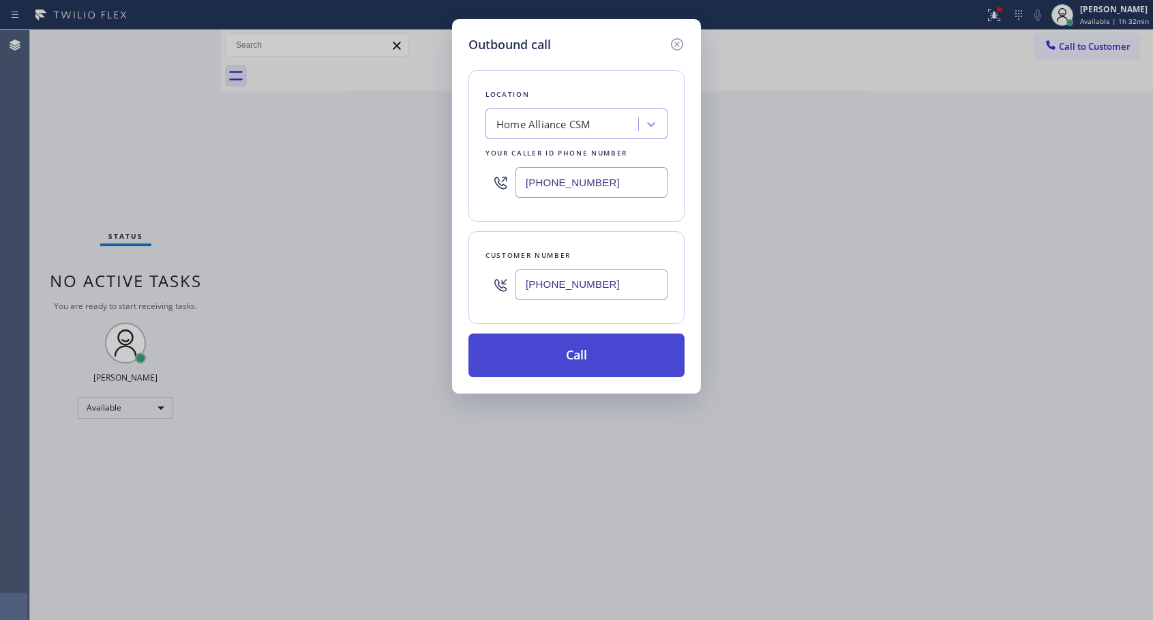
type input "[PHONE_NUMBER]"
click at [570, 350] on button "Call" at bounding box center [577, 356] width 216 height 44
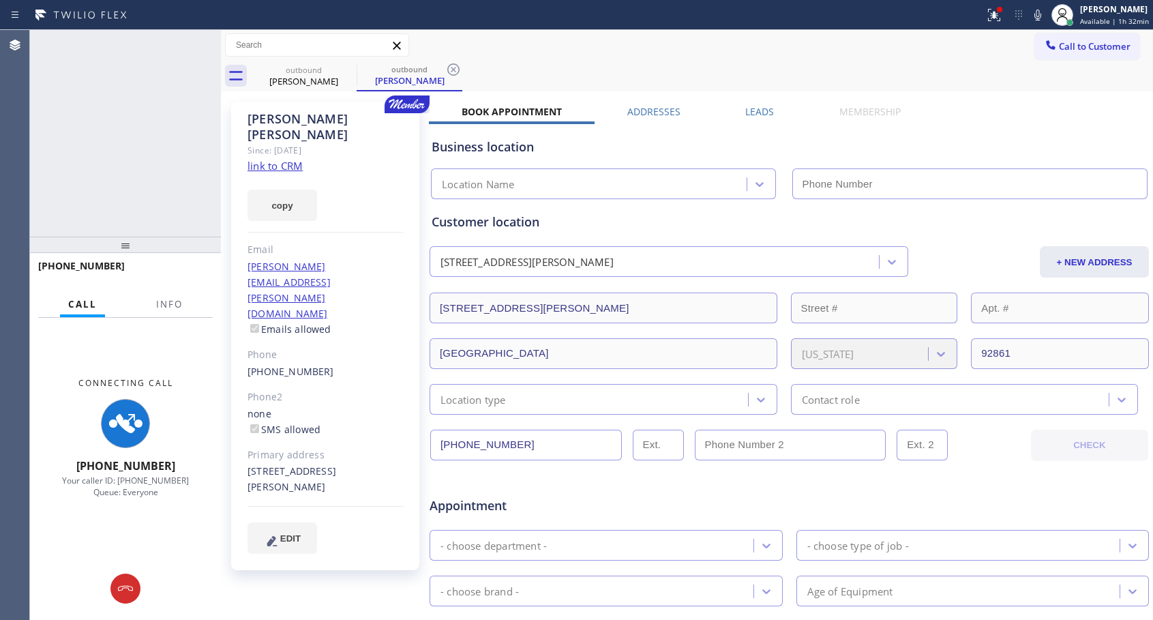
type input "[PHONE_NUMBER]"
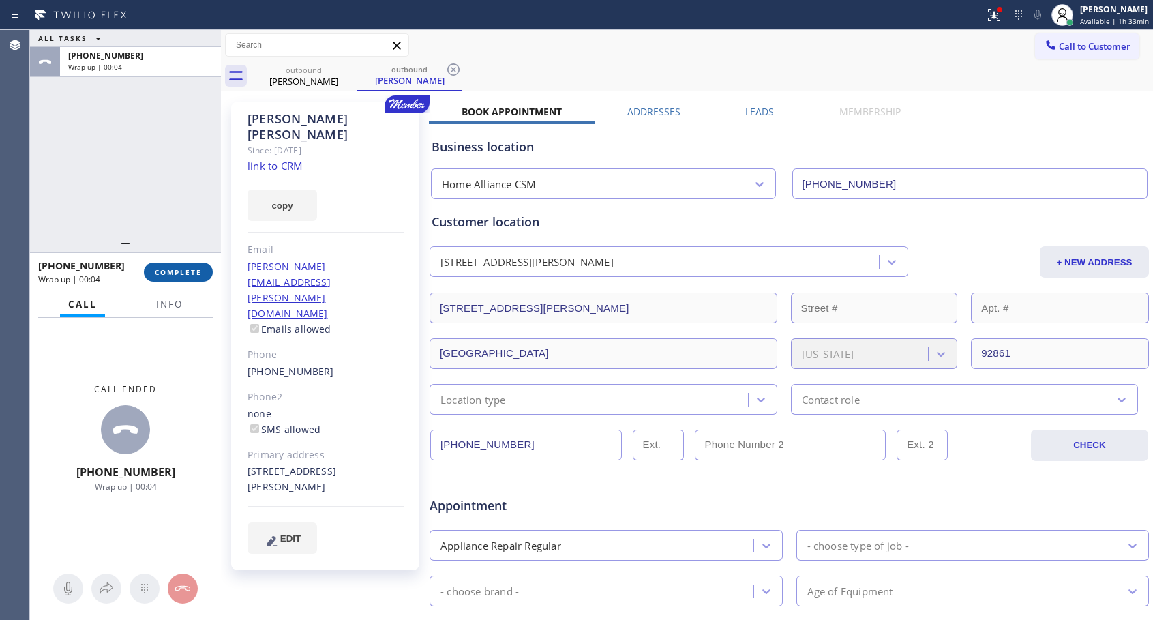
click at [201, 271] on span "COMPLETE" at bounding box center [178, 272] width 47 height 10
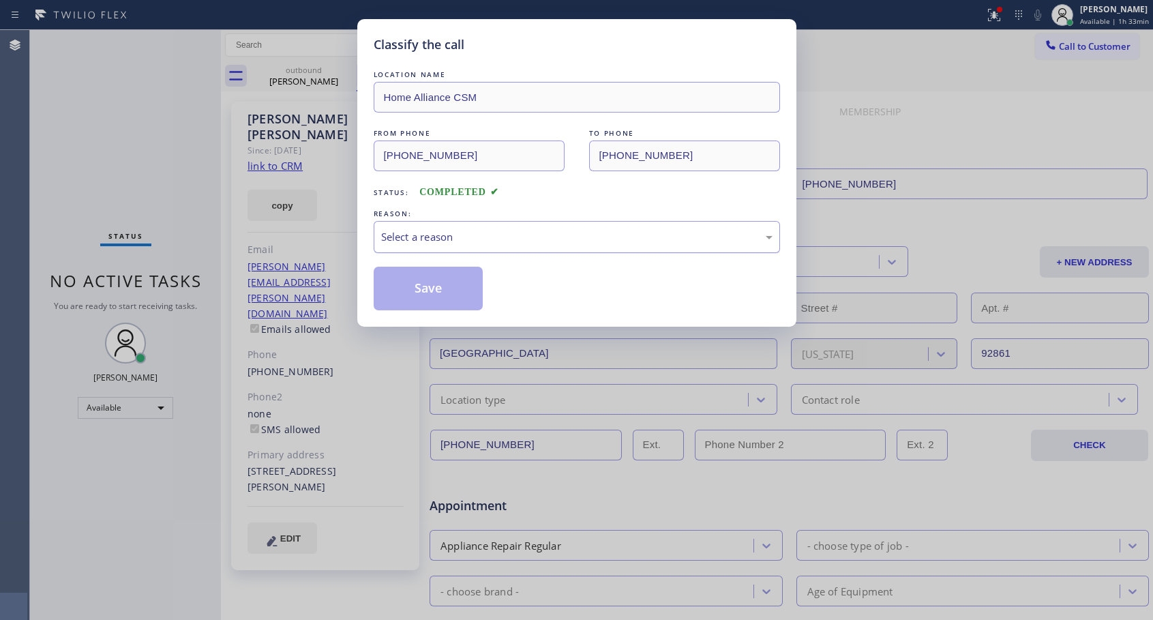
click at [572, 235] on div "Select a reason" at bounding box center [577, 237] width 392 height 16
click at [450, 288] on button "Save" at bounding box center [429, 289] width 110 height 44
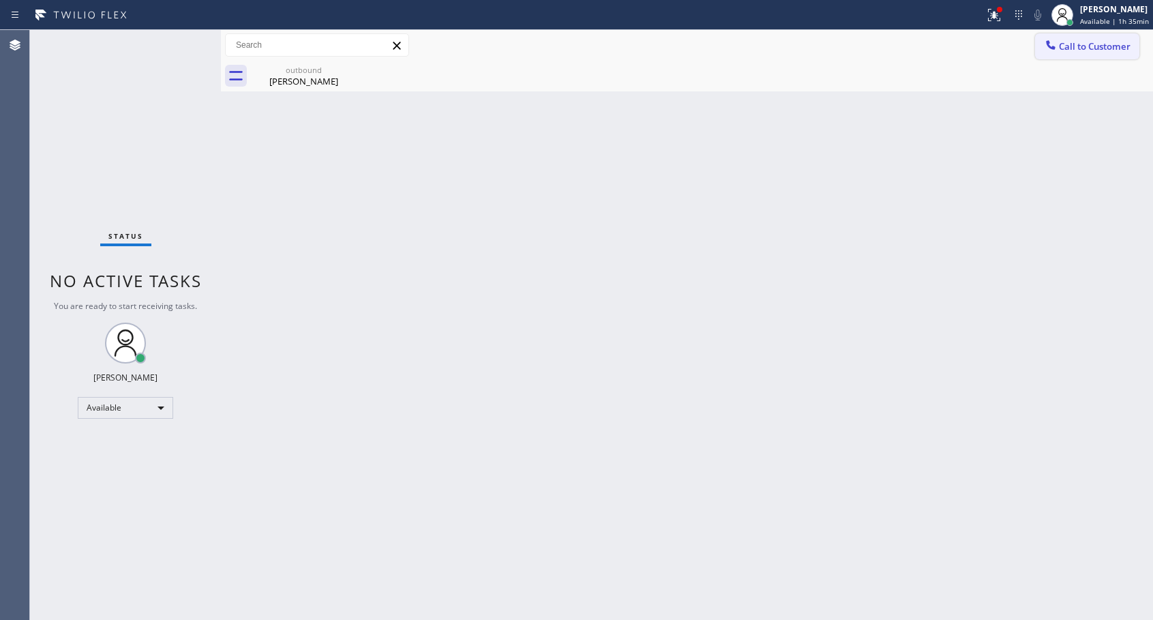
click at [1063, 56] on button "Call to Customer" at bounding box center [1087, 46] width 104 height 26
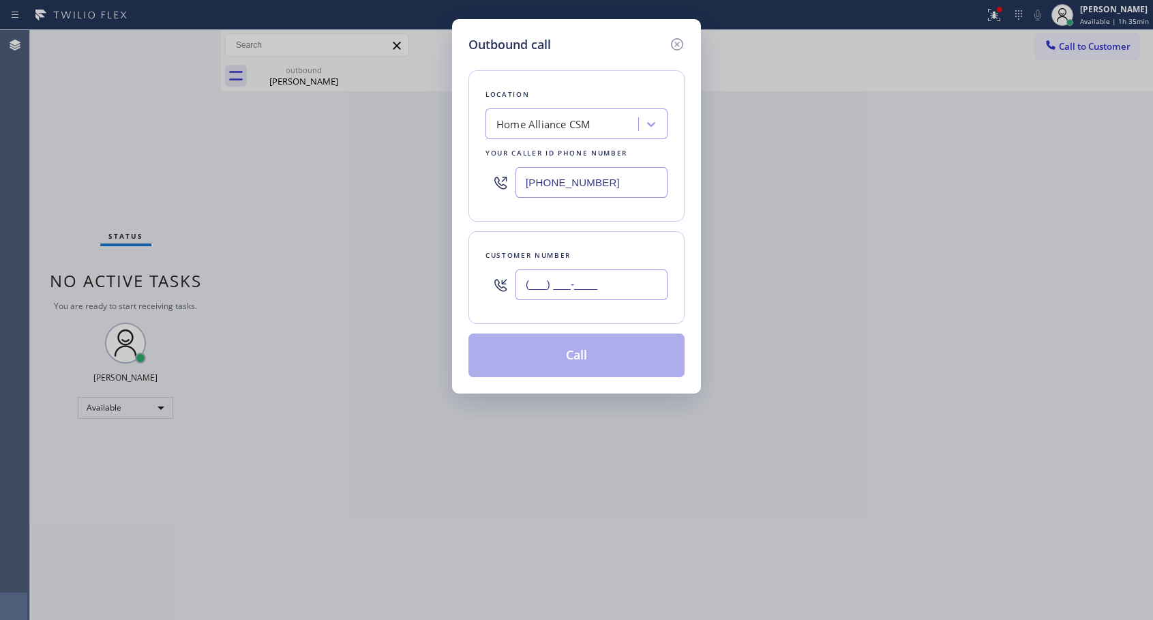
click at [573, 281] on input "(___) ___-____" at bounding box center [592, 284] width 152 height 31
paste input "917) 215-7156"
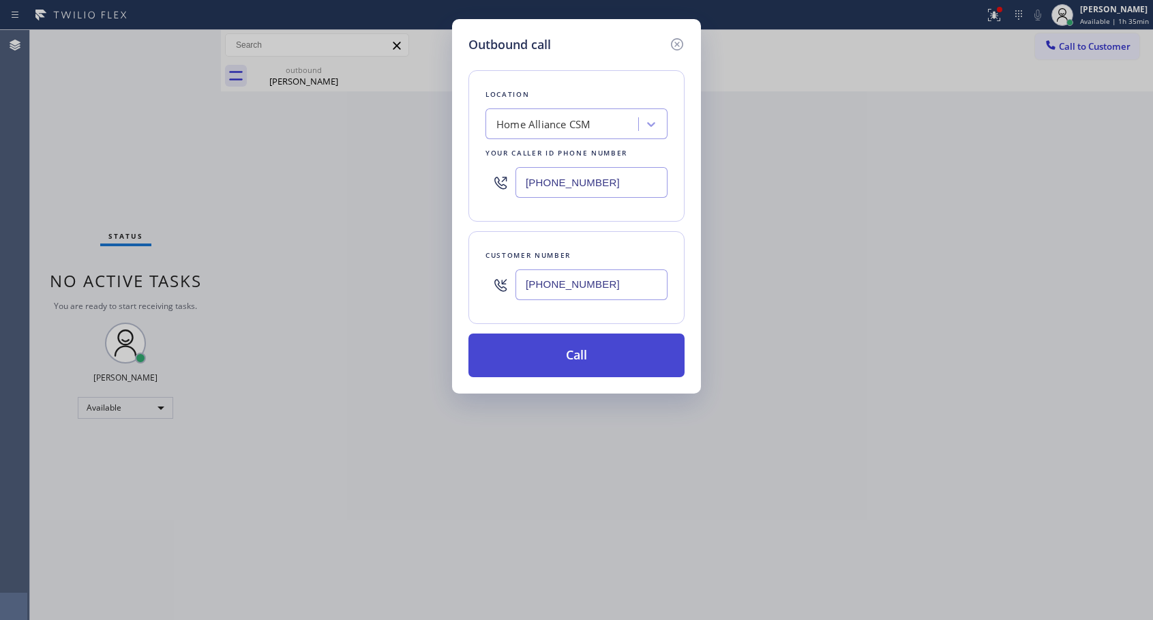
type input "[PHONE_NUMBER]"
click at [576, 355] on button "Call" at bounding box center [577, 356] width 216 height 44
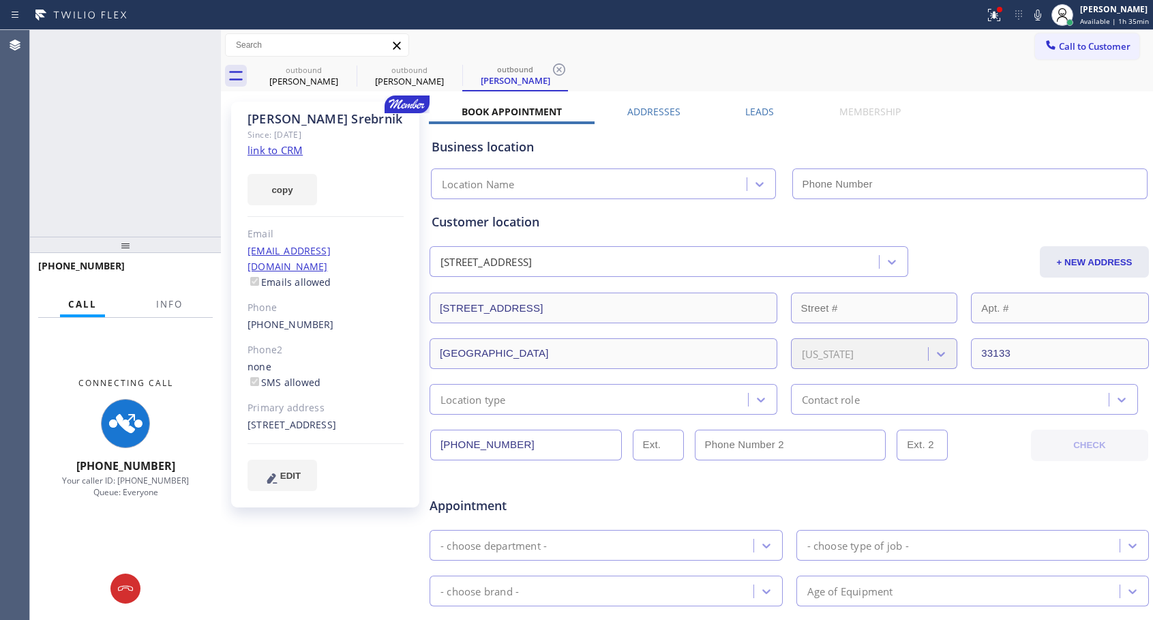
type input "[PHONE_NUMBER]"
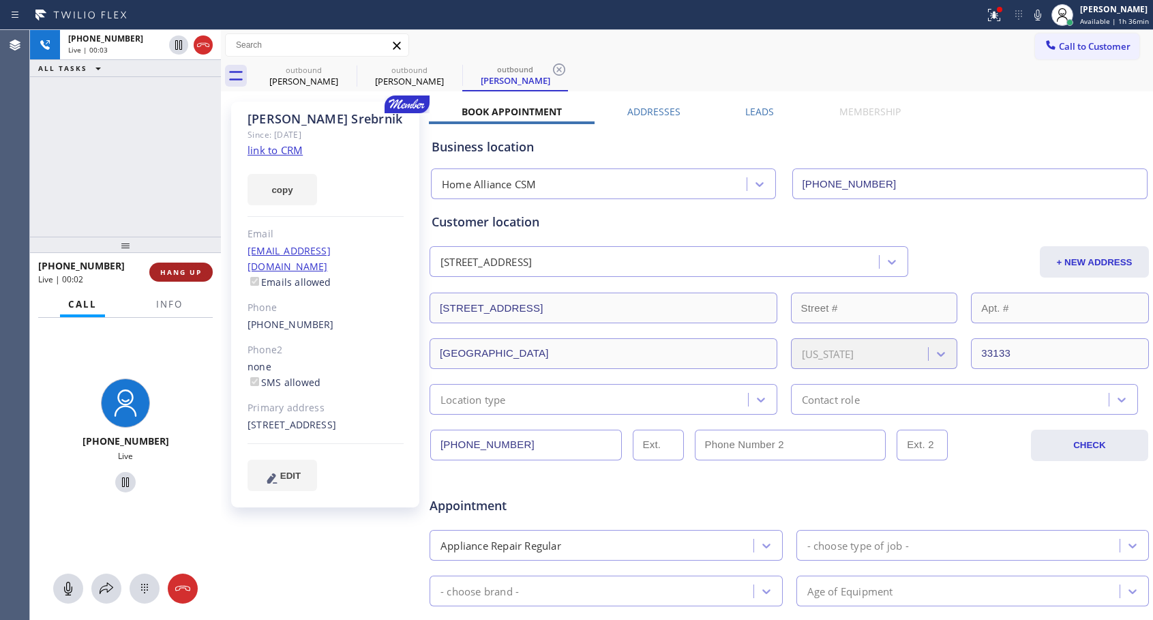
click at [190, 274] on span "HANG UP" at bounding box center [181, 272] width 42 height 10
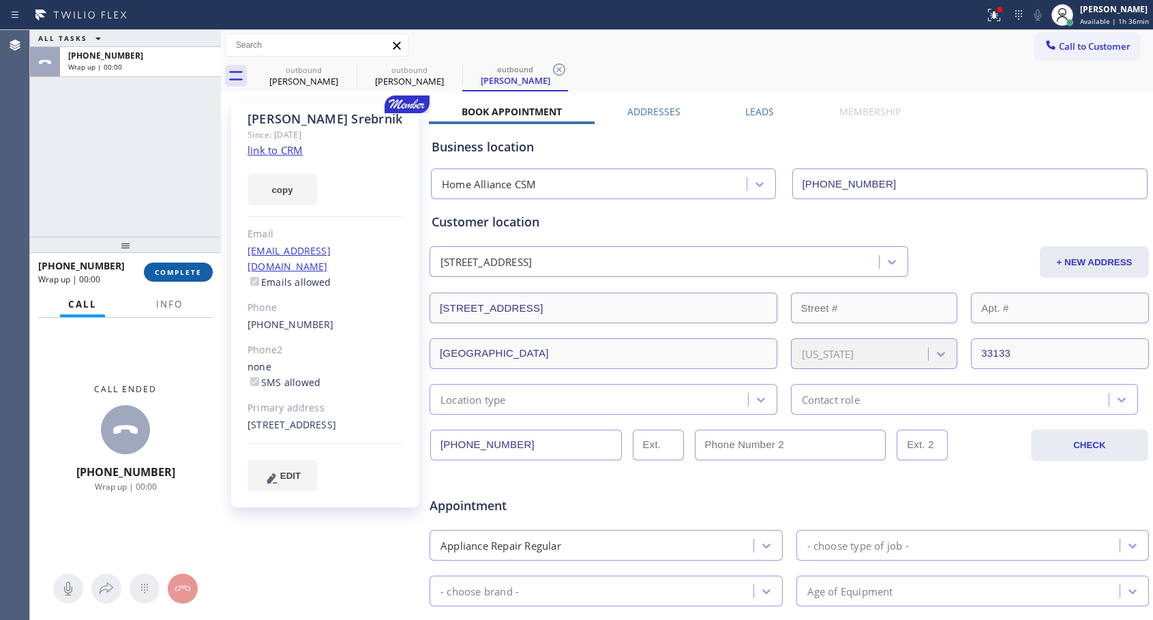
click at [190, 274] on span "COMPLETE" at bounding box center [178, 272] width 47 height 10
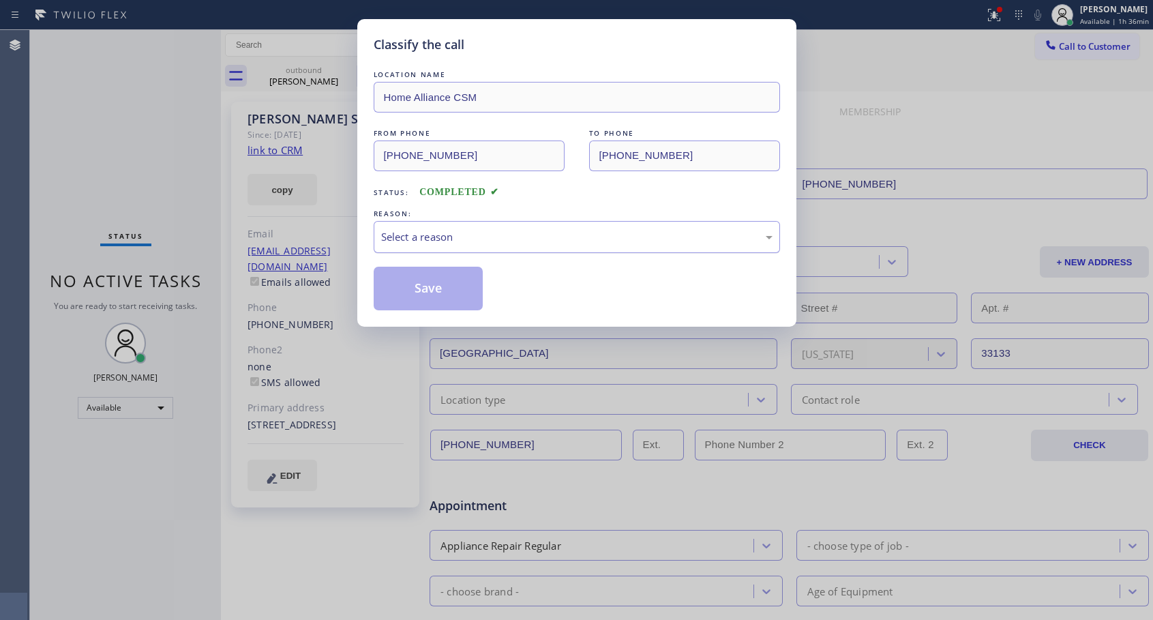
click at [458, 236] on div "Select a reason" at bounding box center [577, 237] width 392 height 16
click at [404, 283] on button "Save" at bounding box center [429, 289] width 110 height 44
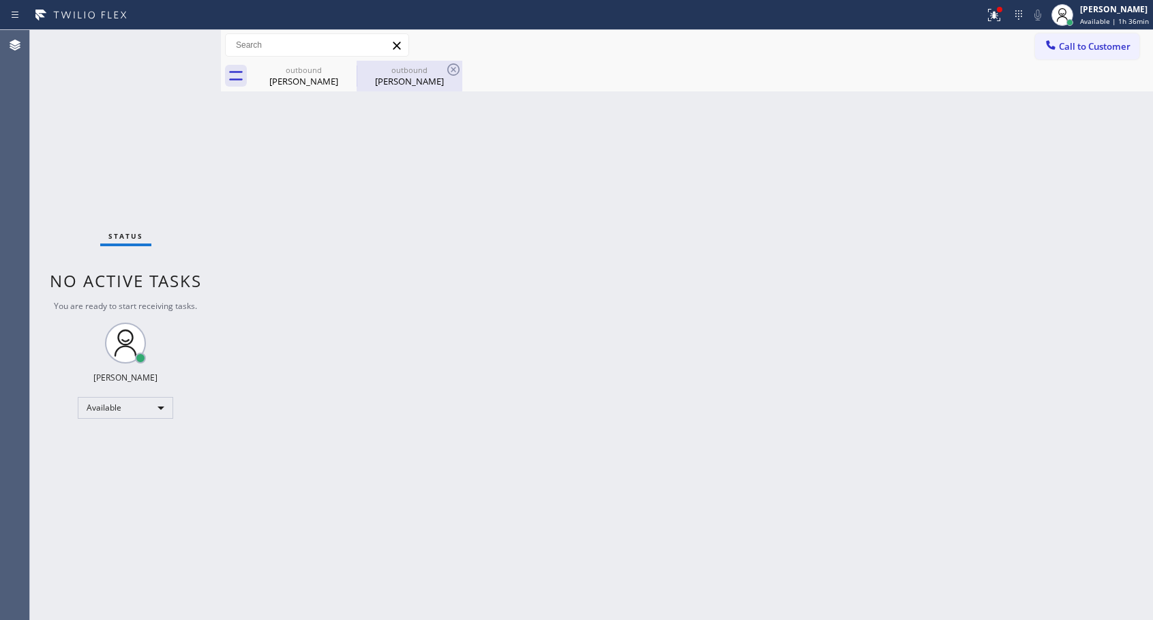
click at [400, 75] on div "[PERSON_NAME]" at bounding box center [409, 81] width 103 height 12
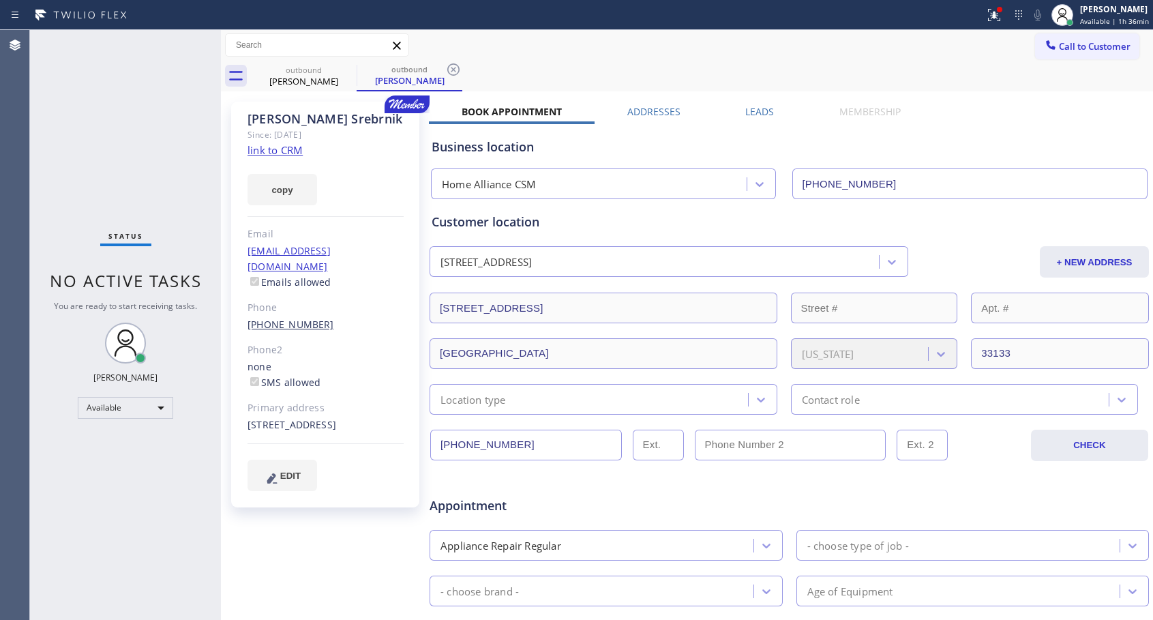
click at [310, 318] on link "[PHONE_NUMBER]" at bounding box center [291, 324] width 87 height 13
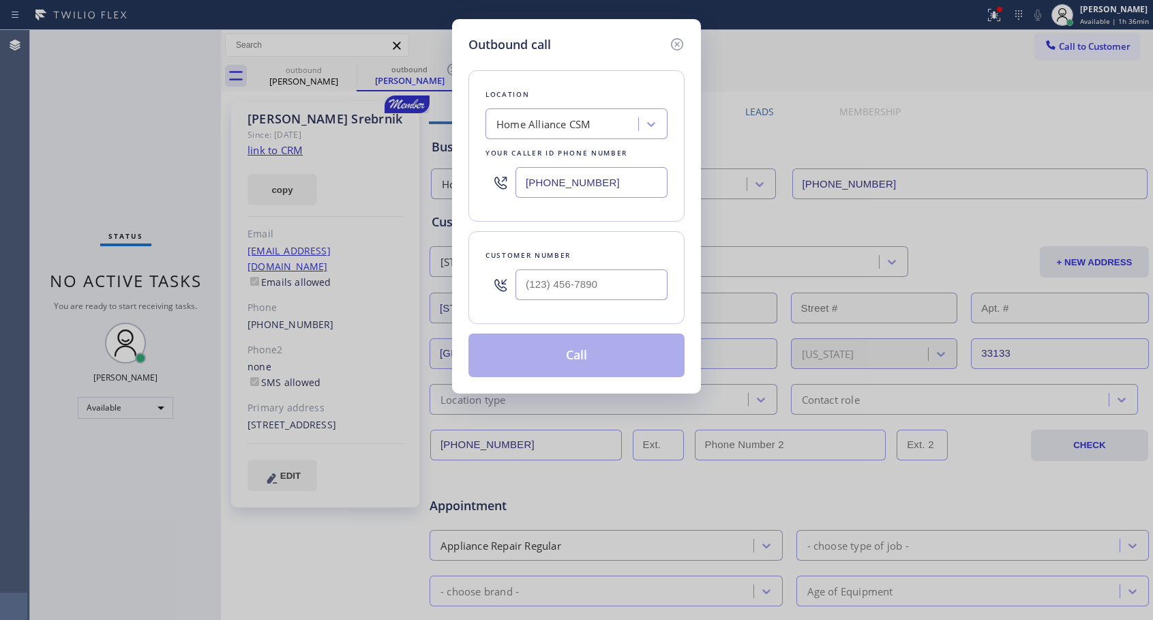
type input "[PHONE_NUMBER]"
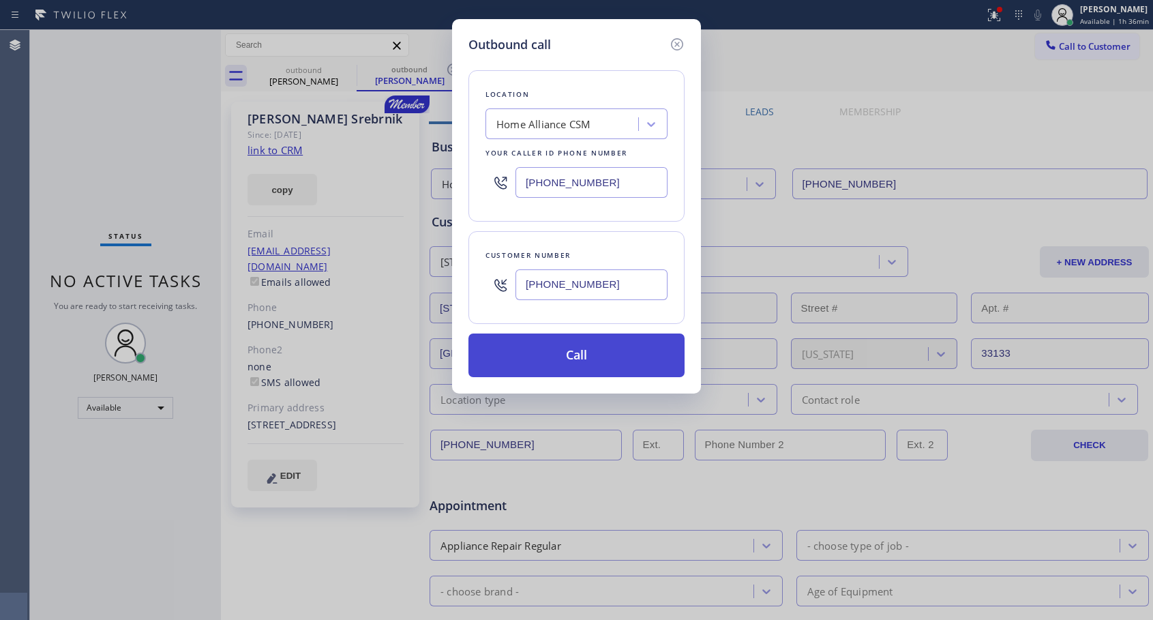
click at [619, 373] on button "Call" at bounding box center [577, 356] width 216 height 44
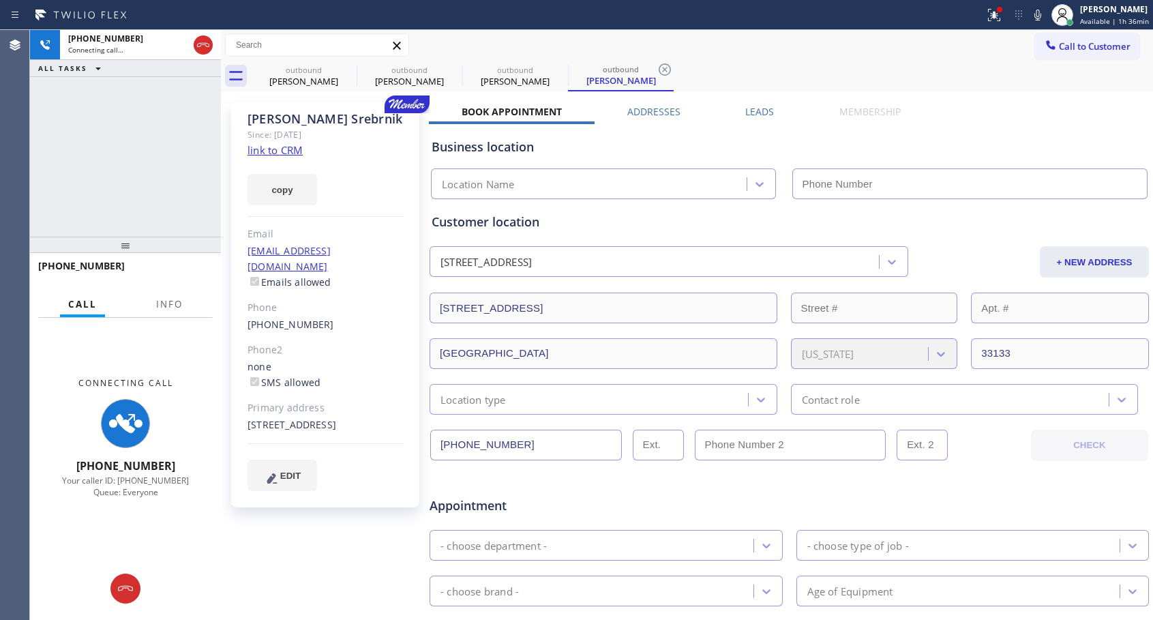
type input "[PHONE_NUMBER]"
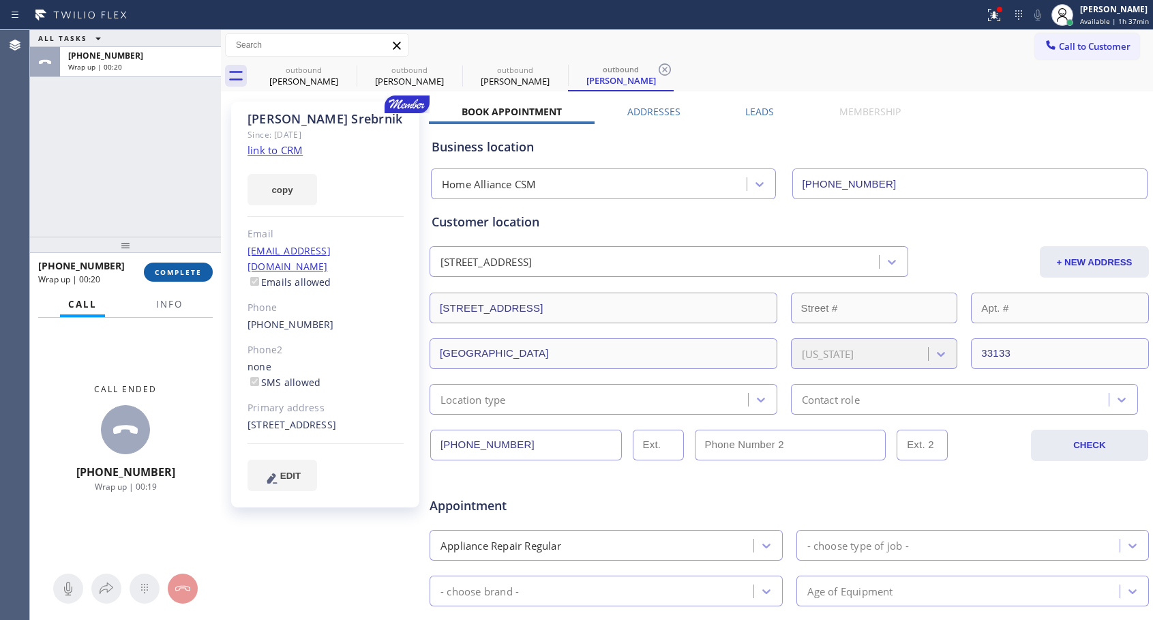
click at [205, 276] on button "COMPLETE" at bounding box center [178, 272] width 69 height 19
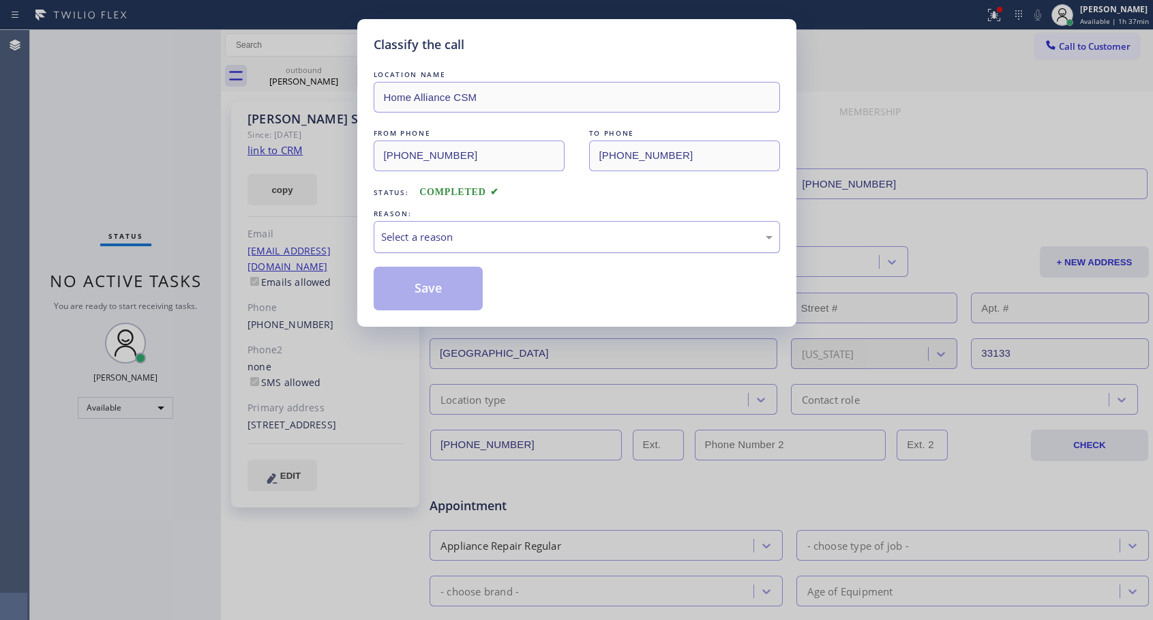
click at [516, 239] on div "Select a reason" at bounding box center [577, 237] width 392 height 16
click at [441, 291] on button "Save" at bounding box center [429, 289] width 110 height 44
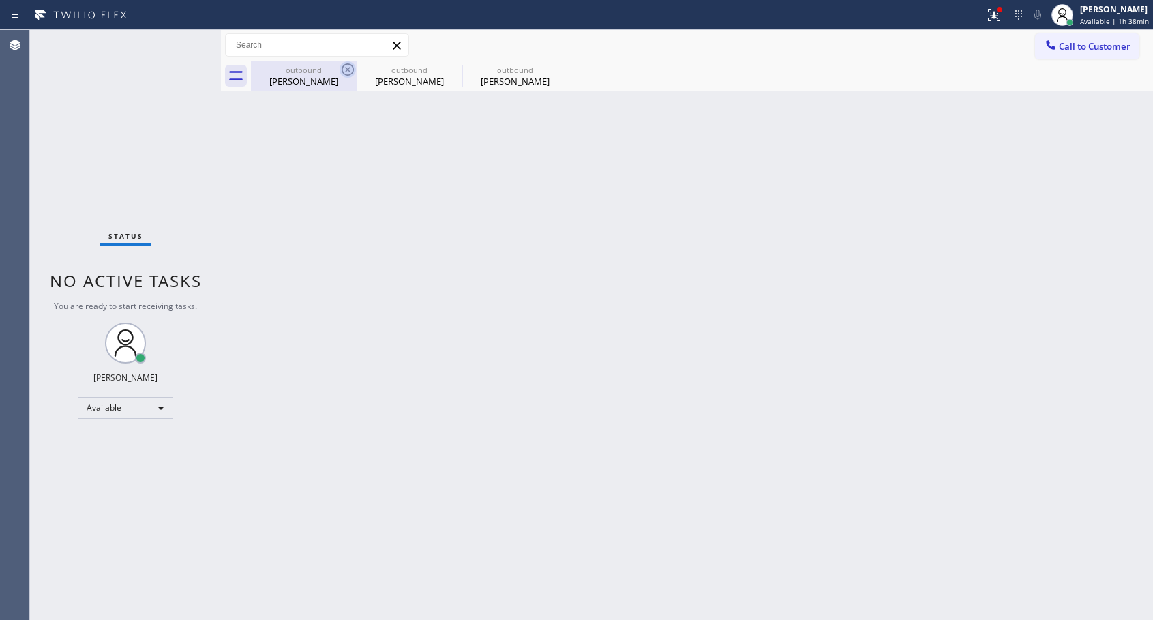
click at [344, 71] on icon at bounding box center [348, 69] width 16 height 16
click at [0, 0] on icon at bounding box center [0, 0] width 0 height 0
click at [344, 71] on div "outbound [PERSON_NAME] outbound [PERSON_NAME] outbound [PERSON_NAME]" at bounding box center [702, 76] width 902 height 31
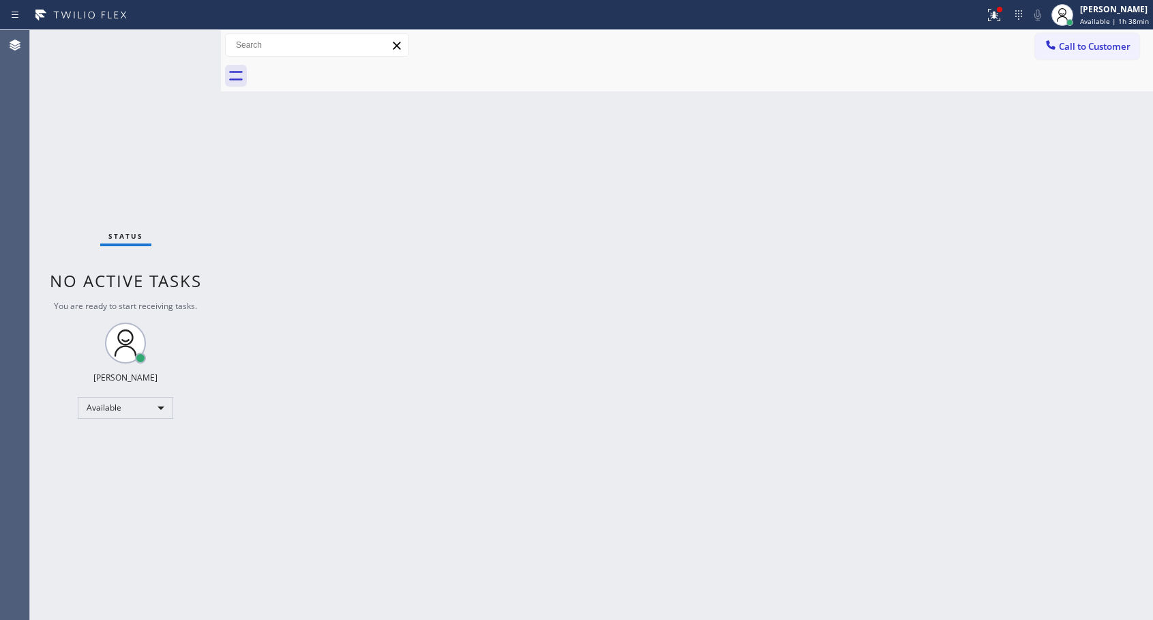
click at [1085, 52] on span "Call to Customer" at bounding box center [1095, 46] width 72 height 12
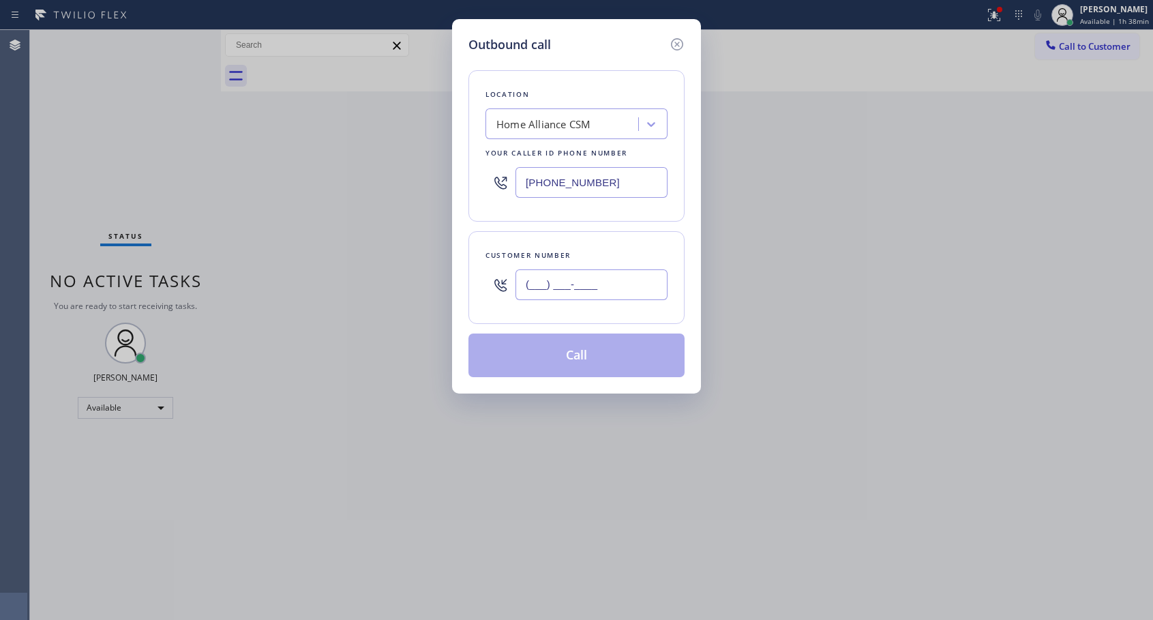
click at [604, 280] on input "(___) ___-____" at bounding box center [592, 284] width 152 height 31
paste input "310) 614-4505"
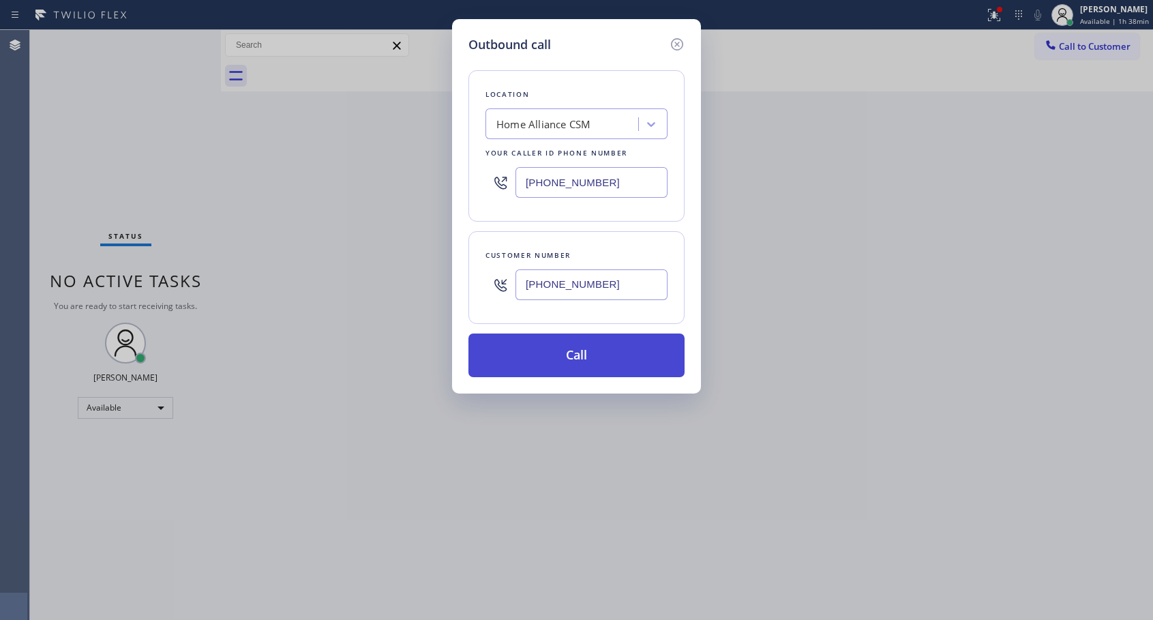
type input "[PHONE_NUMBER]"
click at [590, 360] on button "Call" at bounding box center [577, 356] width 216 height 44
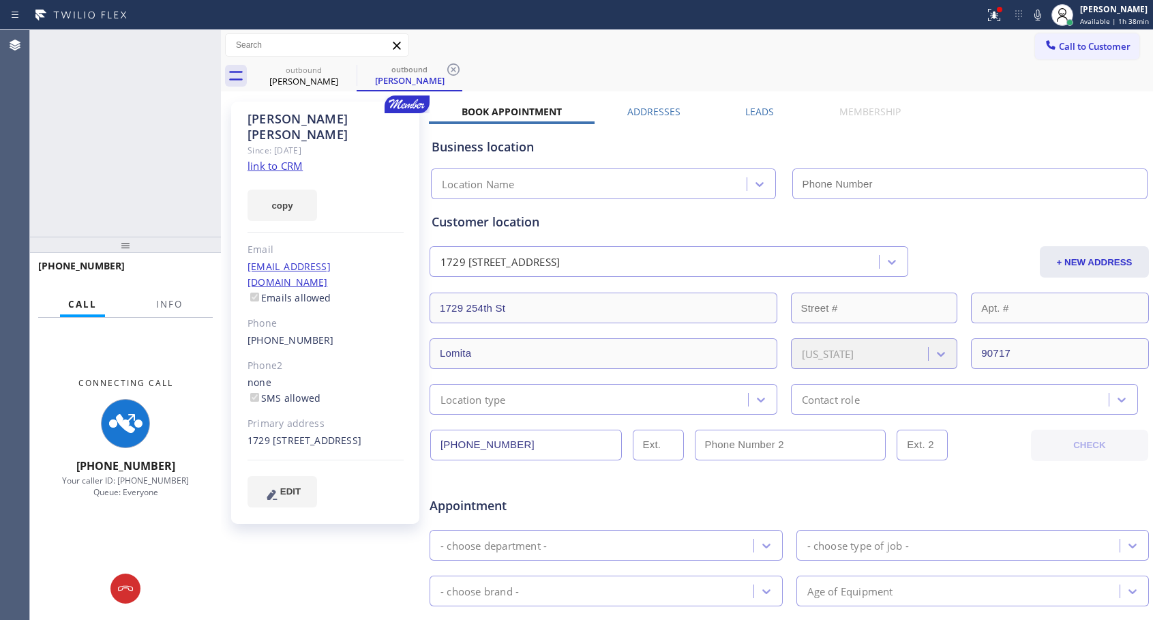
type input "[PHONE_NUMBER]"
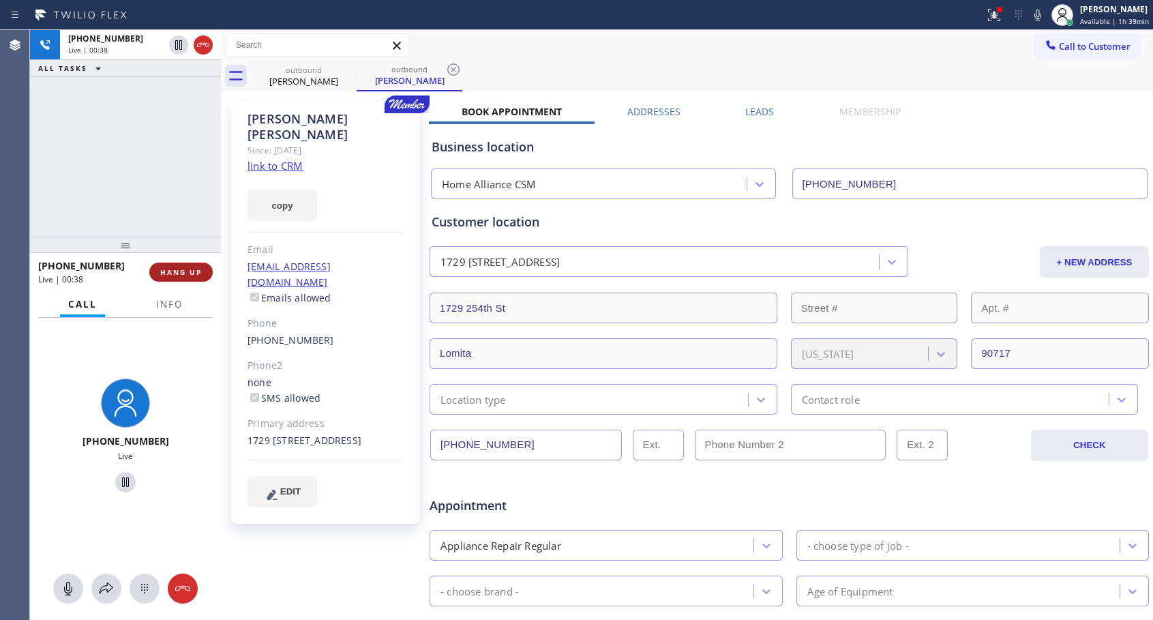
click at [173, 273] on span "HANG UP" at bounding box center [181, 272] width 42 height 10
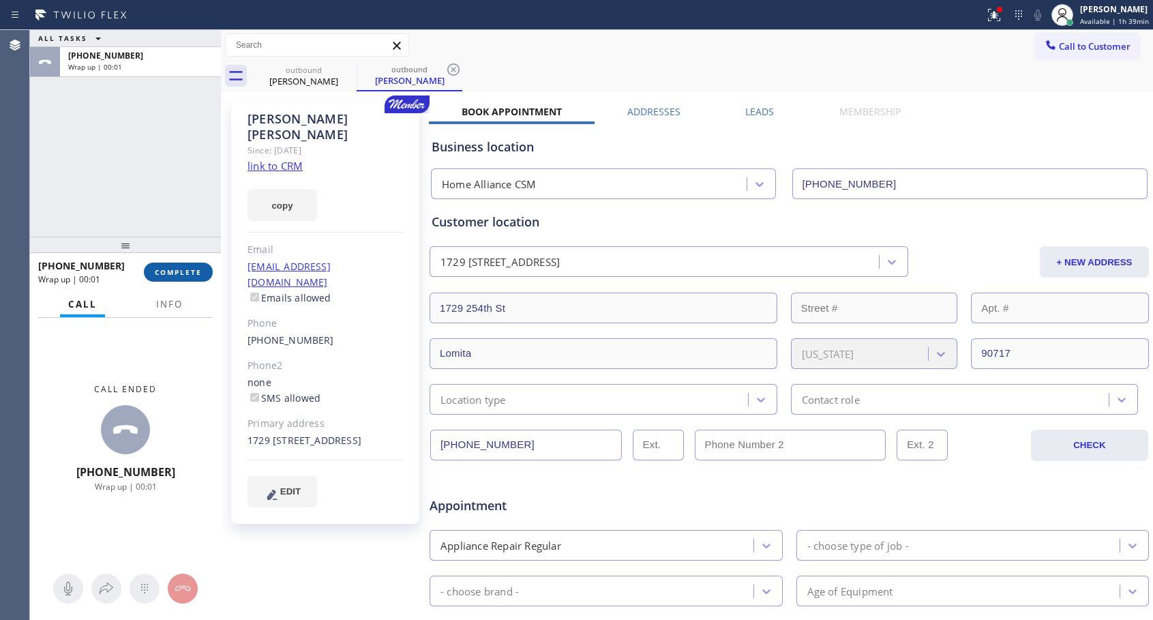
click at [173, 273] on span "COMPLETE" at bounding box center [178, 272] width 47 height 10
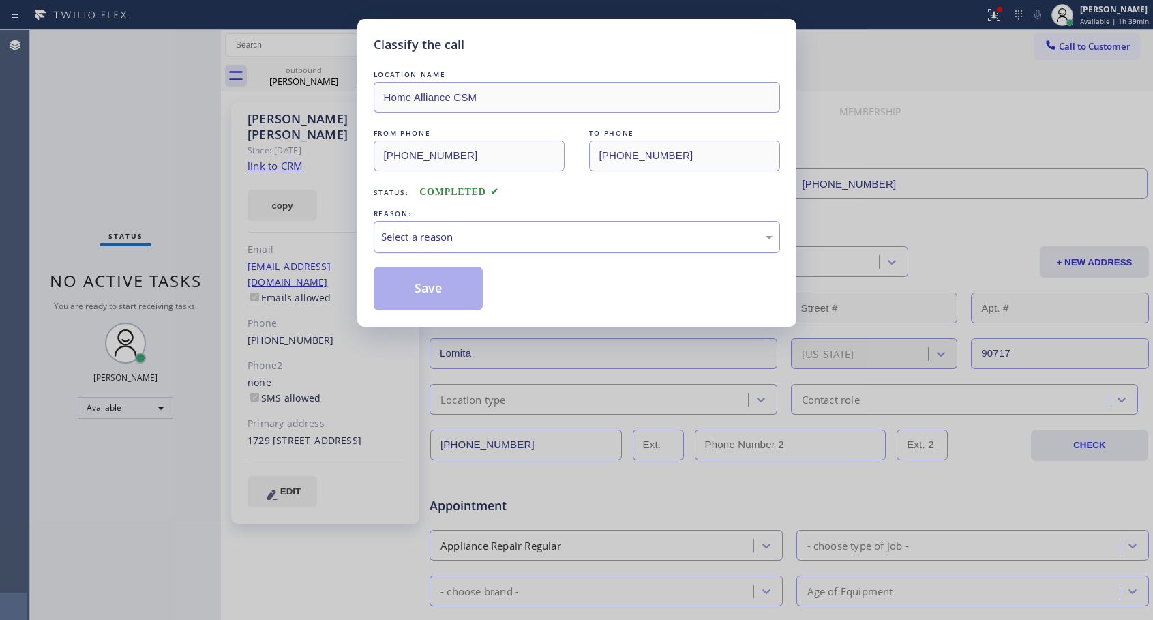
click at [518, 240] on div "Select a reason" at bounding box center [577, 237] width 392 height 16
click at [437, 287] on button "Save" at bounding box center [429, 289] width 110 height 44
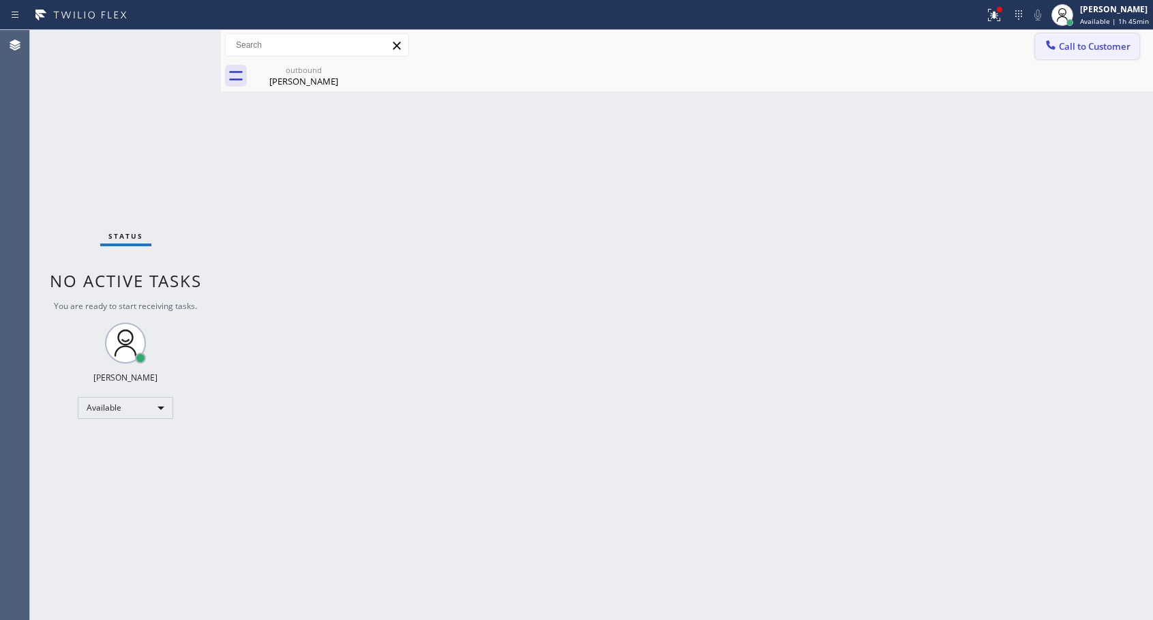
click at [1125, 44] on span "Call to Customer" at bounding box center [1095, 46] width 72 height 12
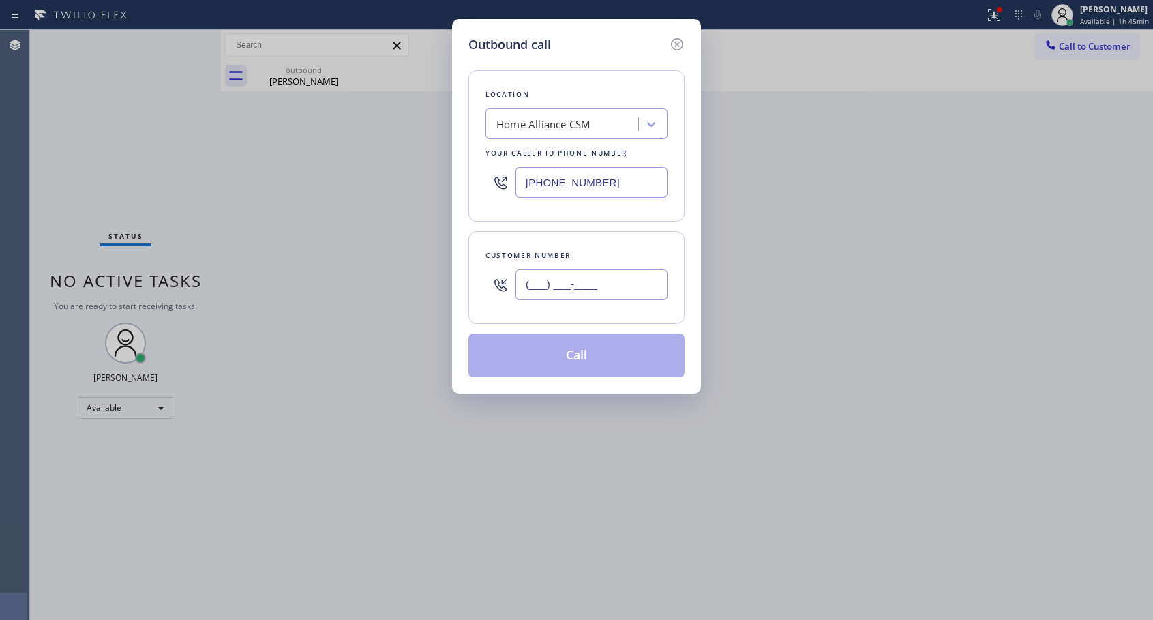
click at [623, 282] on input "(___) ___-____" at bounding box center [592, 284] width 152 height 31
paste input "626) 808-1360"
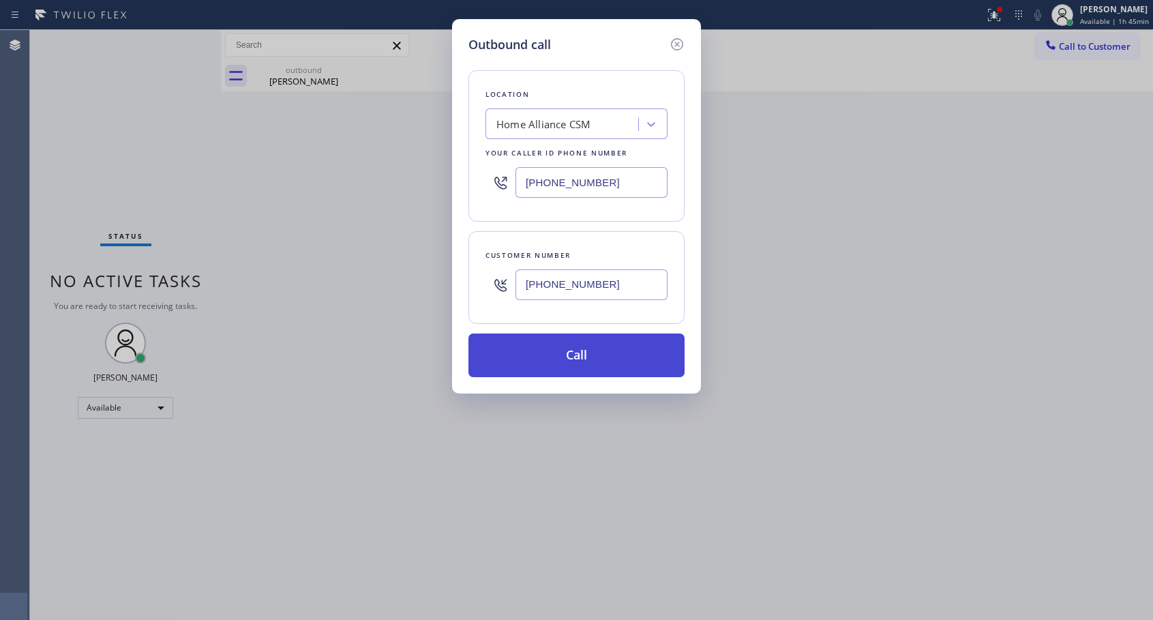
type input "[PHONE_NUMBER]"
click at [559, 356] on button "Call" at bounding box center [577, 356] width 216 height 44
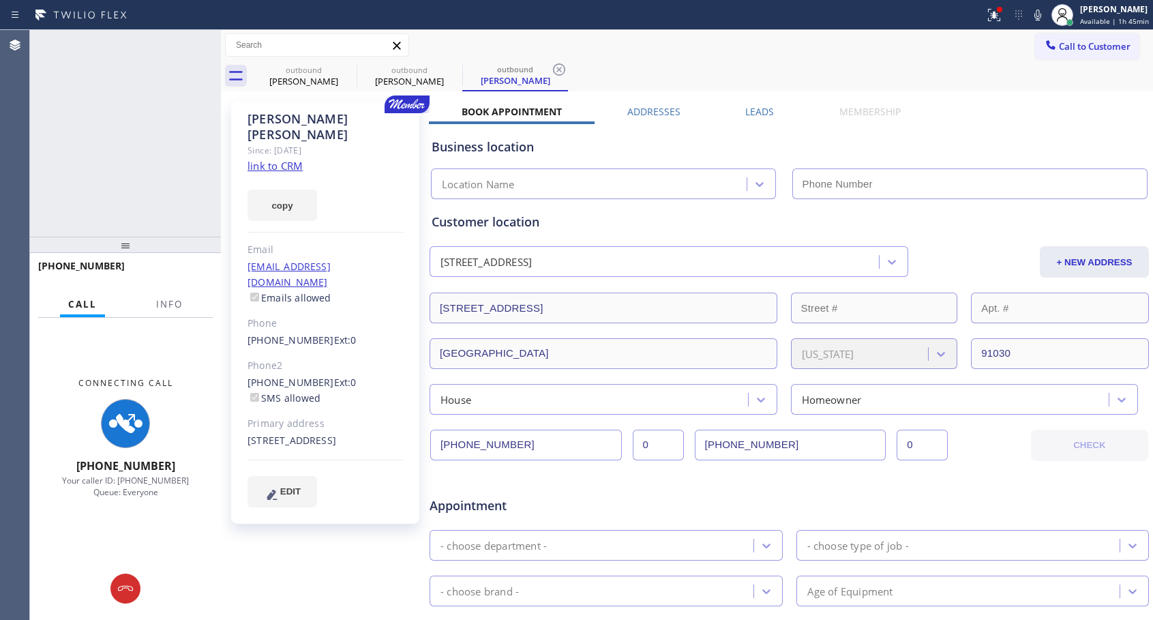
type input "[PHONE_NUMBER]"
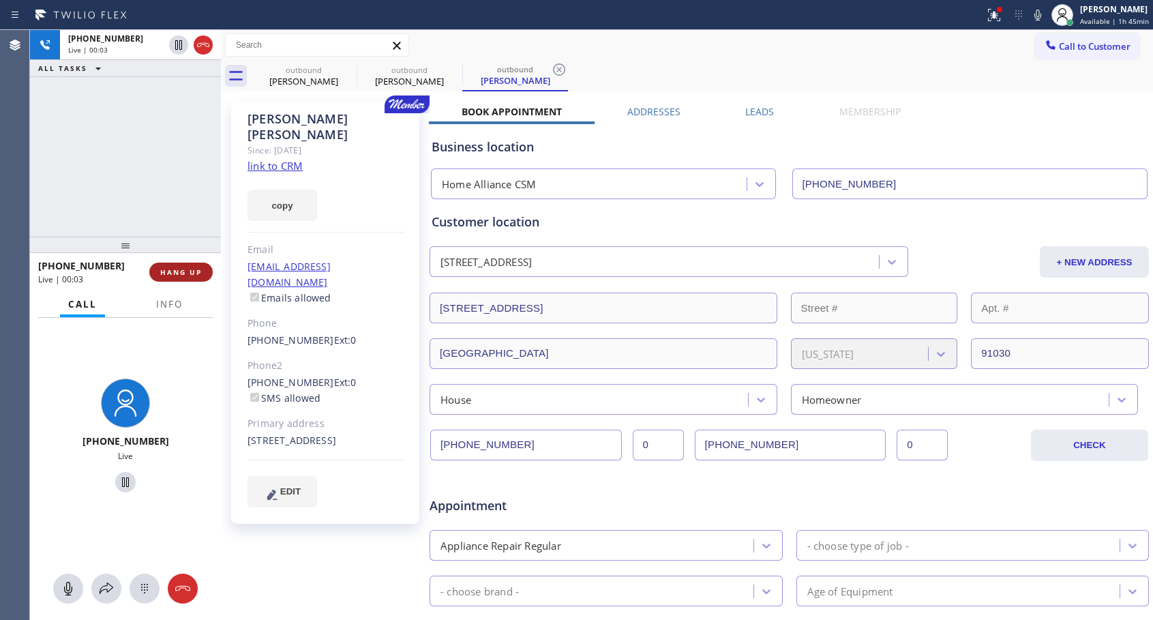
click at [186, 272] on span "HANG UP" at bounding box center [181, 272] width 42 height 10
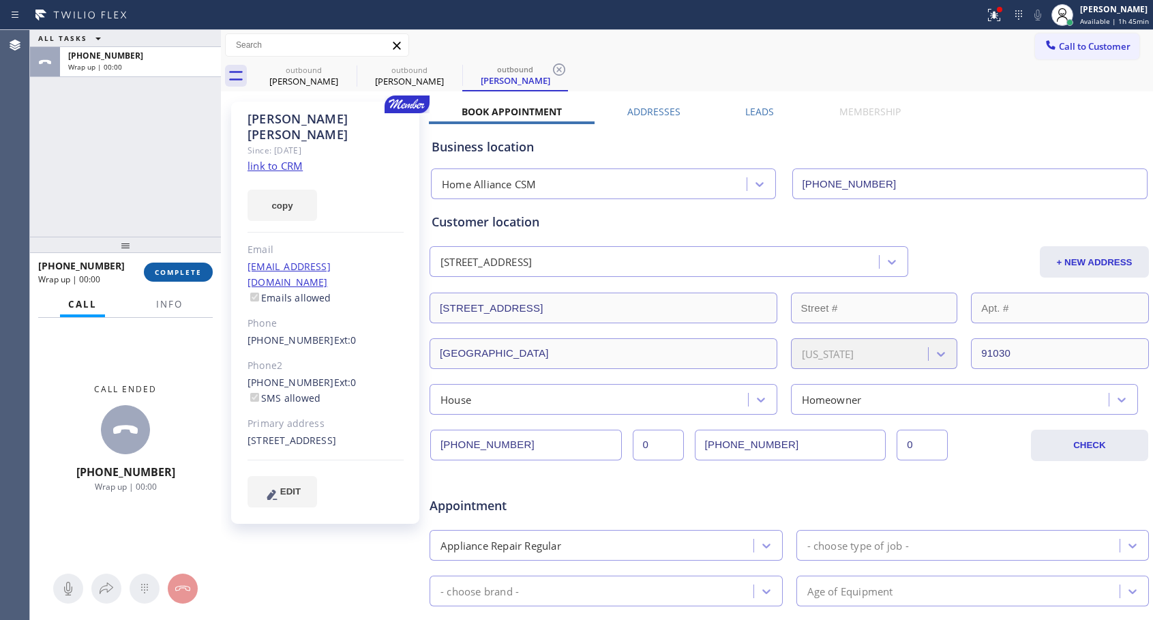
click at [186, 272] on span "COMPLETE" at bounding box center [178, 272] width 47 height 10
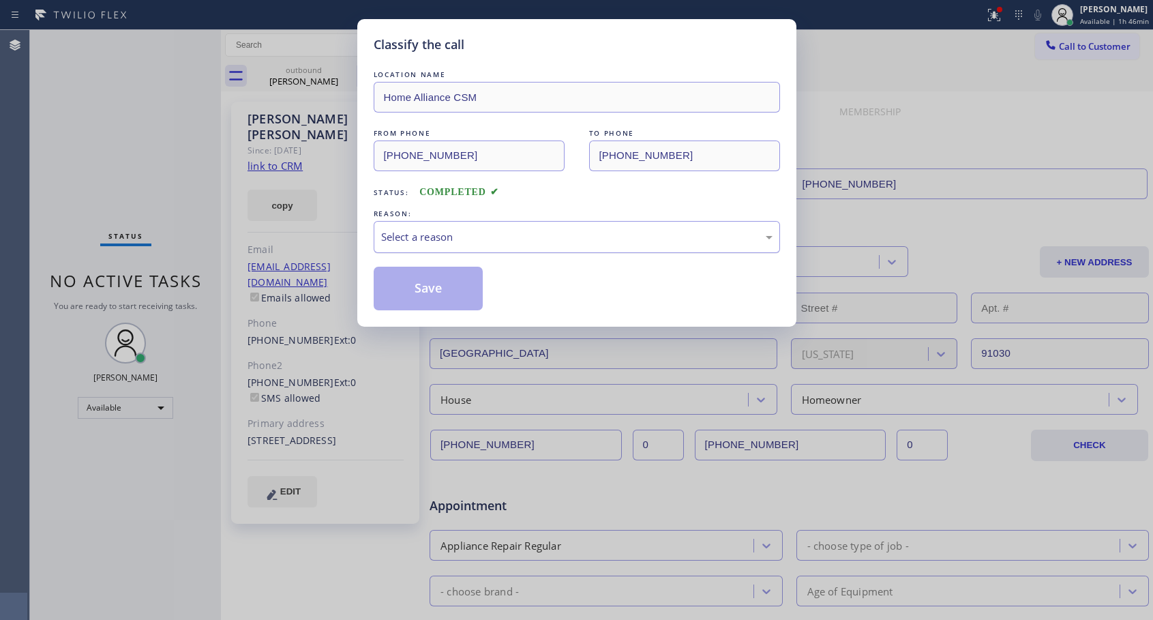
click at [450, 230] on div "Select a reason" at bounding box center [577, 237] width 392 height 16
click at [426, 285] on button "Save" at bounding box center [429, 289] width 110 height 44
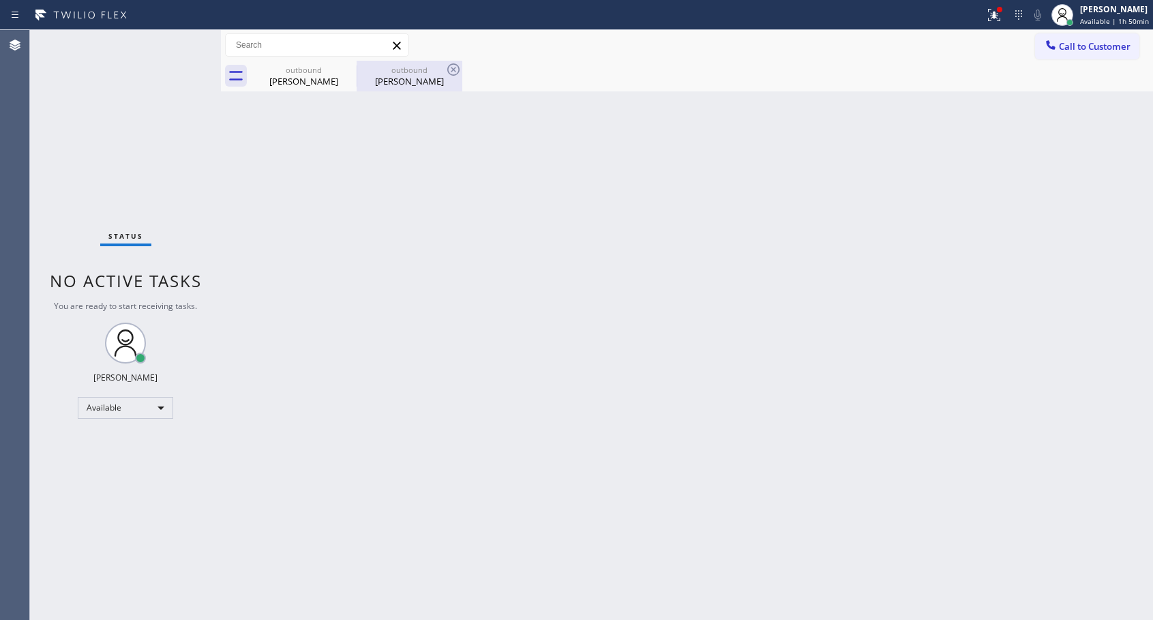
click at [398, 79] on div "[PERSON_NAME]" at bounding box center [409, 81] width 103 height 12
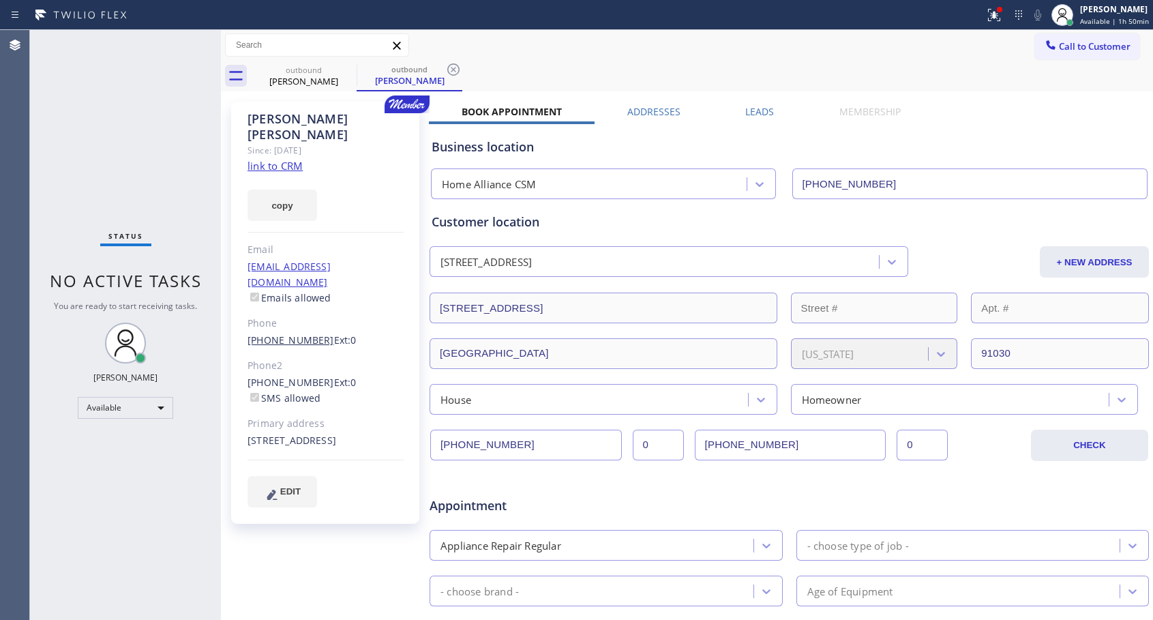
click at [289, 334] on link "[PHONE_NUMBER]" at bounding box center [291, 340] width 87 height 13
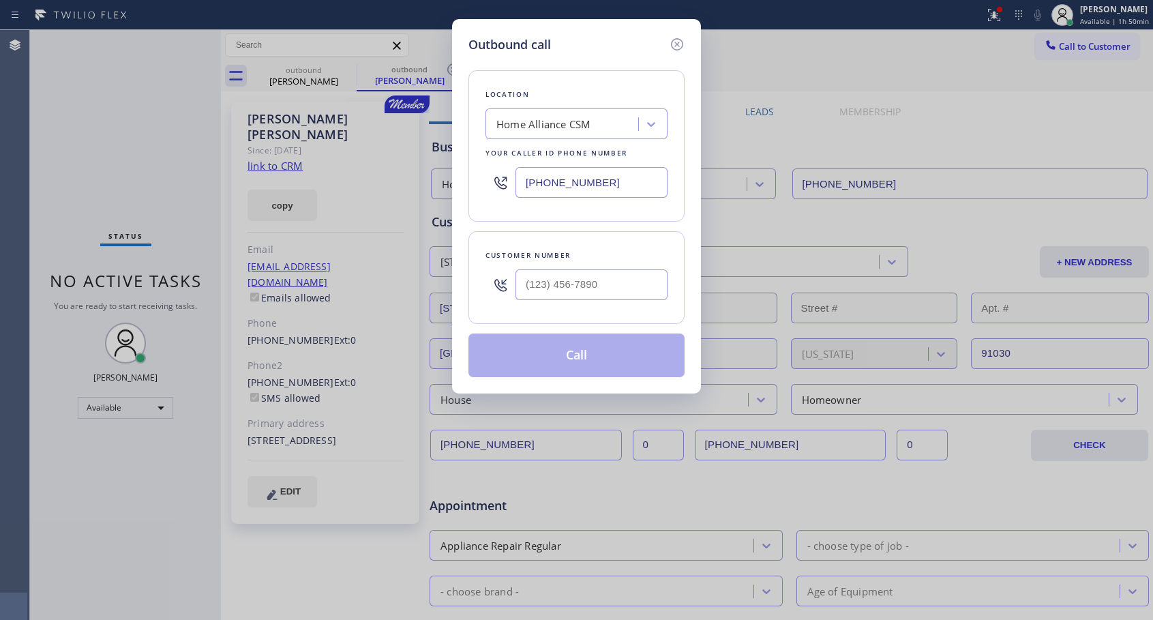
type input "[PHONE_NUMBER]"
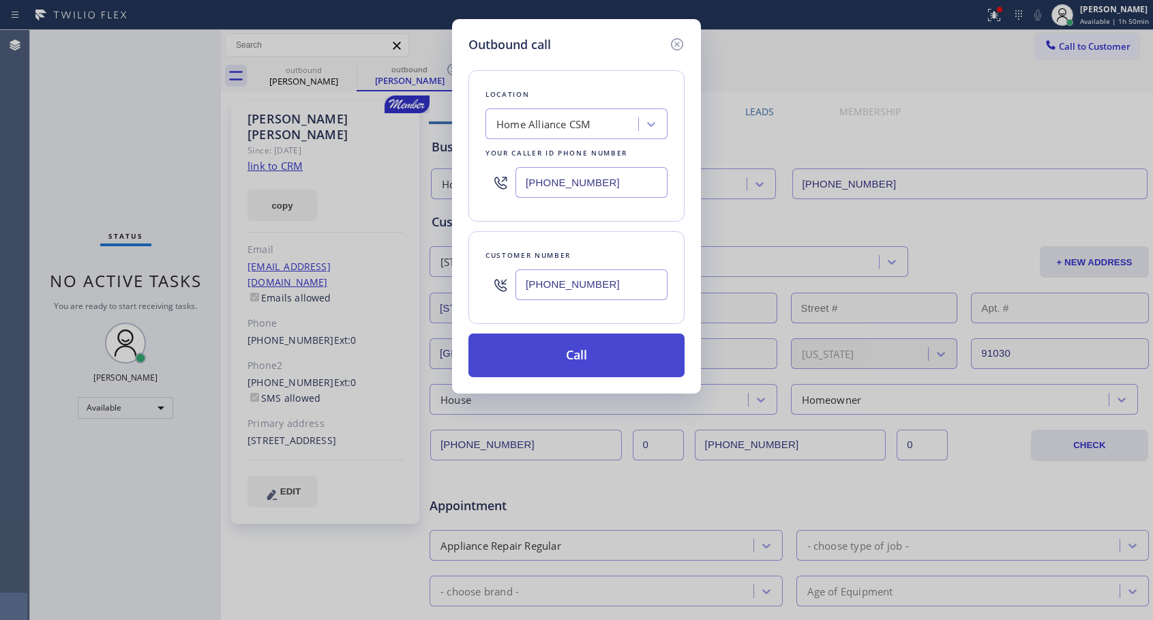
click at [582, 350] on button "Call" at bounding box center [577, 356] width 216 height 44
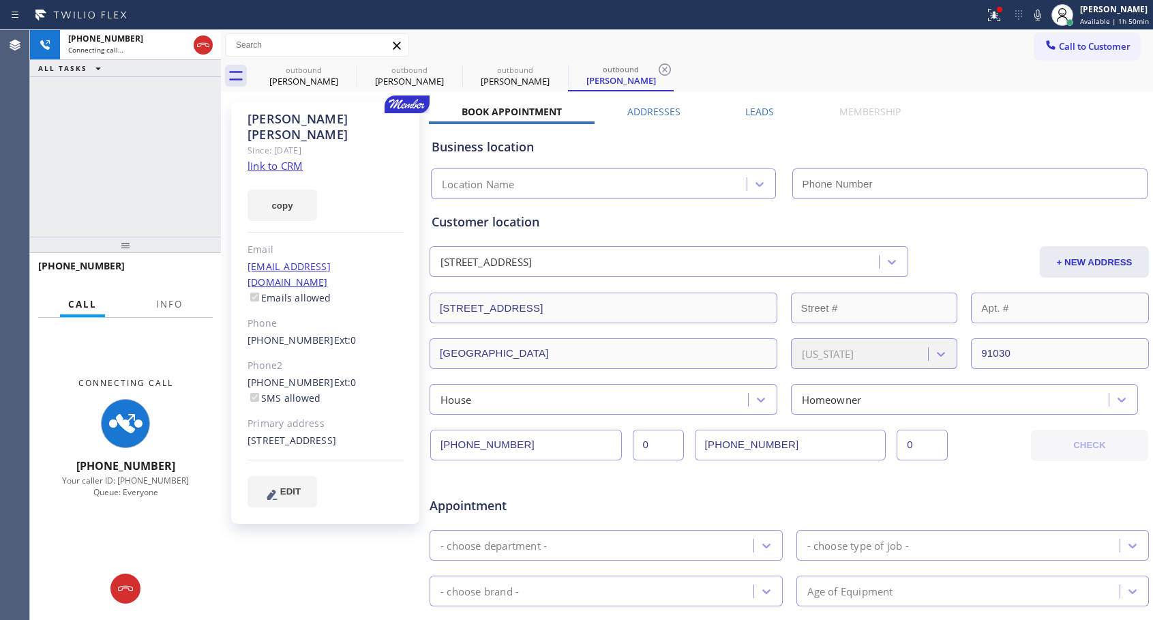
type input "[PHONE_NUMBER]"
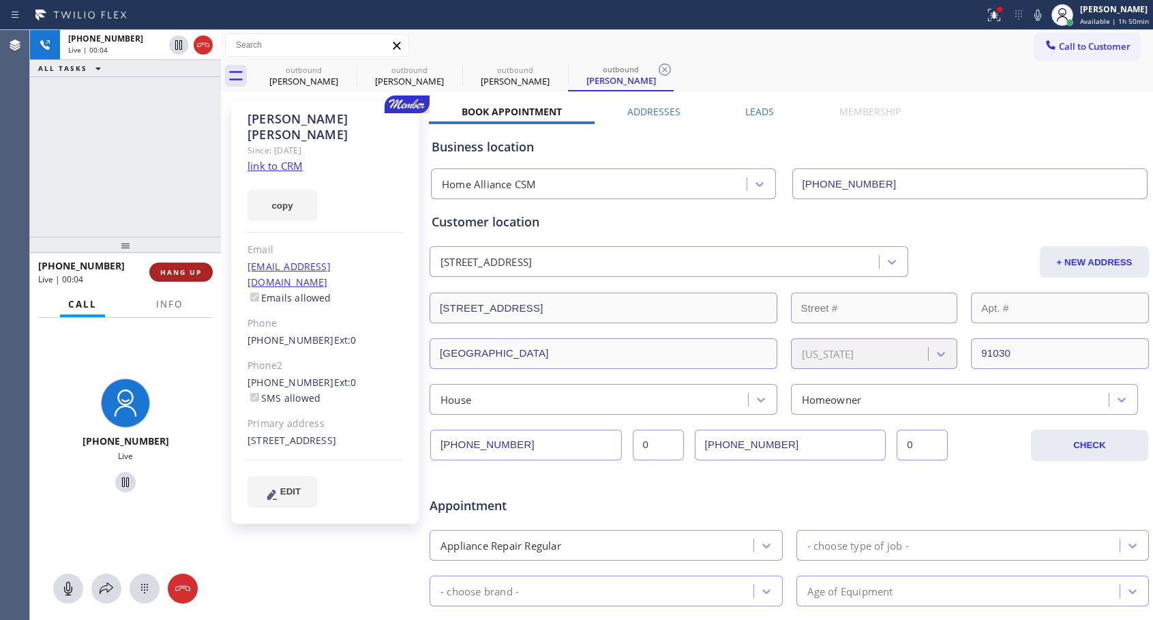
click at [206, 270] on button "HANG UP" at bounding box center [180, 272] width 63 height 19
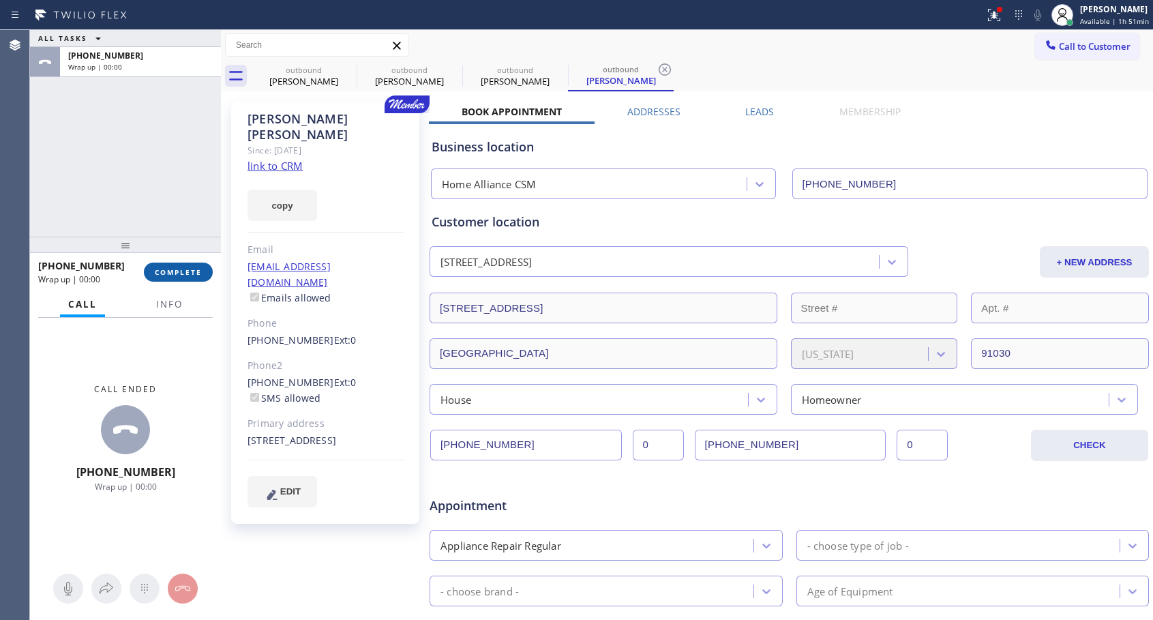
click at [206, 270] on button "COMPLETE" at bounding box center [178, 272] width 69 height 19
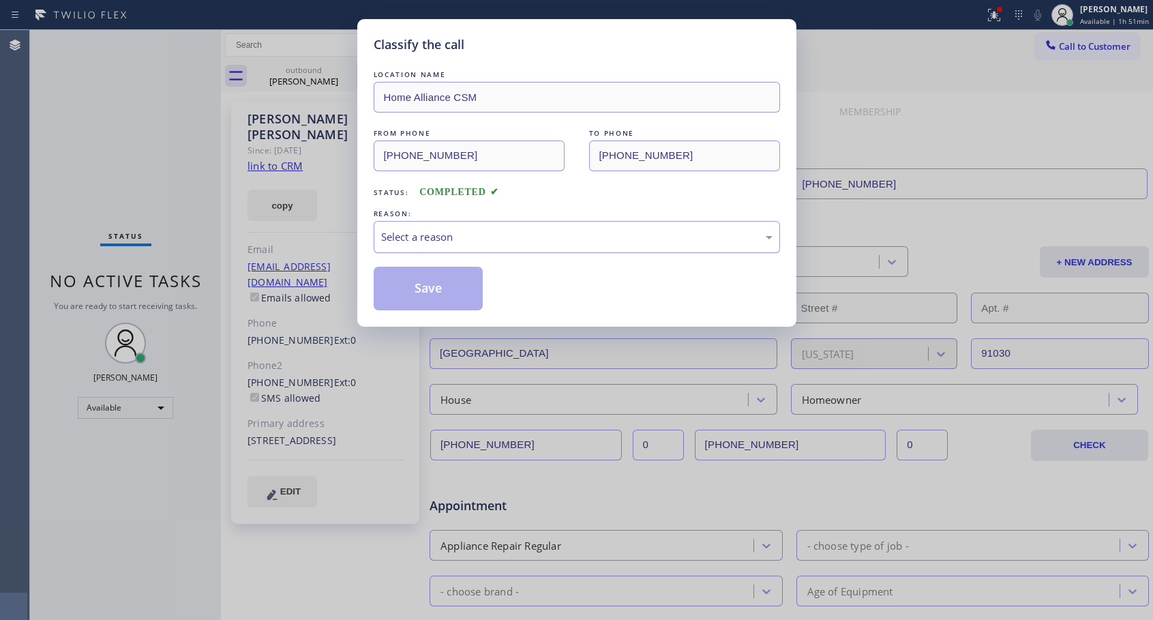
click at [563, 249] on div "Select a reason" at bounding box center [577, 237] width 407 height 32
click at [415, 286] on button "Save" at bounding box center [429, 289] width 110 height 44
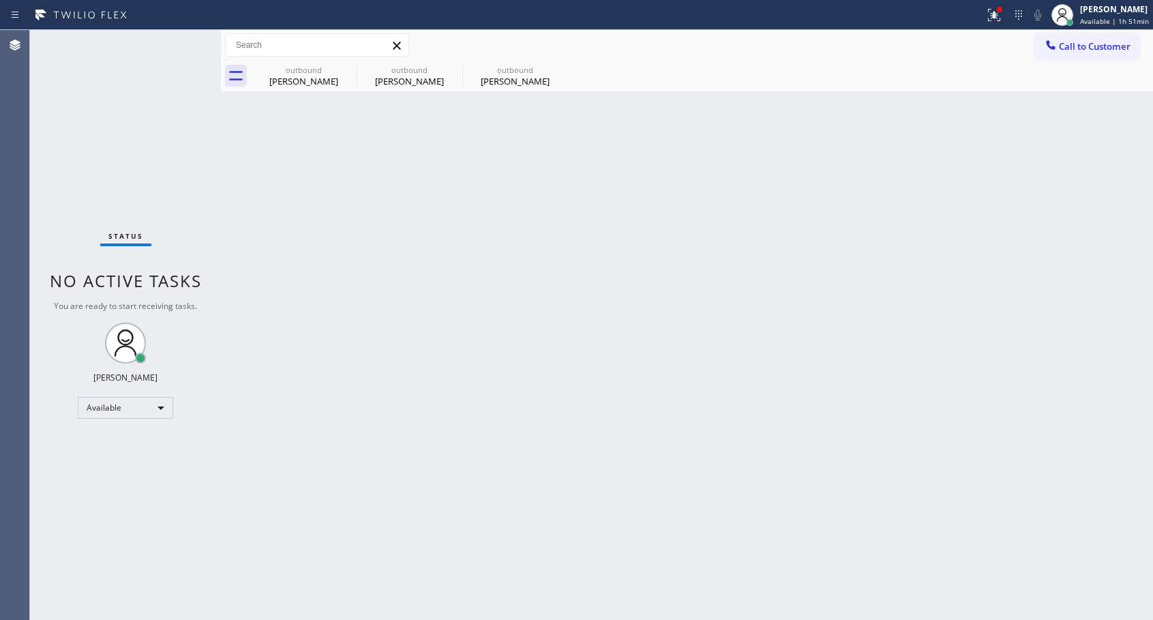
click at [522, 84] on div "[PERSON_NAME]" at bounding box center [515, 81] width 103 height 12
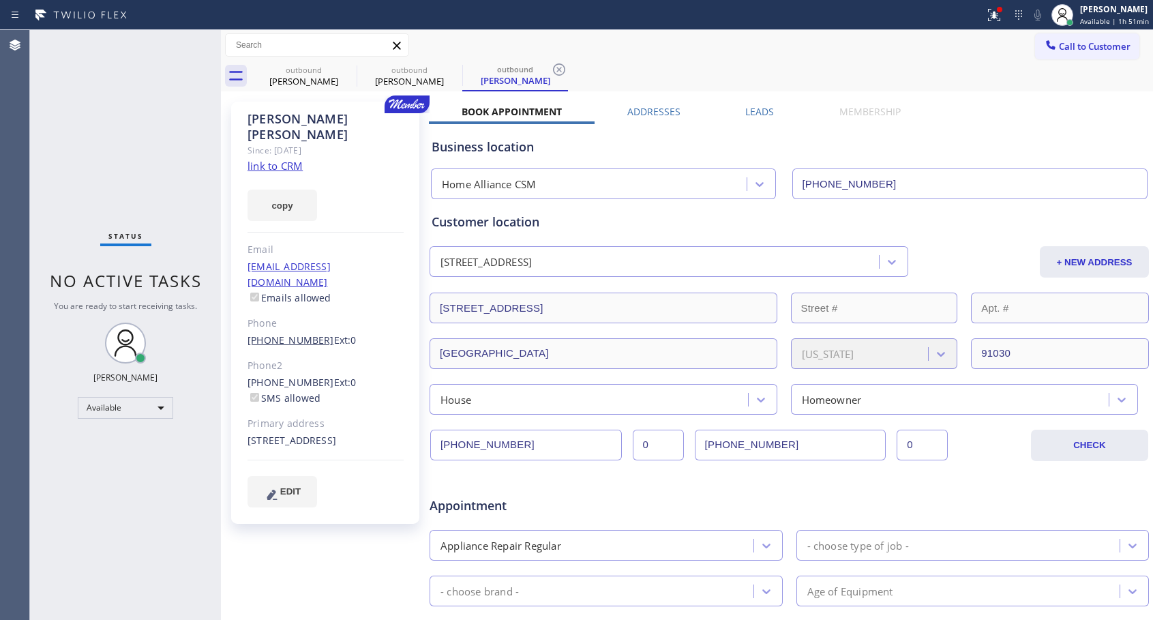
click at [302, 334] on link "[PHONE_NUMBER]" at bounding box center [291, 340] width 87 height 13
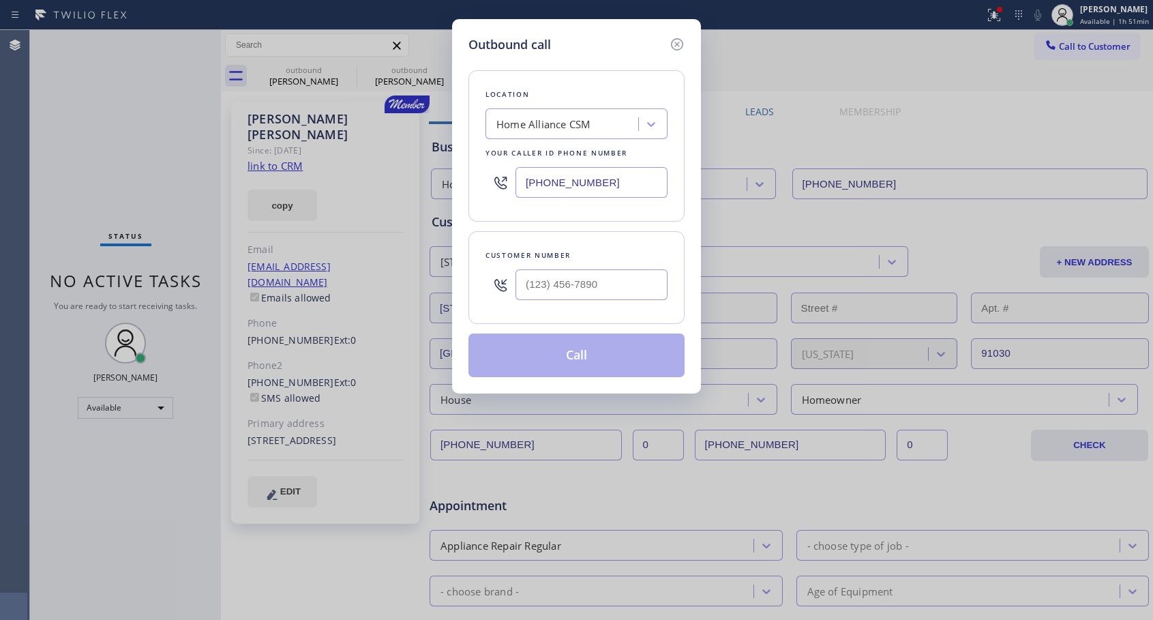
type input "[PHONE_NUMBER]"
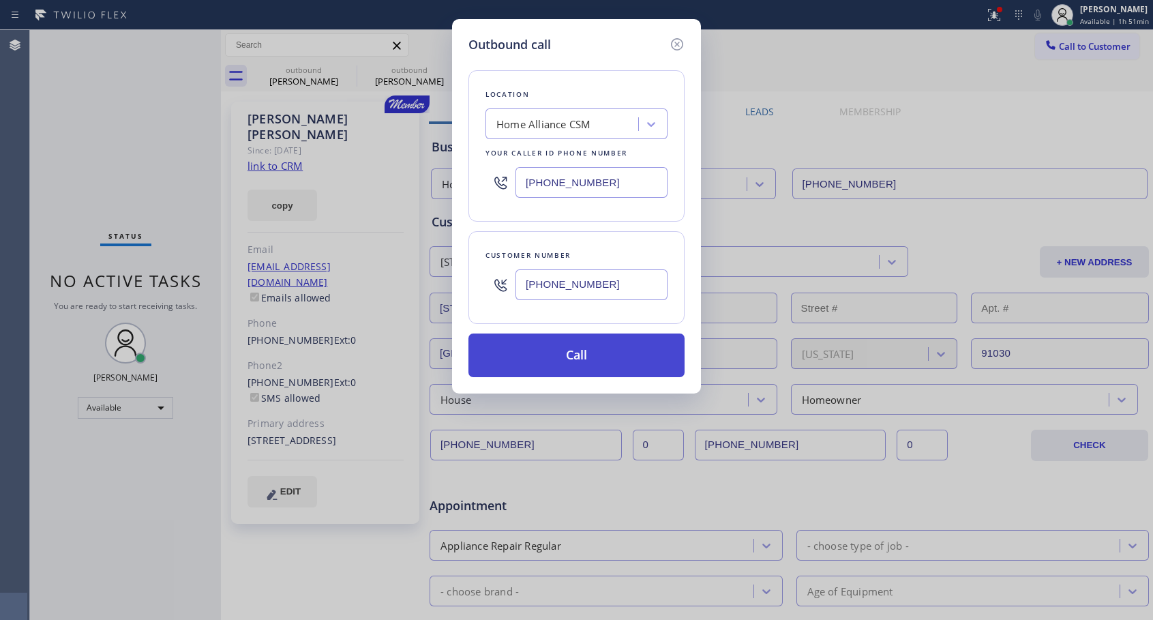
click at [529, 377] on button "Call" at bounding box center [577, 356] width 216 height 44
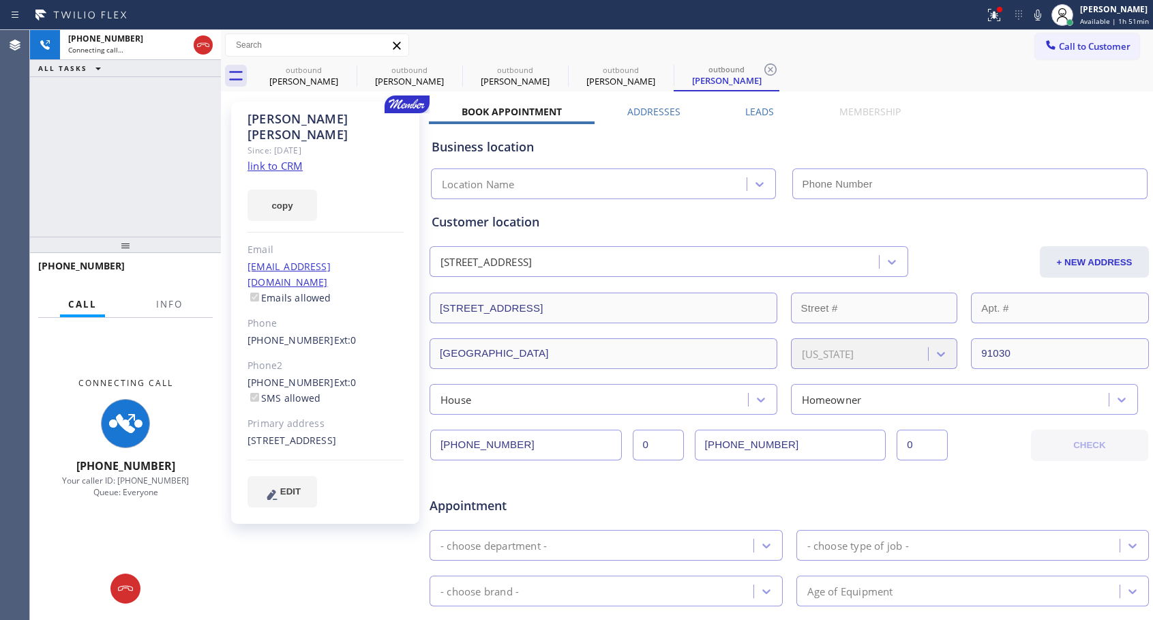
type input "[PHONE_NUMBER]"
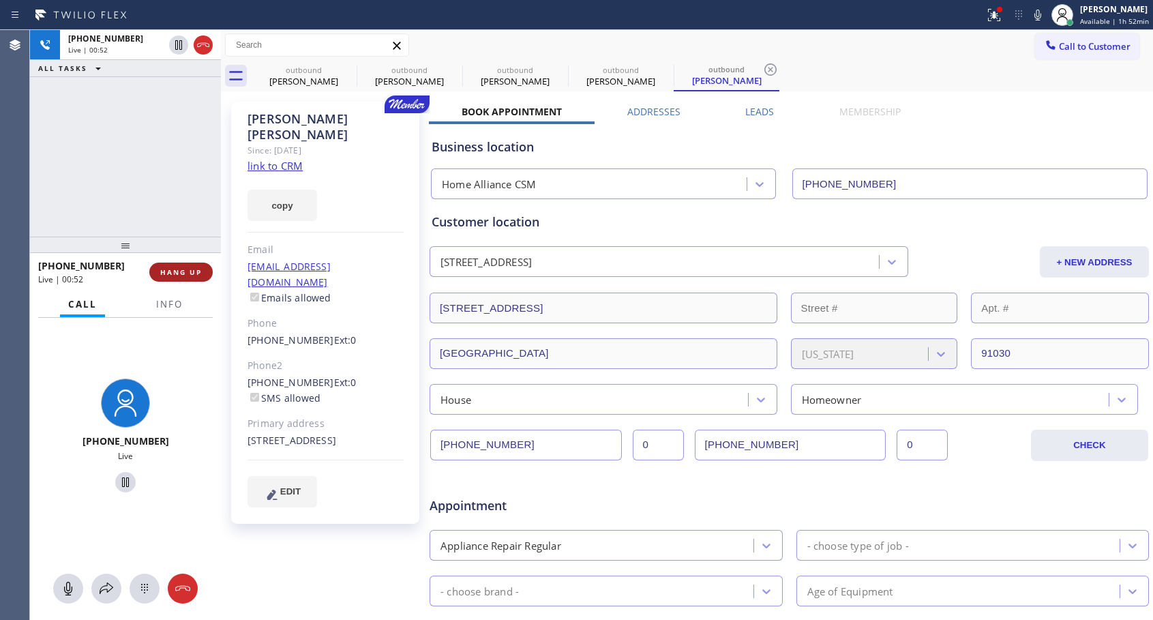
click at [173, 269] on span "HANG UP" at bounding box center [181, 272] width 42 height 10
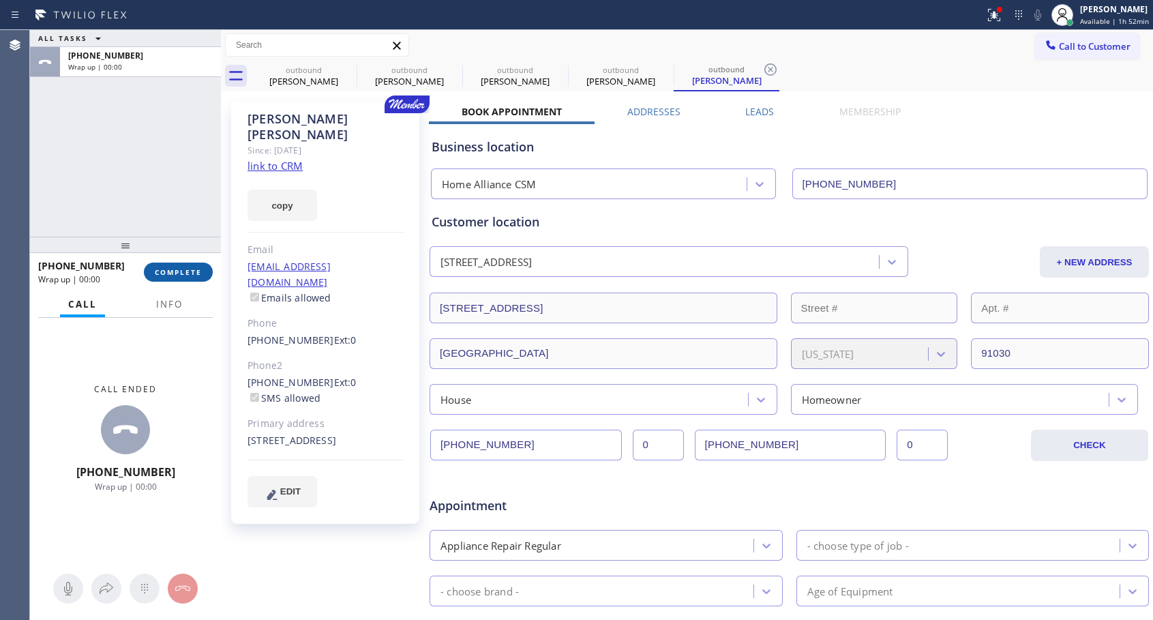
click at [173, 269] on span "COMPLETE" at bounding box center [178, 272] width 47 height 10
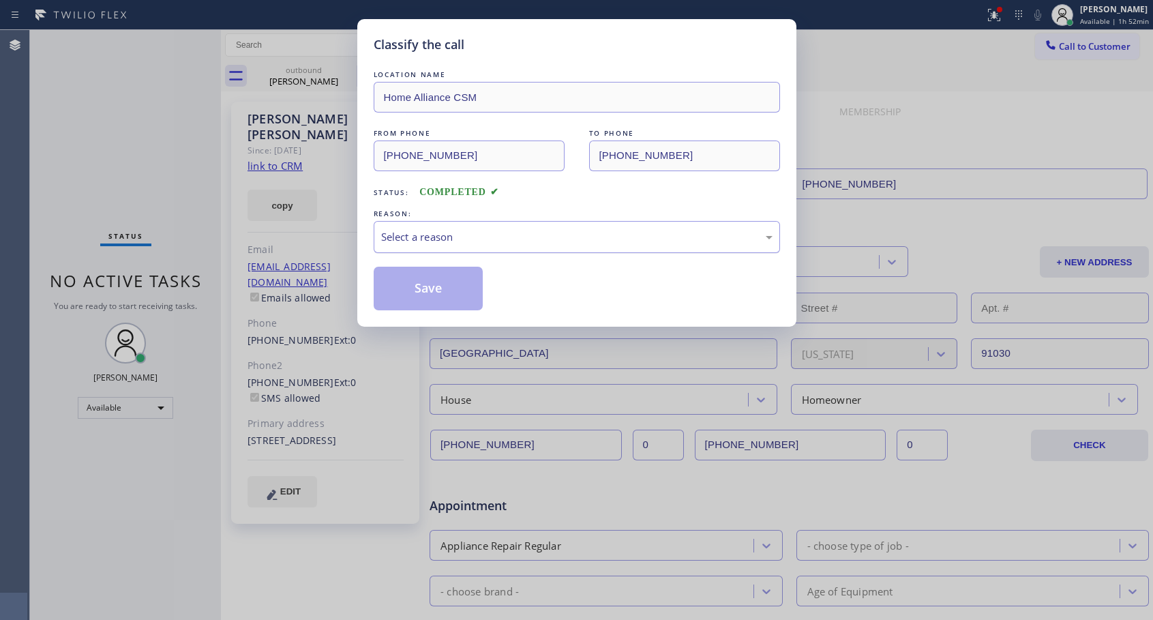
click at [497, 226] on div "Select a reason" at bounding box center [577, 237] width 407 height 32
click at [478, 284] on button "Save" at bounding box center [429, 289] width 110 height 44
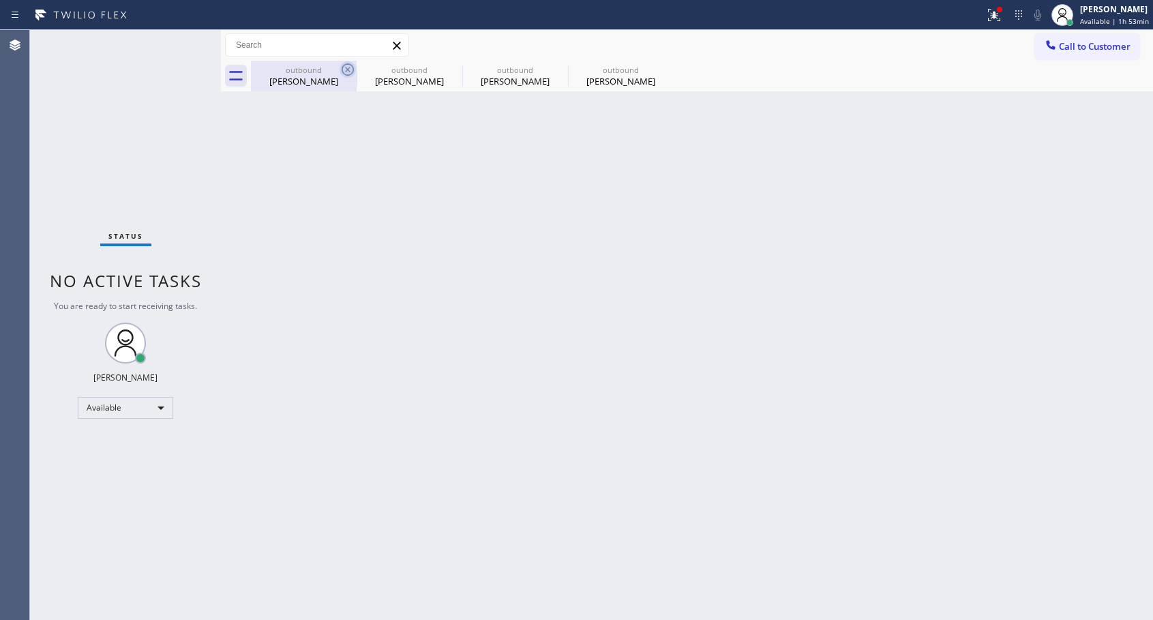
click at [355, 68] on icon at bounding box center [348, 69] width 16 height 16
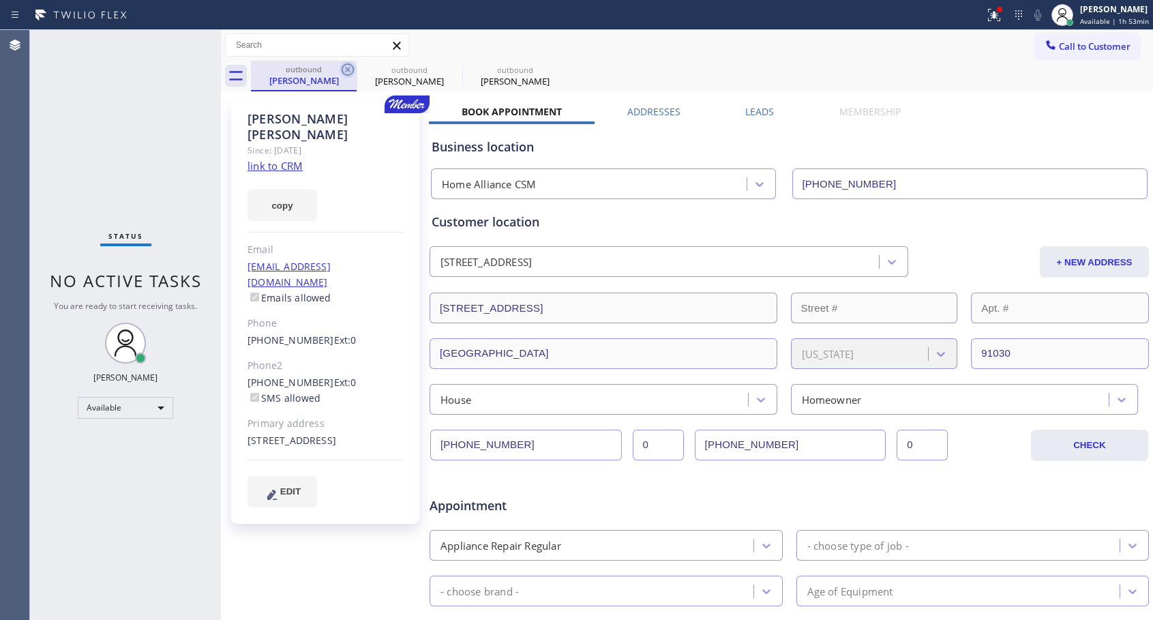
click at [351, 65] on icon at bounding box center [348, 69] width 12 height 12
click at [0, 0] on icon at bounding box center [0, 0] width 0 height 0
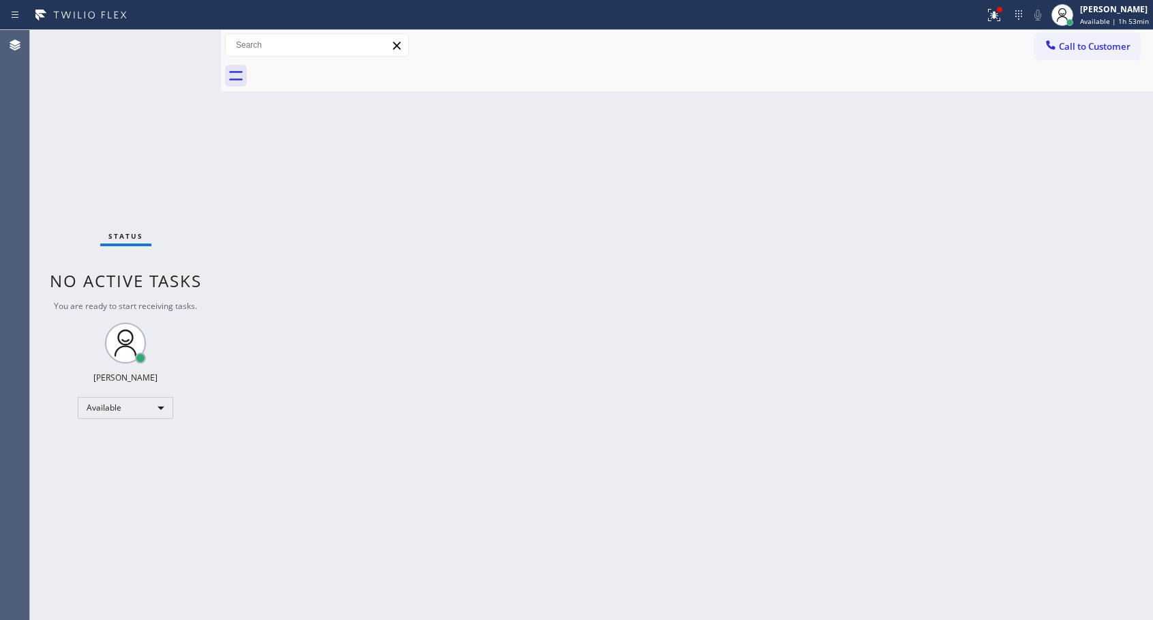
click at [1052, 46] on icon at bounding box center [1051, 45] width 14 height 14
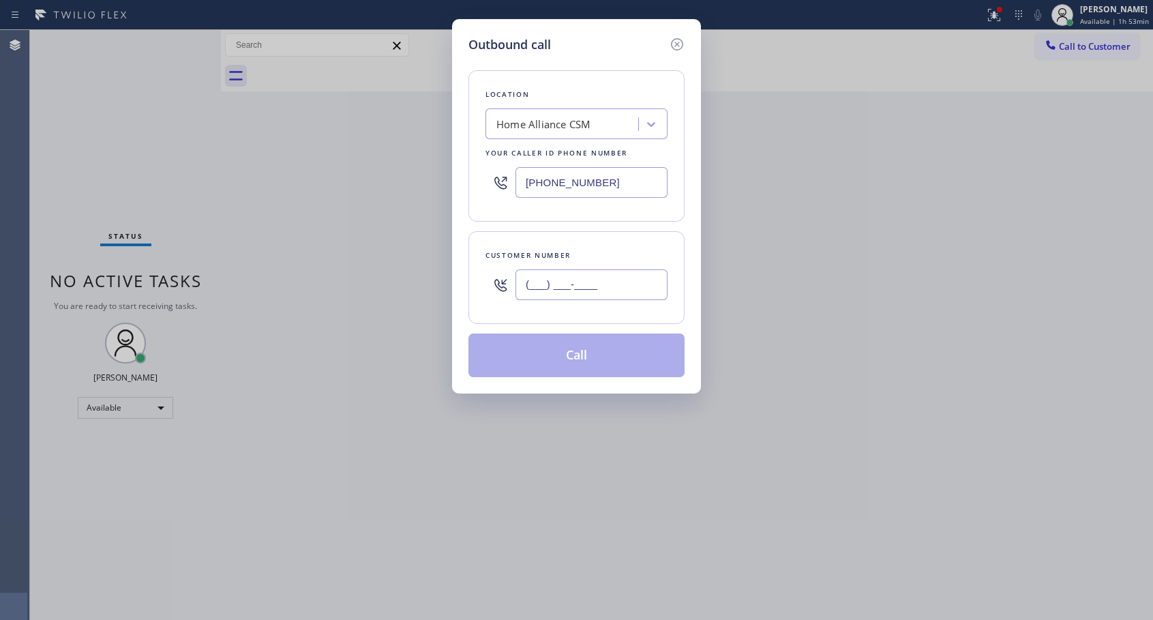
click at [542, 294] on input "(___) ___-____" at bounding box center [592, 284] width 152 height 31
paste input "310) 709-6873"
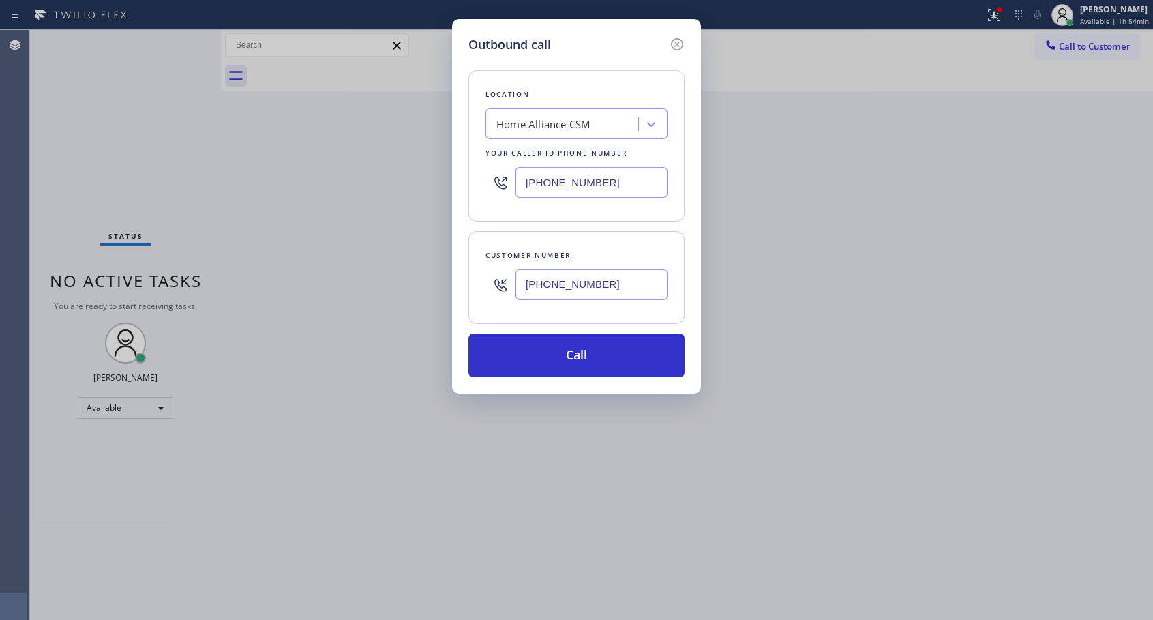
type input "[PHONE_NUMBER]"
click at [566, 359] on button "Call" at bounding box center [577, 356] width 216 height 44
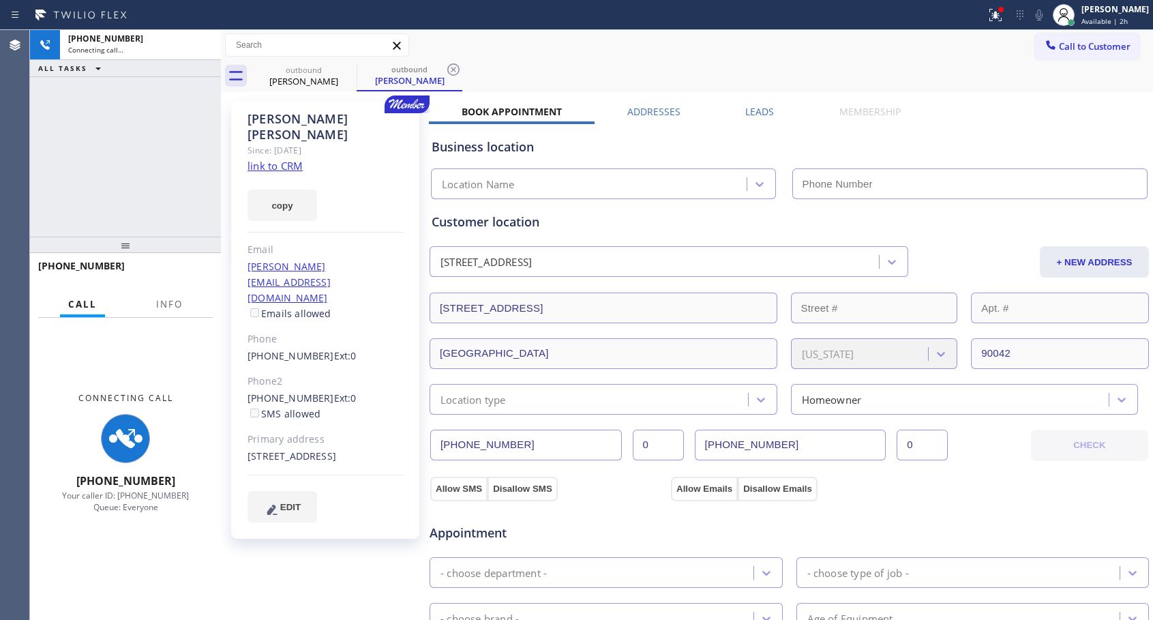
type input "[PHONE_NUMBER]"
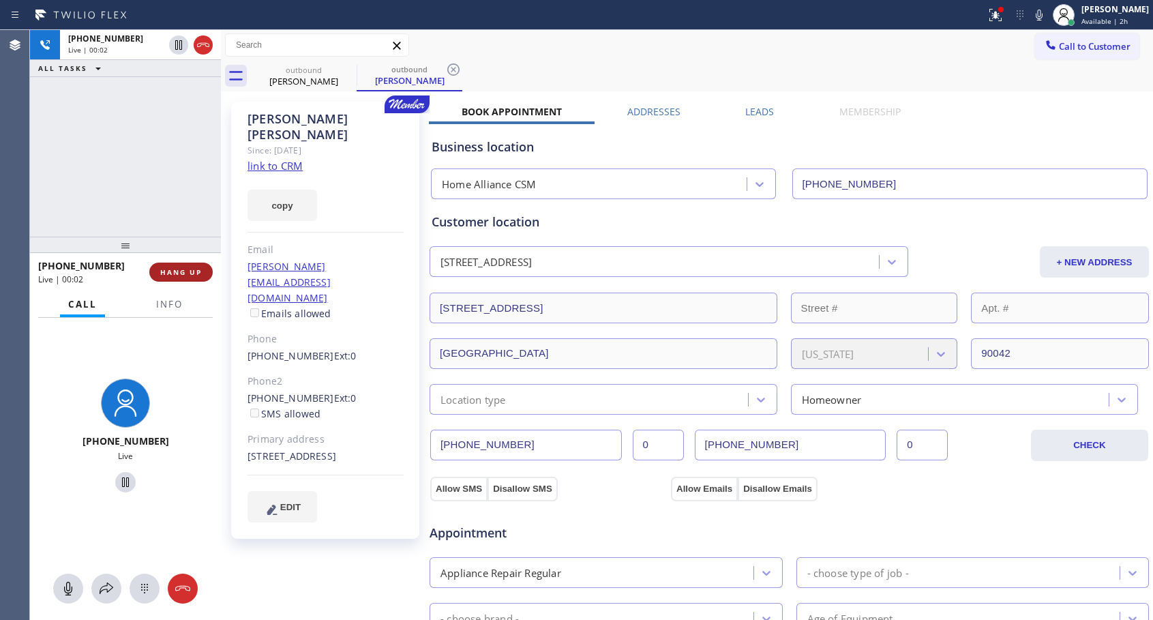
click at [178, 273] on span "HANG UP" at bounding box center [181, 272] width 42 height 10
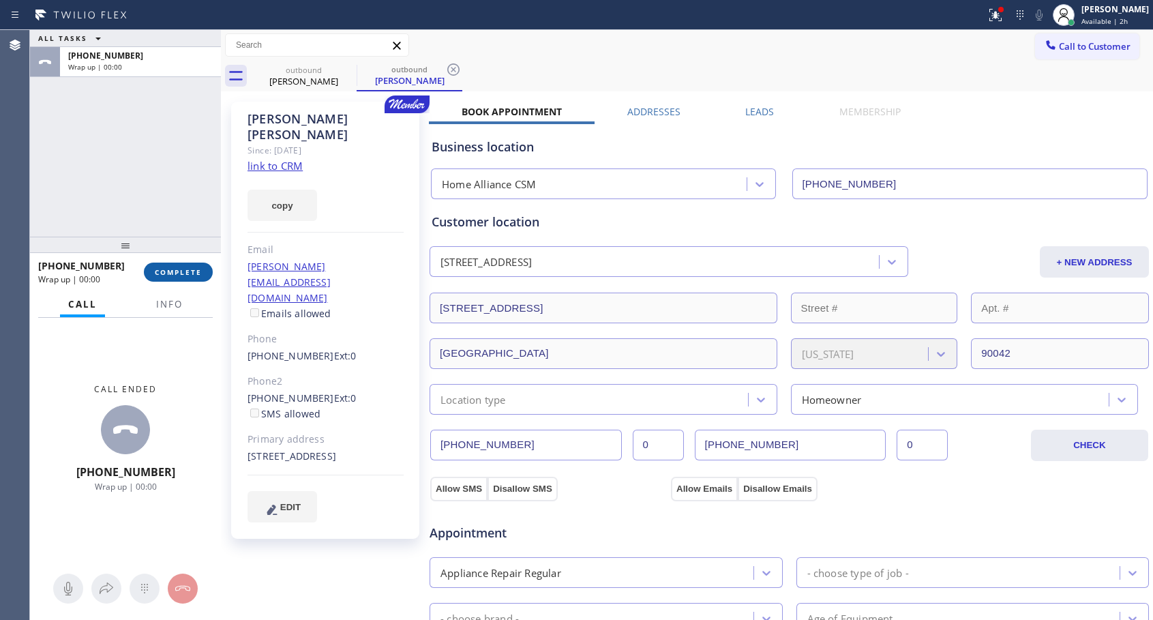
click at [178, 273] on span "COMPLETE" at bounding box center [178, 272] width 47 height 10
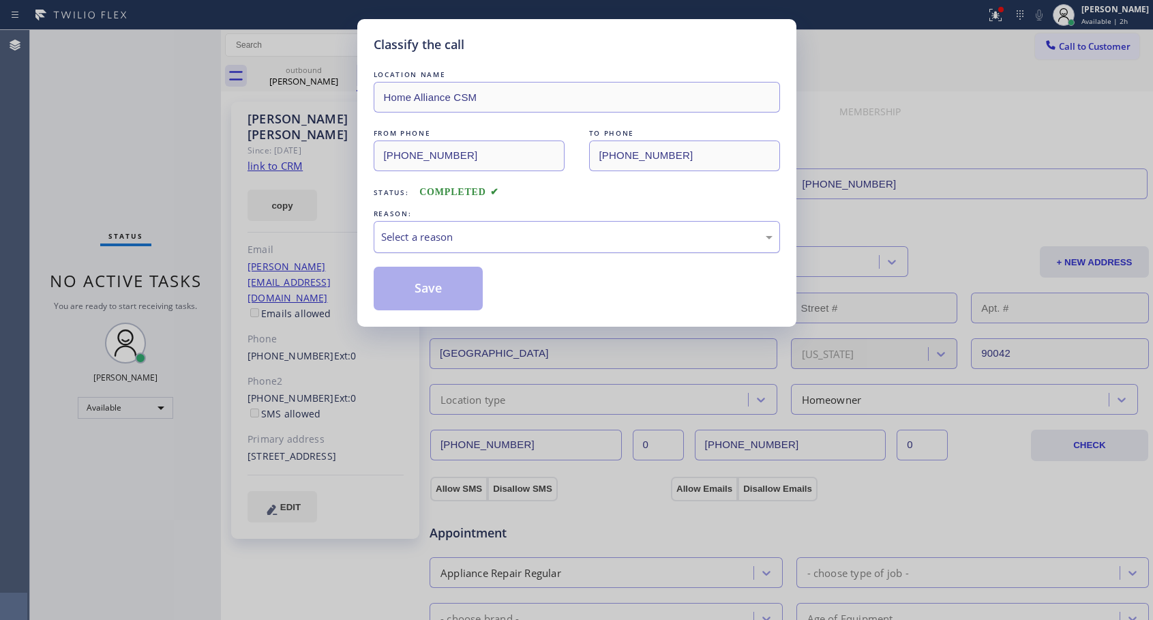
click at [458, 221] on div "Select a reason" at bounding box center [577, 237] width 407 height 32
click at [467, 247] on div "Select a reason" at bounding box center [577, 237] width 407 height 32
click at [454, 241] on div "Select a reason" at bounding box center [577, 237] width 392 height 16
click at [415, 280] on button "Save" at bounding box center [429, 289] width 110 height 44
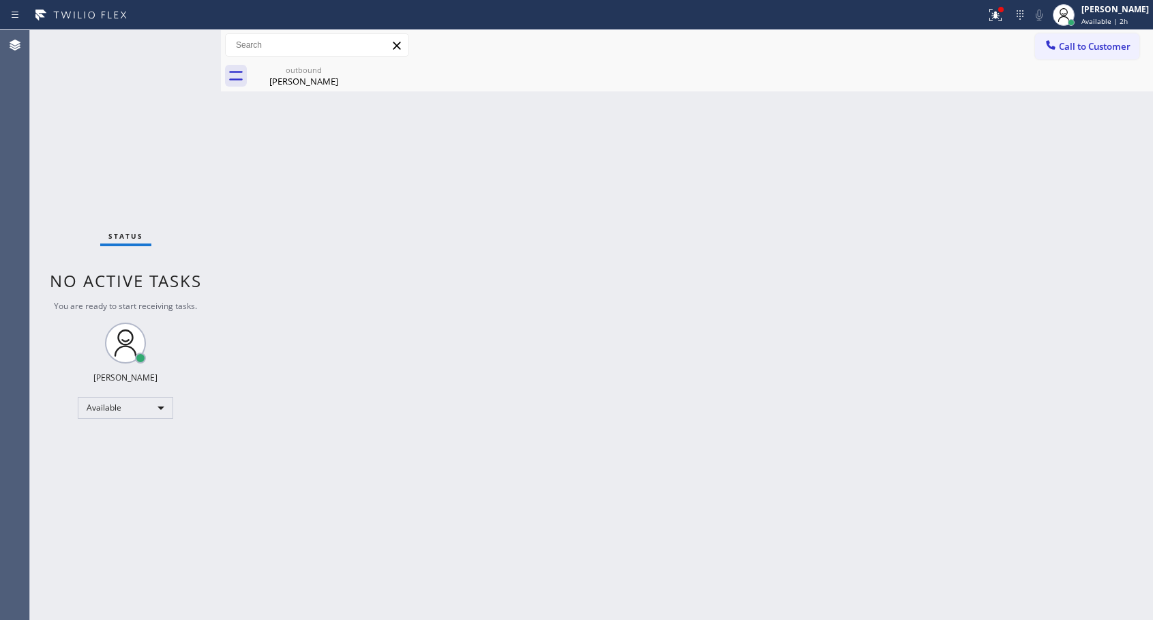
click at [316, 72] on div "outbound" at bounding box center [303, 70] width 103 height 10
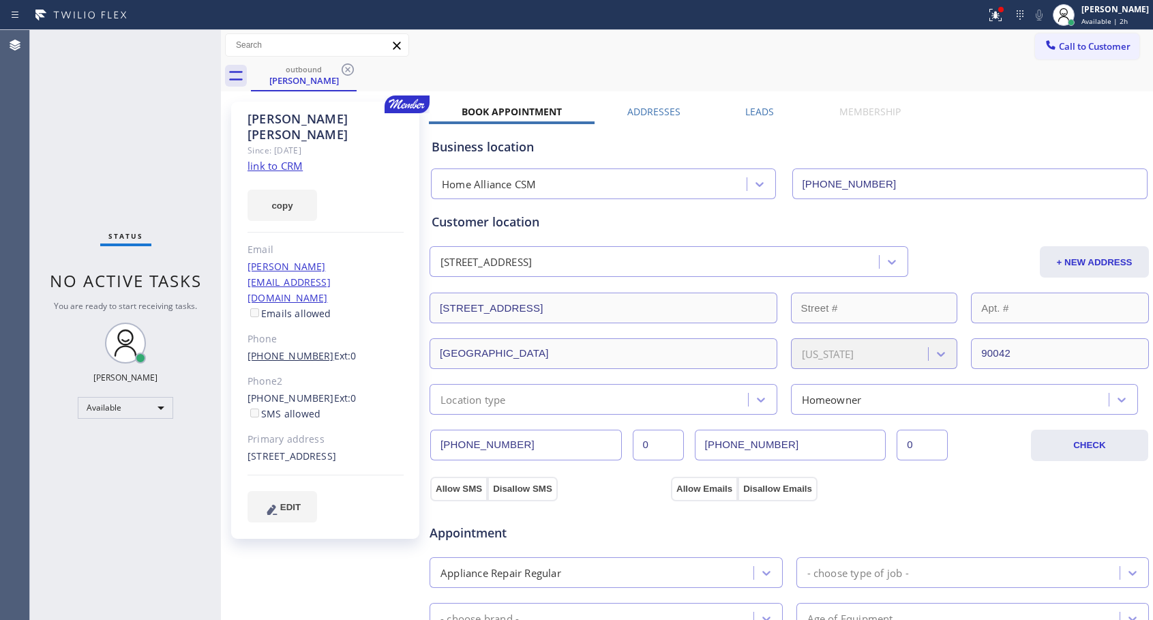
click at [276, 349] on link "[PHONE_NUMBER]" at bounding box center [291, 355] width 87 height 13
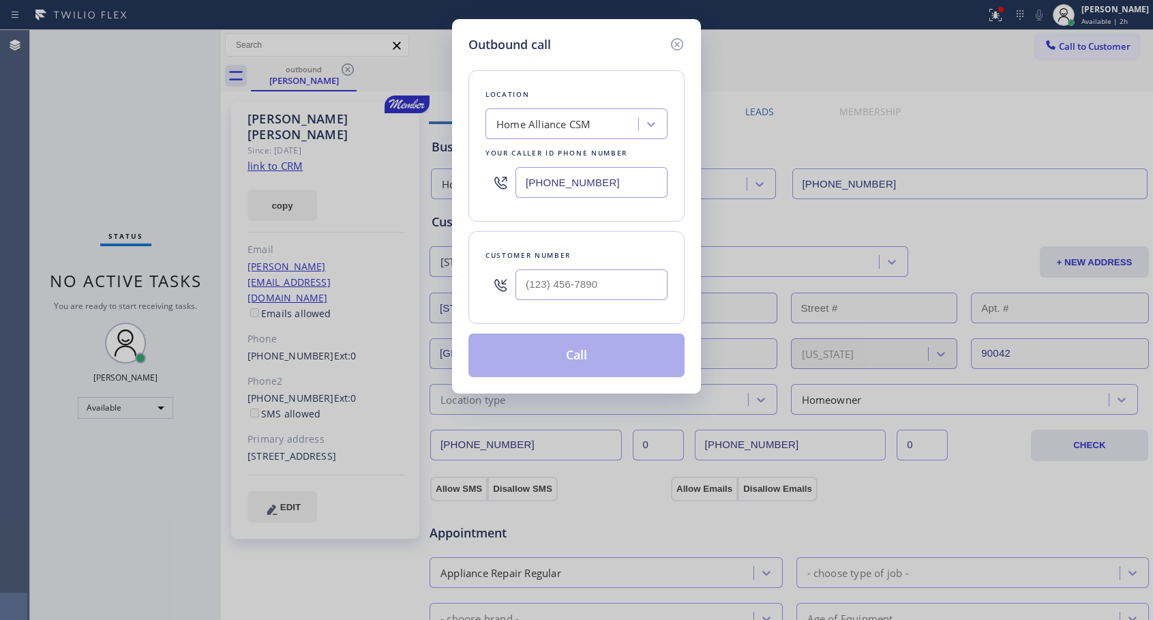
type input "[PHONE_NUMBER]"
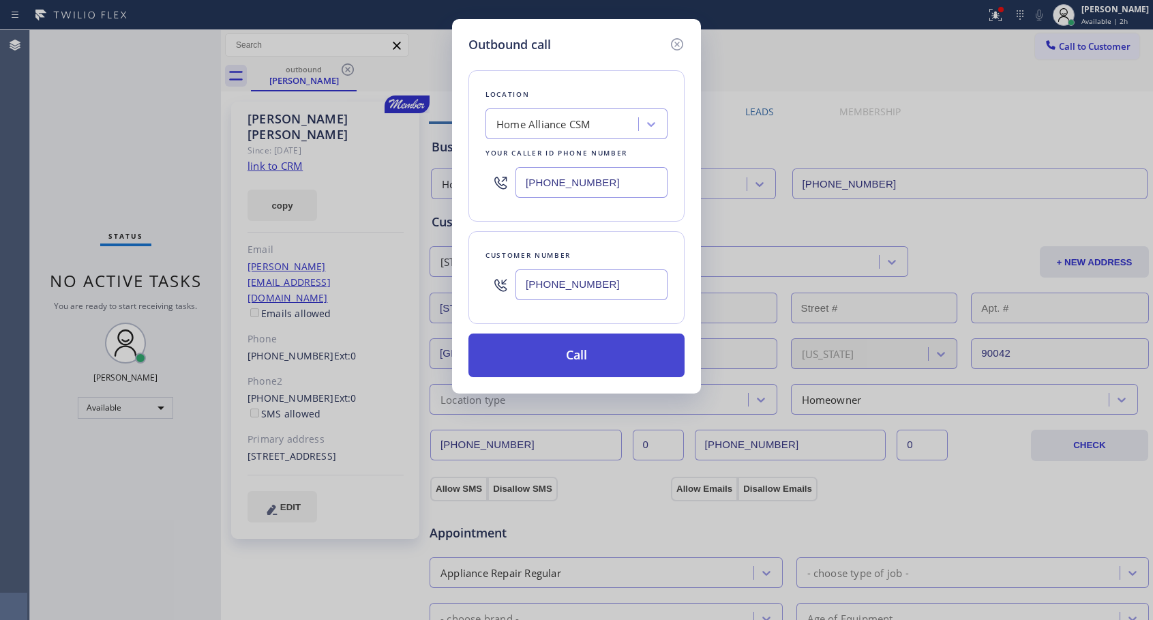
click at [550, 355] on button "Call" at bounding box center [577, 356] width 216 height 44
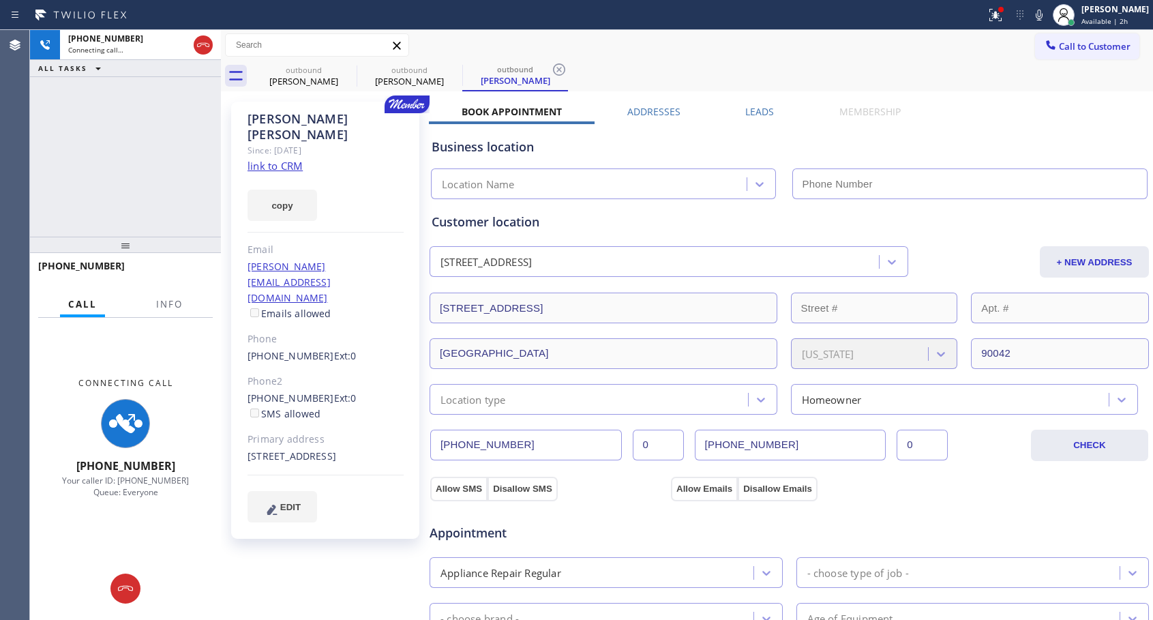
type input "[PHONE_NUMBER]"
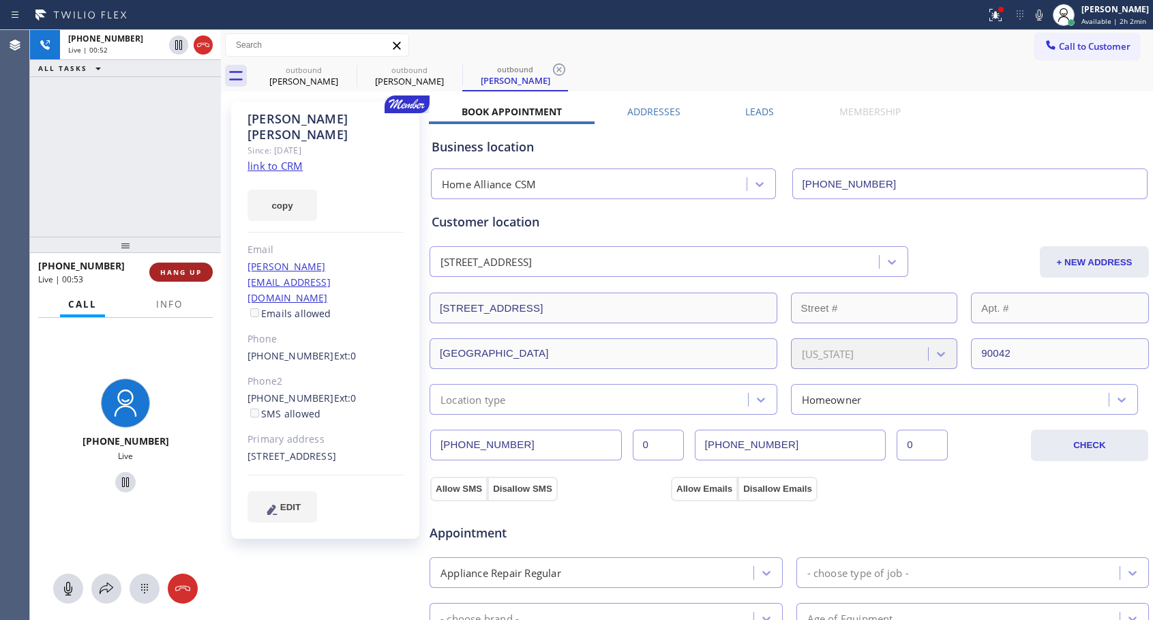
click at [182, 268] on span "HANG UP" at bounding box center [181, 272] width 42 height 10
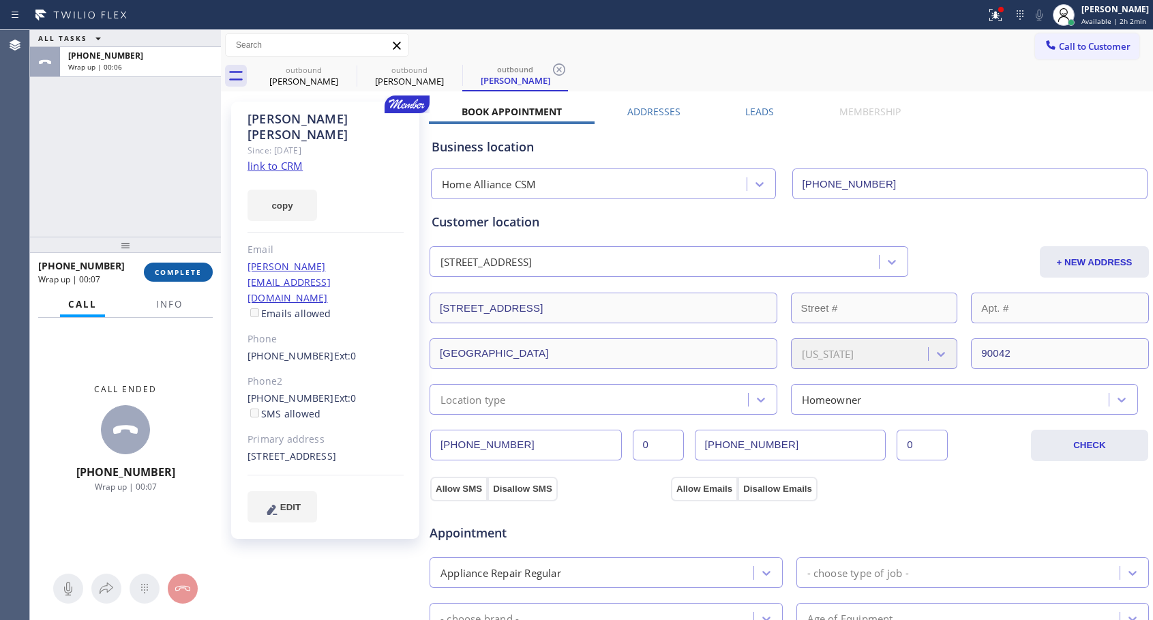
click at [184, 267] on span "COMPLETE" at bounding box center [178, 272] width 47 height 10
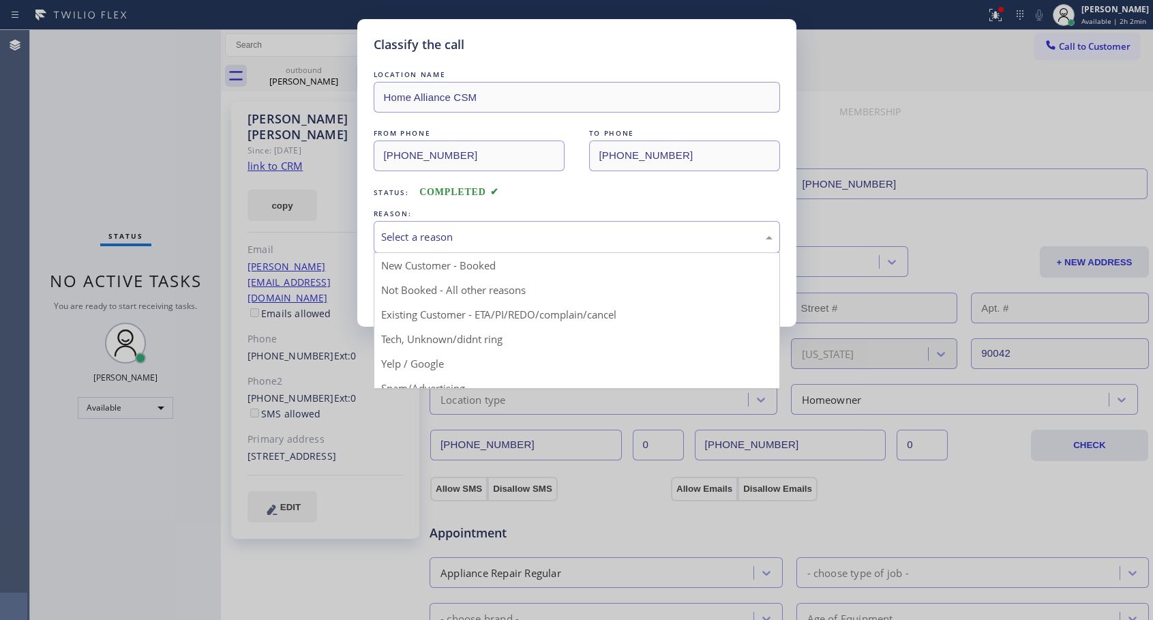
click at [420, 239] on div "Select a reason" at bounding box center [577, 237] width 392 height 16
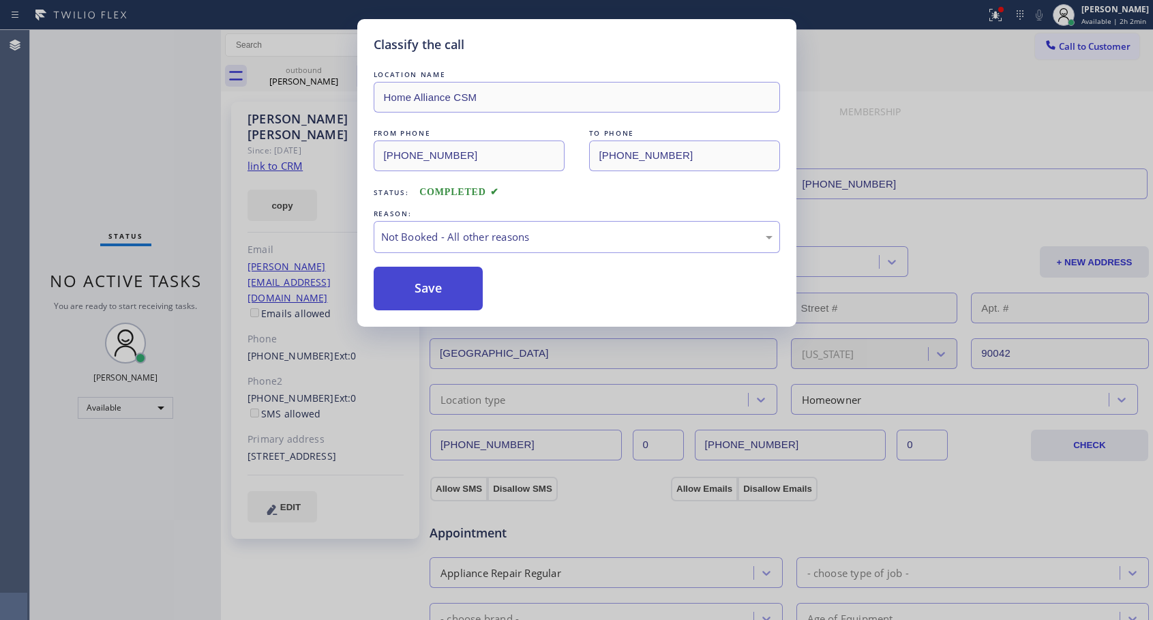
click at [415, 289] on button "Save" at bounding box center [429, 289] width 110 height 44
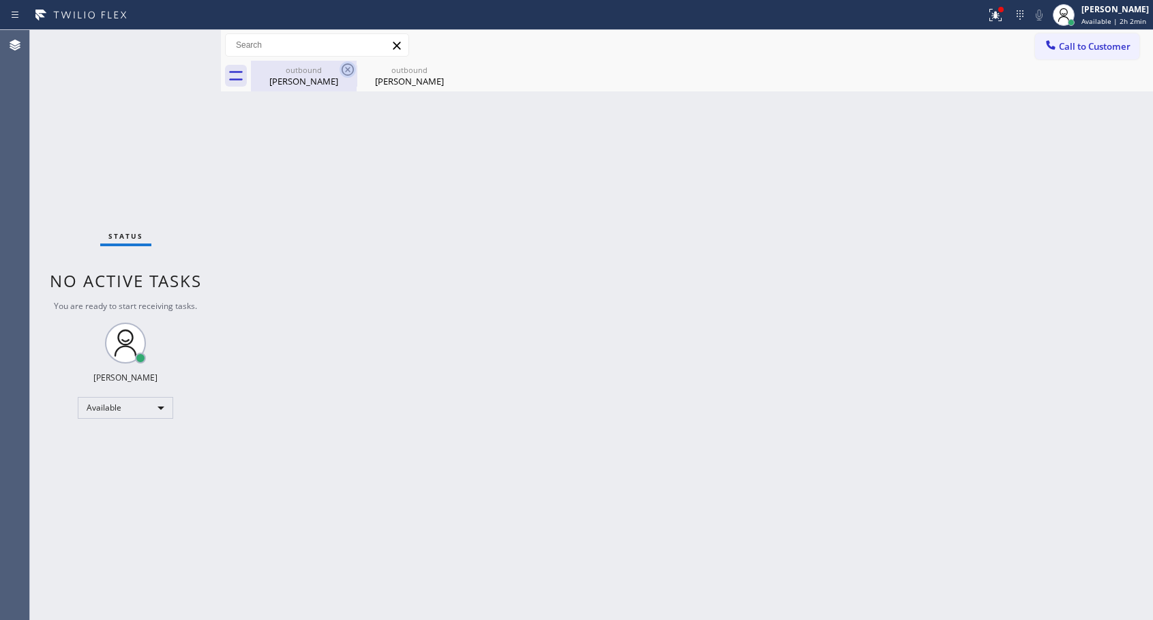
click at [347, 61] on icon at bounding box center [348, 69] width 16 height 16
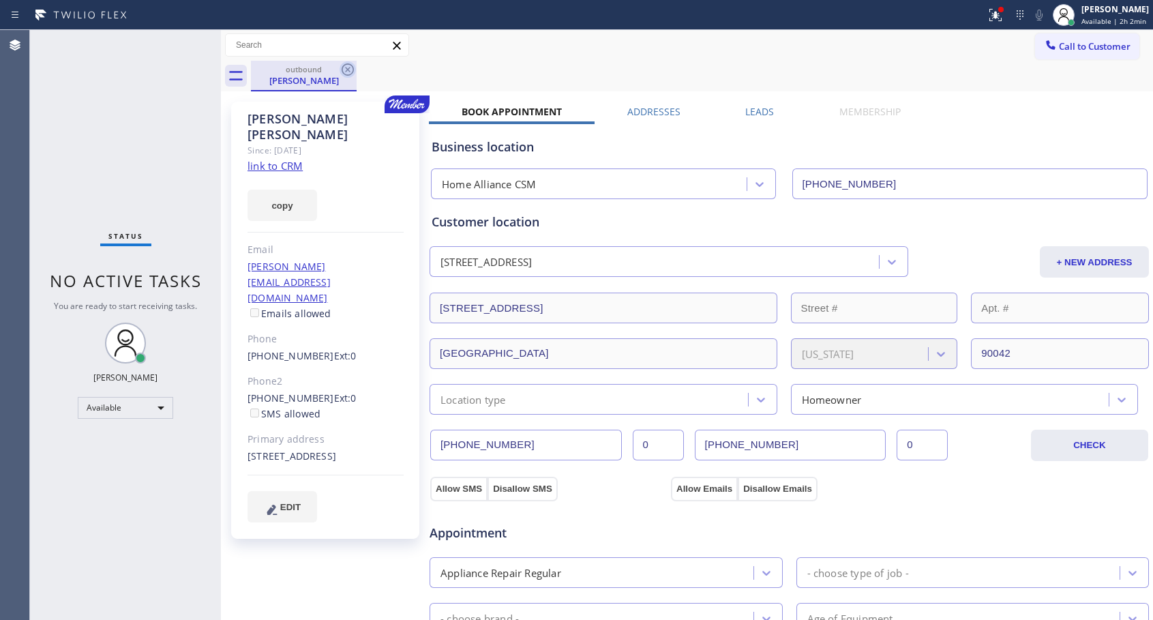
click at [346, 66] on icon at bounding box center [348, 69] width 16 height 16
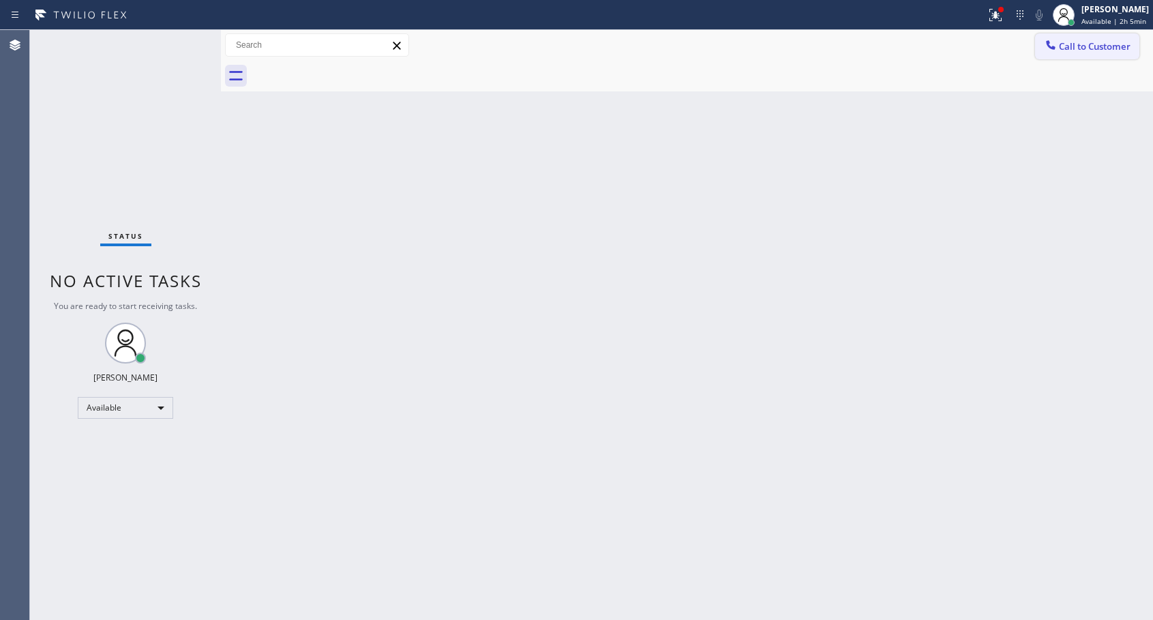
click at [1069, 46] on span "Call to Customer" at bounding box center [1095, 46] width 72 height 12
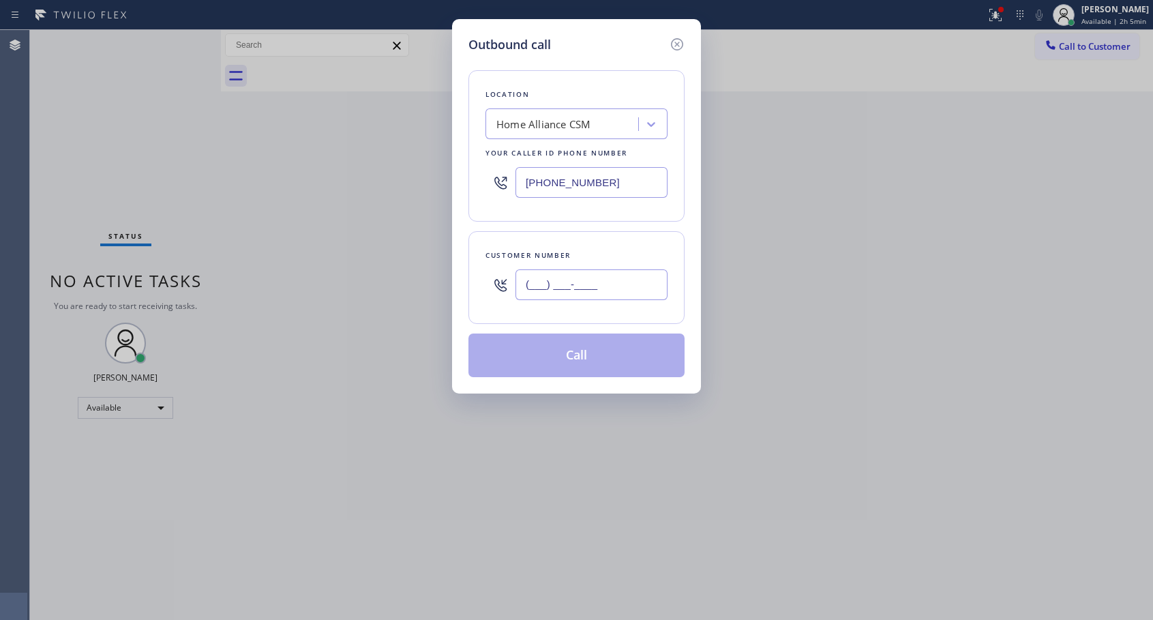
click at [636, 298] on input "(___) ___-____" at bounding box center [592, 284] width 152 height 31
paste input "786) 320-1073"
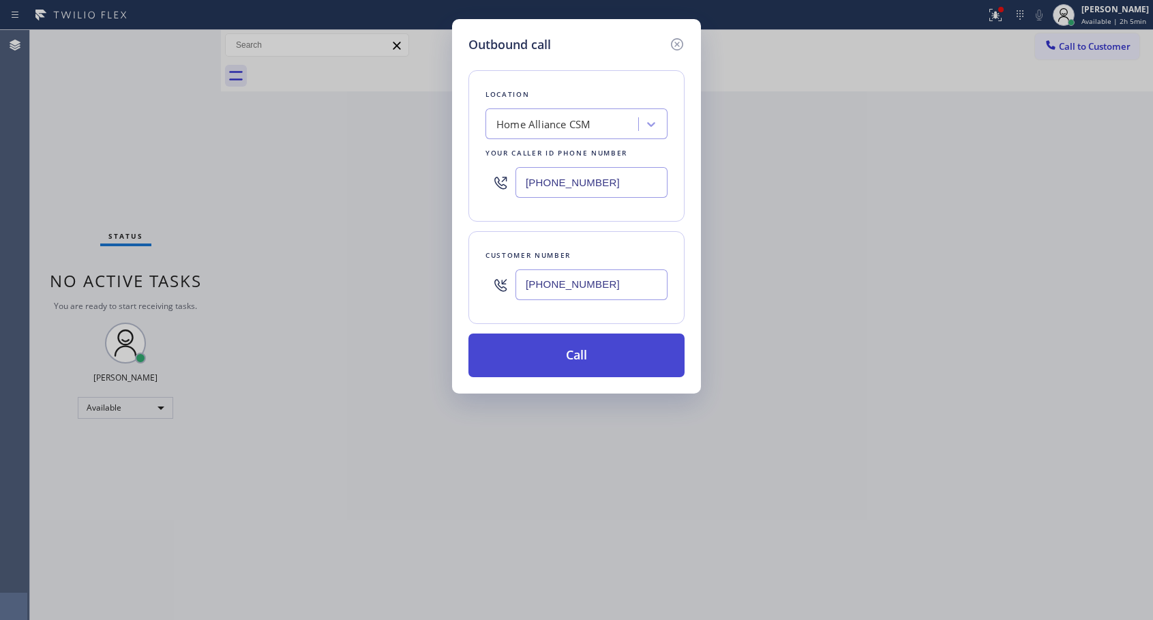
type input "[PHONE_NUMBER]"
click at [595, 361] on button "Call" at bounding box center [577, 356] width 216 height 44
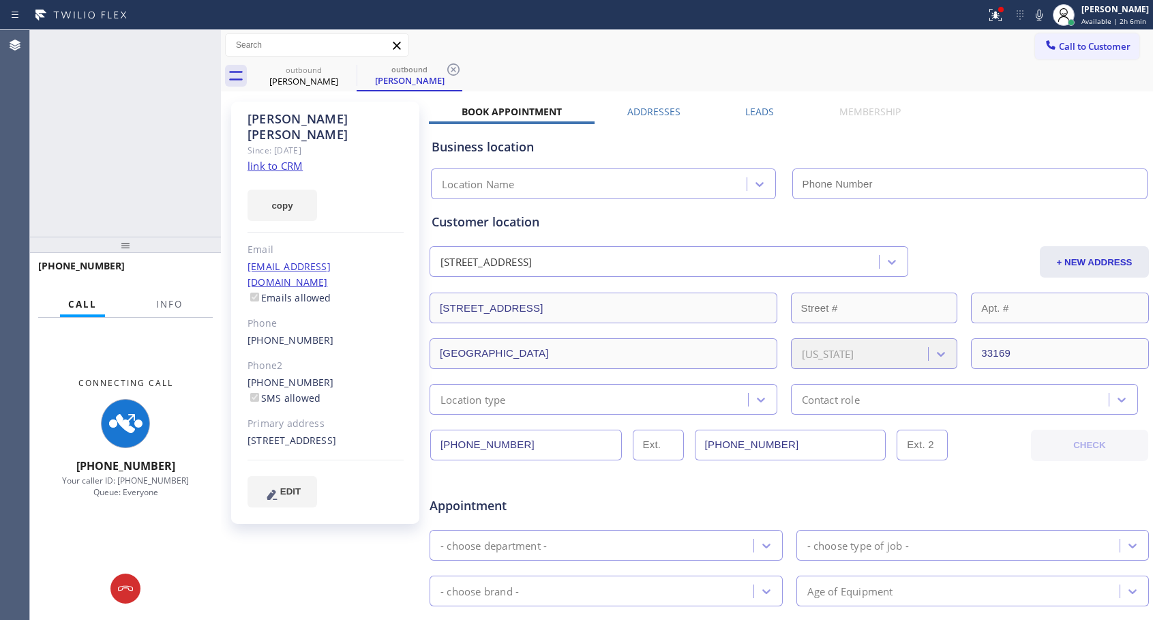
type input "[PHONE_NUMBER]"
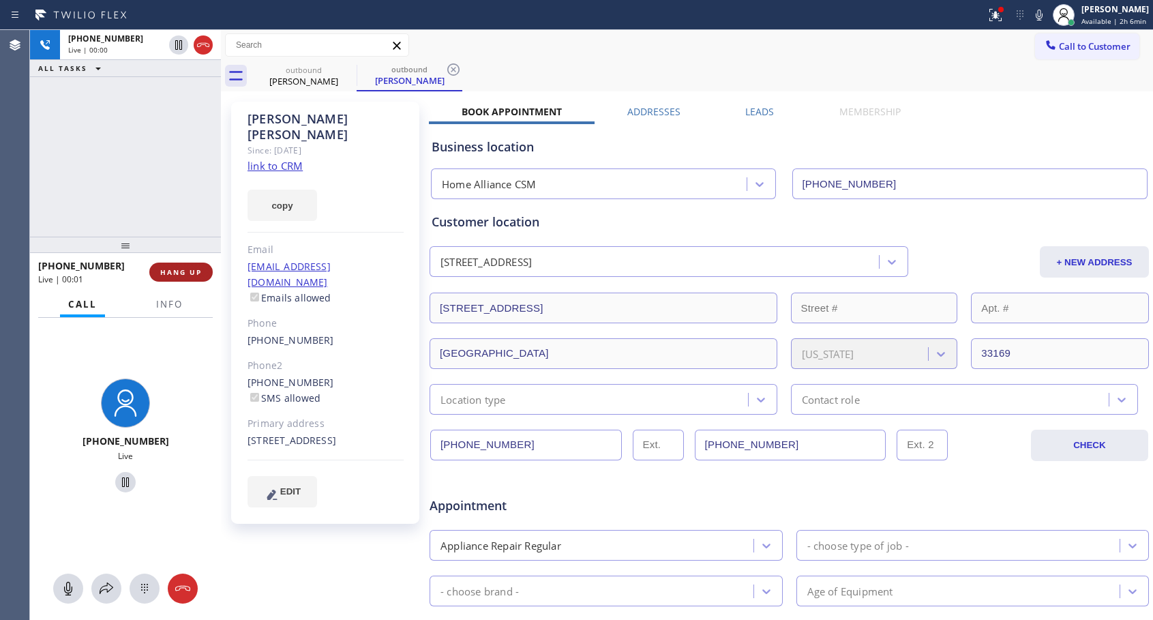
click at [192, 271] on span "HANG UP" at bounding box center [181, 272] width 42 height 10
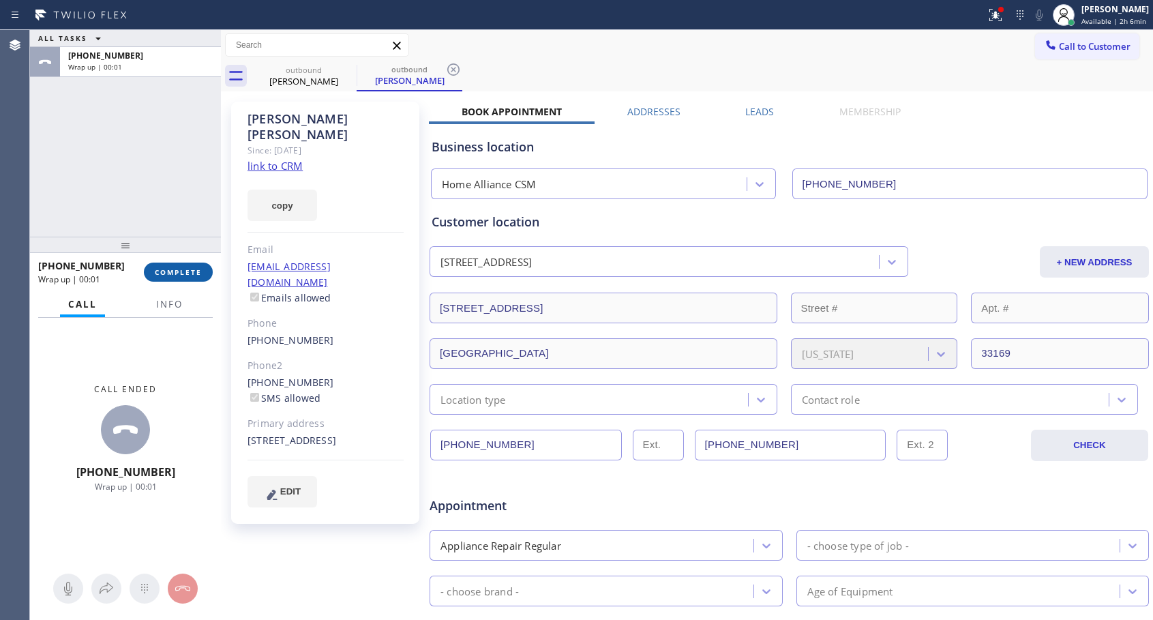
drag, startPoint x: 177, startPoint y: 269, endPoint x: 548, endPoint y: 1, distance: 457.7
click at [178, 269] on span "COMPLETE" at bounding box center [178, 272] width 47 height 10
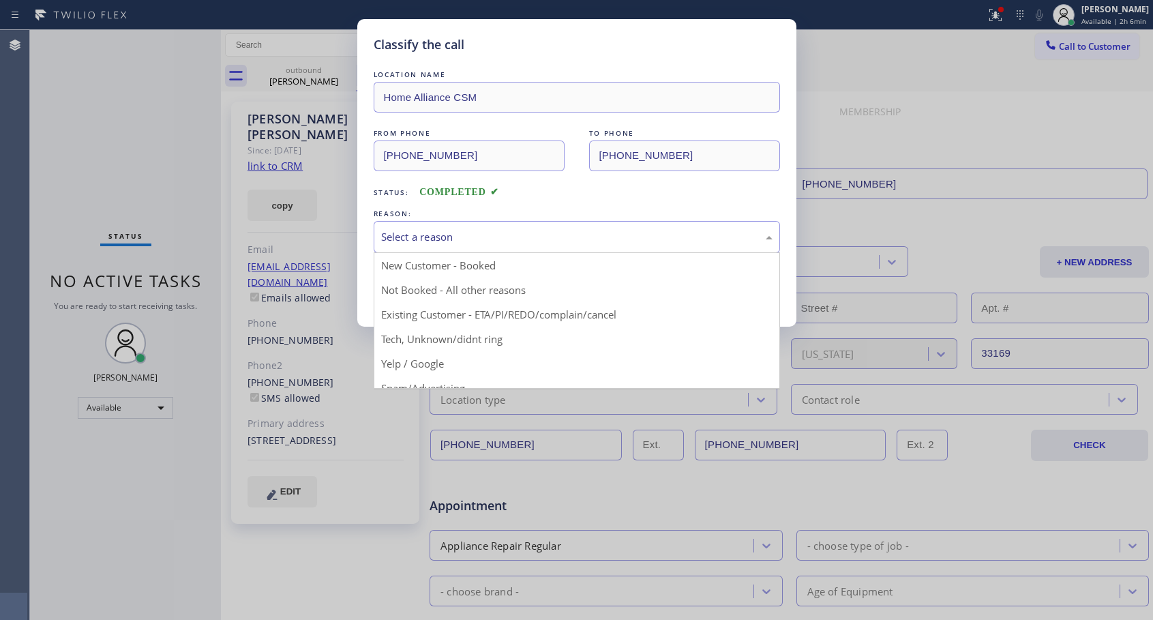
click at [544, 239] on div "Select a reason" at bounding box center [577, 237] width 392 height 16
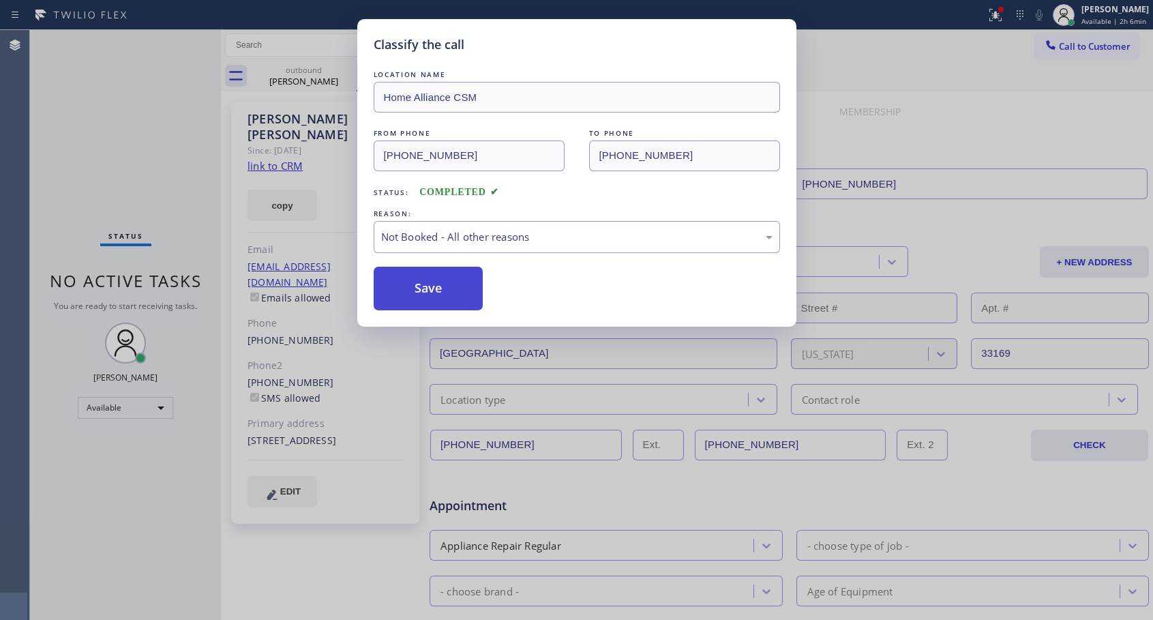
click at [419, 285] on button "Save" at bounding box center [429, 289] width 110 height 44
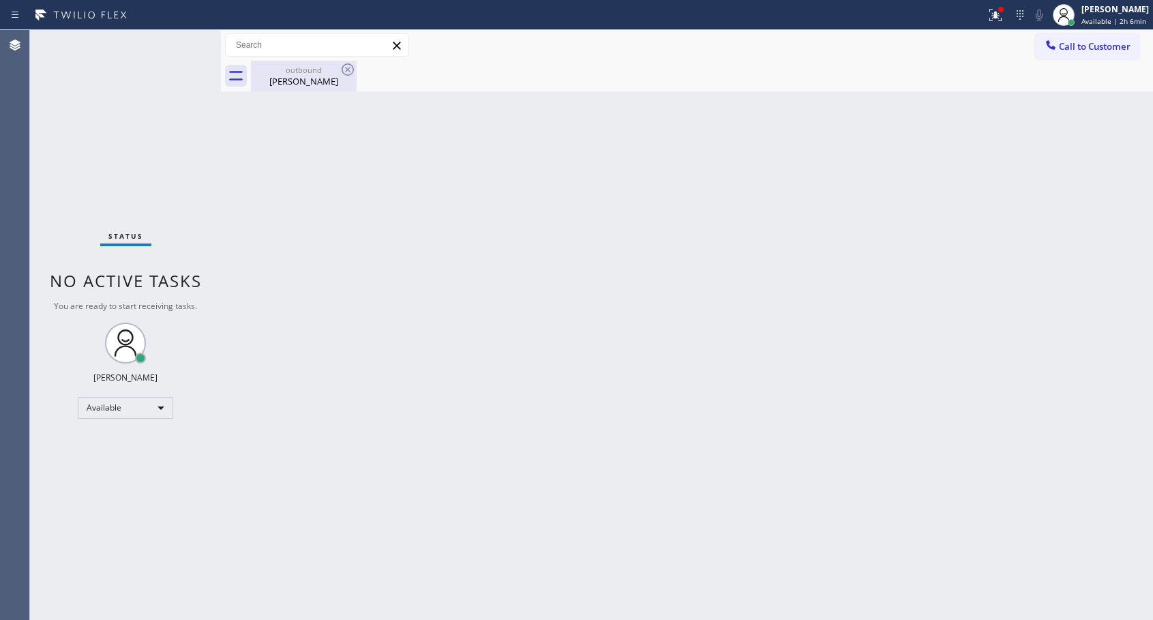
click at [323, 70] on div "outbound" at bounding box center [303, 70] width 103 height 10
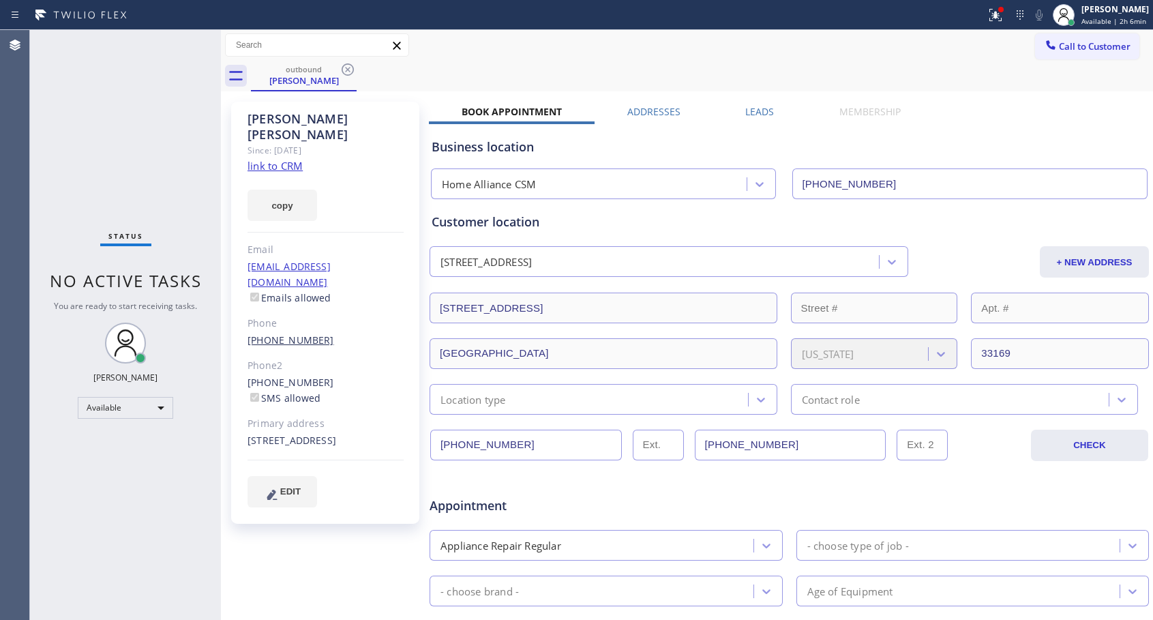
click at [298, 334] on link "[PHONE_NUMBER]" at bounding box center [291, 340] width 87 height 13
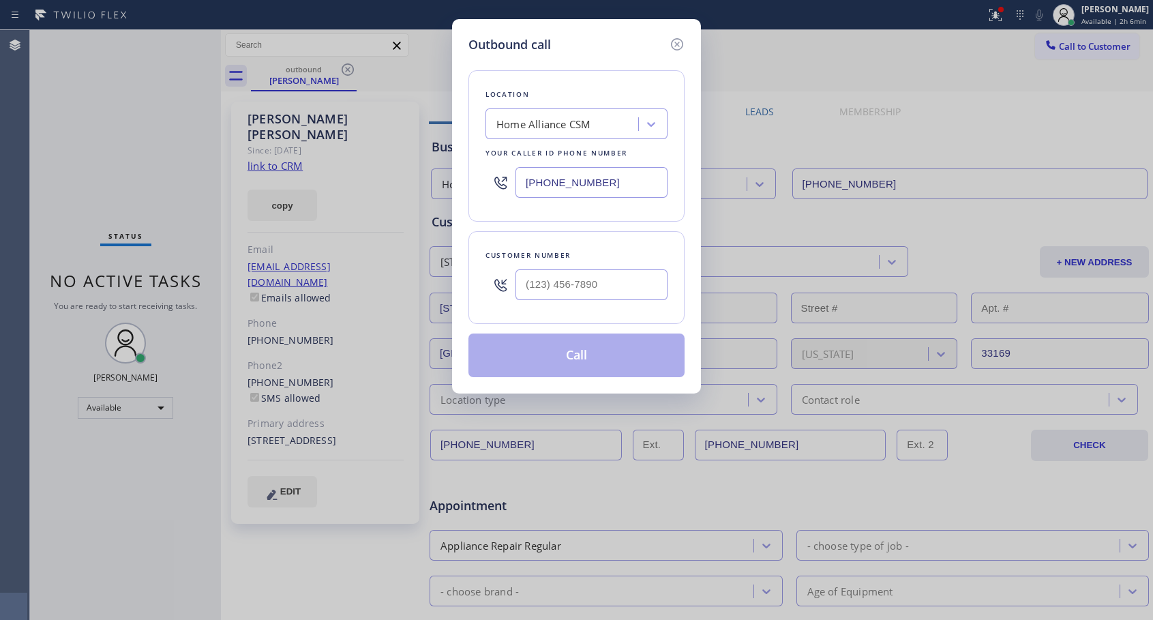
type input "[PHONE_NUMBER]"
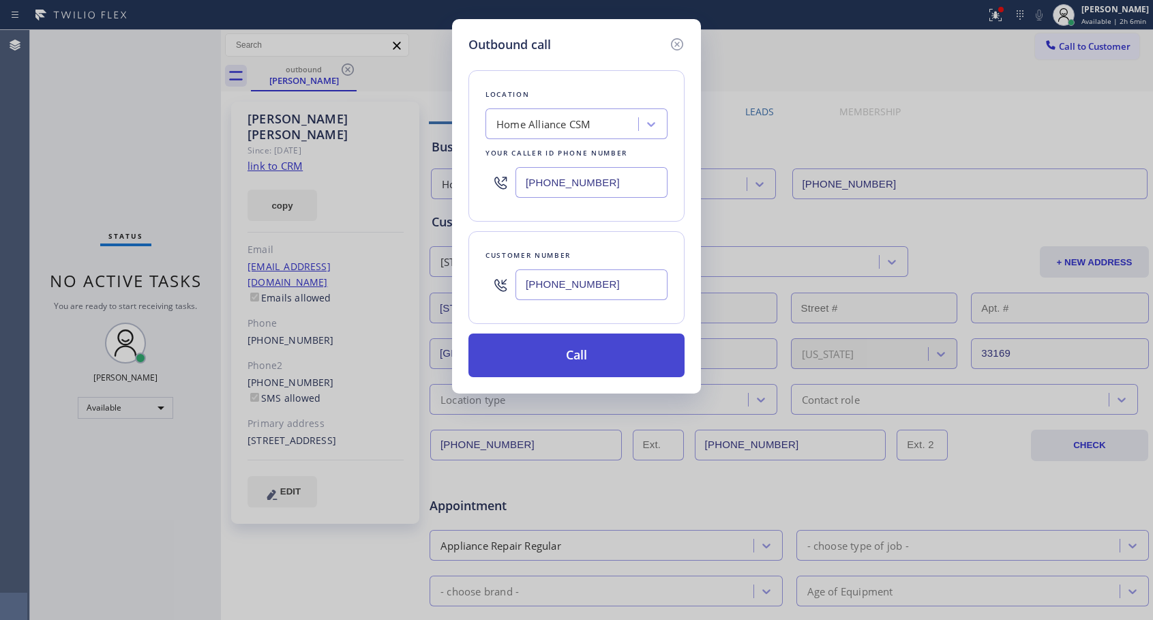
click at [600, 354] on button "Call" at bounding box center [577, 356] width 216 height 44
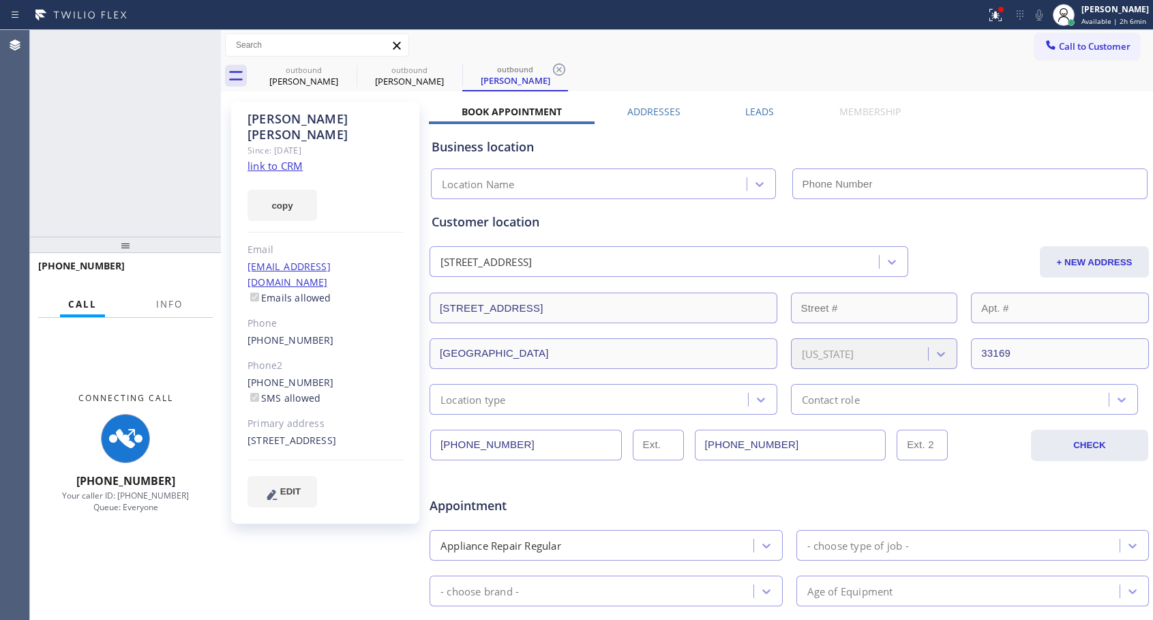
type input "[PHONE_NUMBER]"
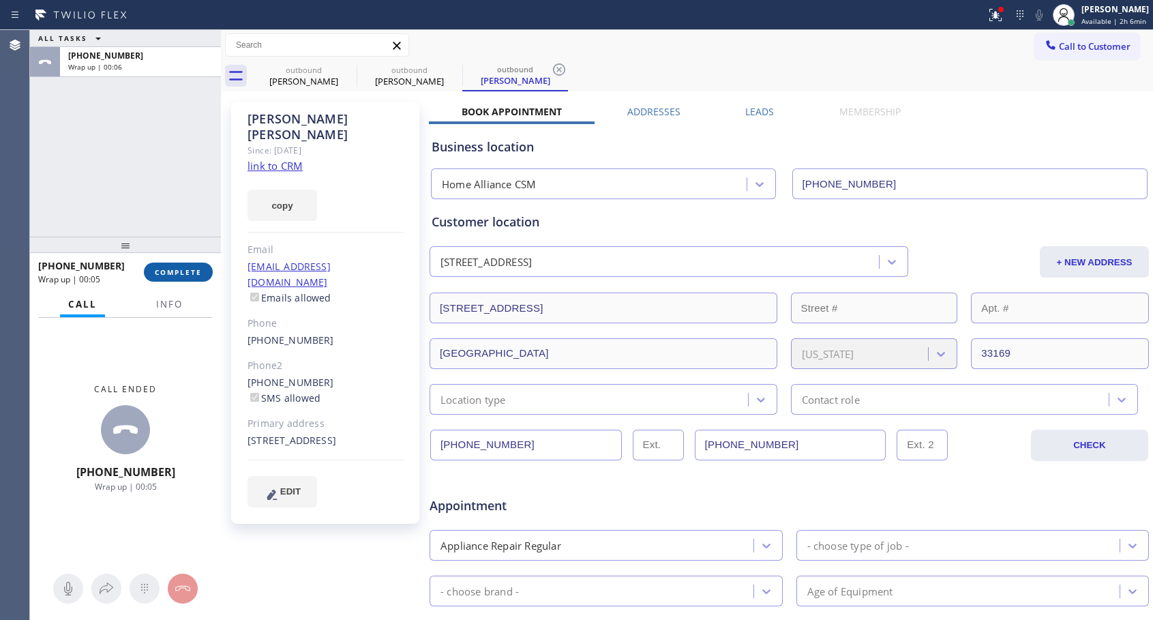
click at [198, 276] on span "COMPLETE" at bounding box center [178, 272] width 47 height 10
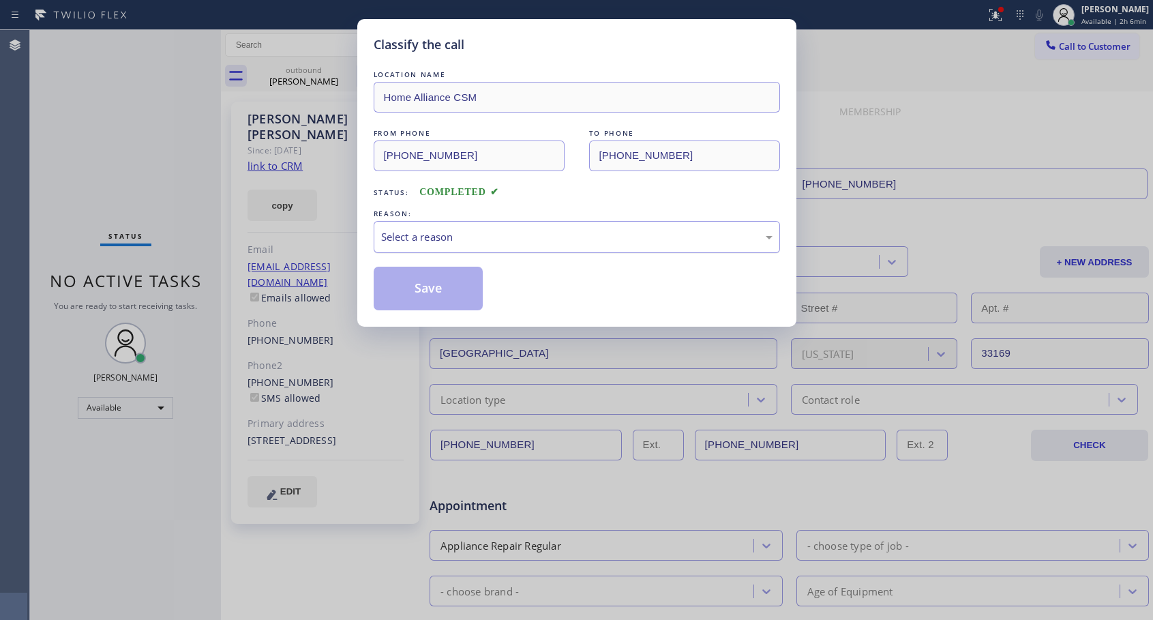
drag, startPoint x: 548, startPoint y: 235, endPoint x: 535, endPoint y: 248, distance: 17.9
click at [548, 236] on div "Select a reason" at bounding box center [577, 237] width 392 height 16
click at [436, 291] on button "Save" at bounding box center [429, 289] width 110 height 44
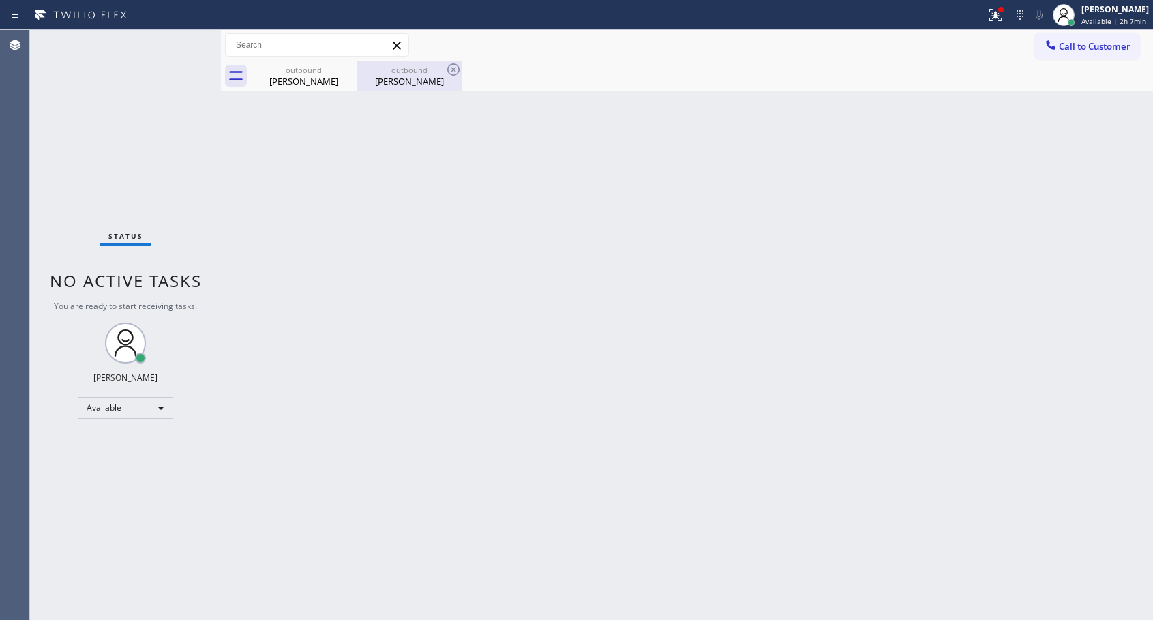
click at [406, 68] on div "outbound" at bounding box center [409, 70] width 103 height 10
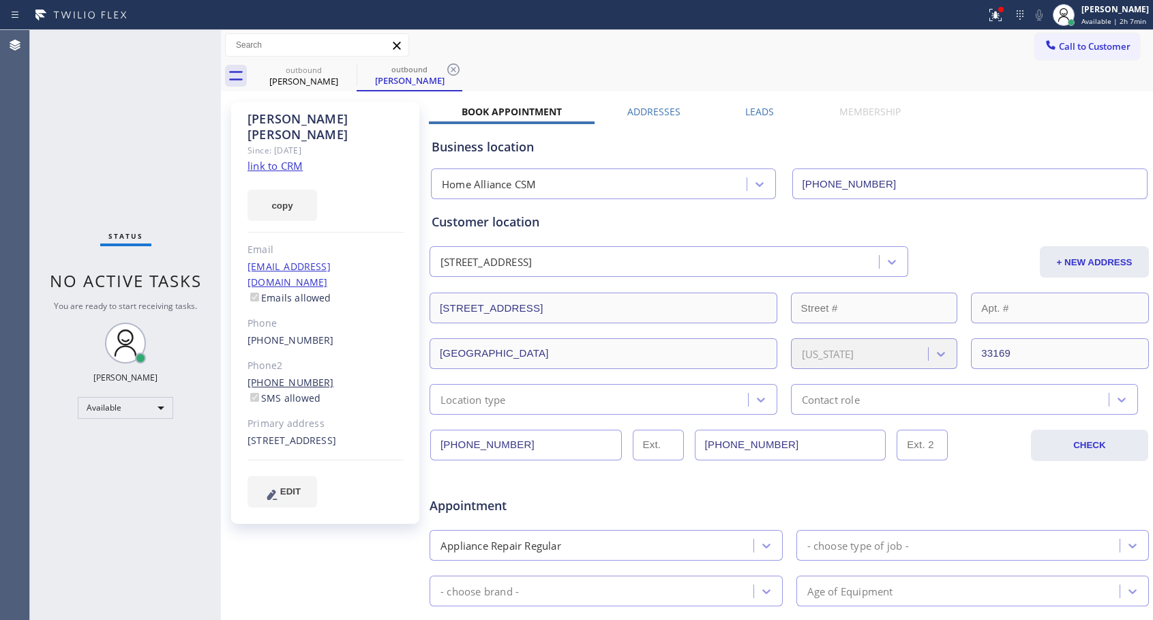
click at [305, 376] on link "[PHONE_NUMBER]" at bounding box center [291, 382] width 87 height 13
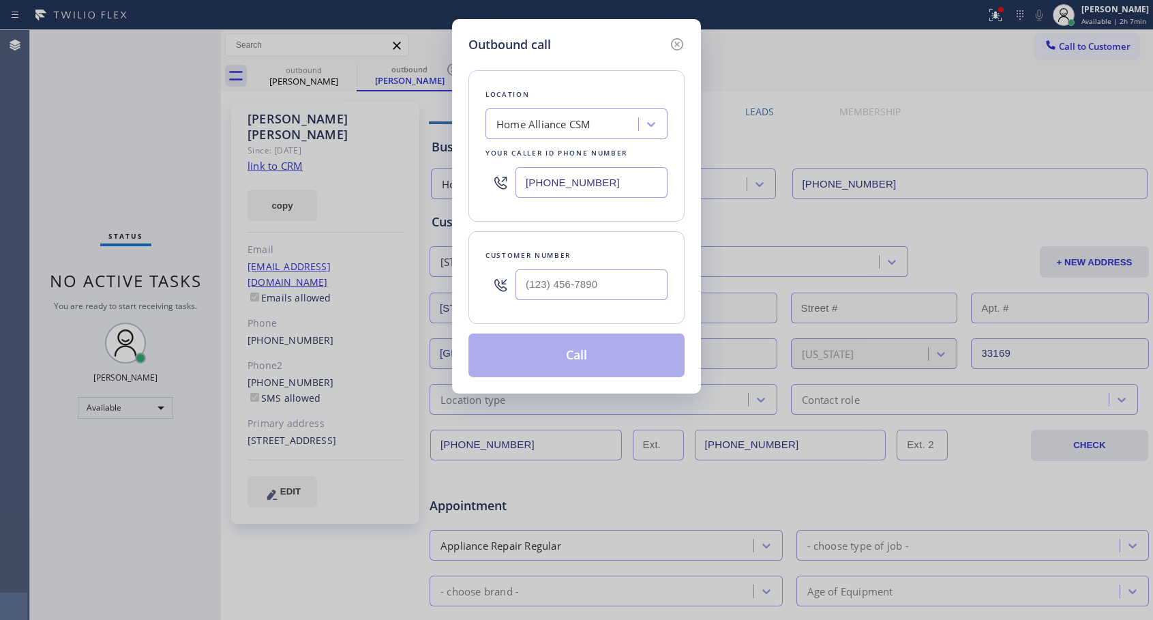
type input "[PHONE_NUMBER]"
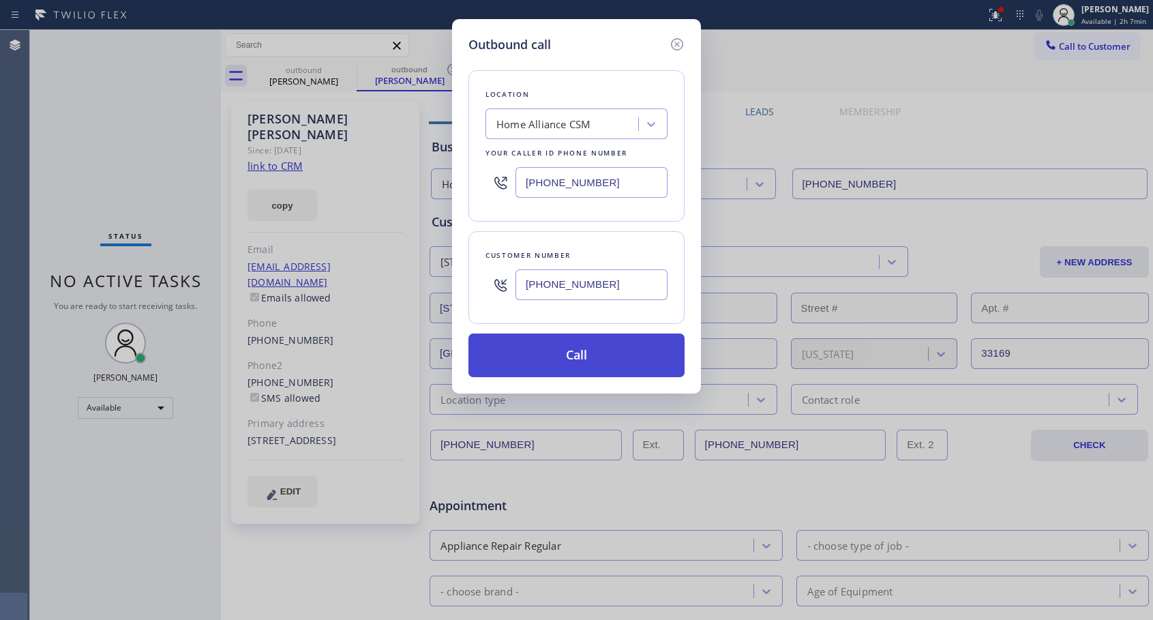
click at [537, 356] on button "Call" at bounding box center [577, 356] width 216 height 44
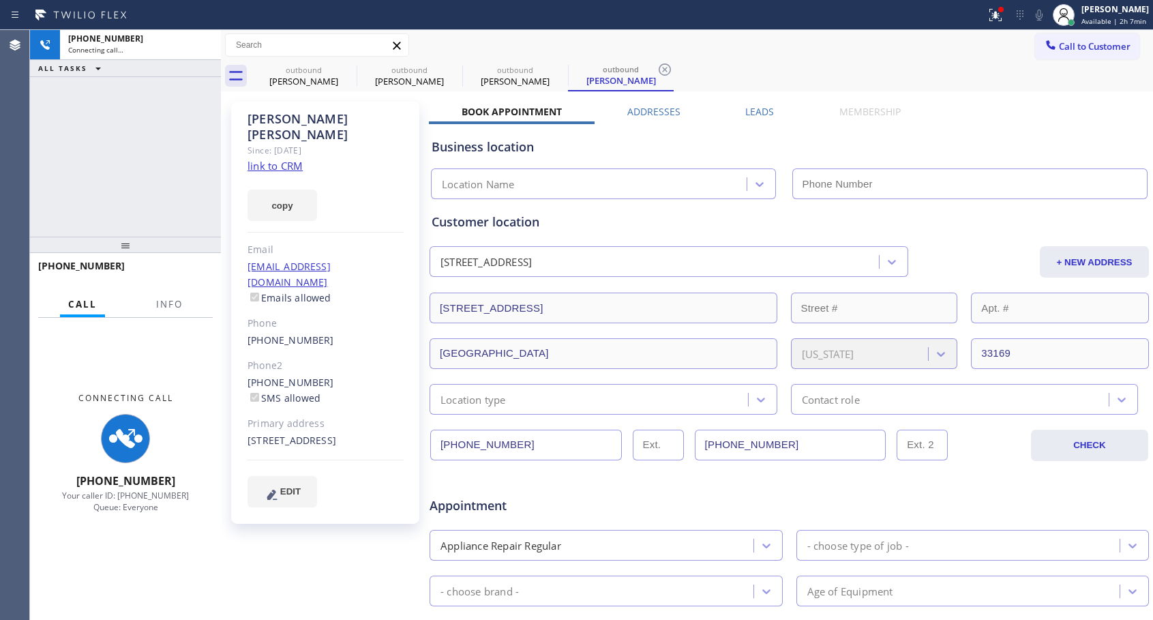
type input "[PHONE_NUMBER]"
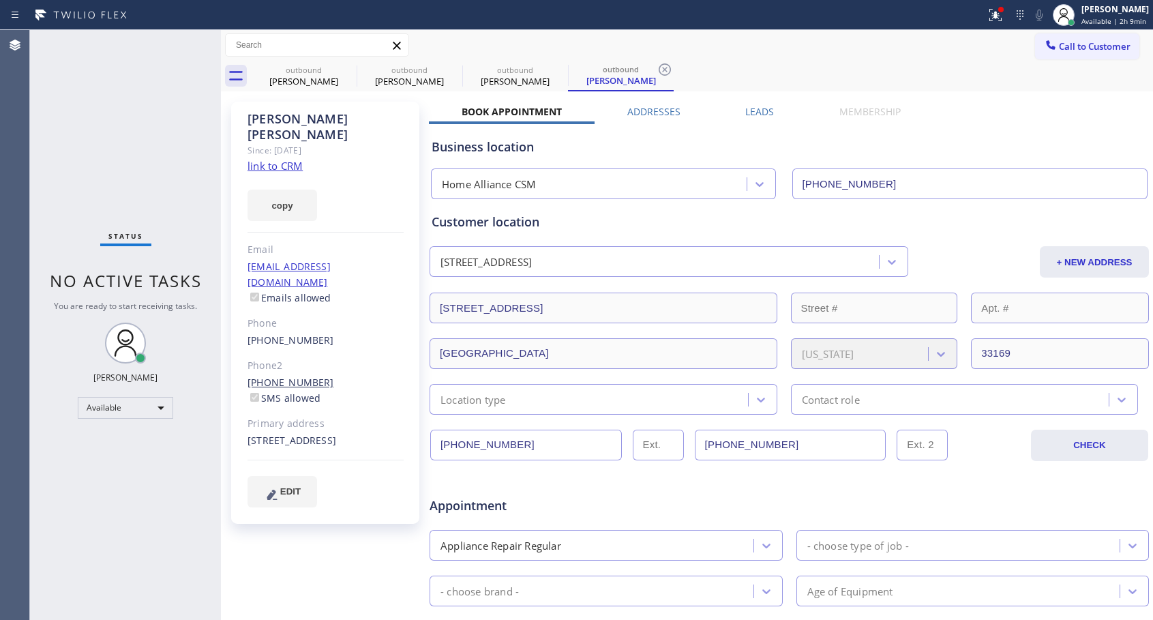
click at [284, 376] on link "[PHONE_NUMBER]" at bounding box center [291, 382] width 87 height 13
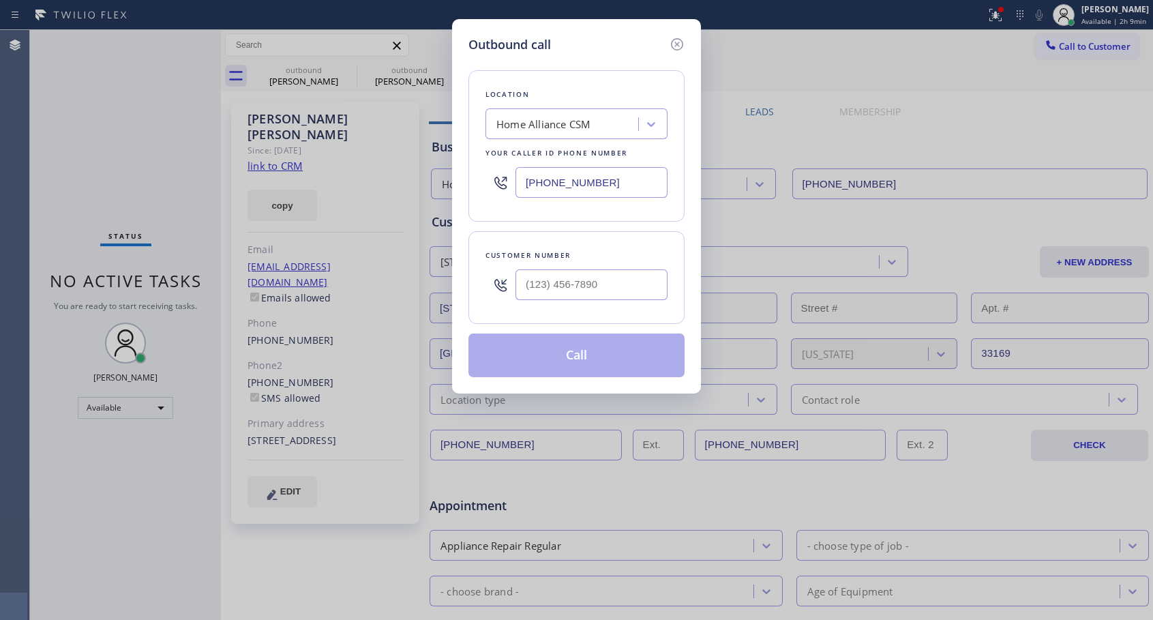
type input "[PHONE_NUMBER]"
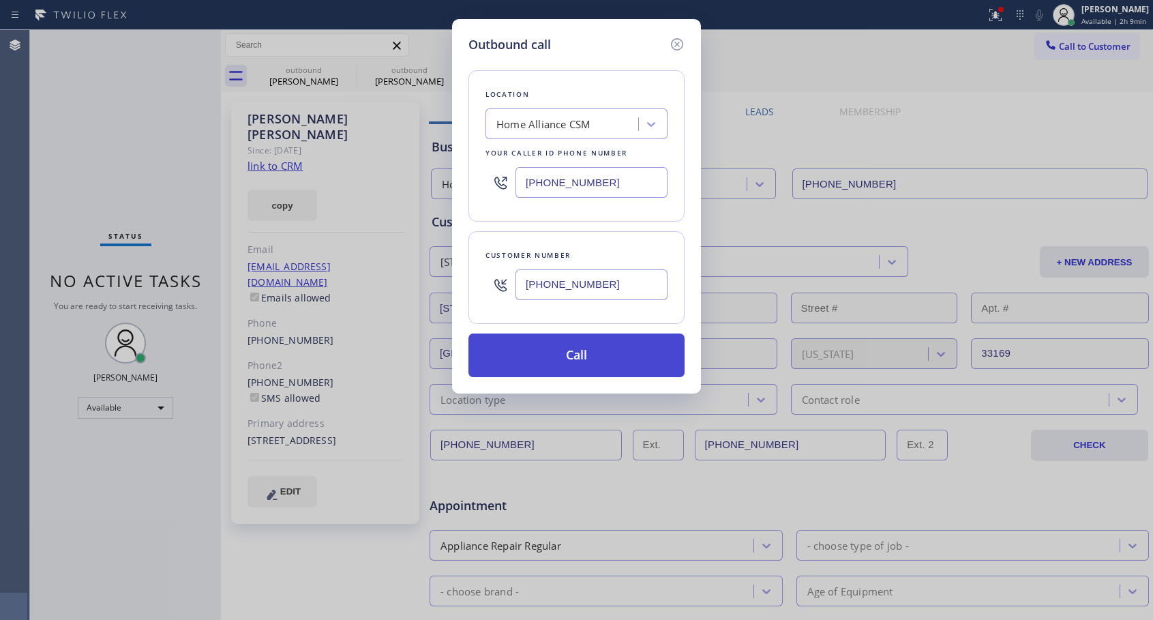
click at [555, 353] on button "Call" at bounding box center [577, 356] width 216 height 44
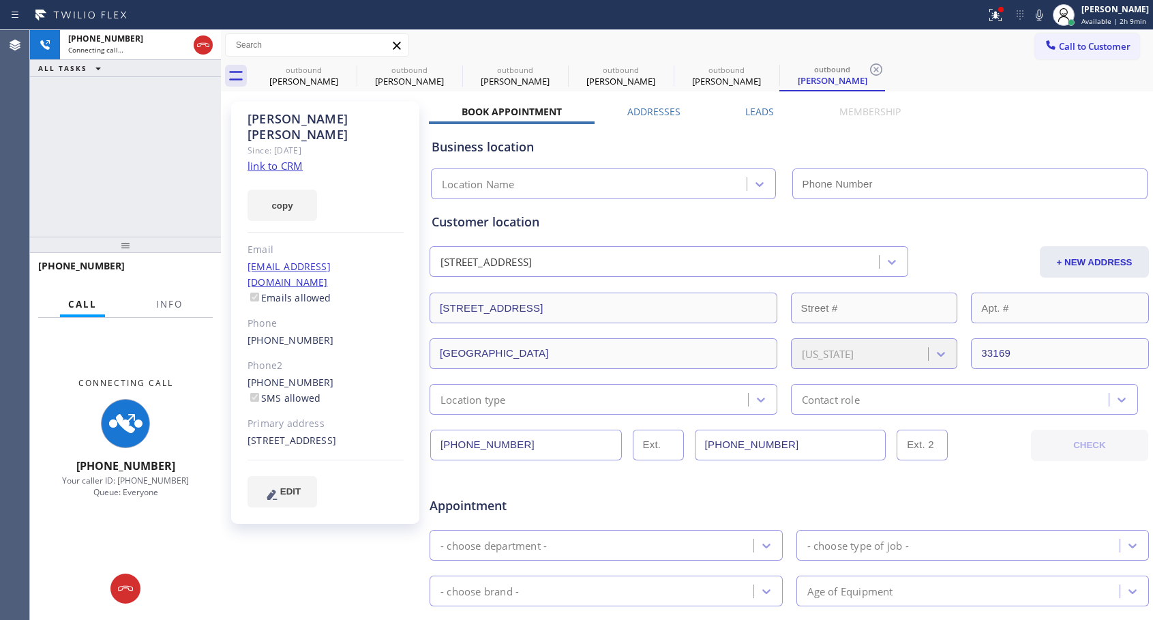
type input "[PHONE_NUMBER]"
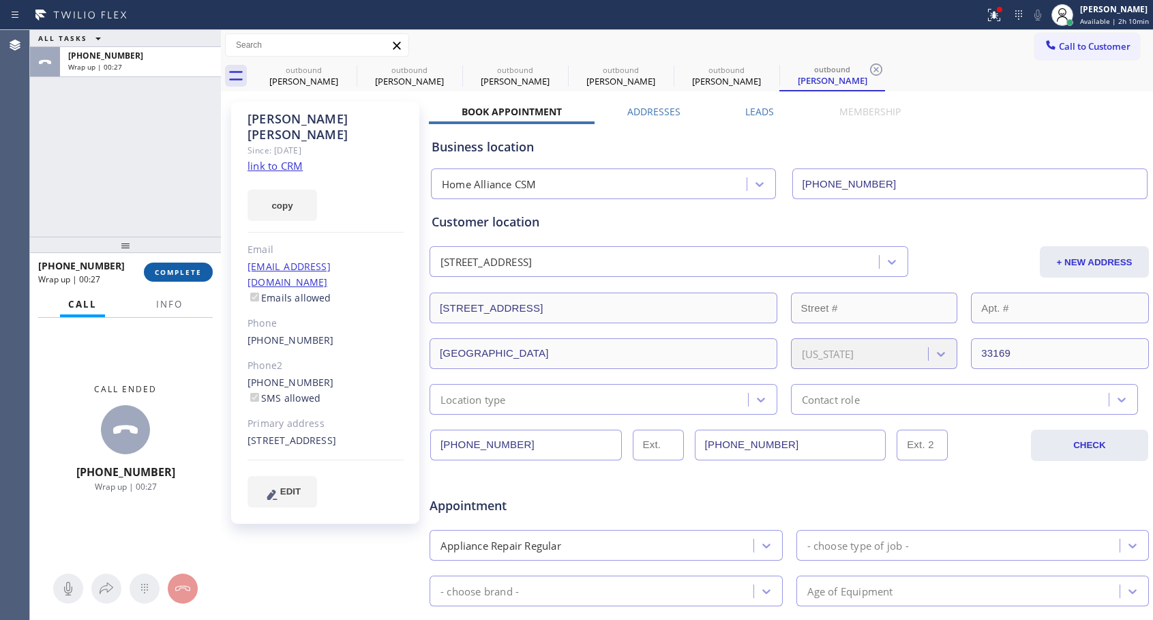
click at [171, 274] on span "COMPLETE" at bounding box center [178, 272] width 47 height 10
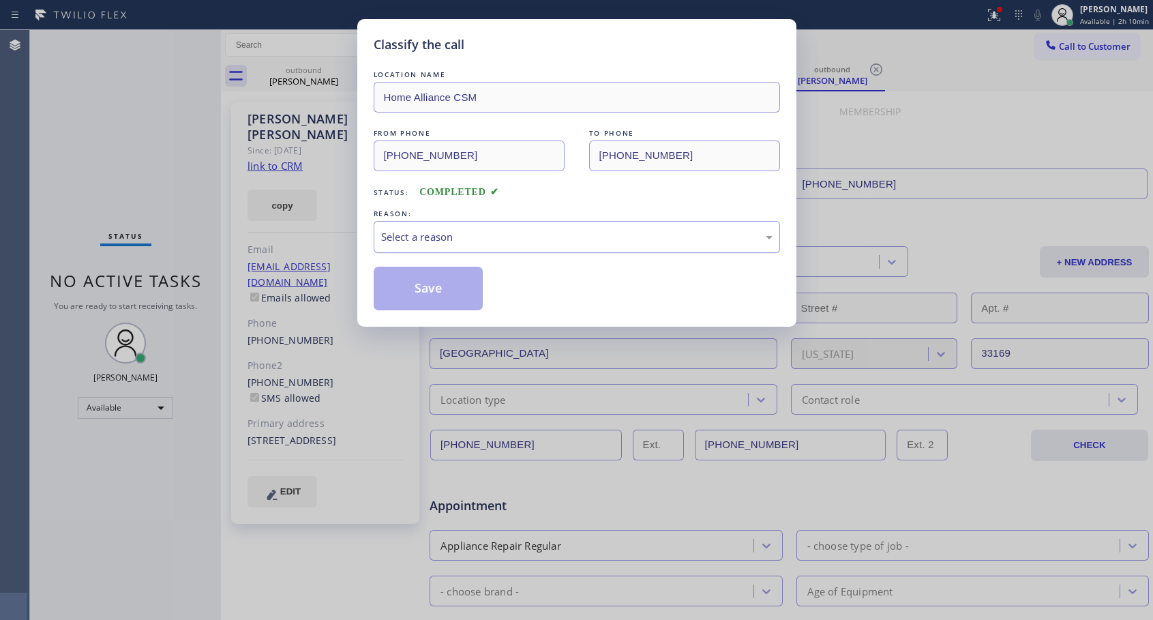
click at [482, 243] on div "Select a reason" at bounding box center [577, 237] width 392 height 16
click at [431, 286] on button "Save" at bounding box center [429, 289] width 110 height 44
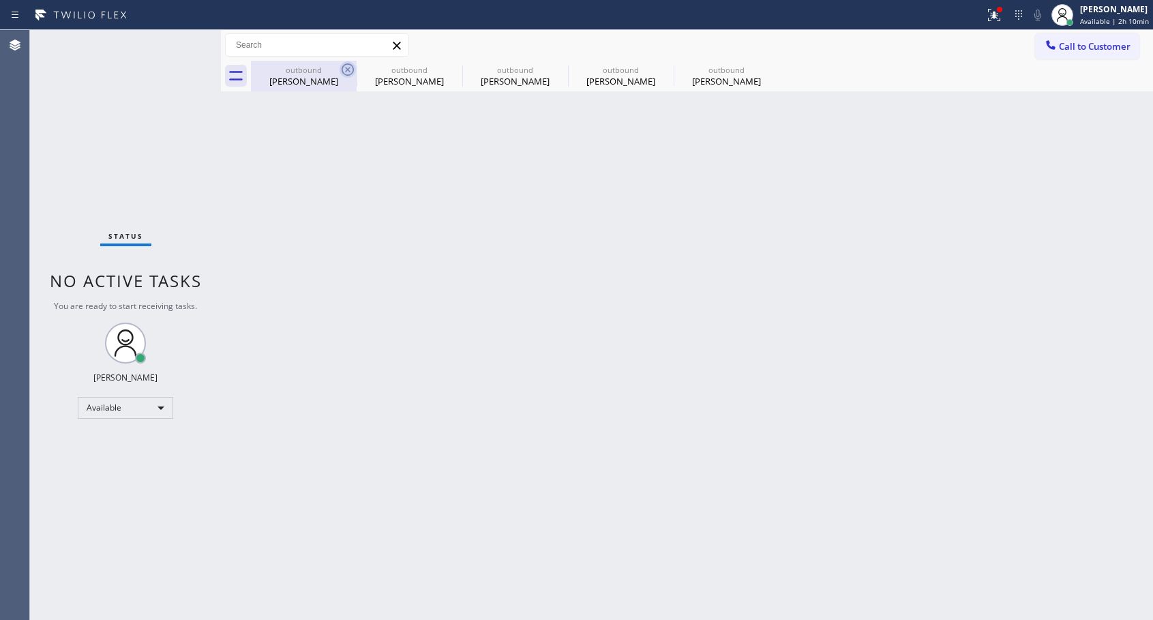
click at [348, 72] on icon at bounding box center [348, 69] width 16 height 16
click at [0, 0] on icon at bounding box center [0, 0] width 0 height 0
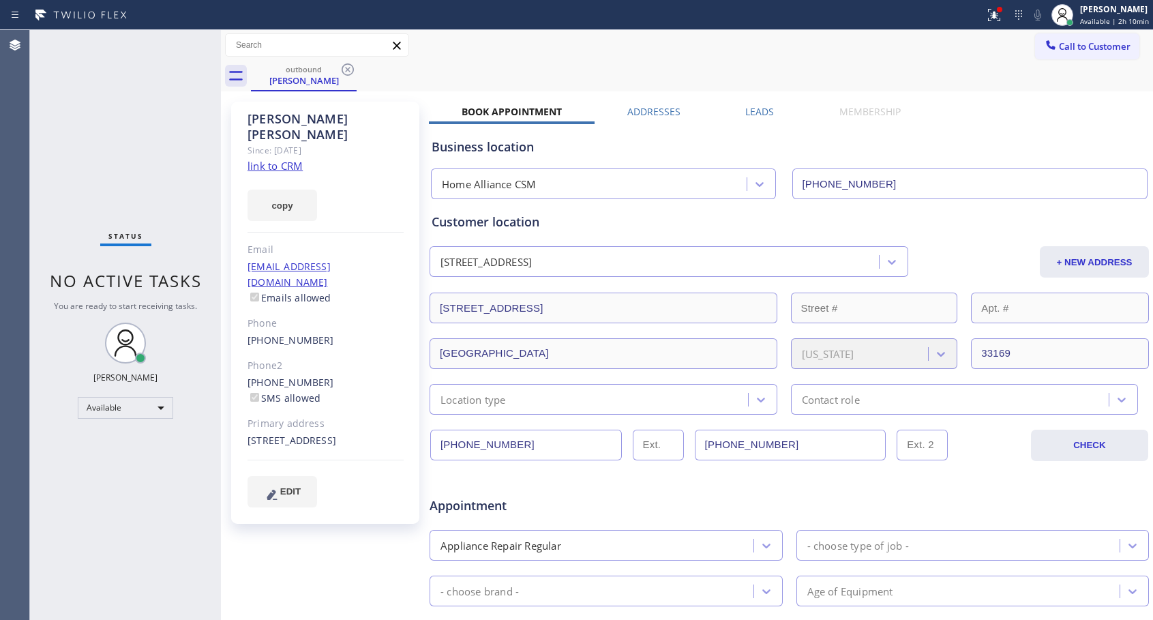
click at [348, 72] on icon at bounding box center [348, 69] width 16 height 16
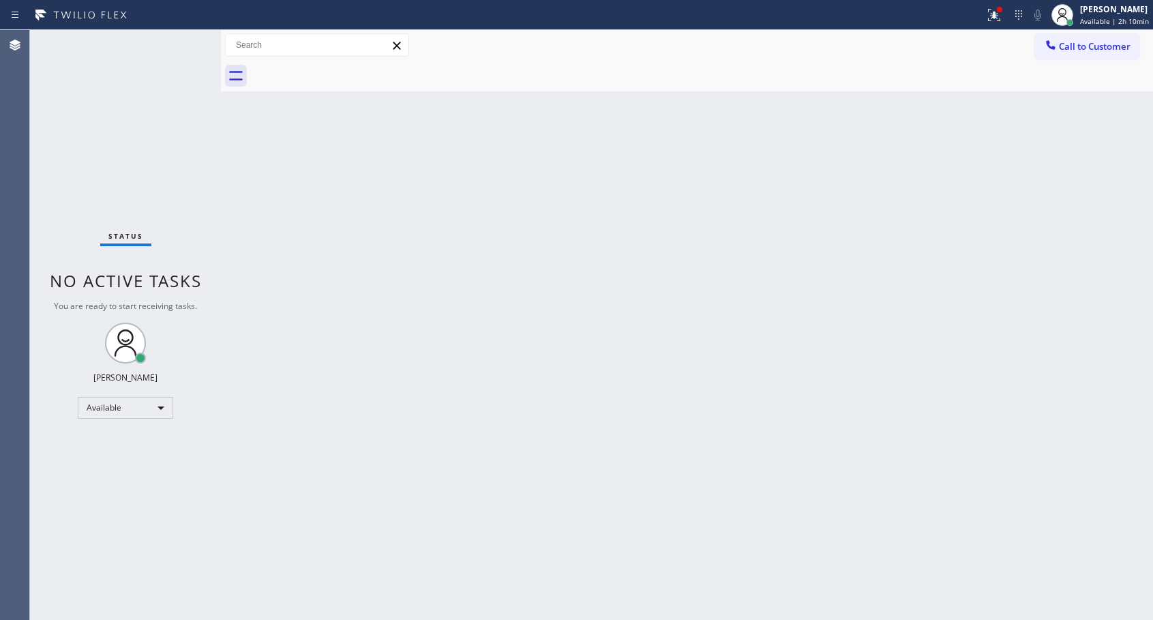
click at [348, 72] on div at bounding box center [702, 76] width 902 height 31
drag, startPoint x: 1094, startPoint y: 44, endPoint x: 941, endPoint y: 108, distance: 165.7
click at [1092, 46] on span "Call to Customer" at bounding box center [1095, 46] width 72 height 12
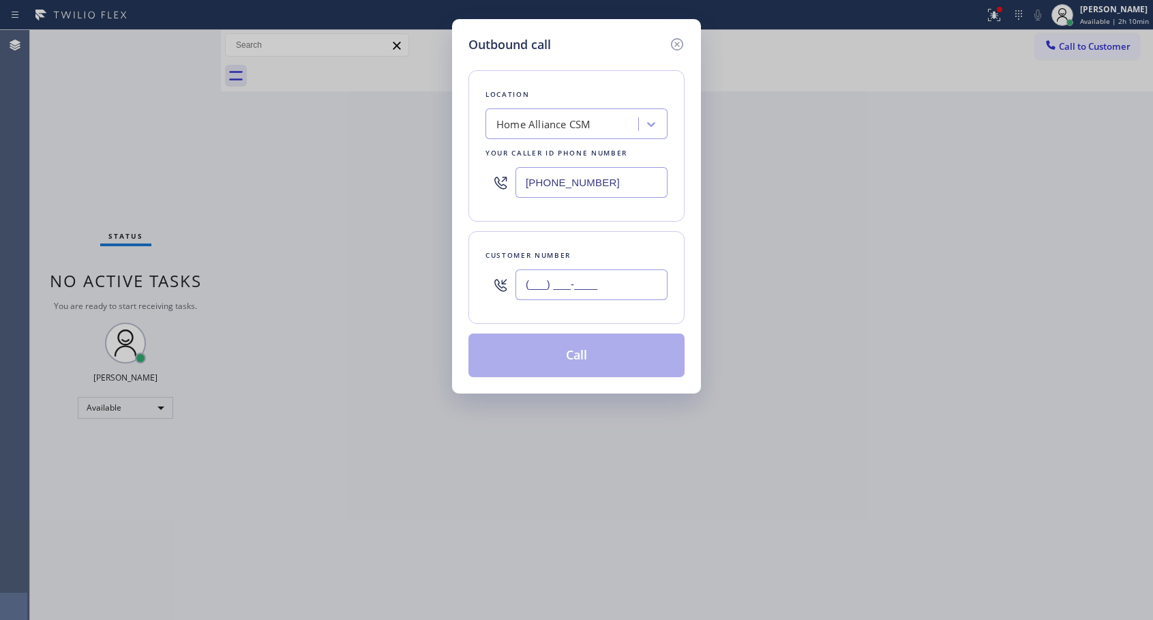
click at [595, 274] on input "(___) ___-____" at bounding box center [592, 284] width 152 height 31
paste input "100) 720-25"
click at [608, 269] on input "(100) 720-25__" at bounding box center [592, 284] width 152 height 31
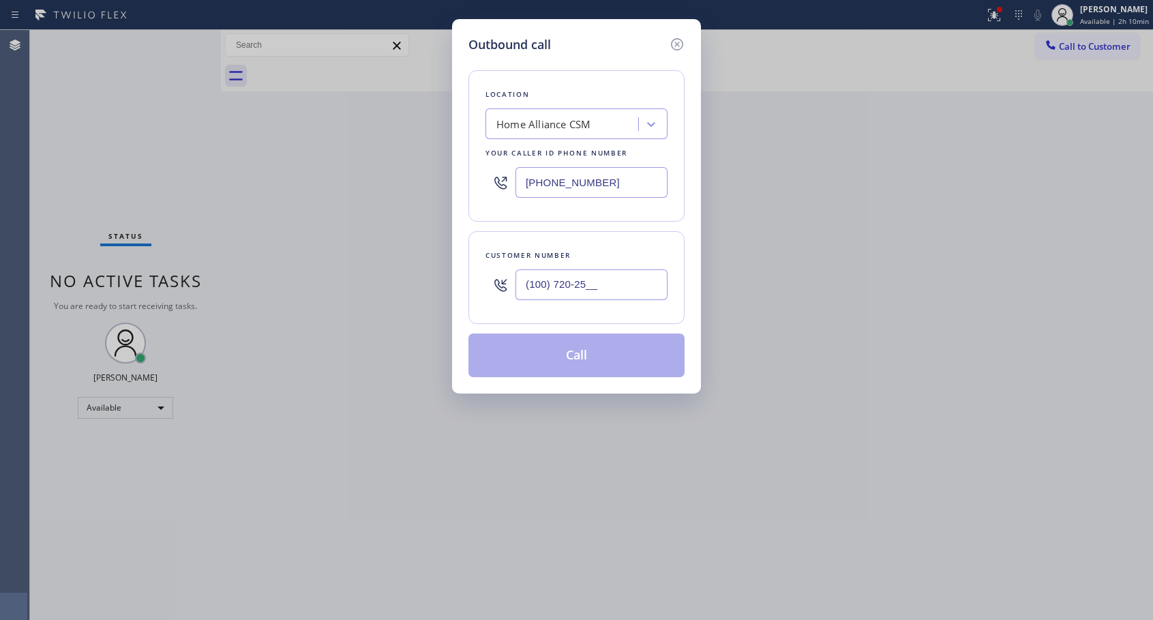
paste input "310) 463-5992"
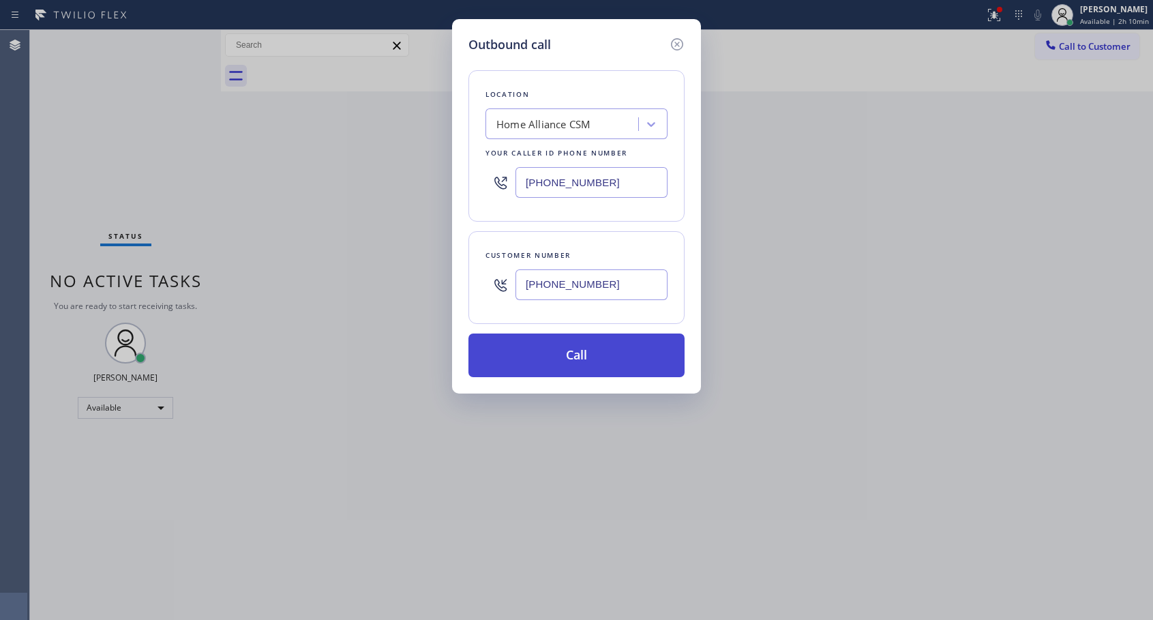
type input "[PHONE_NUMBER]"
drag, startPoint x: 568, startPoint y: 353, endPoint x: 589, endPoint y: 224, distance: 130.5
click at [569, 353] on button "Call" at bounding box center [577, 356] width 216 height 44
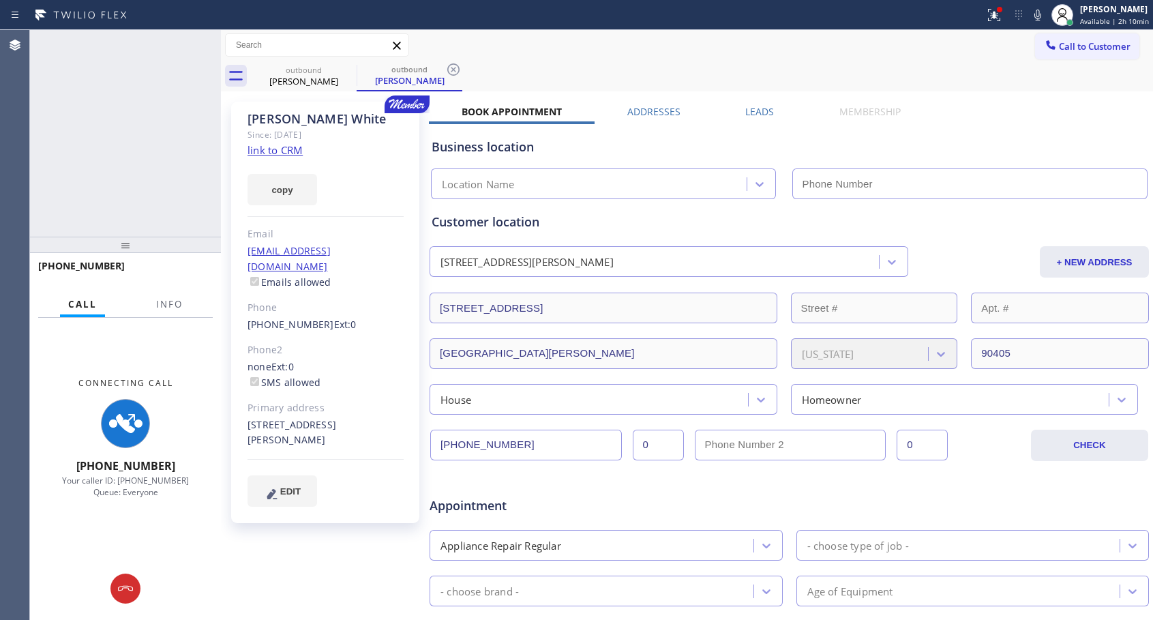
type input "[PHONE_NUMBER]"
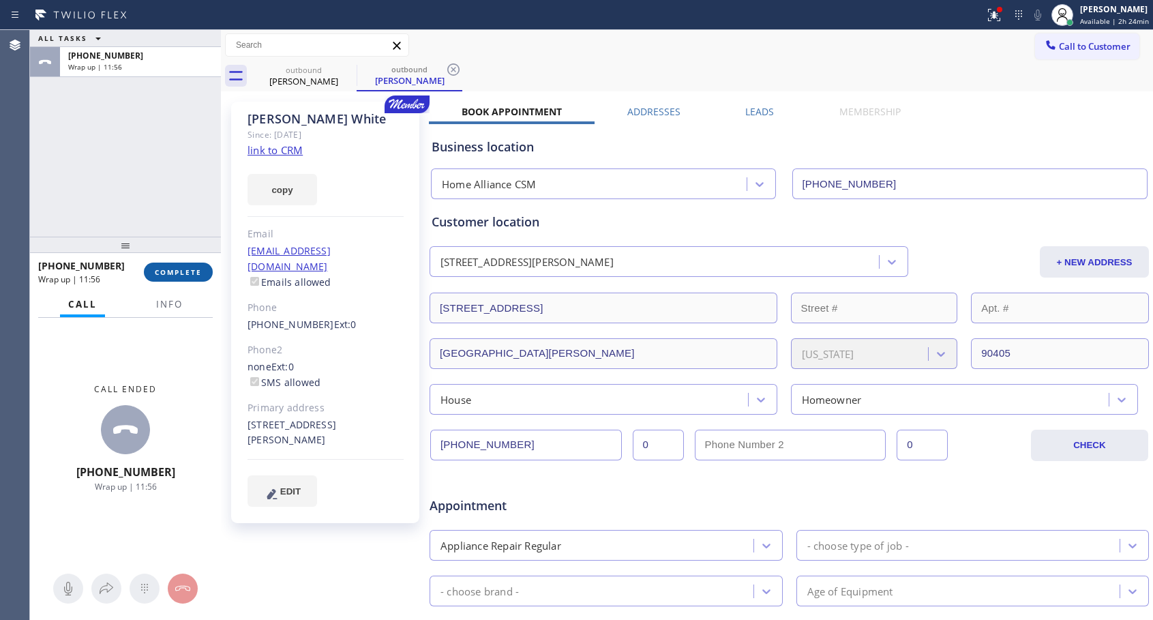
click at [168, 279] on button "COMPLETE" at bounding box center [178, 272] width 69 height 19
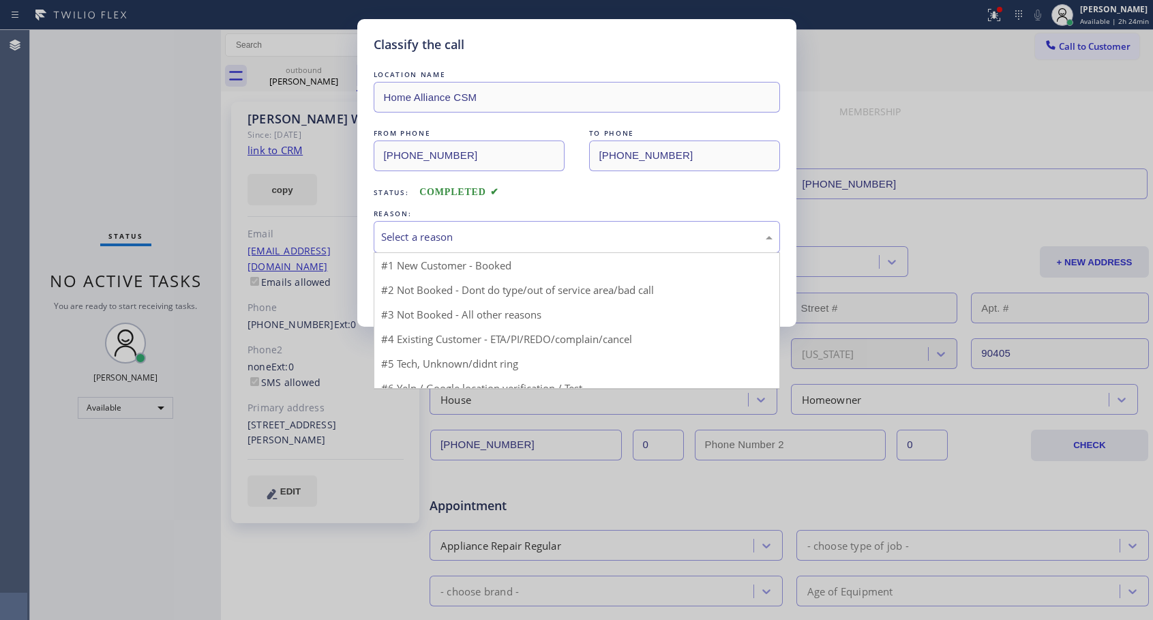
click at [503, 241] on div "Select a reason" at bounding box center [577, 237] width 392 height 16
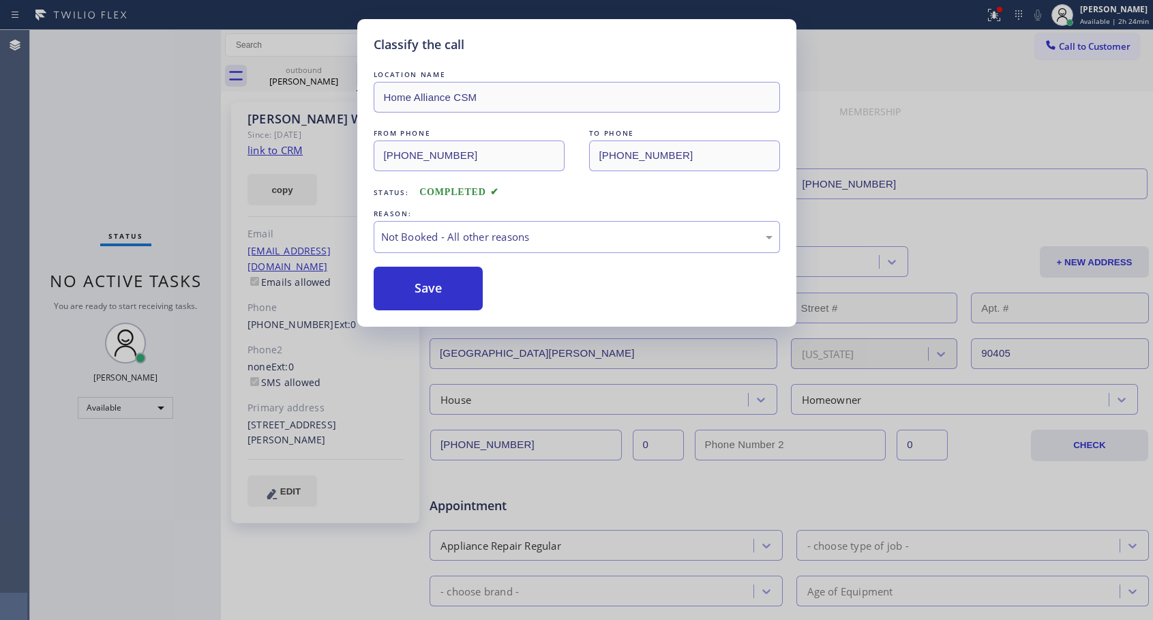
click at [414, 287] on button "Save" at bounding box center [429, 289] width 110 height 44
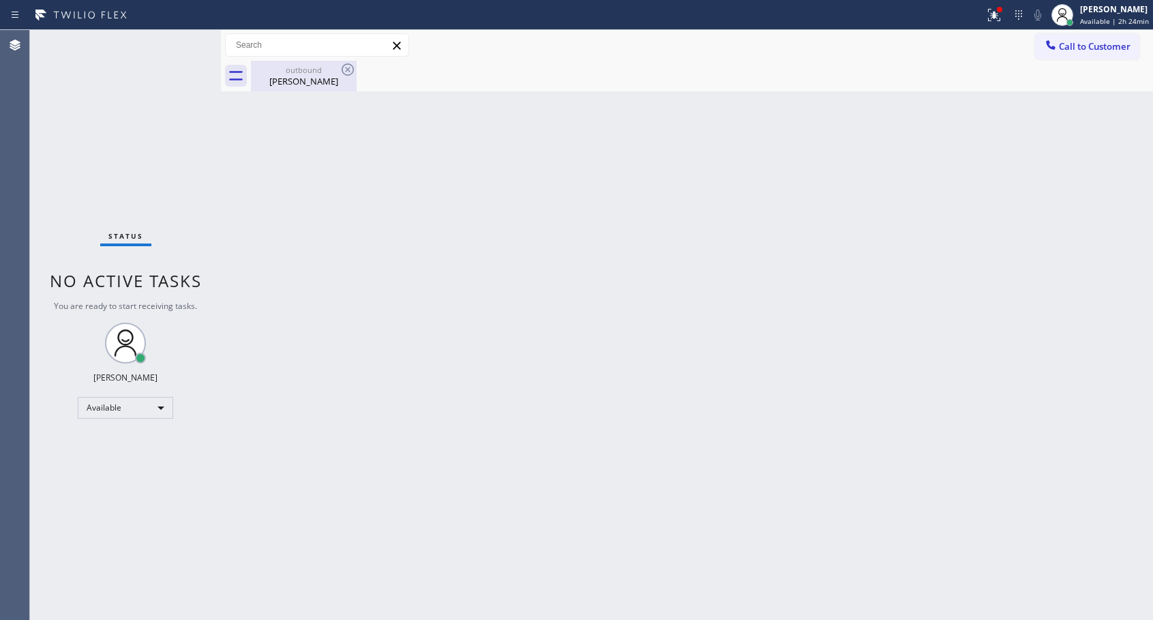
click at [314, 83] on div "[PERSON_NAME]" at bounding box center [303, 81] width 103 height 12
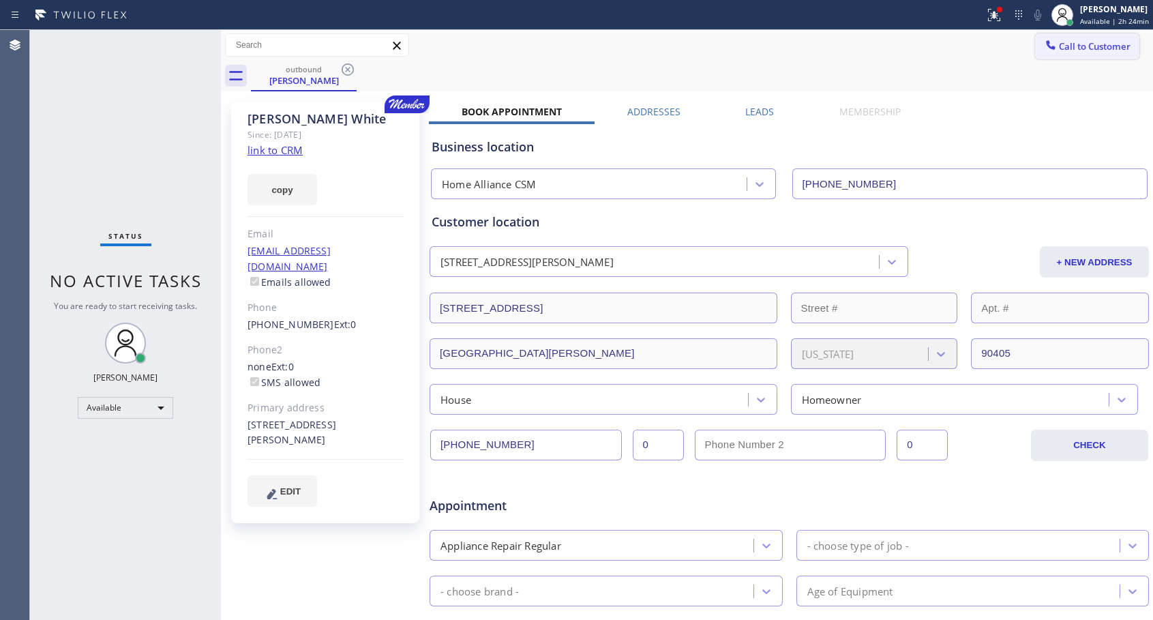
click at [1059, 44] on span "Call to Customer" at bounding box center [1095, 46] width 72 height 12
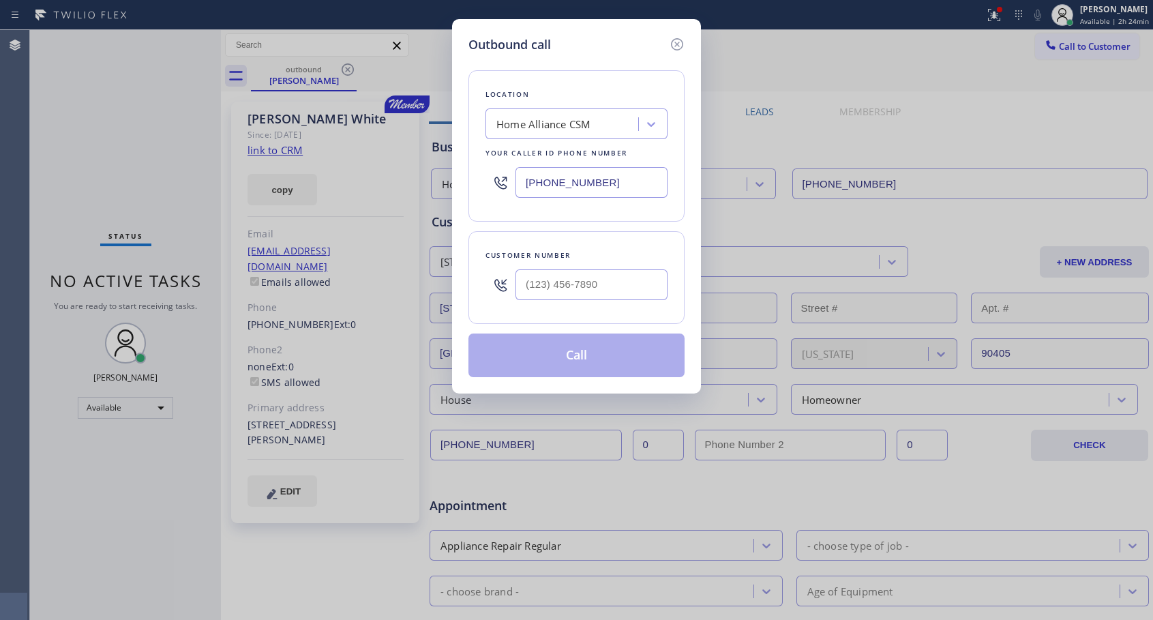
type input "(___) ___-____"
click at [542, 278] on input "(___) ___-____" at bounding box center [592, 284] width 152 height 31
type input "(___) ___-____"
click at [674, 43] on icon at bounding box center [677, 44] width 16 height 16
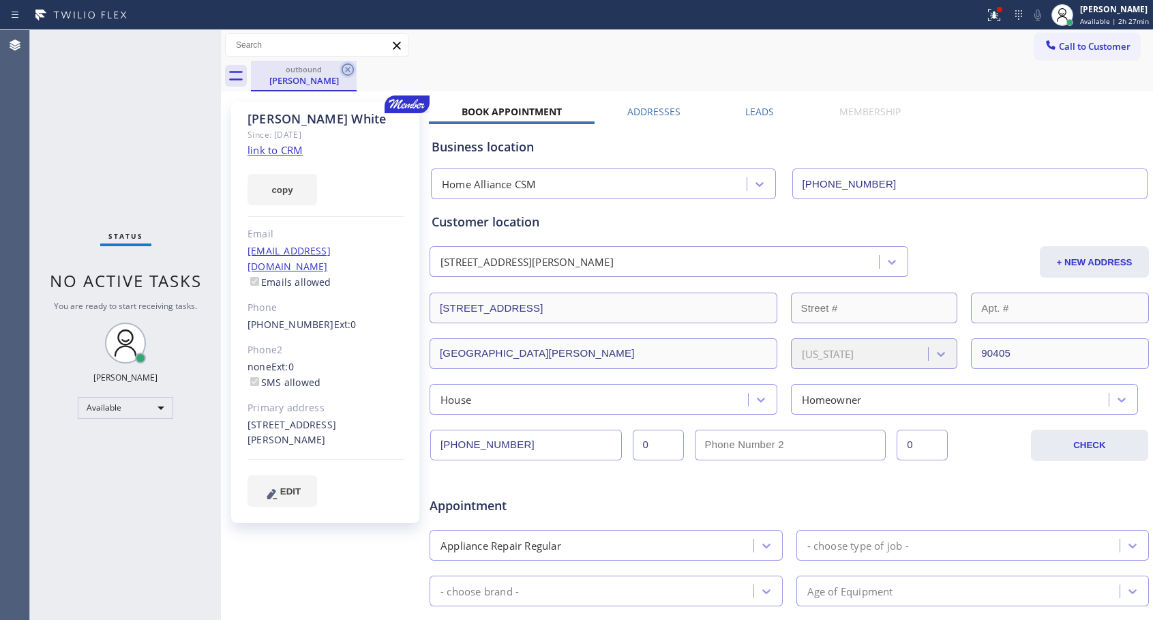
click at [346, 68] on icon at bounding box center [348, 69] width 12 height 12
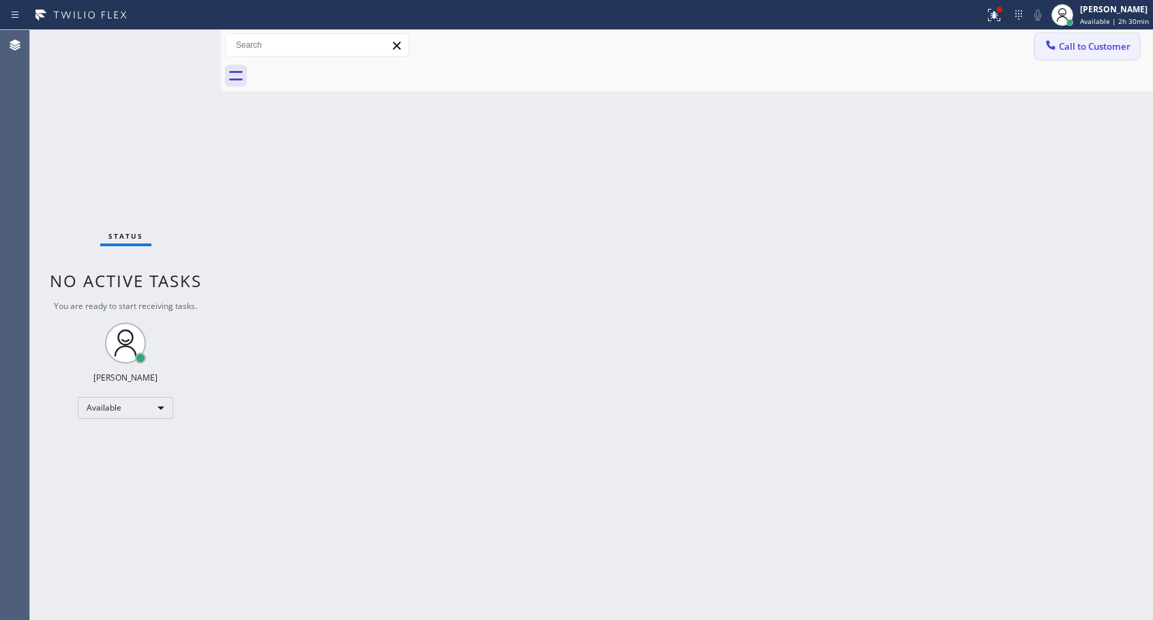
click at [1095, 46] on span "Call to Customer" at bounding box center [1095, 46] width 72 height 12
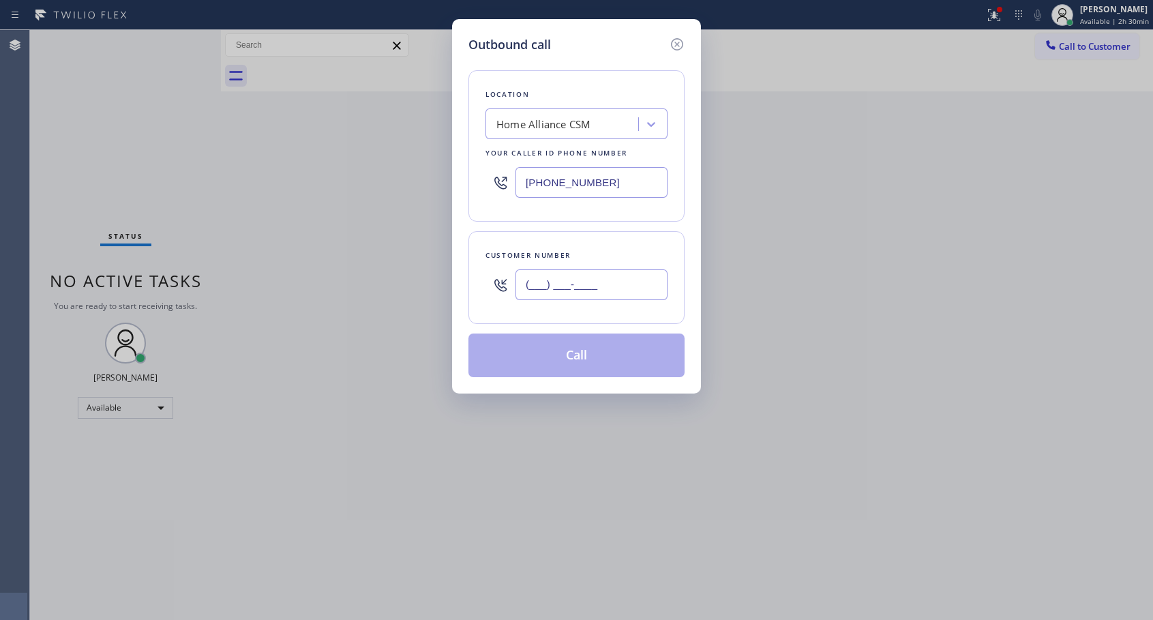
click at [579, 282] on input "(___) ___-____" at bounding box center [592, 284] width 152 height 31
paste input "310) 497-3025"
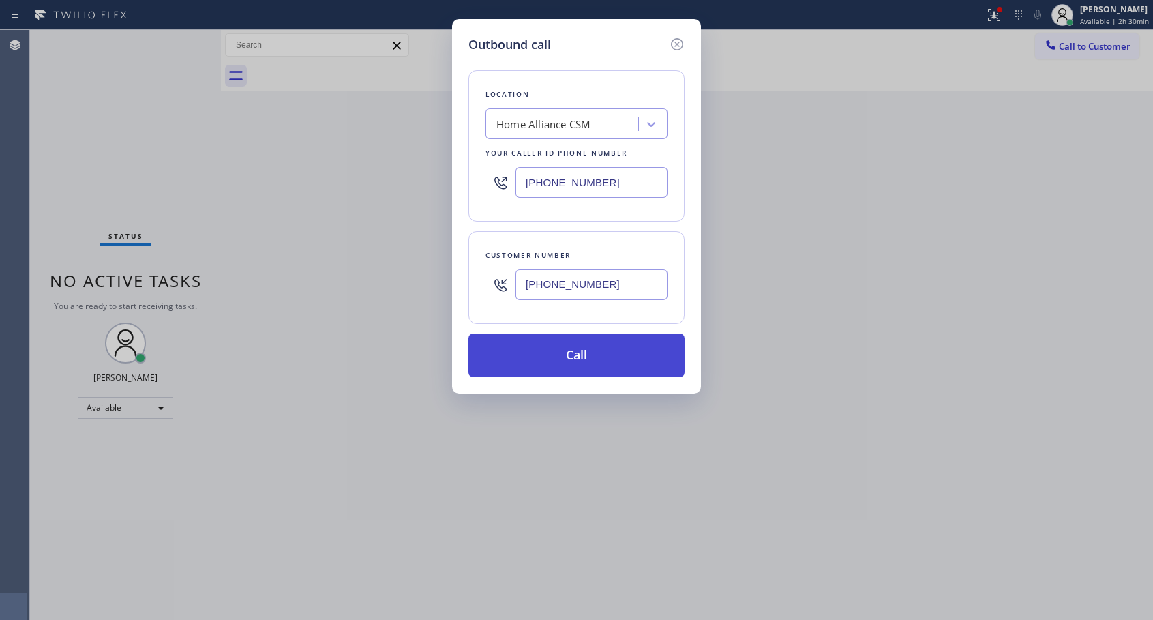
type input "[PHONE_NUMBER]"
click at [590, 364] on button "Call" at bounding box center [577, 356] width 216 height 44
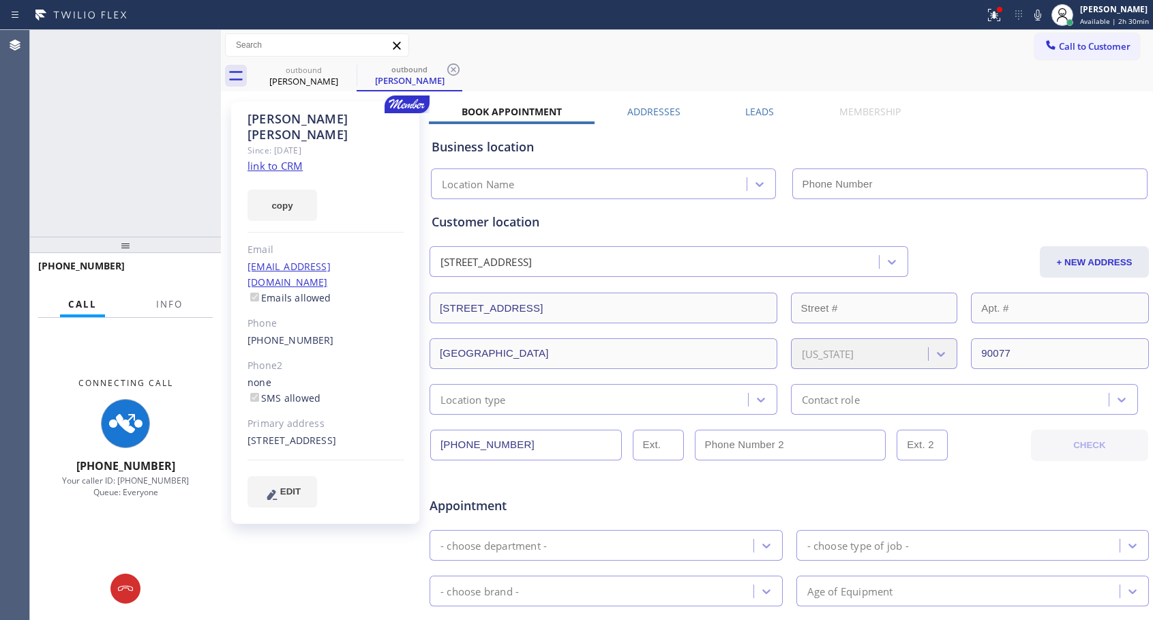
type input "[PHONE_NUMBER]"
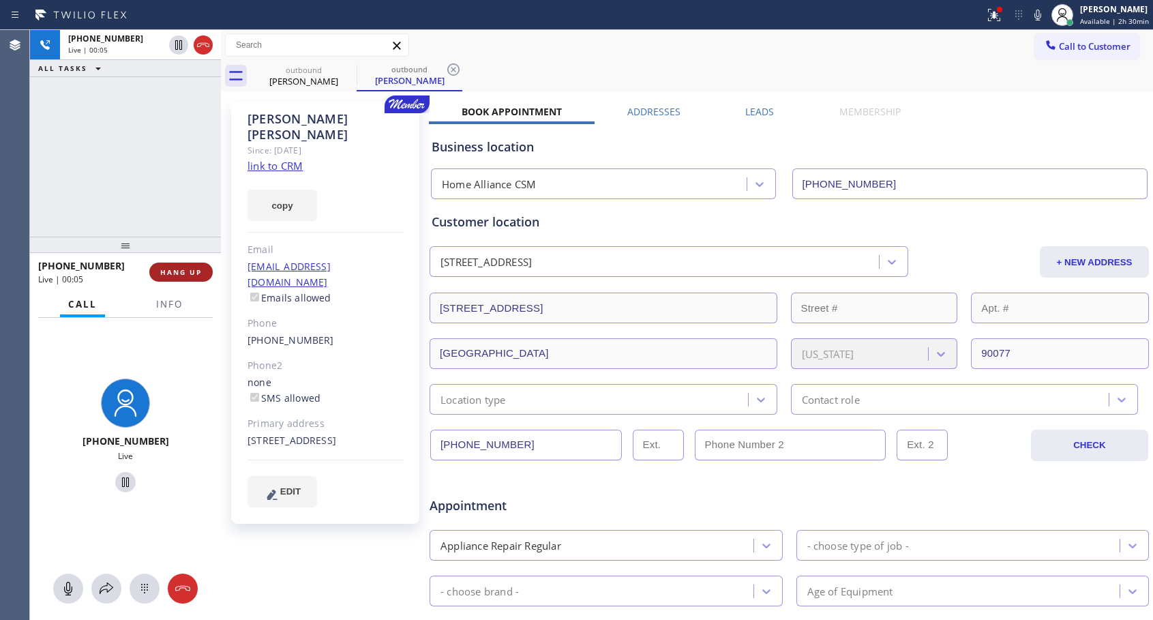
click at [200, 267] on span "HANG UP" at bounding box center [181, 272] width 42 height 10
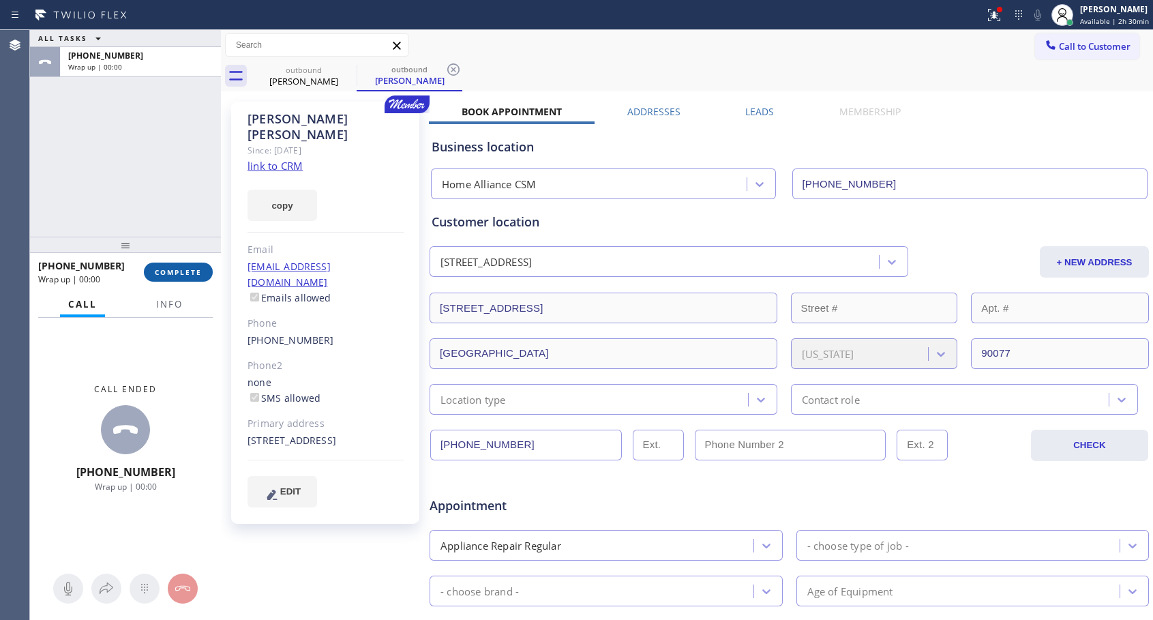
click at [200, 267] on span "COMPLETE" at bounding box center [178, 272] width 47 height 10
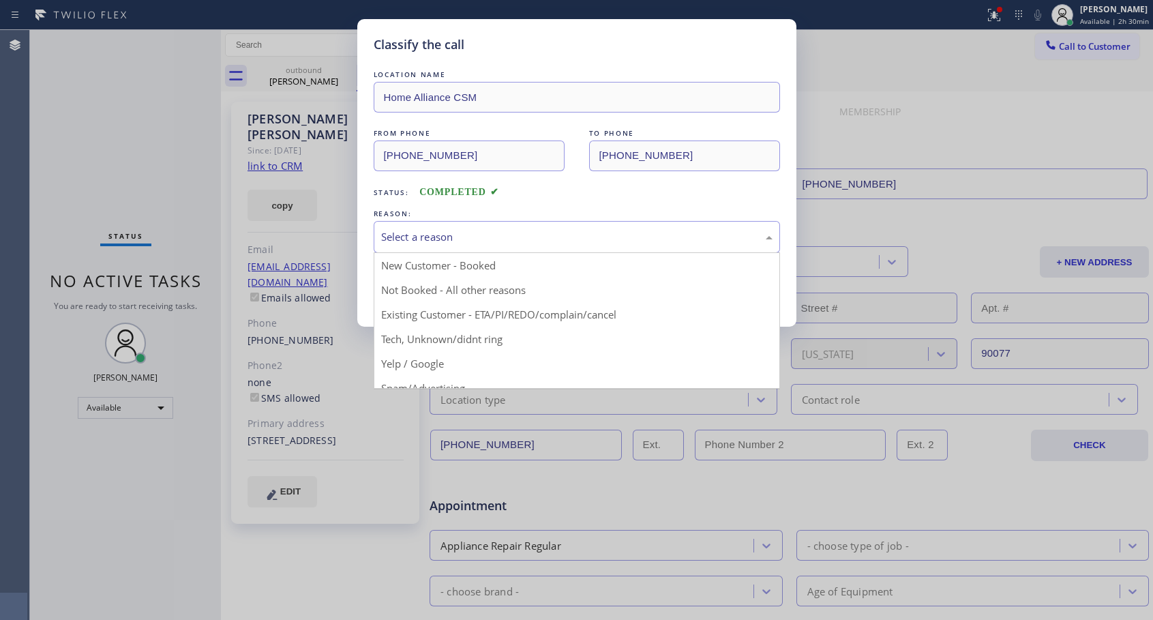
click at [440, 226] on div "Select a reason" at bounding box center [577, 237] width 407 height 32
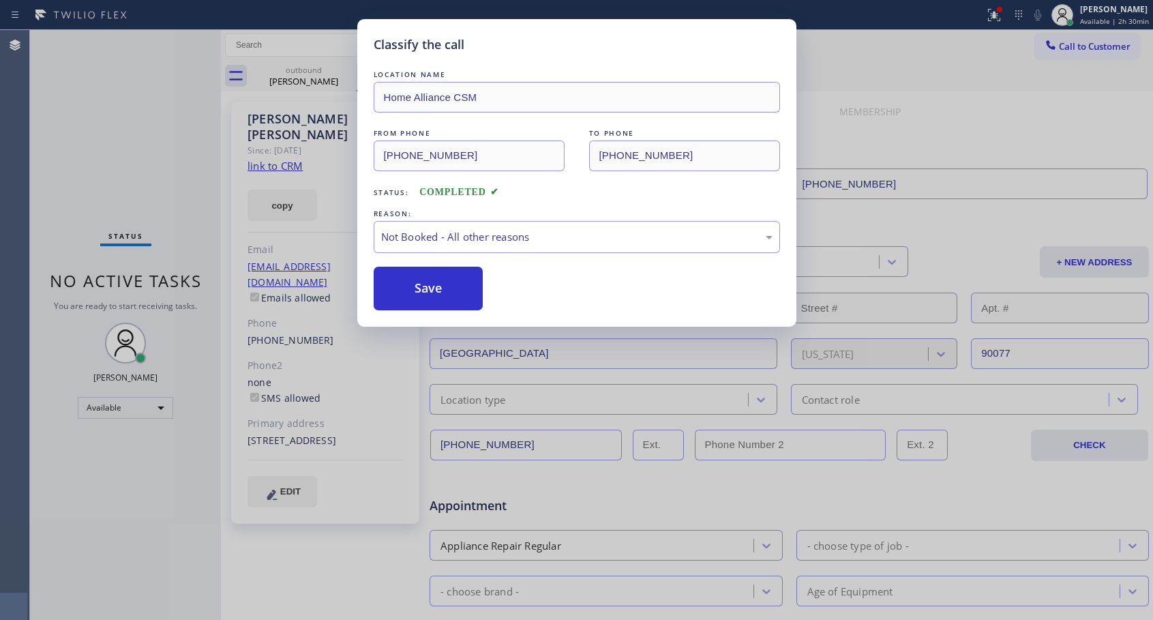
click at [422, 288] on button "Save" at bounding box center [429, 289] width 110 height 44
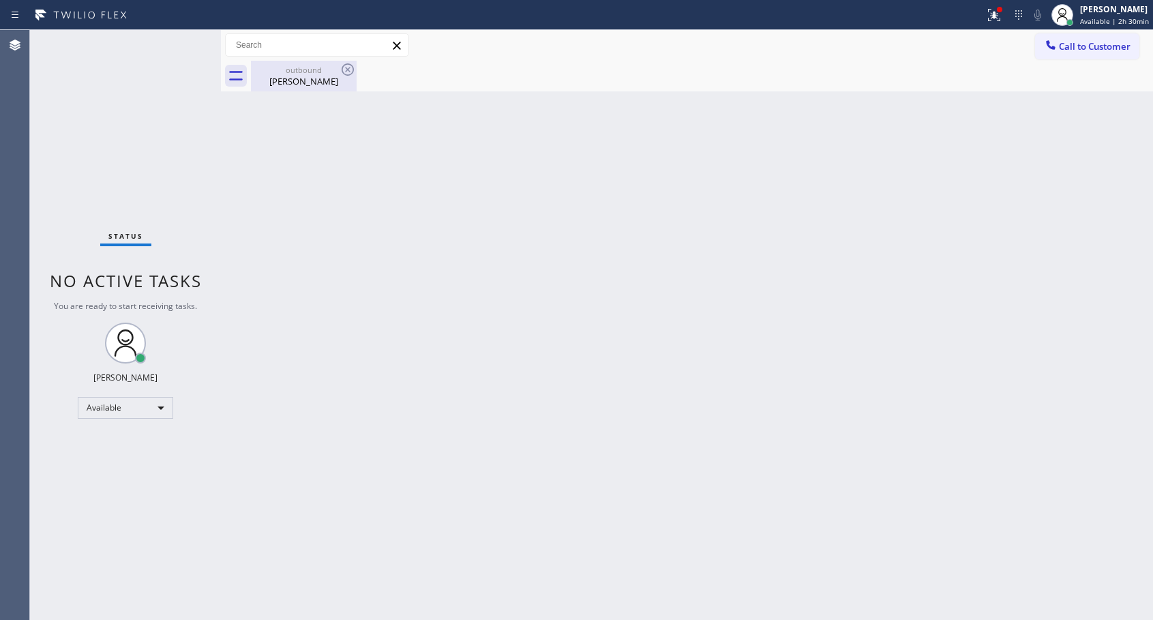
click at [308, 85] on div "[PERSON_NAME]" at bounding box center [303, 81] width 103 height 12
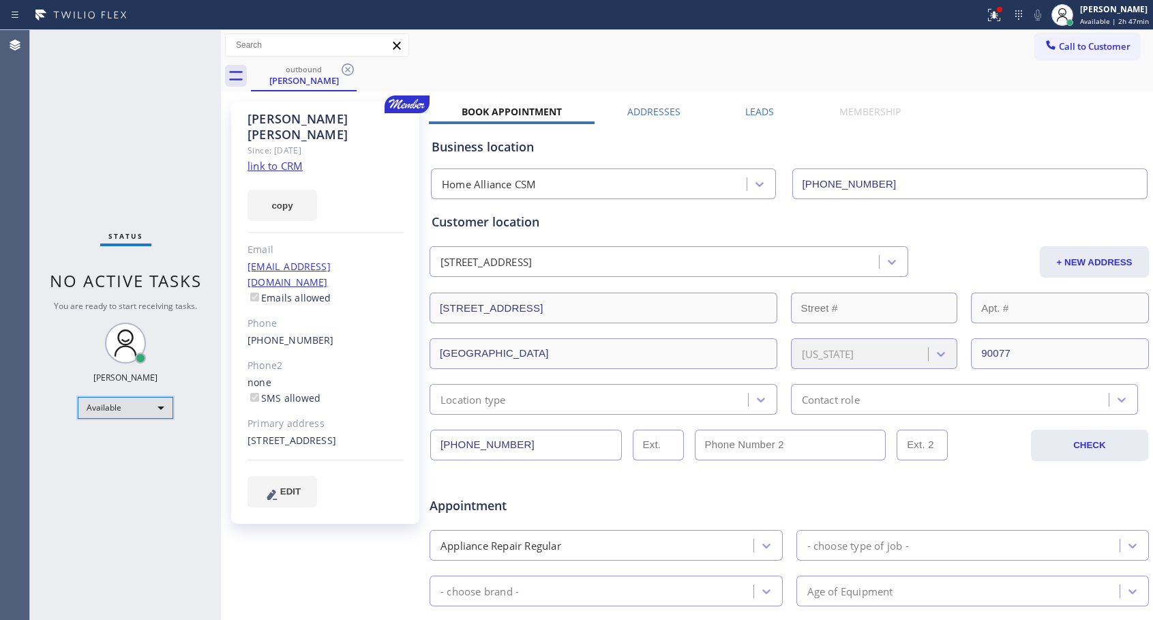
click at [160, 410] on div "Available" at bounding box center [125, 408] width 95 height 22
click at [131, 462] on li "Unavailable" at bounding box center [124, 461] width 93 height 16
